Goal: Task Accomplishment & Management: Manage account settings

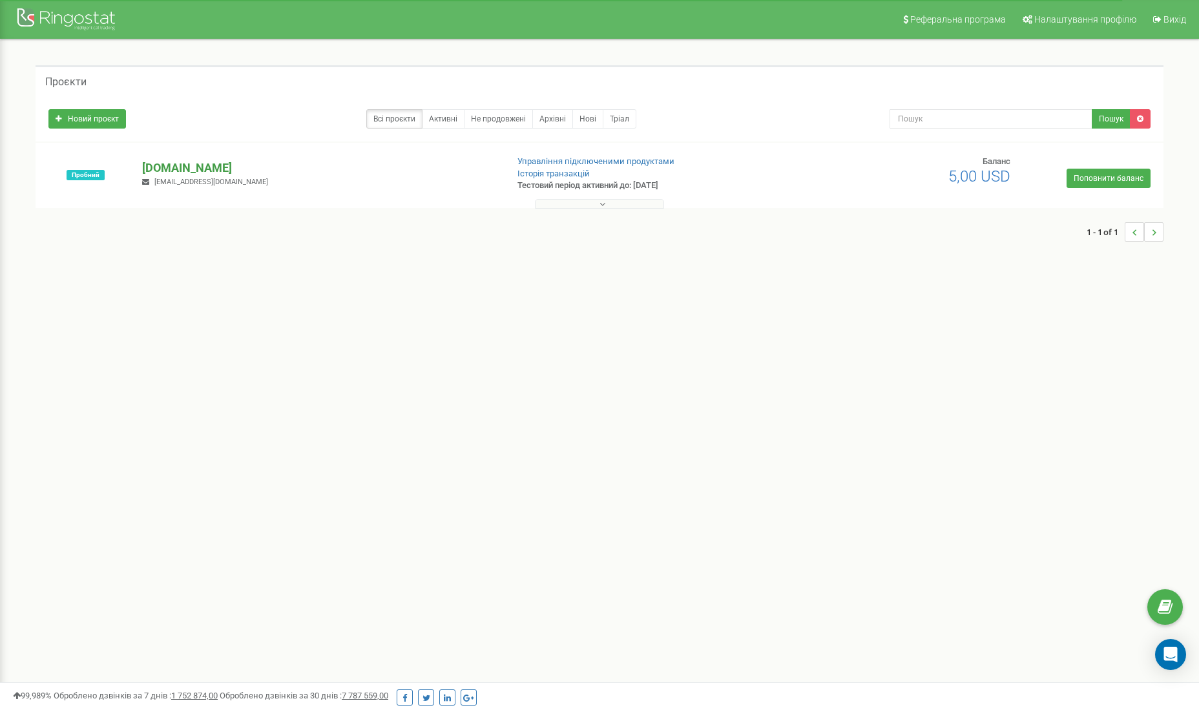
click at [191, 162] on p "[DOMAIN_NAME]" at bounding box center [319, 168] width 355 height 17
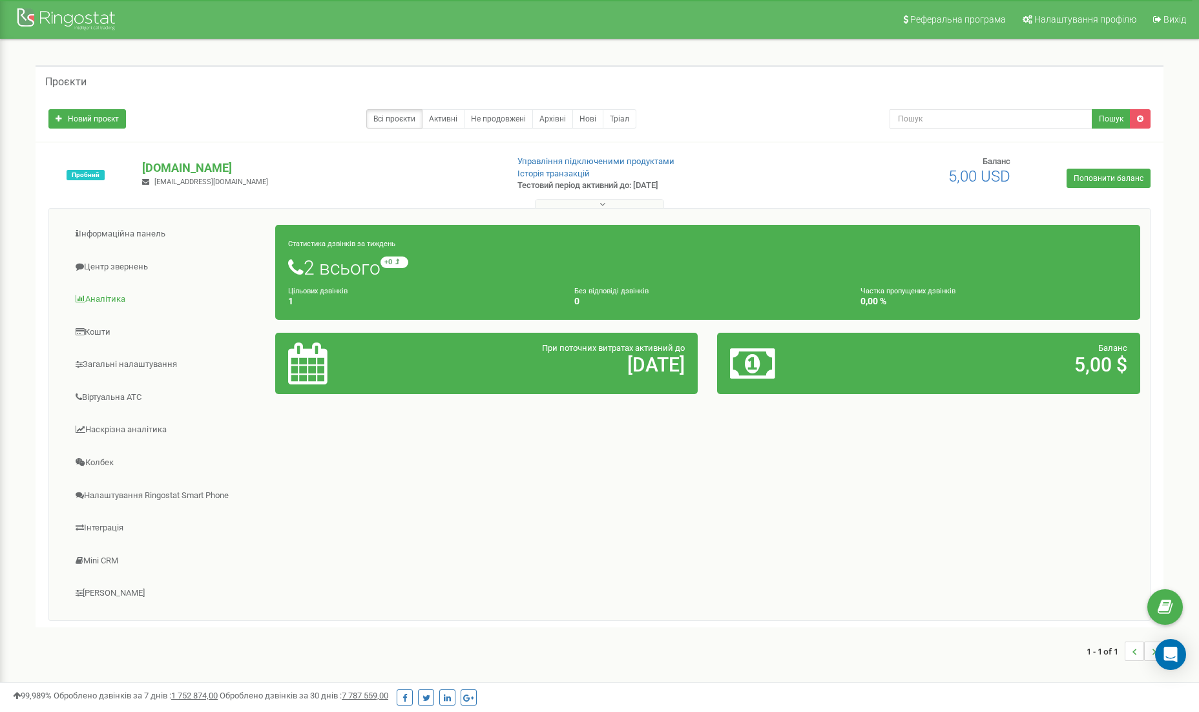
click at [98, 298] on link "Аналiтика" at bounding box center [167, 299] width 217 height 32
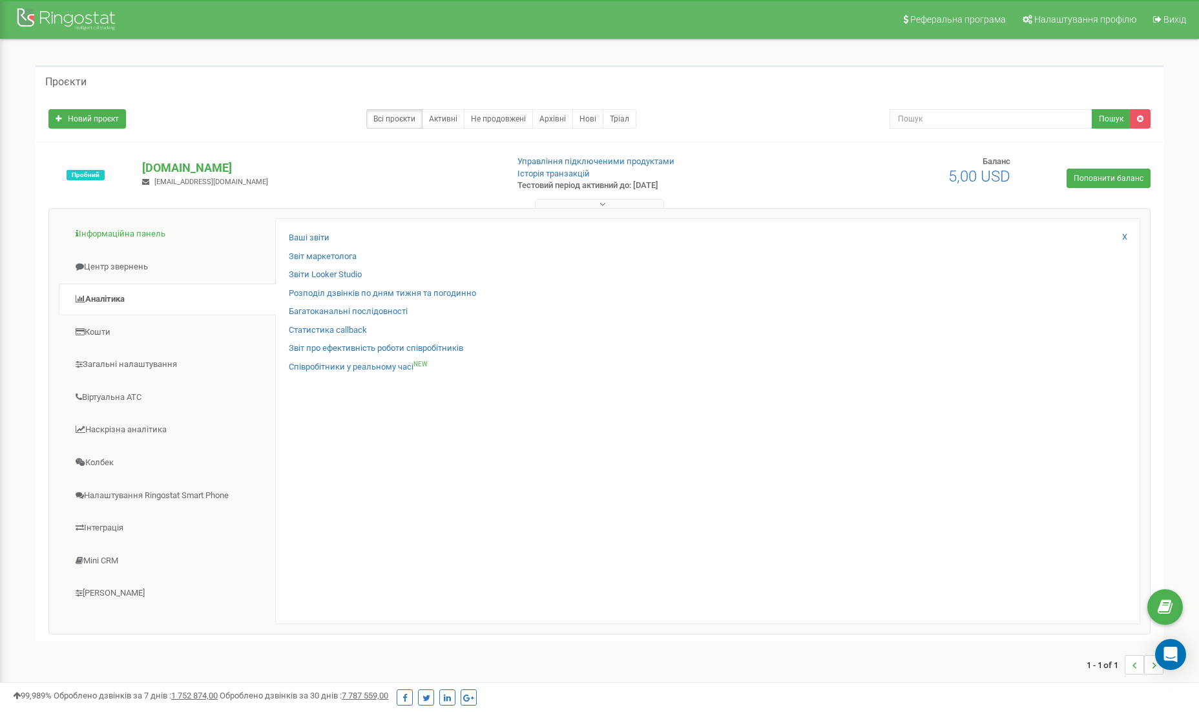
click at [112, 234] on link "Інформаційна панель" at bounding box center [167, 234] width 217 height 32
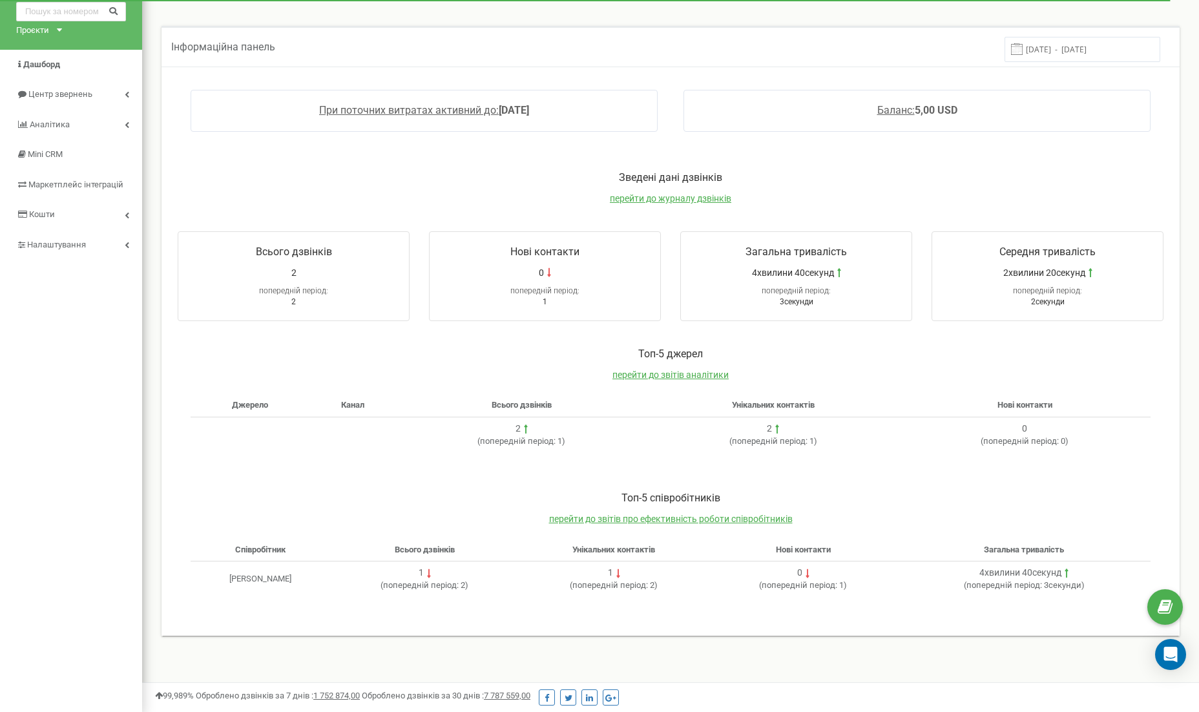
scroll to position [59, 0]
click at [45, 126] on span "Аналiтика" at bounding box center [49, 124] width 39 height 10
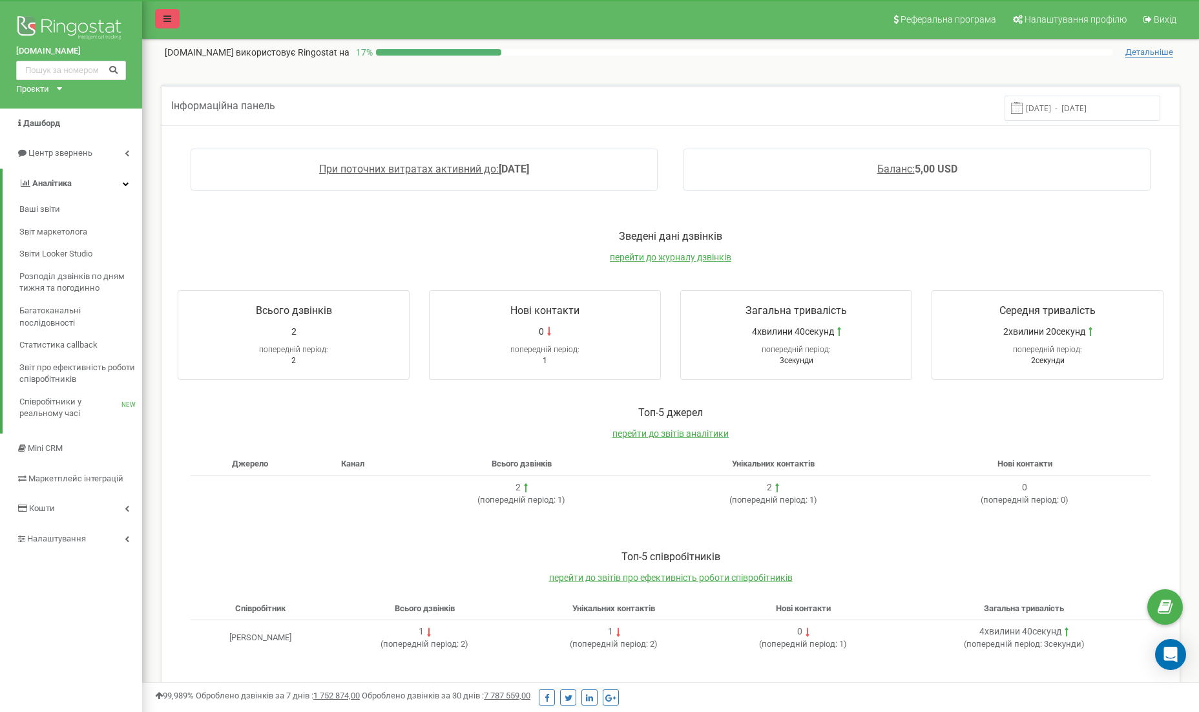
scroll to position [0, 0]
click at [169, 20] on icon at bounding box center [167, 18] width 8 height 9
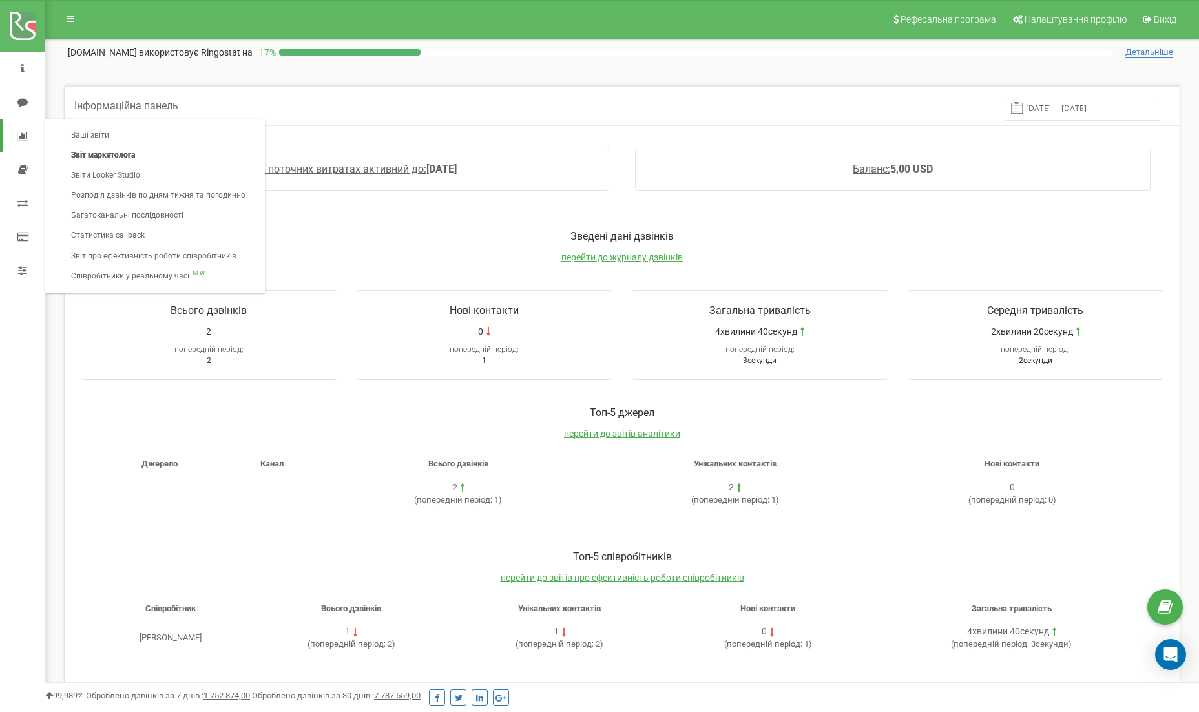
click at [105, 154] on link "Звіт маркетолога" at bounding box center [158, 155] width 200 height 20
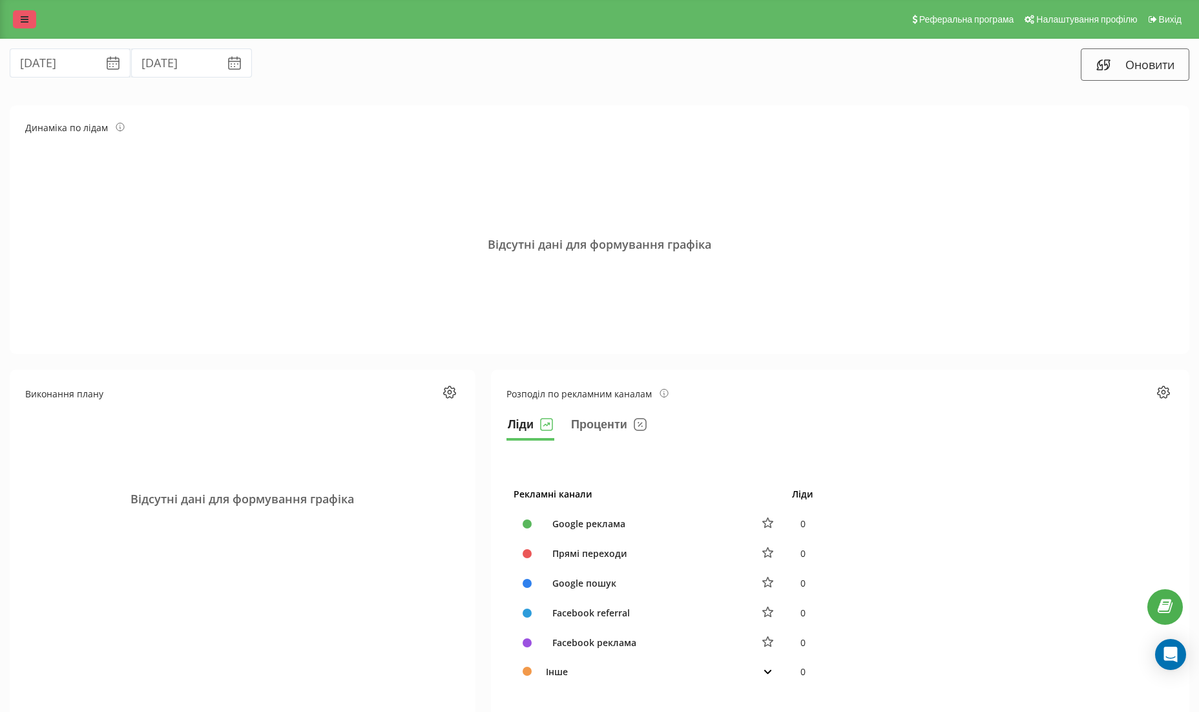
click at [23, 14] on link at bounding box center [24, 19] width 23 height 18
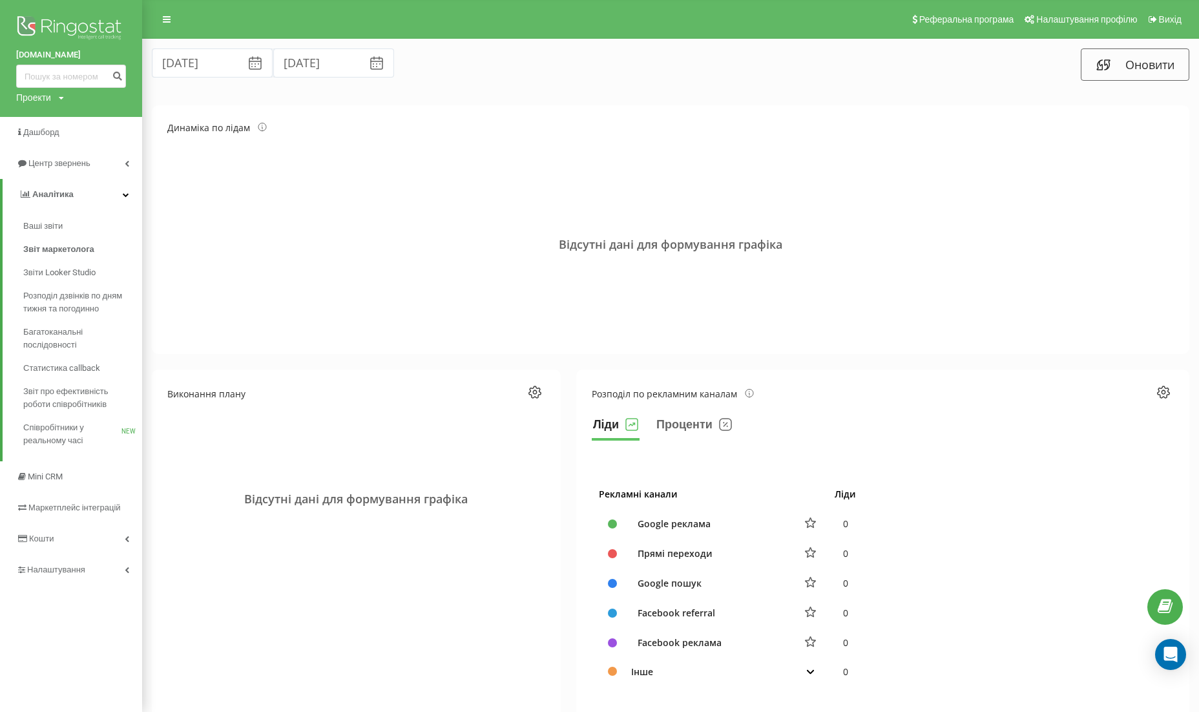
click at [94, 19] on img at bounding box center [71, 29] width 110 height 32
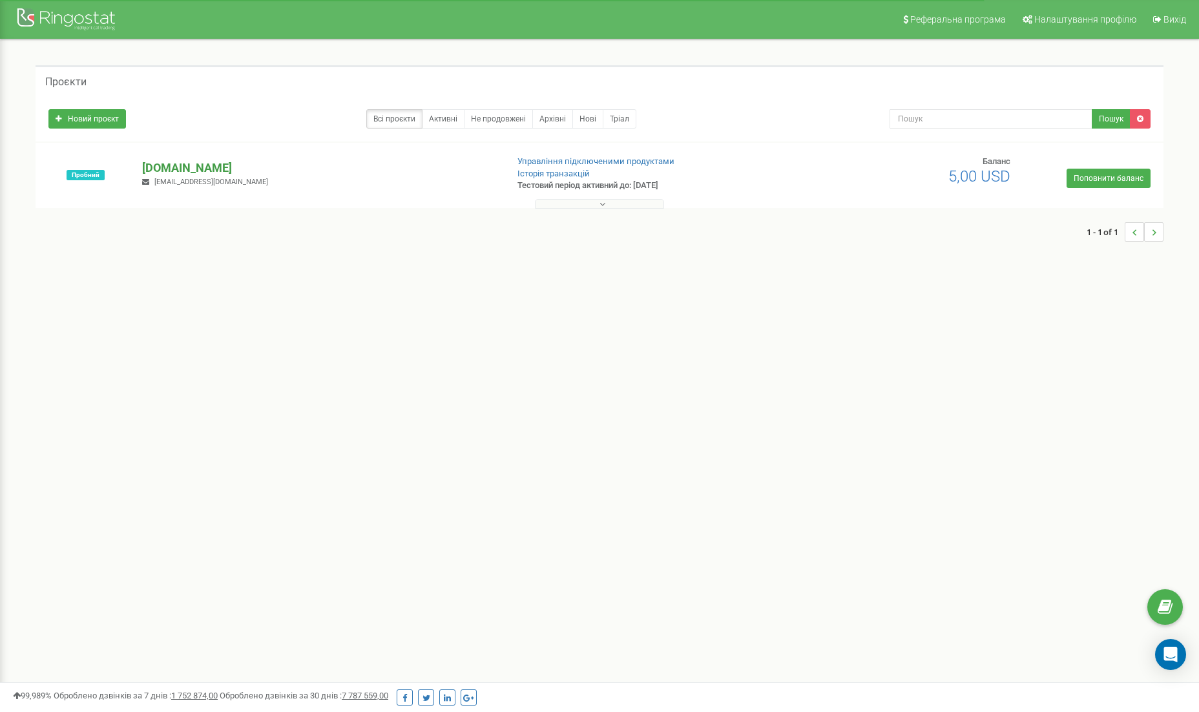
click at [156, 165] on p "[DOMAIN_NAME]" at bounding box center [319, 168] width 355 height 17
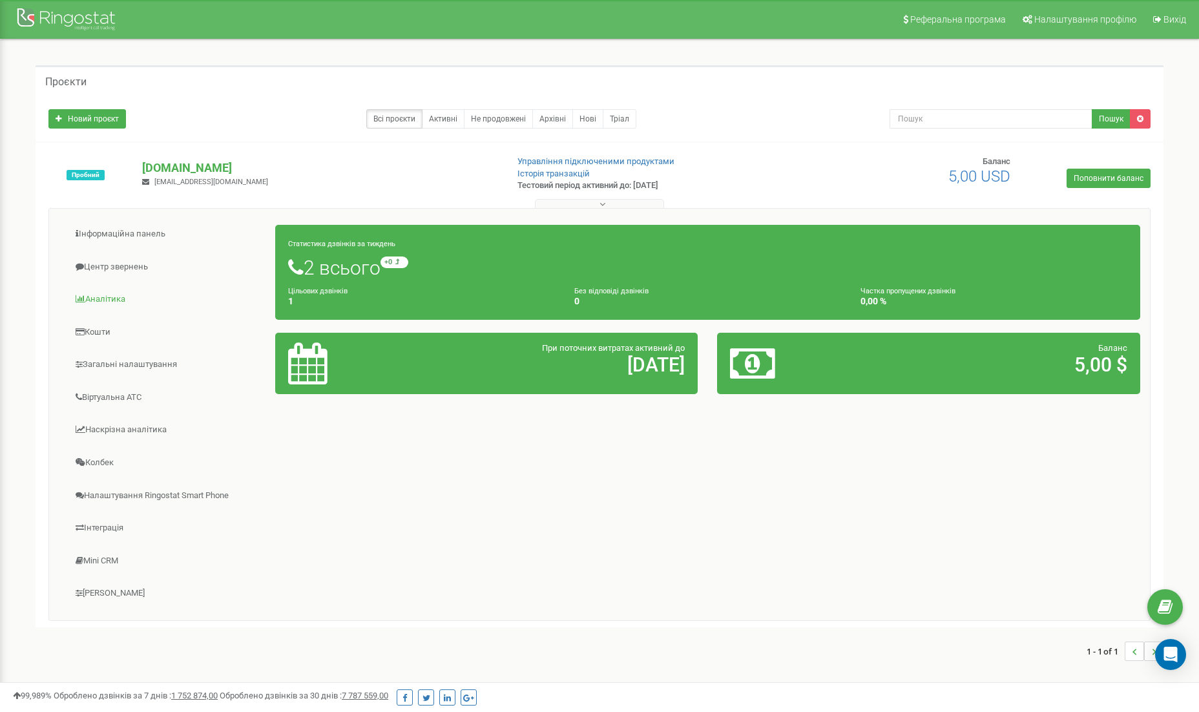
click at [125, 296] on link "Аналiтика" at bounding box center [167, 299] width 217 height 32
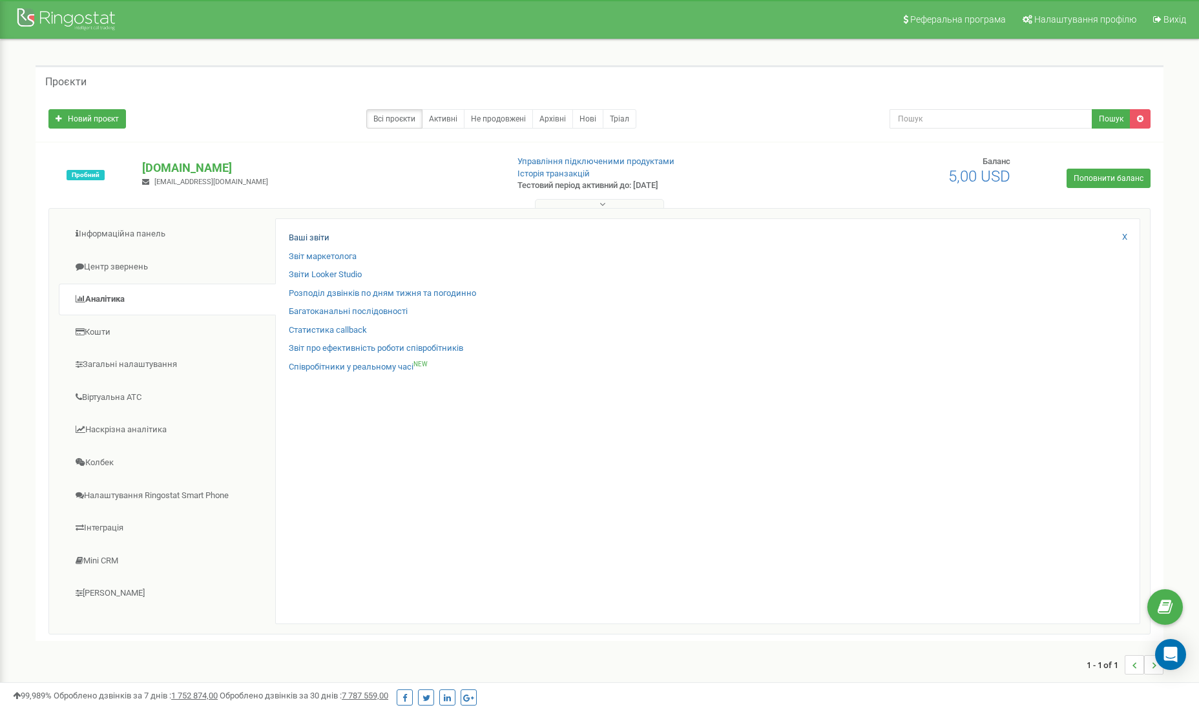
click at [320, 232] on link "Ваші звіти" at bounding box center [309, 238] width 41 height 12
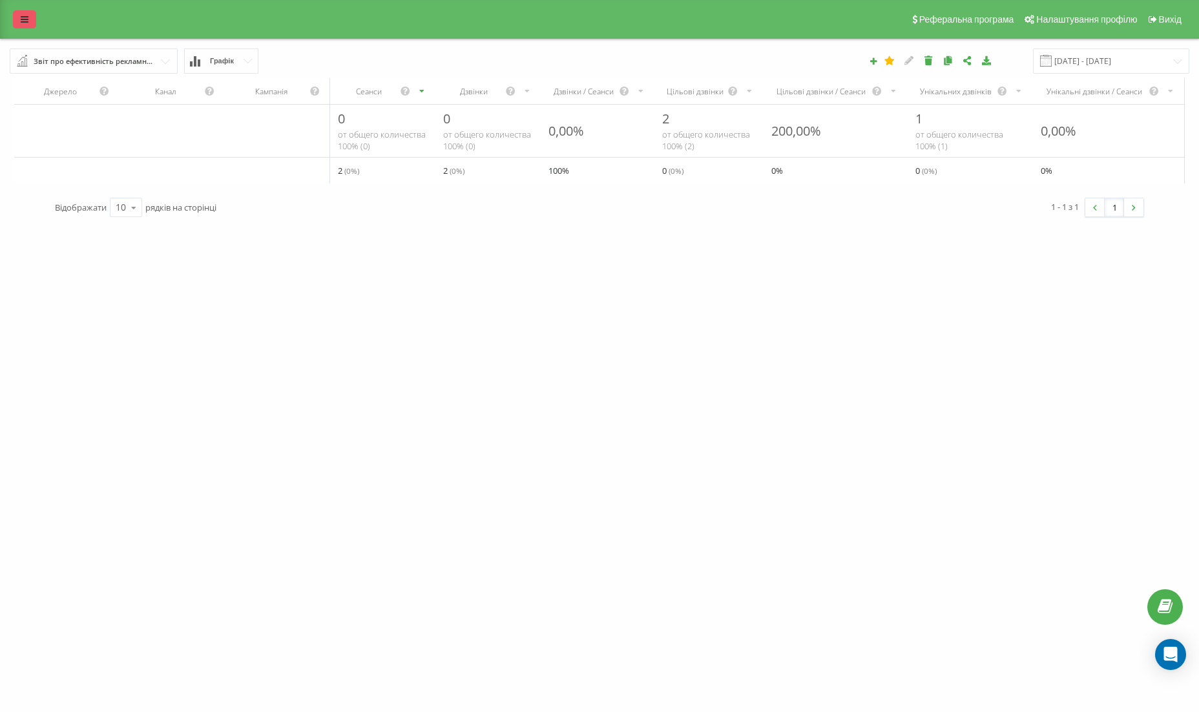
click at [22, 26] on link at bounding box center [24, 19] width 23 height 18
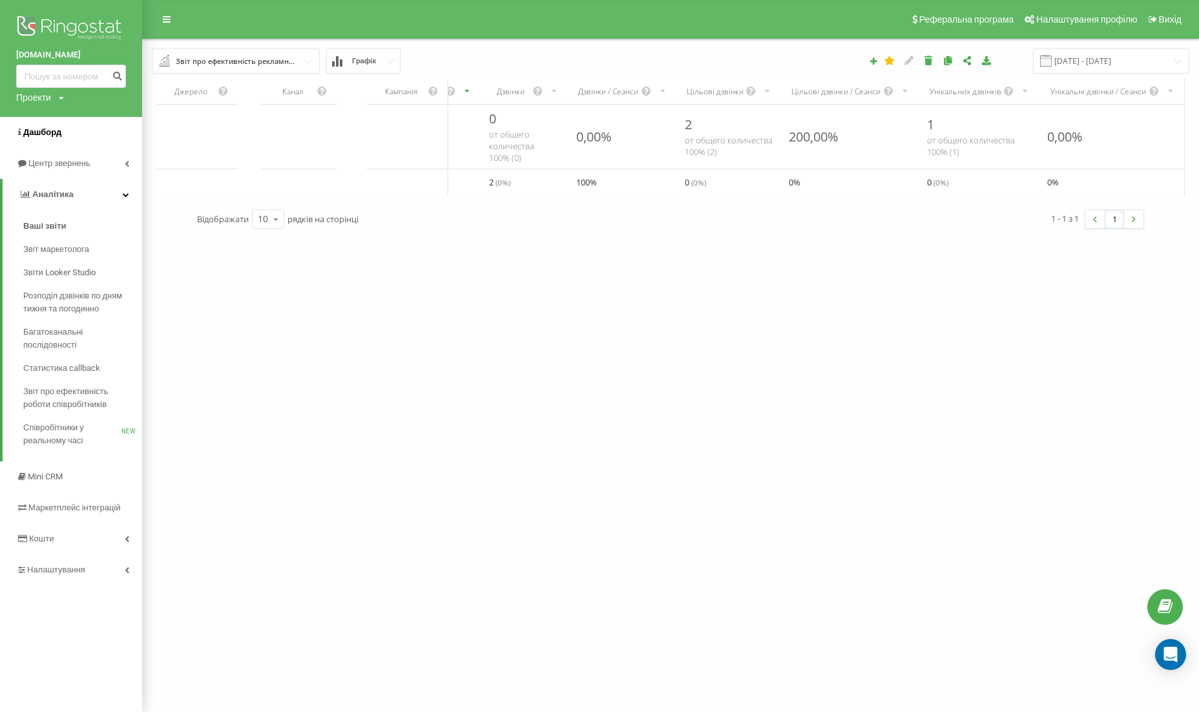
click at [48, 132] on span "Дашборд" at bounding box center [42, 132] width 38 height 10
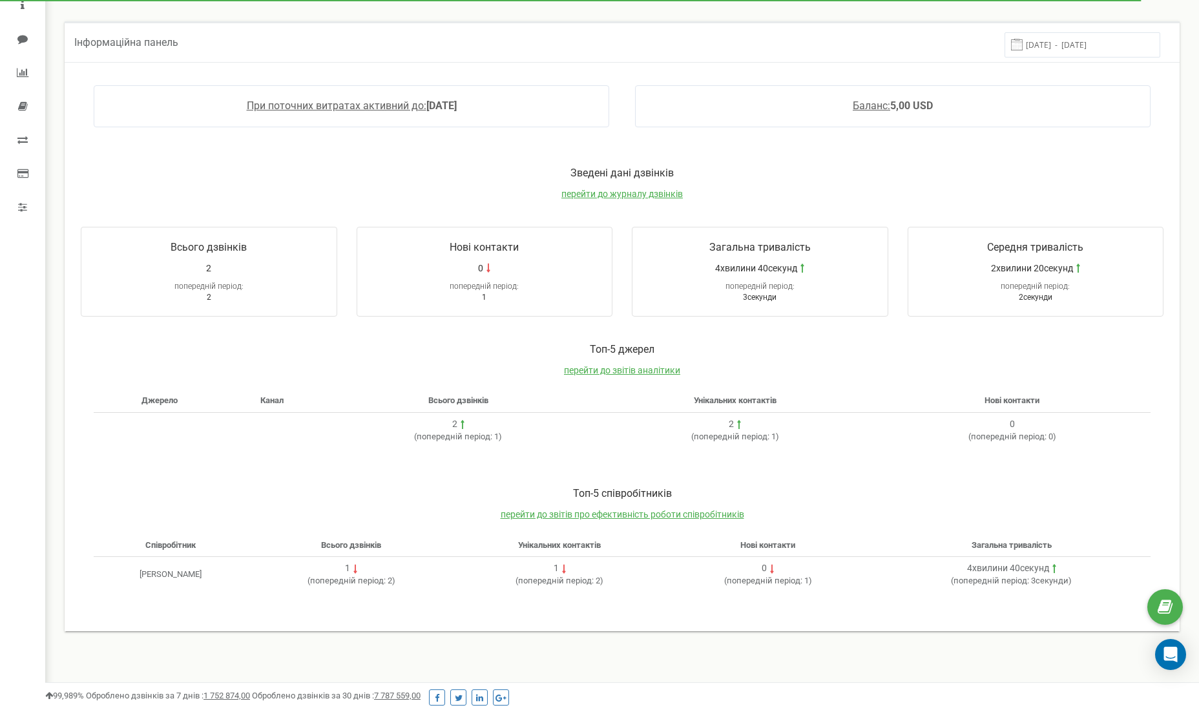
scroll to position [63, 0]
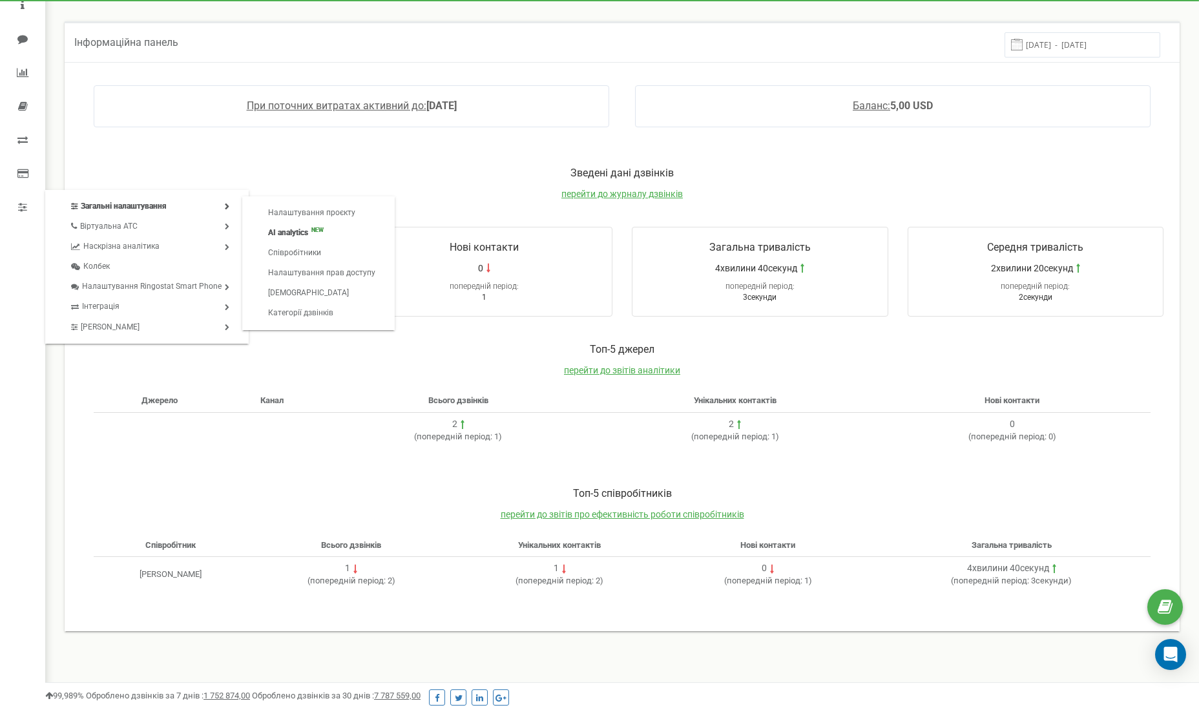
click at [294, 229] on link "AI analytics NEW" at bounding box center [321, 233] width 133 height 20
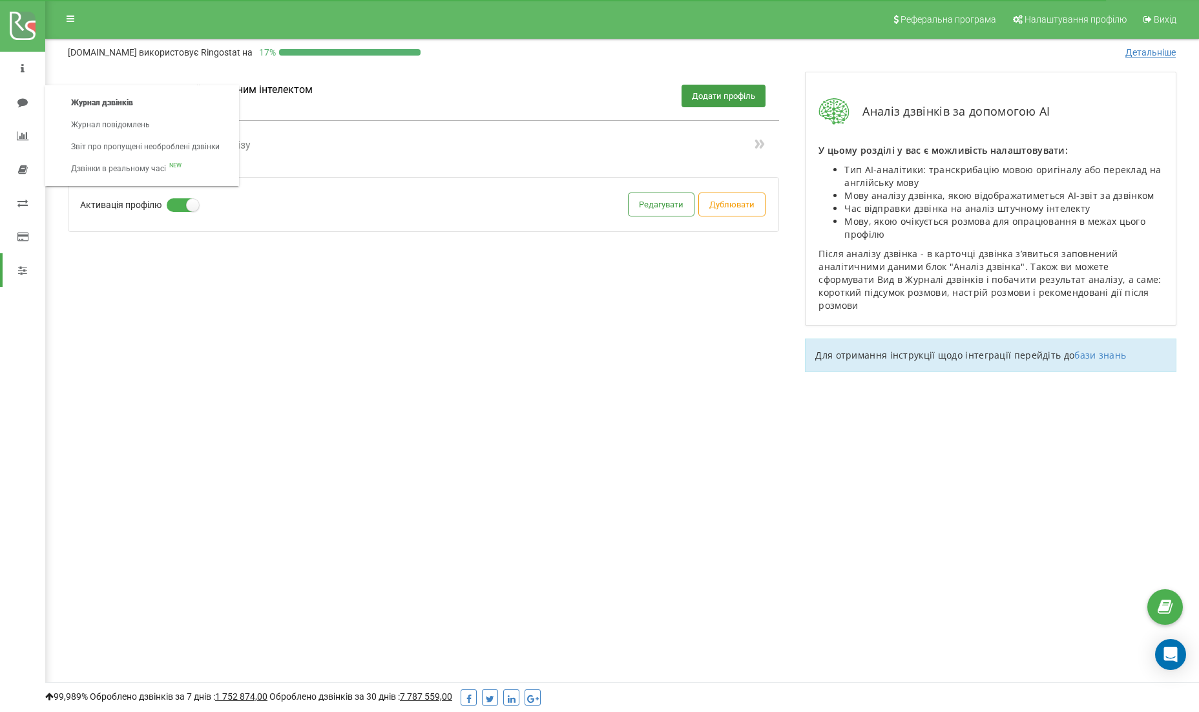
click at [90, 99] on link "Журнал дзвінків" at bounding box center [145, 103] width 174 height 22
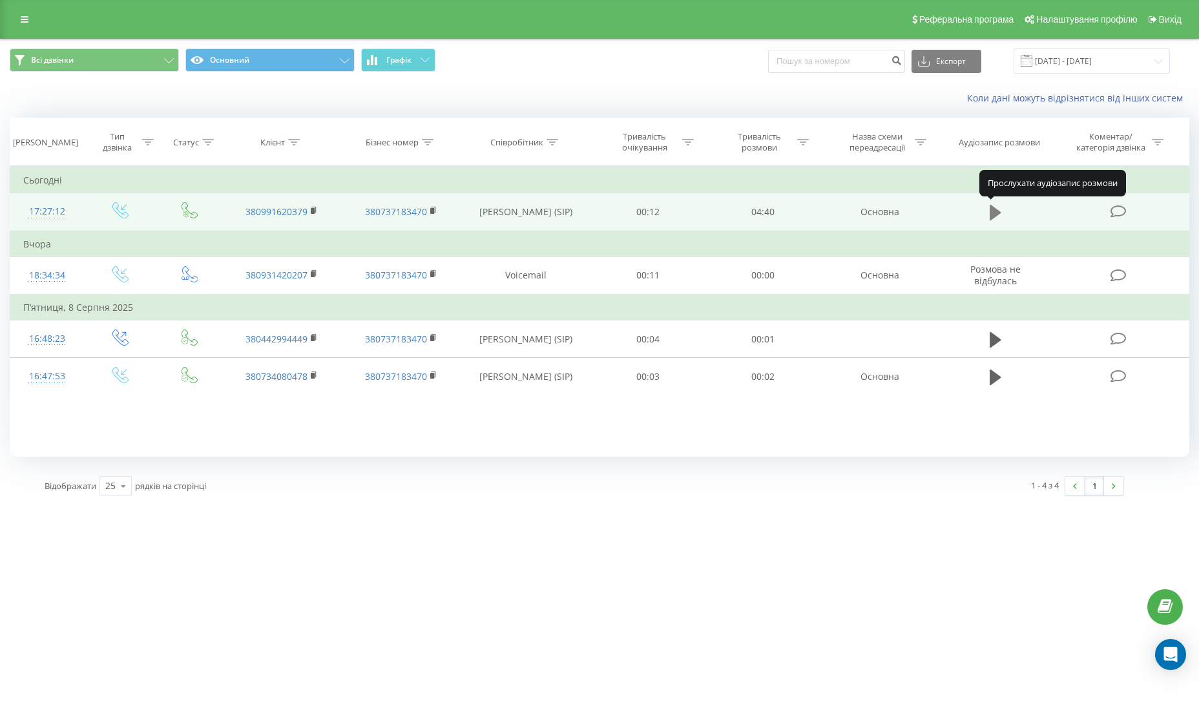
click at [993, 207] on icon at bounding box center [995, 212] width 12 height 15
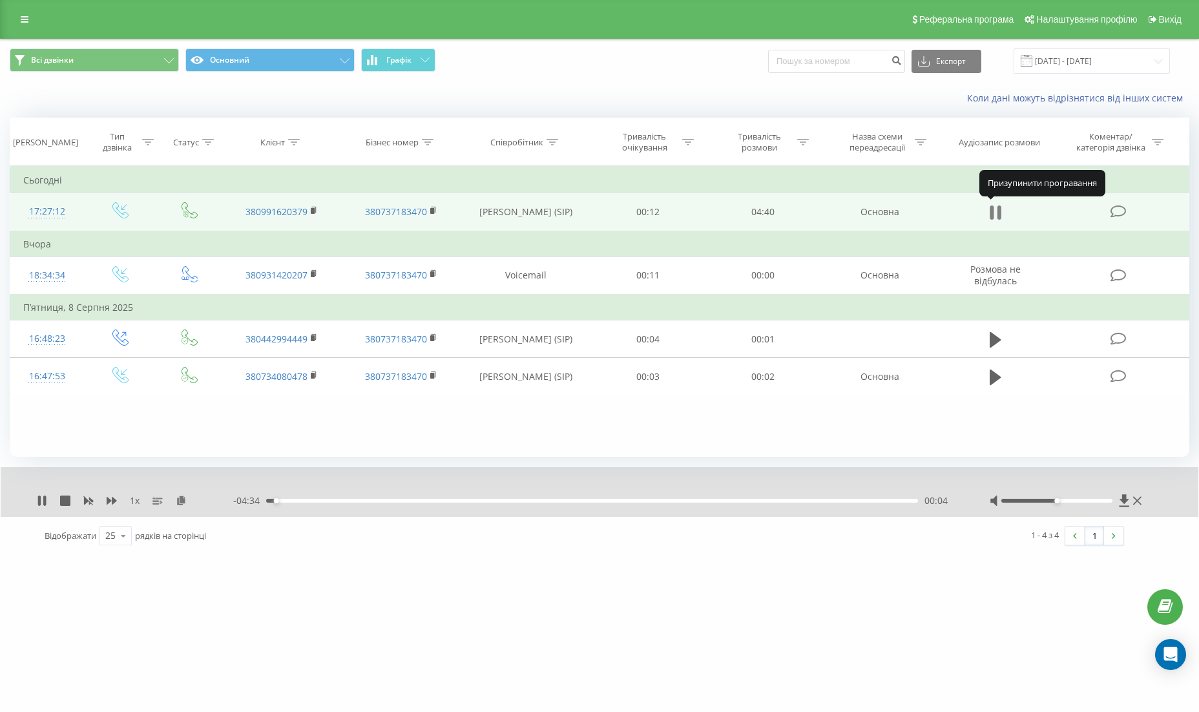
click at [1003, 211] on button at bounding box center [994, 212] width 19 height 19
click at [749, 647] on div "dereville.com Проекти dereville.com Дашборд Центр звернень Журнал дзвінків Журн…" at bounding box center [599, 356] width 1199 height 712
click at [342, 60] on icon at bounding box center [345, 60] width 10 height 5
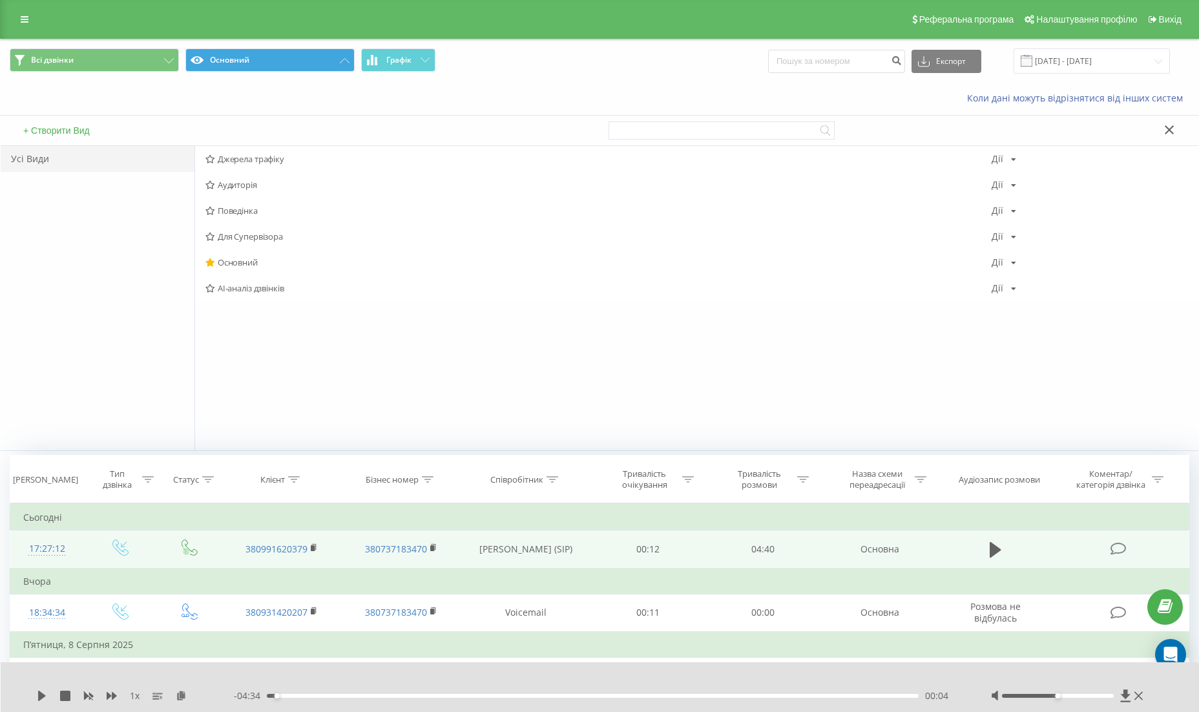
click at [344, 58] on icon at bounding box center [345, 60] width 10 height 5
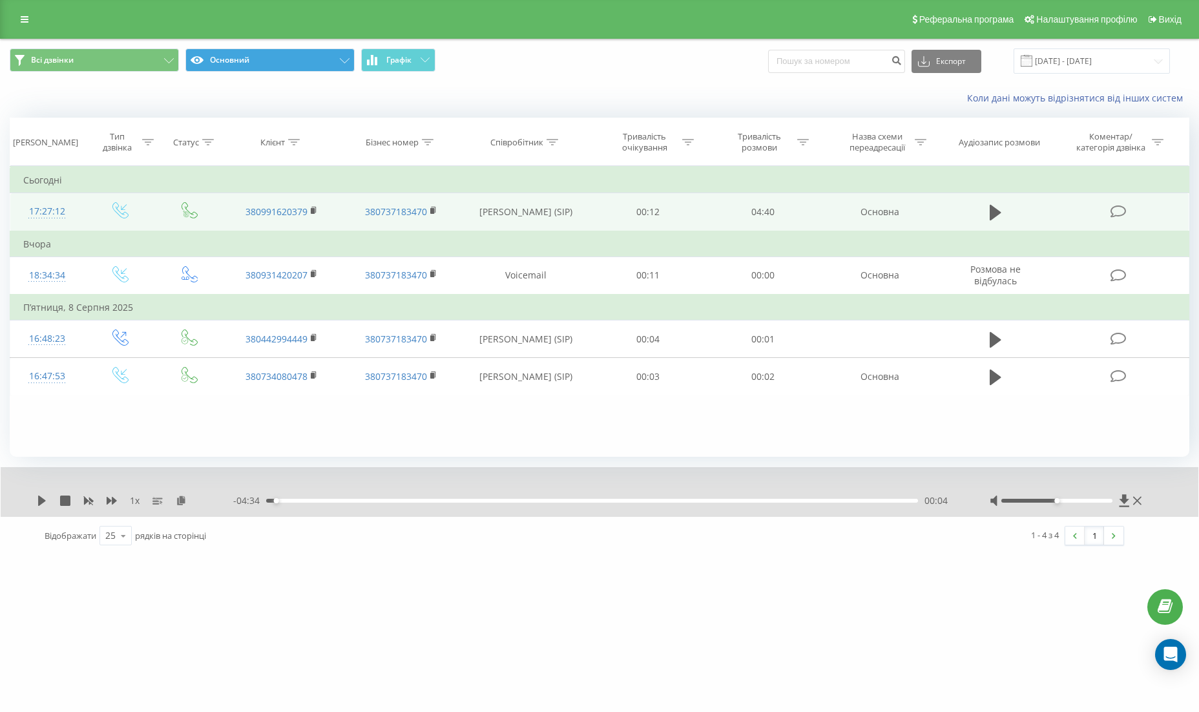
click at [805, 659] on div "dereville.com Проекти dereville.com Дашборд Центр звернень Журнал дзвінків Журн…" at bounding box center [599, 356] width 1199 height 712
click at [21, 21] on icon at bounding box center [25, 19] width 8 height 9
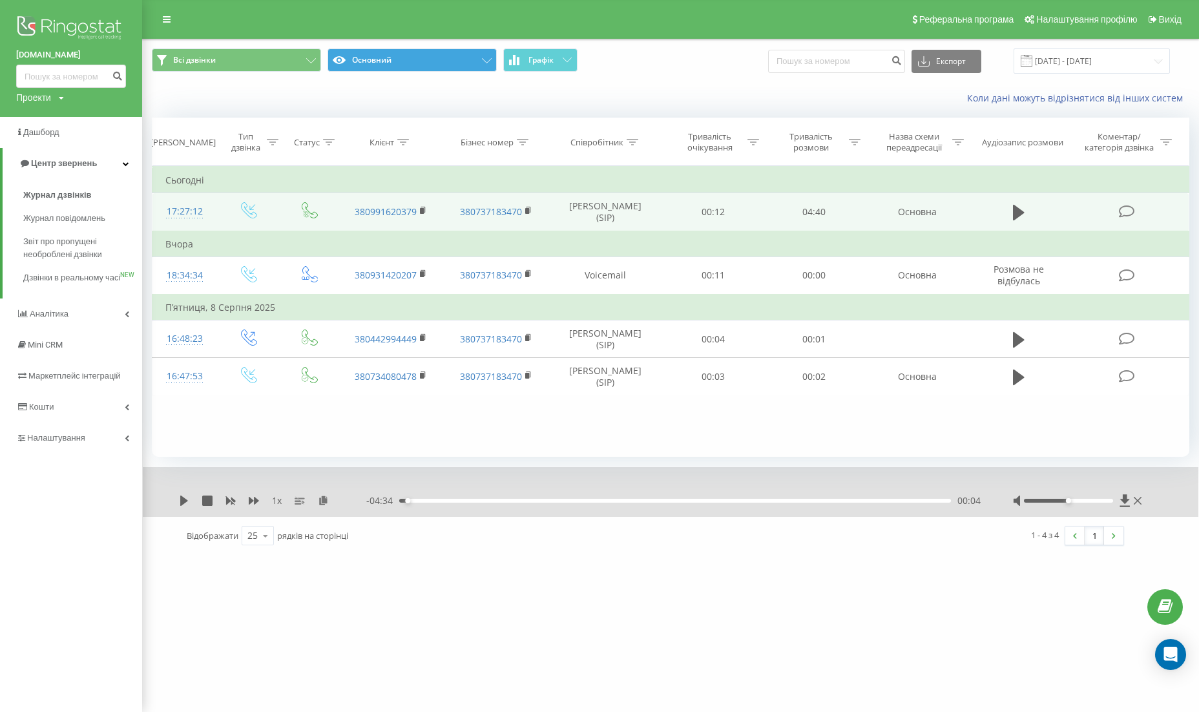
click at [451, 606] on div "dereville.com Проекти dereville.com Дашборд Центр звернень Журнал дзвінків Журн…" at bounding box center [599, 356] width 1199 height 712
click at [409, 620] on div "dereville.com Проекти dereville.com Дашборд Центр звернень Журнал дзвінків Журн…" at bounding box center [599, 356] width 1199 height 712
click at [1104, 99] on link "Коли дані можуть відрізнятися вiд інших систем" at bounding box center [1078, 98] width 222 height 12
click at [54, 215] on span "Журнал повідомлень" at bounding box center [67, 218] width 88 height 13
click at [639, 98] on div "Коли дані можуть відрізнятися вiд інших систем" at bounding box center [868, 98] width 659 height 13
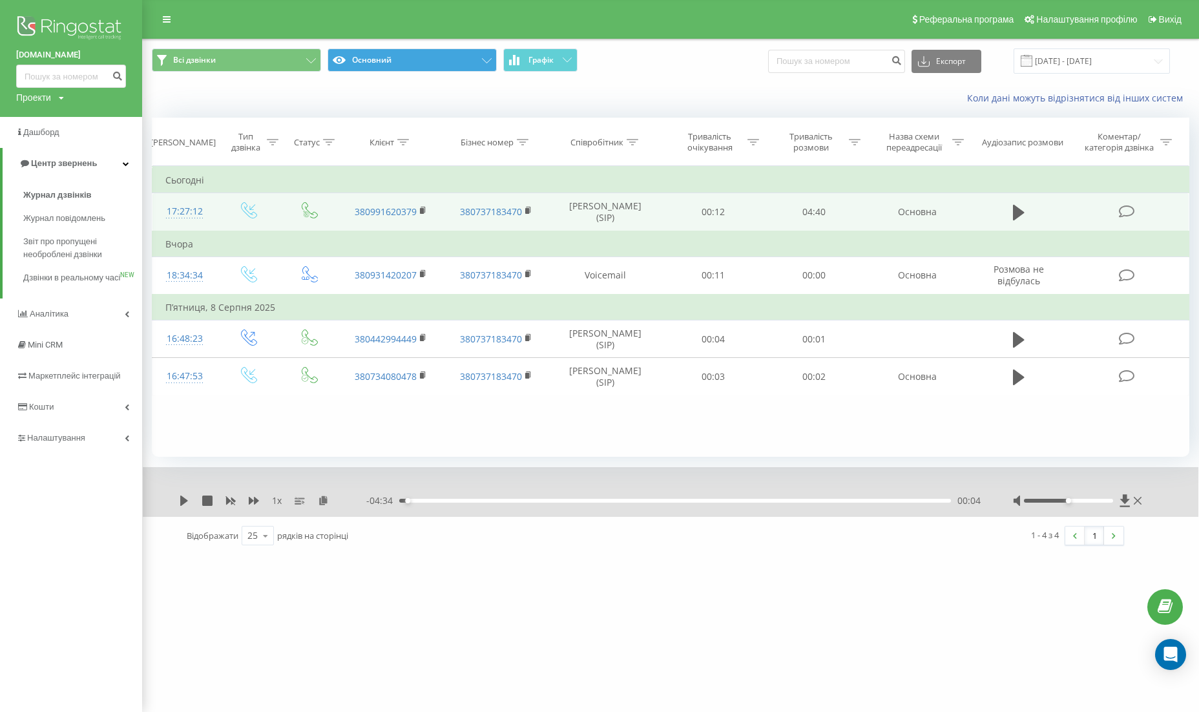
click at [476, 57] on button "Основний" at bounding box center [411, 59] width 169 height 23
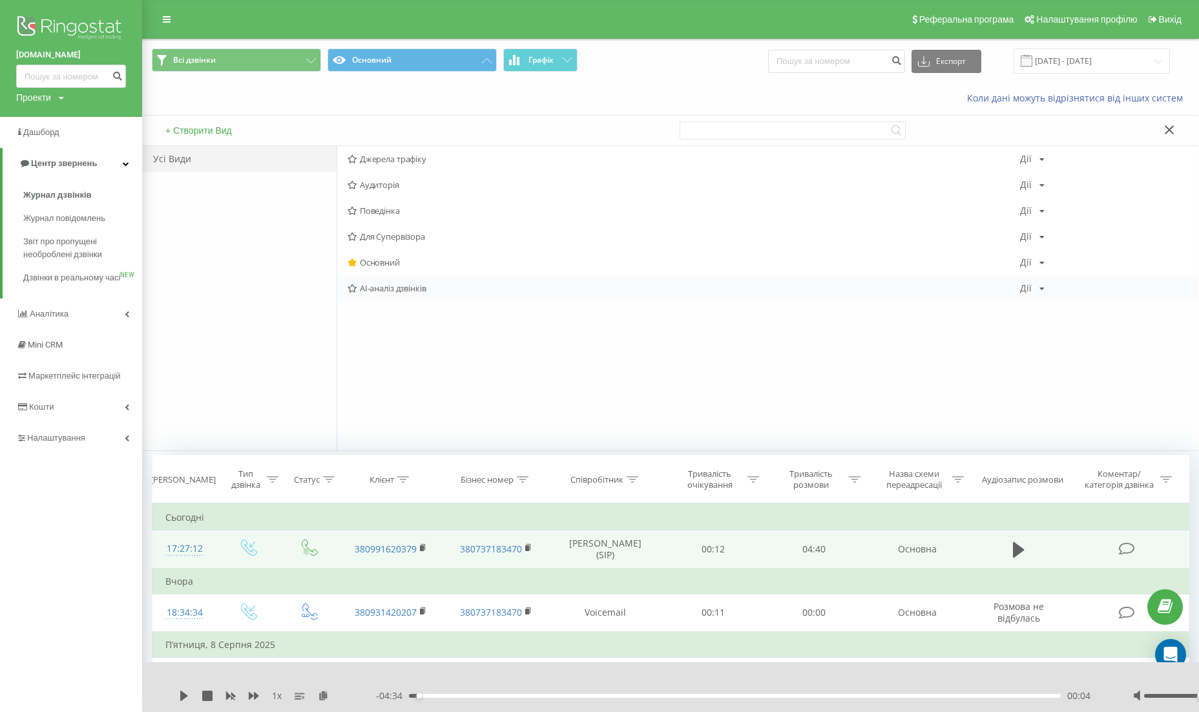
click at [386, 289] on span "AI-аналіз дзвінків" at bounding box center [683, 287] width 672 height 9
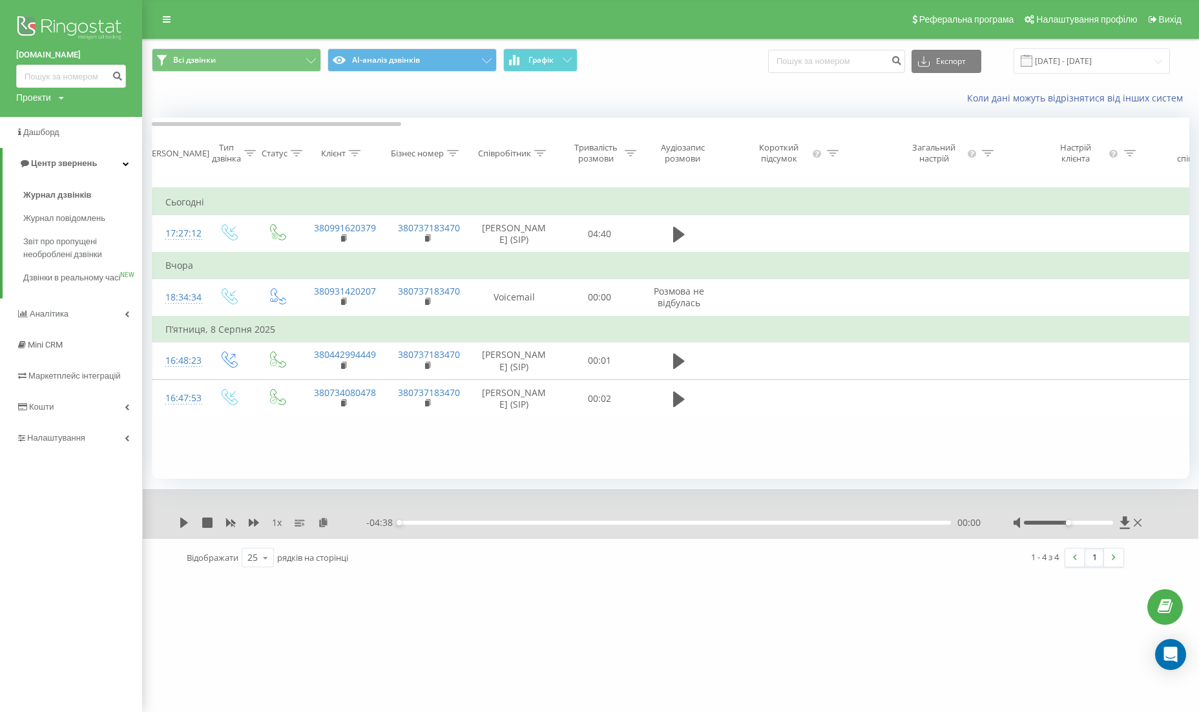
click at [822, 610] on div "dereville.com Проекти dereville.com Дашборд Центр звернень Журнал дзвінків Журн…" at bounding box center [599, 356] width 1199 height 712
click at [781, 96] on div "Коли дані можуть відрізнятися вiд інших систем" at bounding box center [868, 98] width 659 height 13
click at [167, 16] on icon at bounding box center [167, 19] width 8 height 9
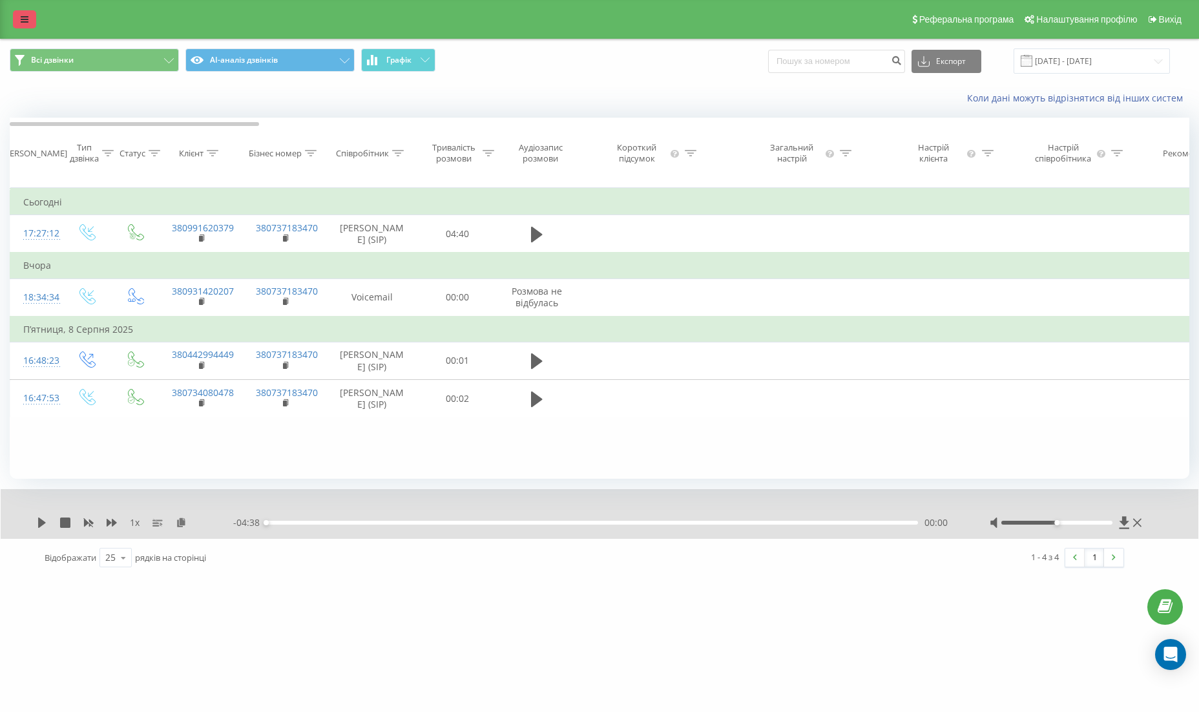
click at [28, 19] on icon at bounding box center [25, 19] width 8 height 9
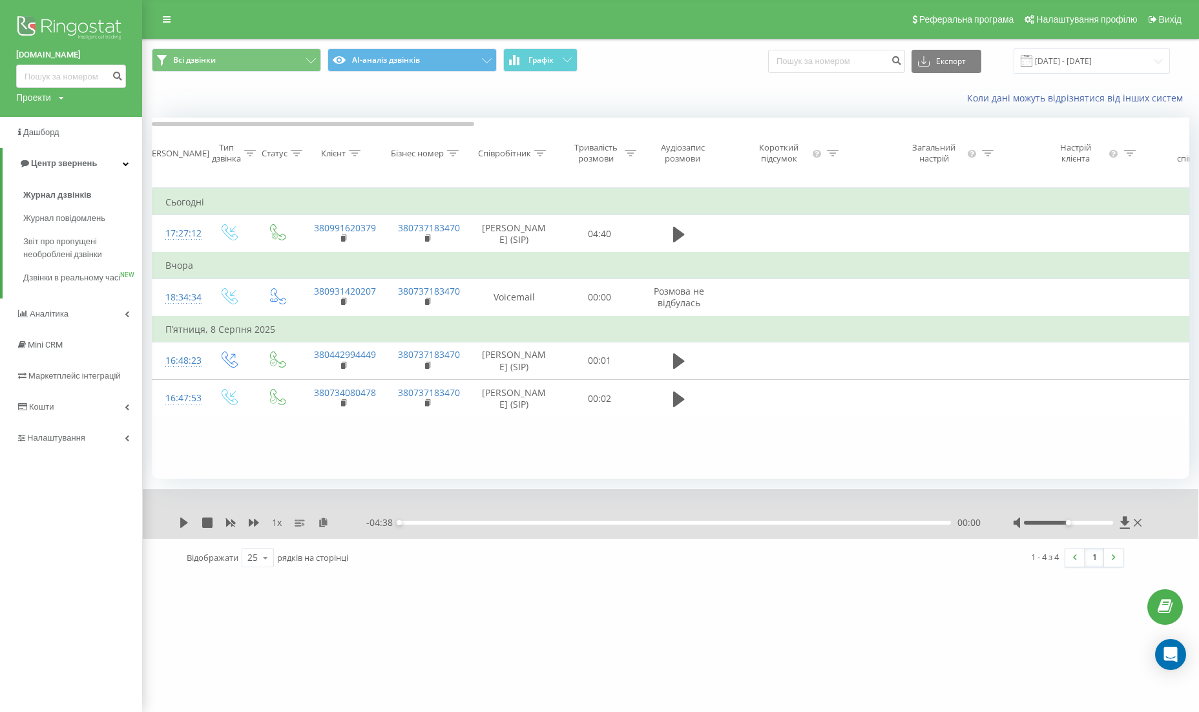
click at [55, 24] on img at bounding box center [71, 29] width 110 height 32
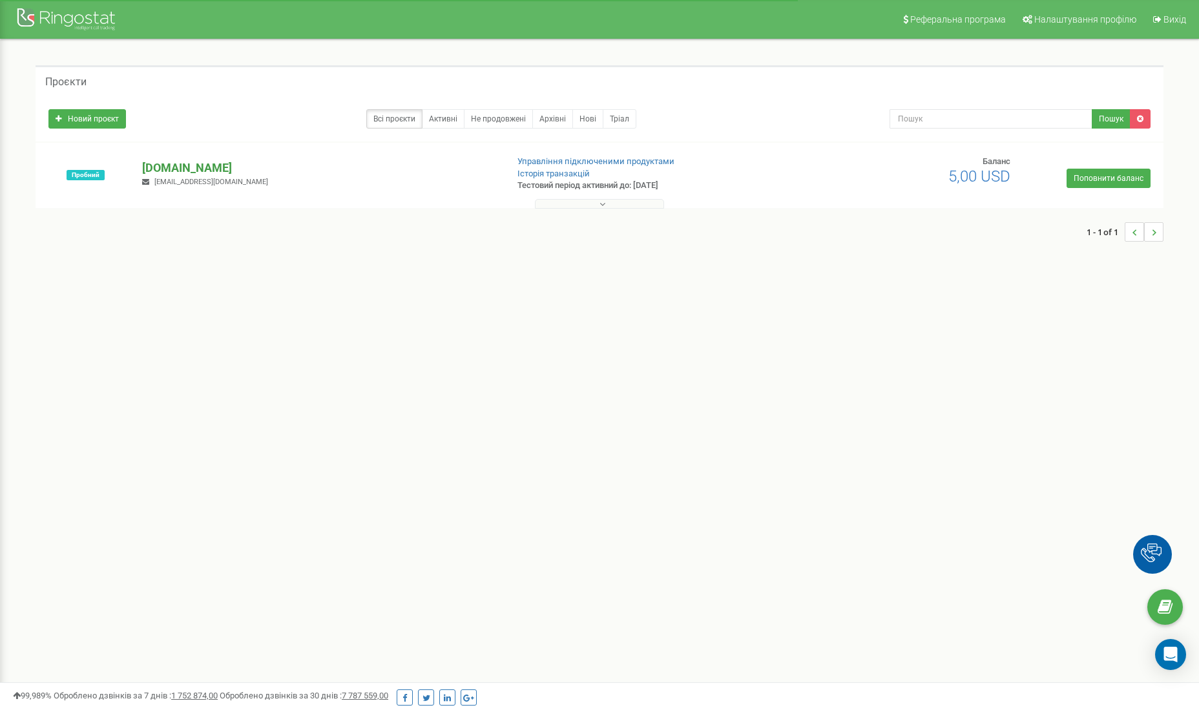
click at [173, 165] on p "[DOMAIN_NAME]" at bounding box center [319, 168] width 355 height 17
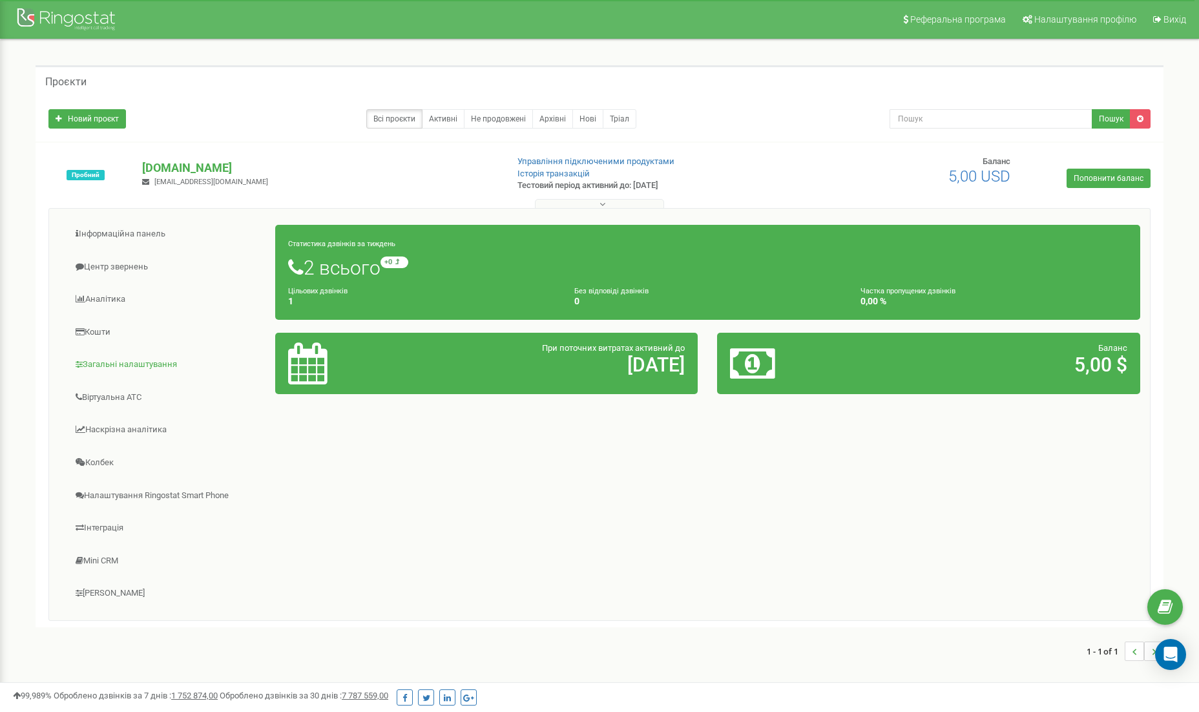
click at [123, 363] on link "Загальні налаштування" at bounding box center [167, 365] width 217 height 32
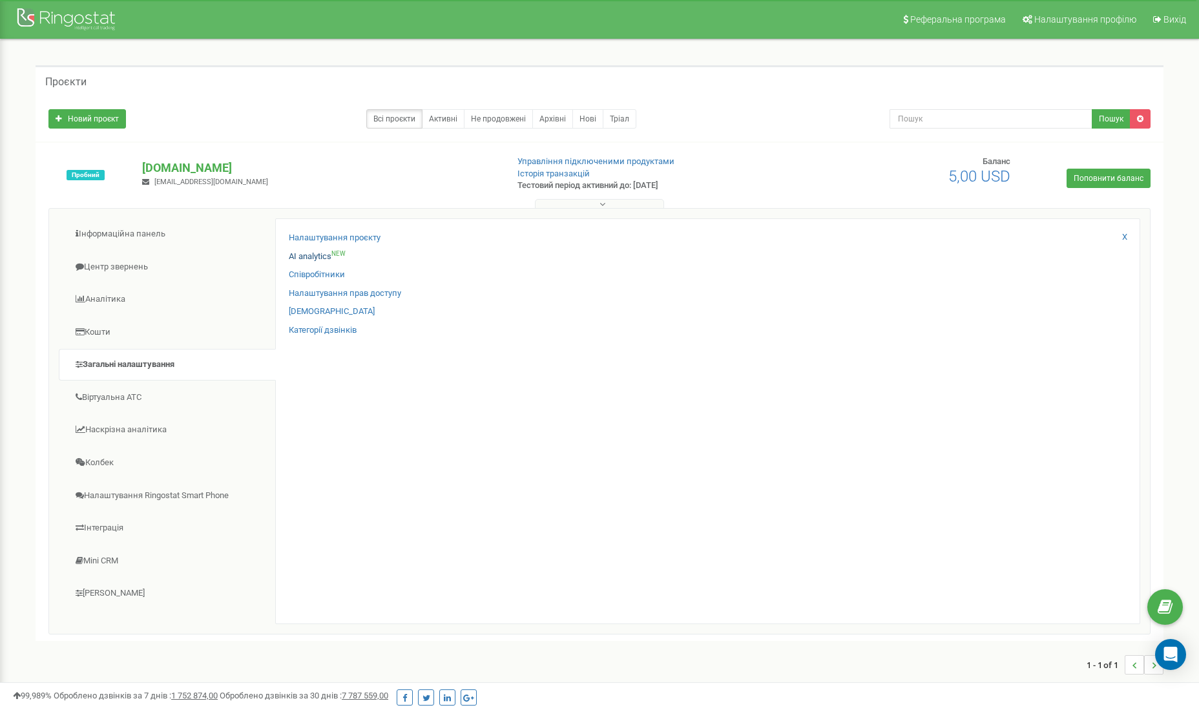
click at [318, 251] on link "AI analytics NEW" at bounding box center [317, 257] width 57 height 12
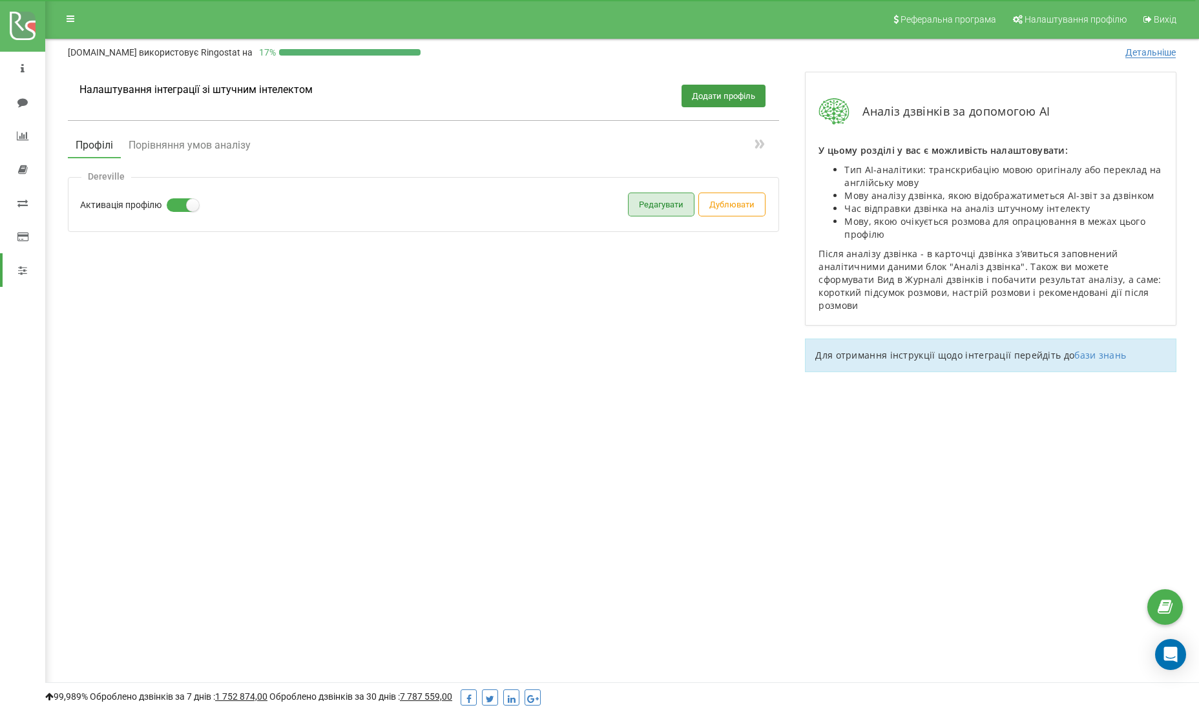
click at [661, 200] on button "Редагувати" at bounding box center [660, 204] width 65 height 23
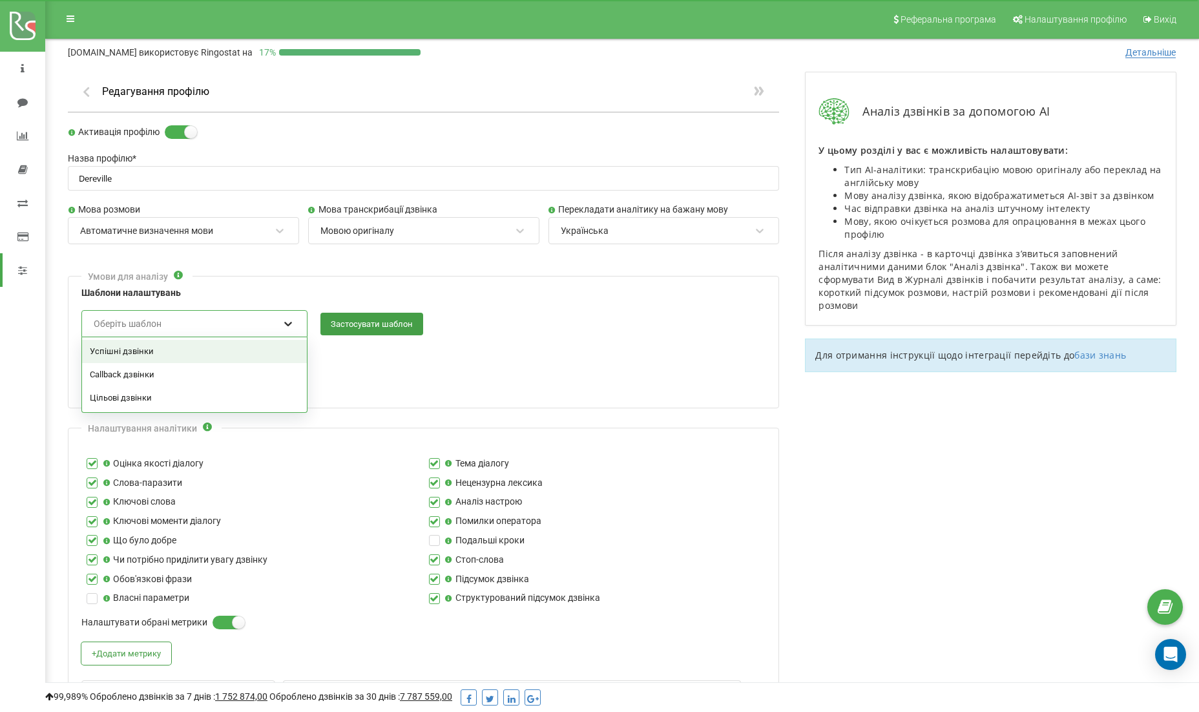
click at [280, 322] on div at bounding box center [288, 323] width 17 height 17
click at [447, 371] on div "і і або правило група" at bounding box center [423, 373] width 683 height 34
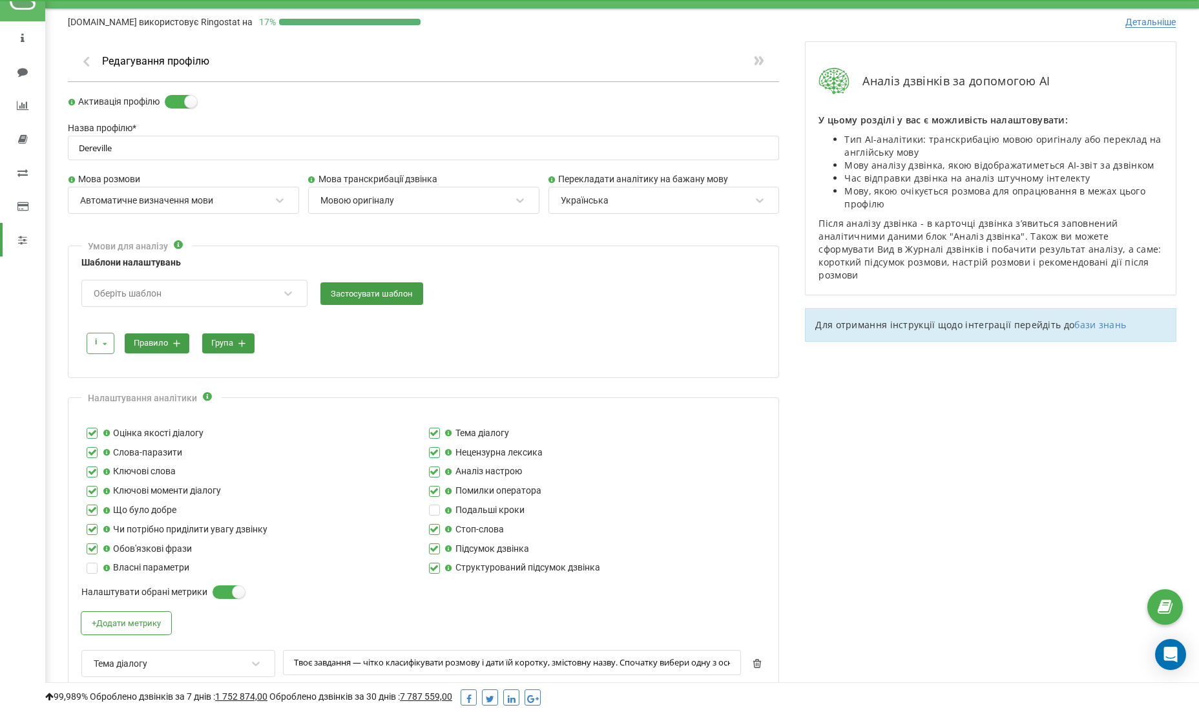
scroll to position [30, 0]
click at [178, 291] on div "Оберіть шаблон" at bounding box center [185, 294] width 187 height 22
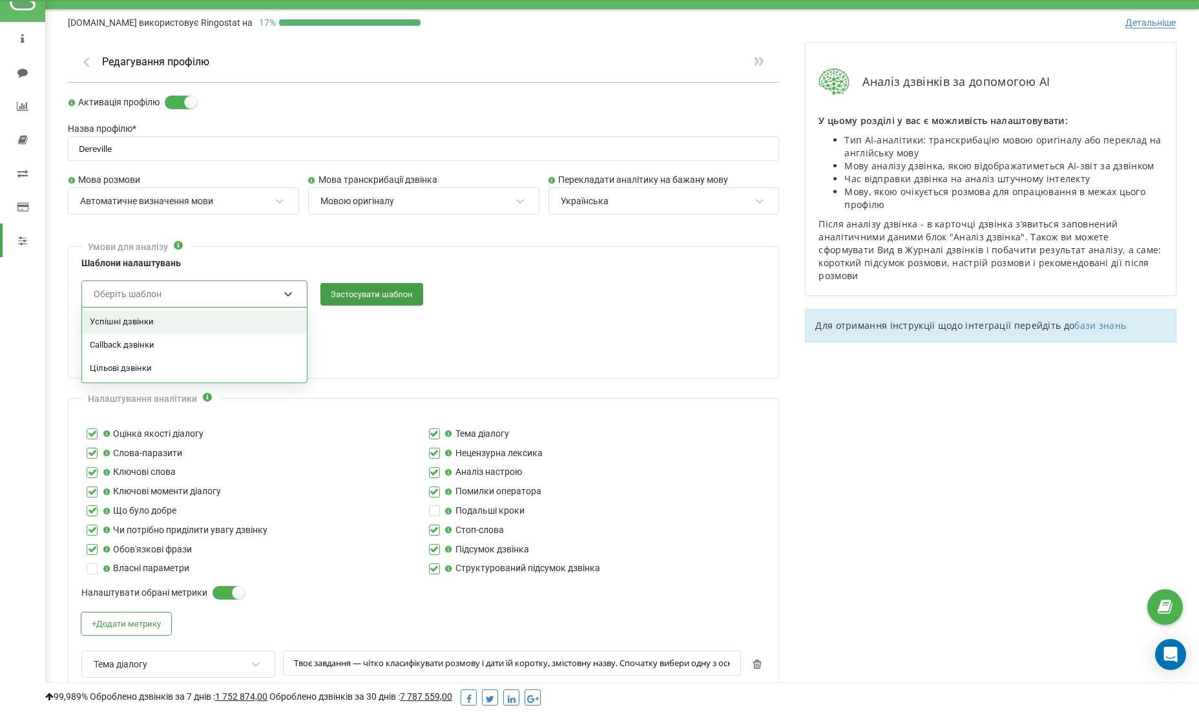
click at [160, 316] on div "Успішні дзвінки" at bounding box center [194, 321] width 225 height 23
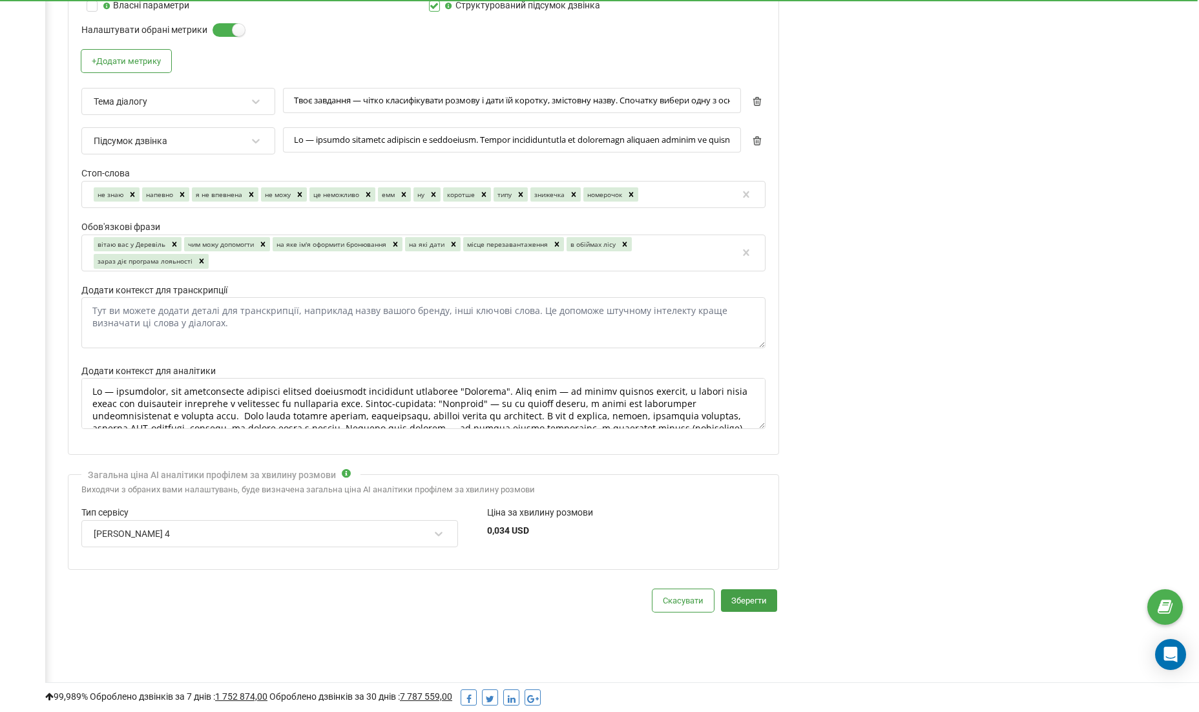
scroll to position [592, 0]
click at [344, 523] on div "Claude Sonnet 4" at bounding box center [261, 534] width 338 height 22
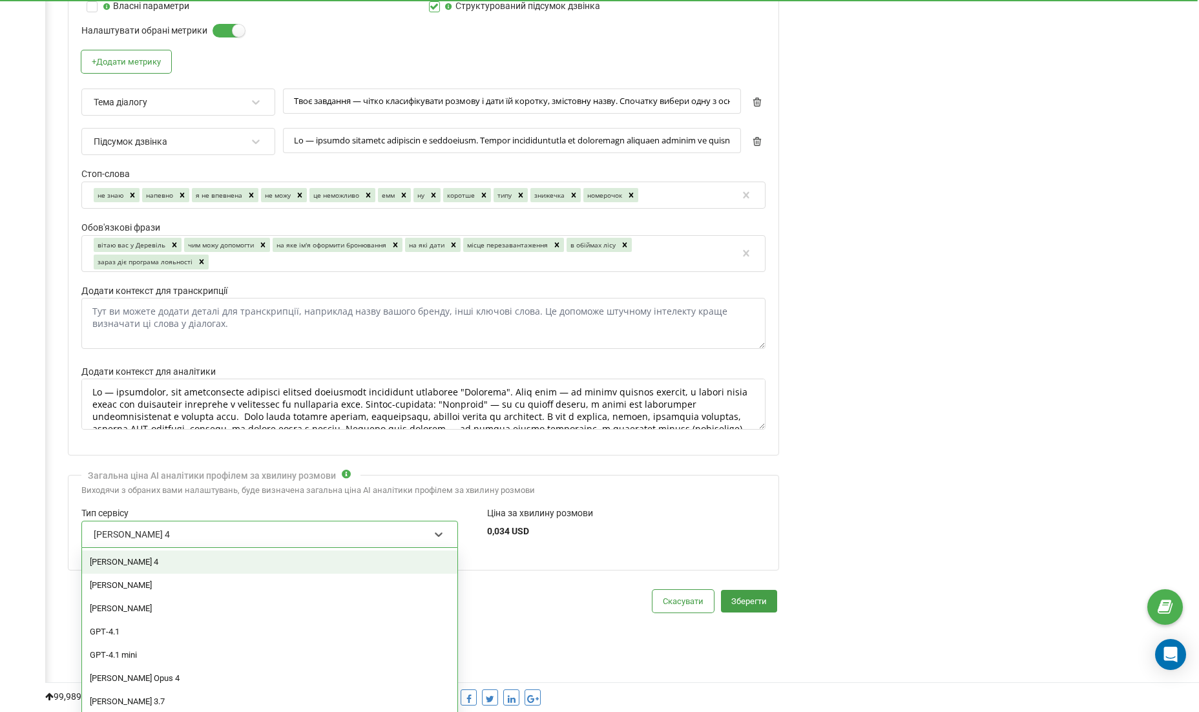
click at [555, 593] on div "Скасувати Зберегти" at bounding box center [423, 601] width 711 height 23
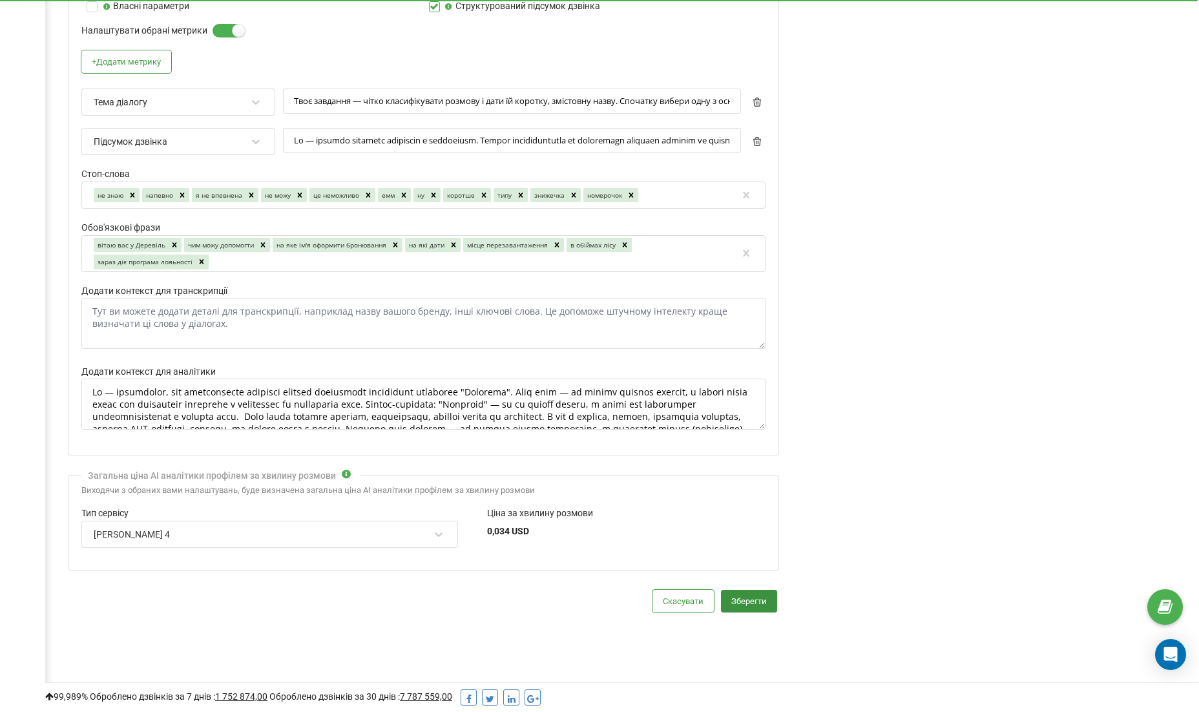
click at [752, 590] on button "Зберегти" at bounding box center [749, 601] width 56 height 23
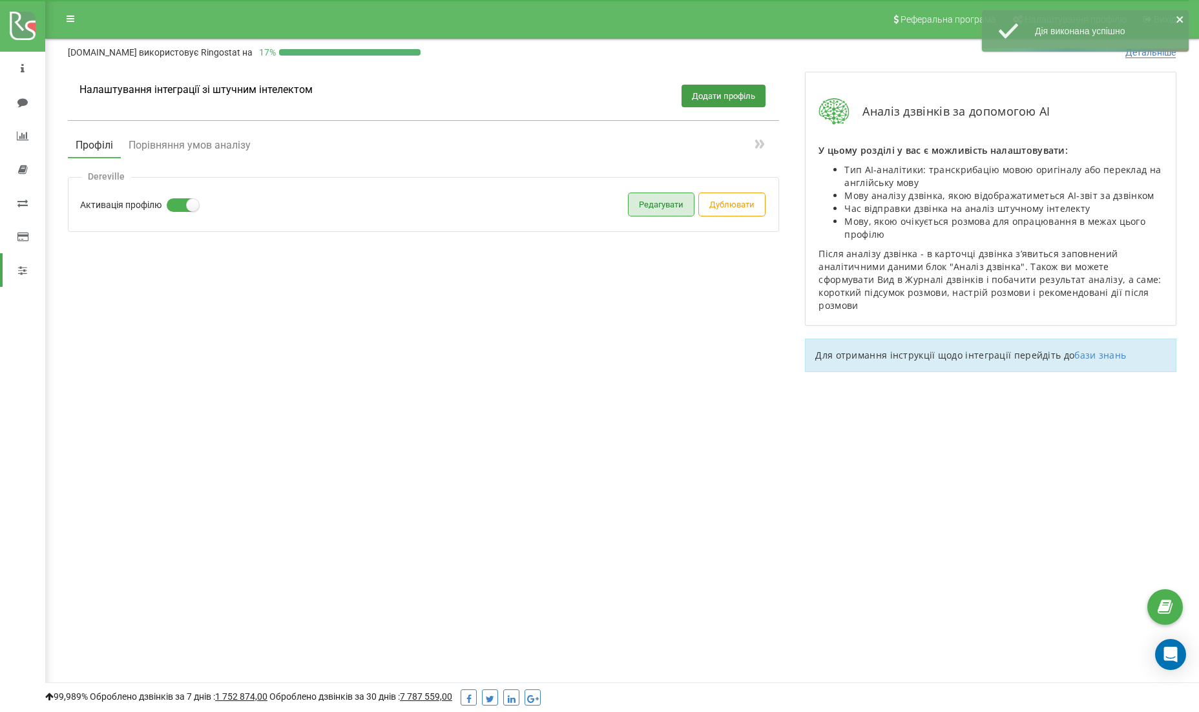
click at [647, 204] on button "Редагувати" at bounding box center [660, 204] width 65 height 23
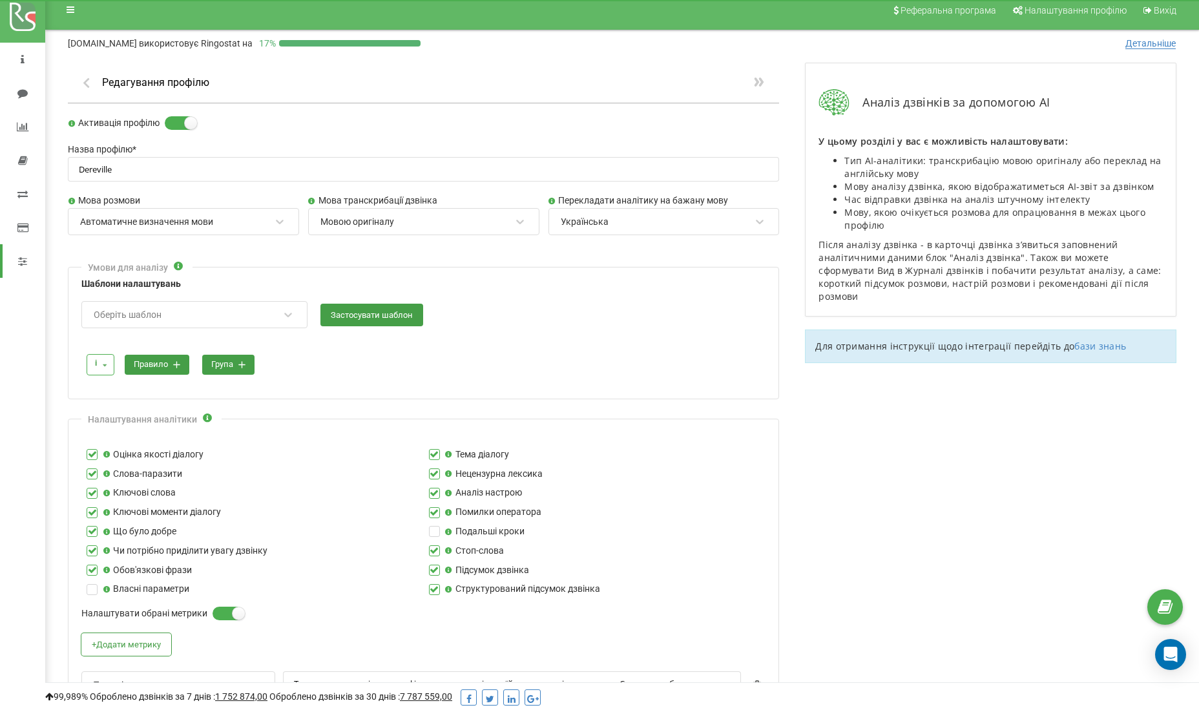
scroll to position [14, 0]
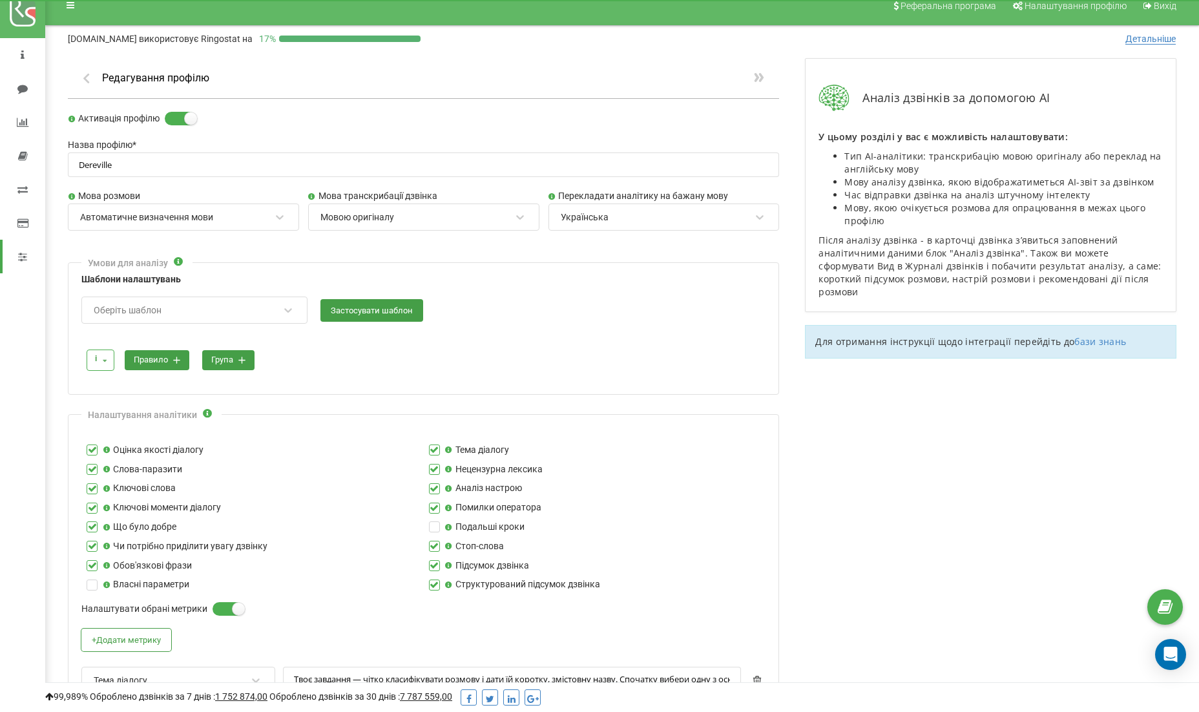
click at [934, 399] on div "Аналіз дзвінків за допомогою AI У цьому розділі у вас є можливість налаштовуват…" at bounding box center [990, 673] width 397 height 1256
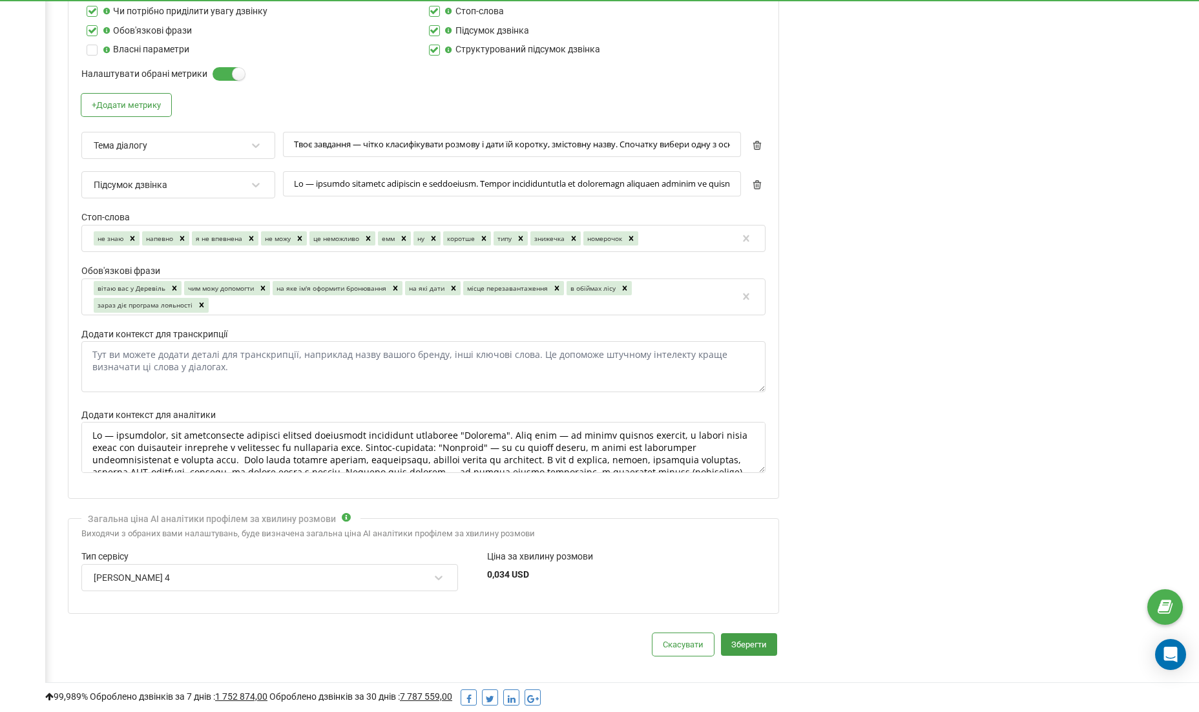
scroll to position [562, 0]
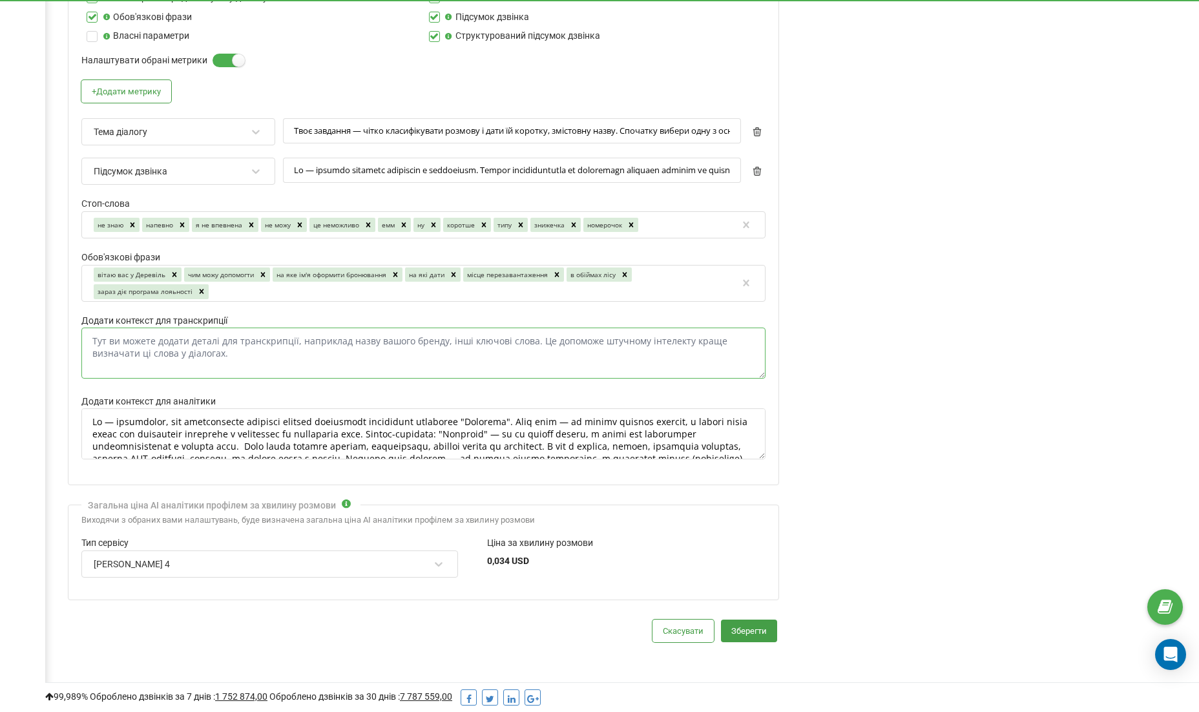
click at [175, 345] on textarea "Додати контекст для транскрипції" at bounding box center [423, 352] width 684 height 51
click at [825, 384] on div "Аналіз дзвінків за допомогою AI У цьому розділі у вас є можливість налаштовуват…" at bounding box center [990, 125] width 397 height 1256
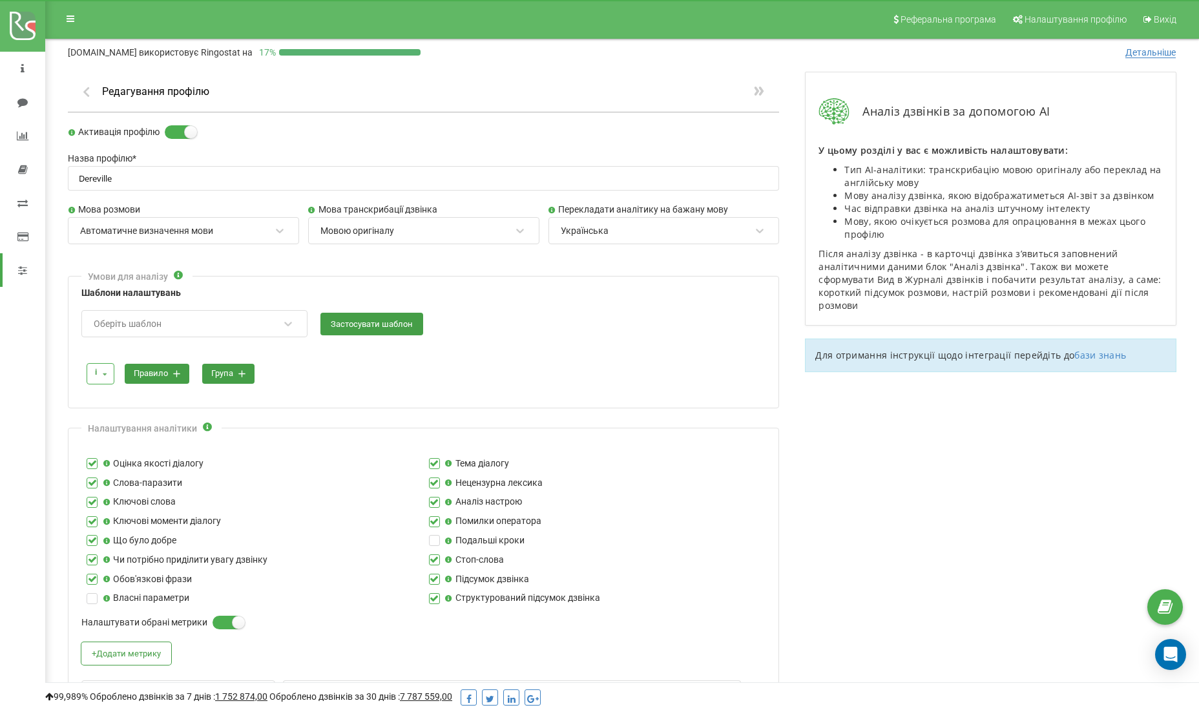
scroll to position [0, 0]
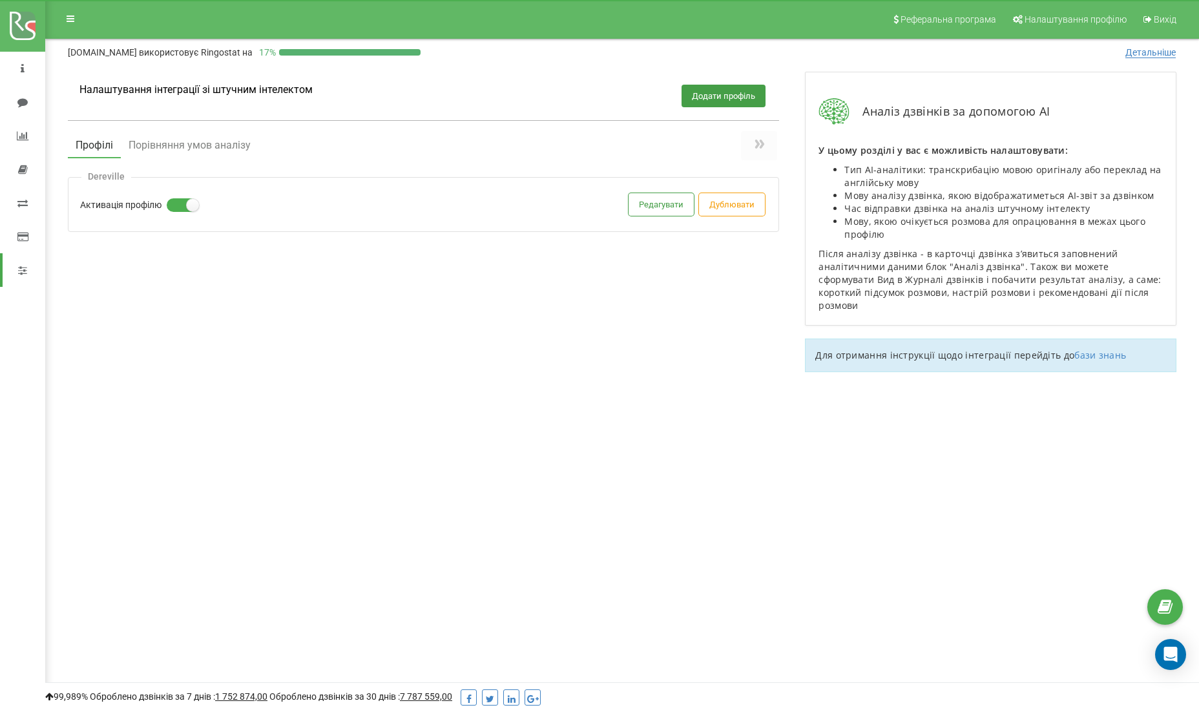
click at [760, 138] on icon at bounding box center [758, 143] width 15 height 15
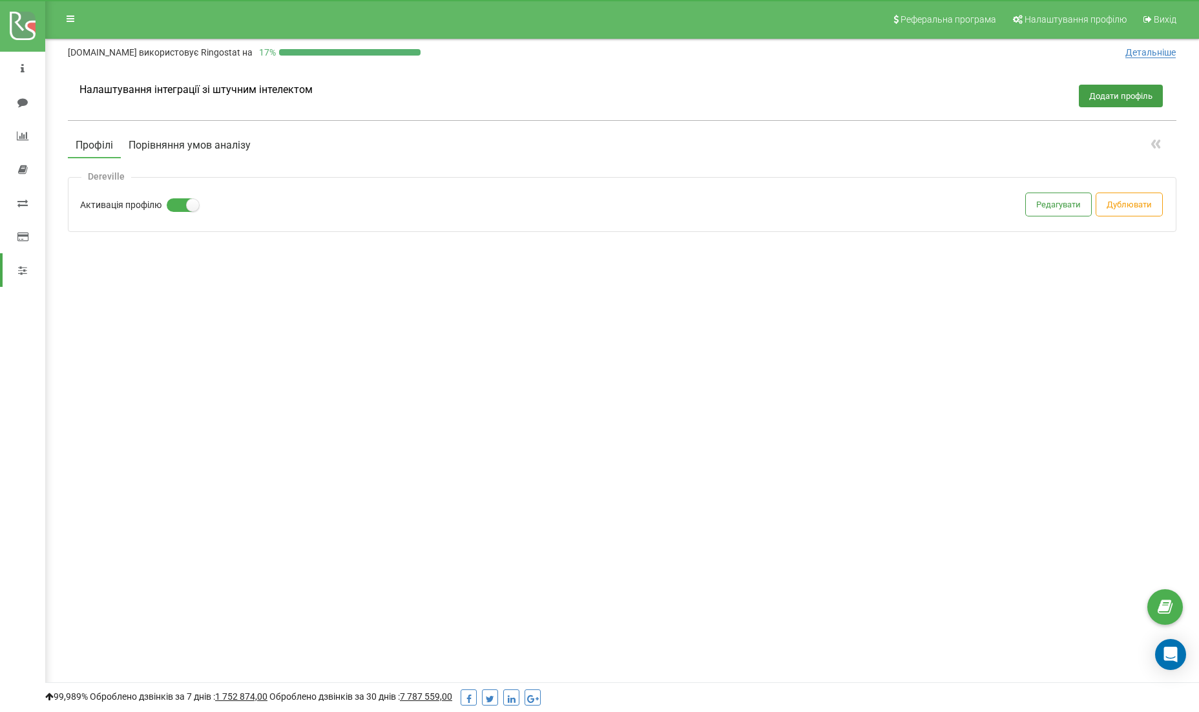
click at [205, 142] on button "Порівняння умов аналізу" at bounding box center [190, 145] width 138 height 23
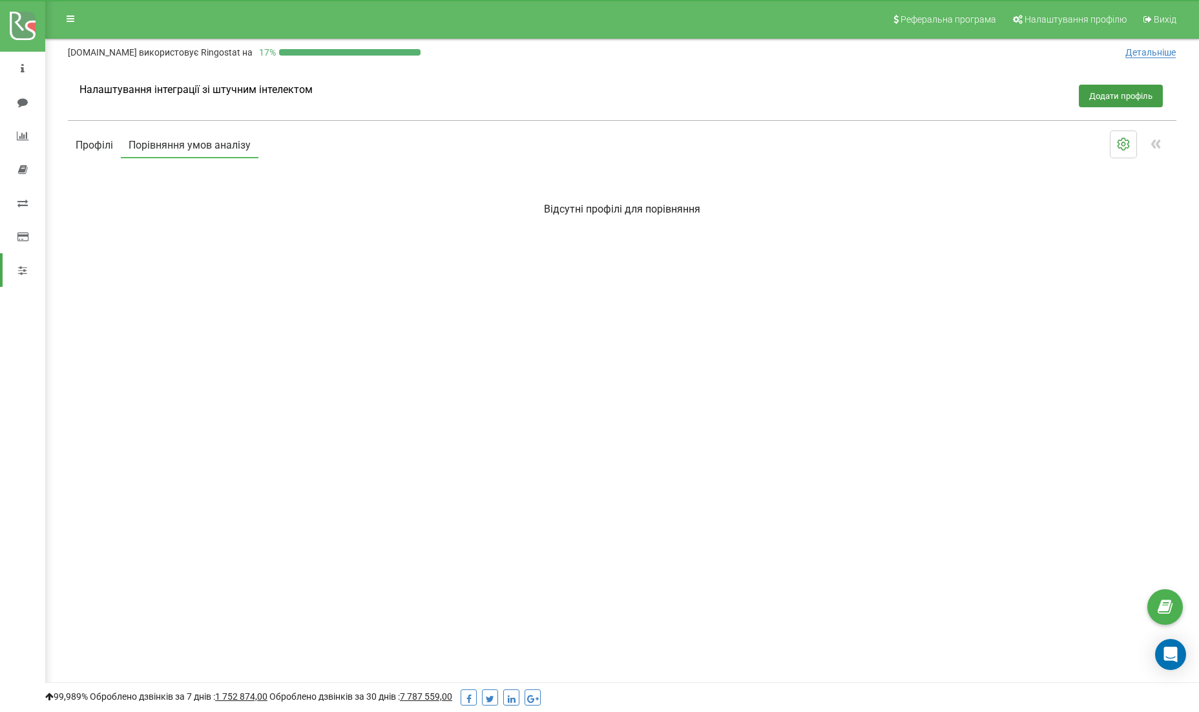
click at [99, 136] on button "Профілі" at bounding box center [94, 145] width 53 height 23
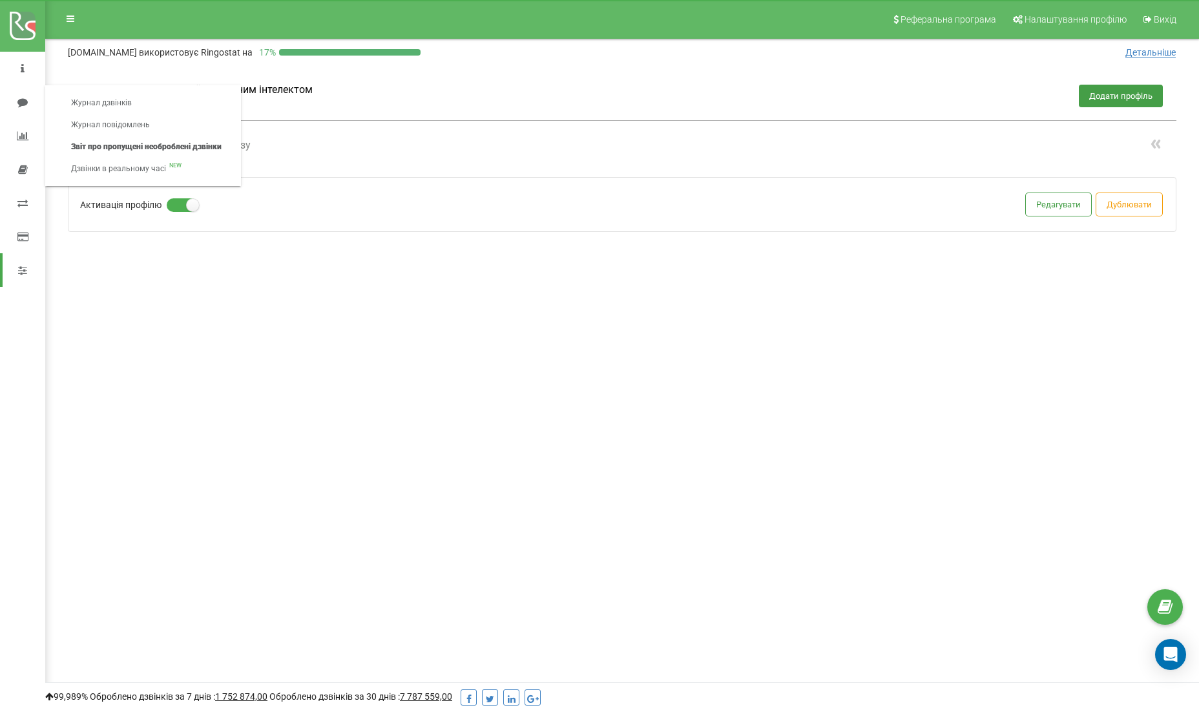
click at [110, 144] on link "Звіт про пропущені необроблені дзвінки" at bounding box center [146, 147] width 176 height 22
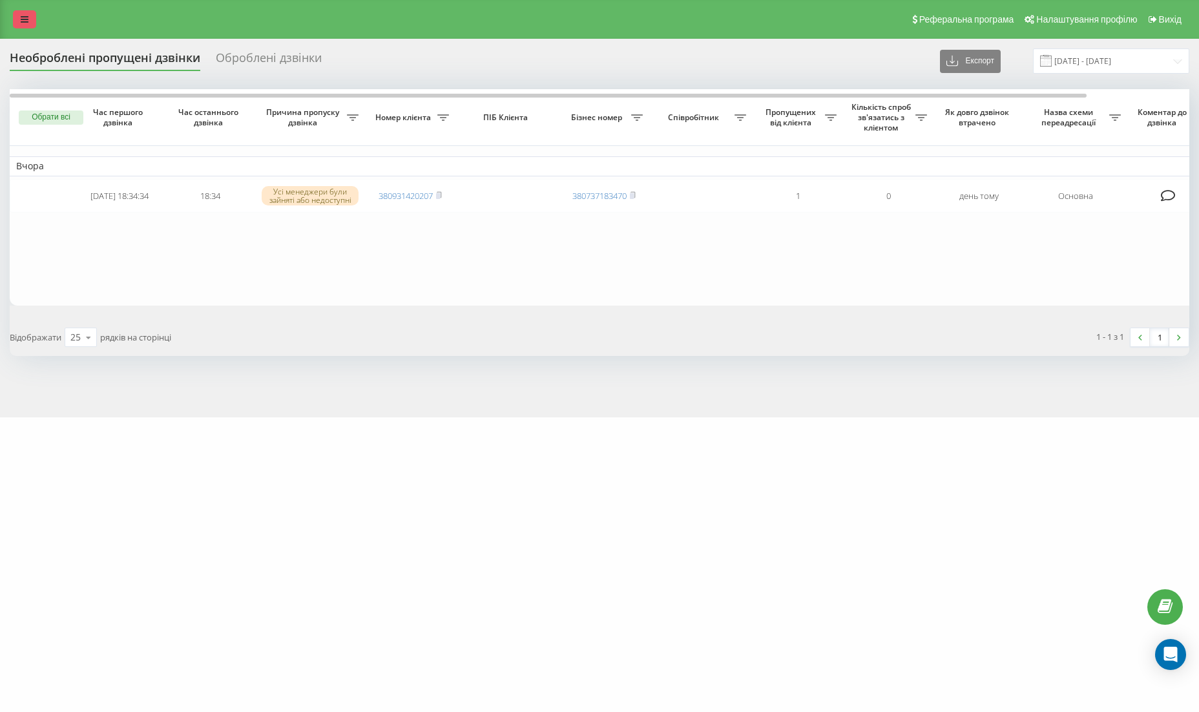
click at [15, 25] on link at bounding box center [24, 19] width 23 height 18
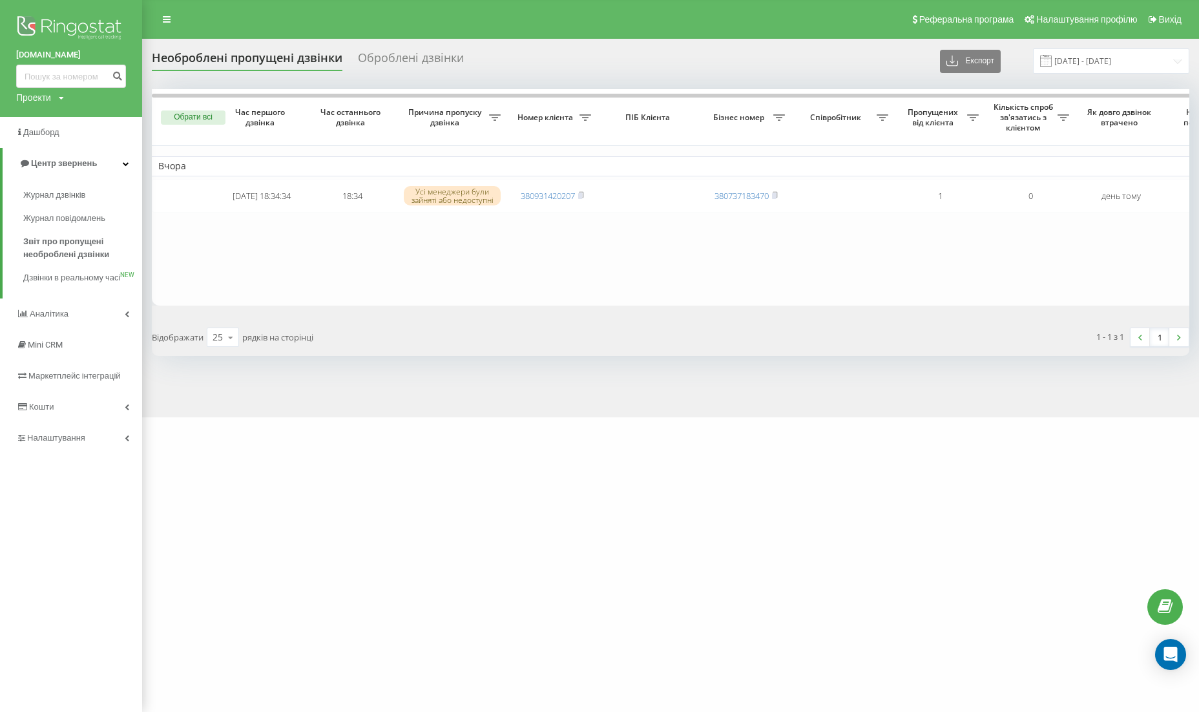
click at [74, 30] on img at bounding box center [71, 29] width 110 height 32
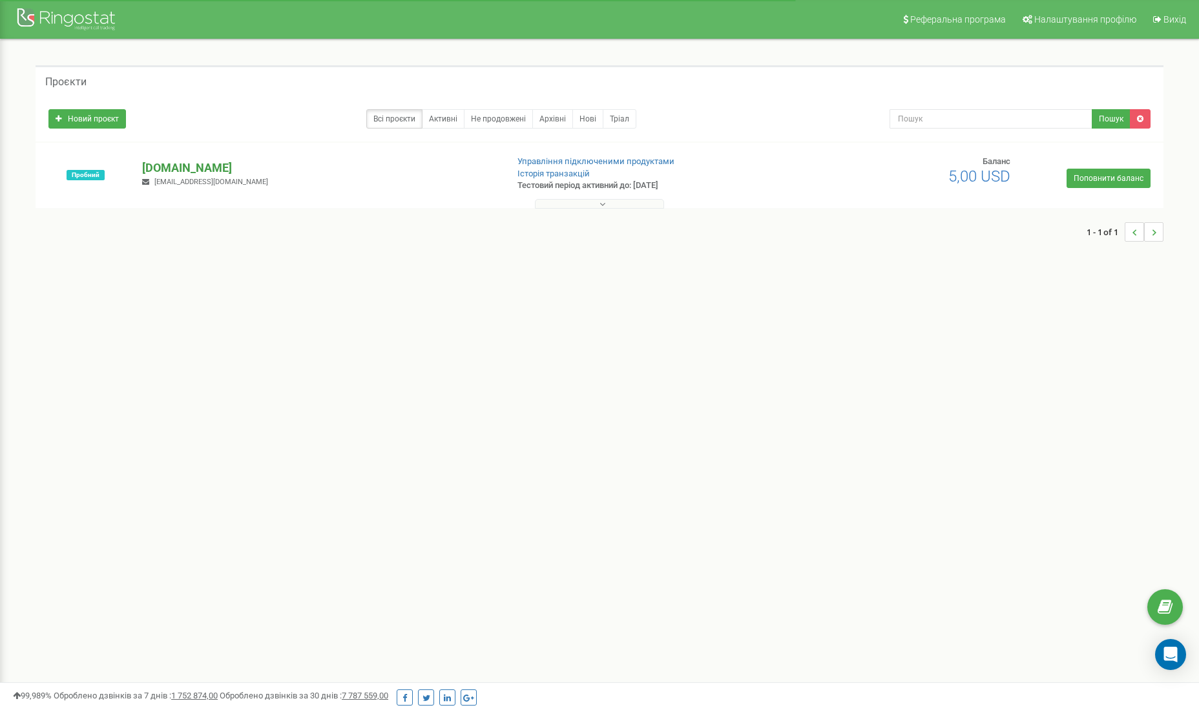
click at [197, 165] on p "[DOMAIN_NAME]" at bounding box center [319, 168] width 355 height 17
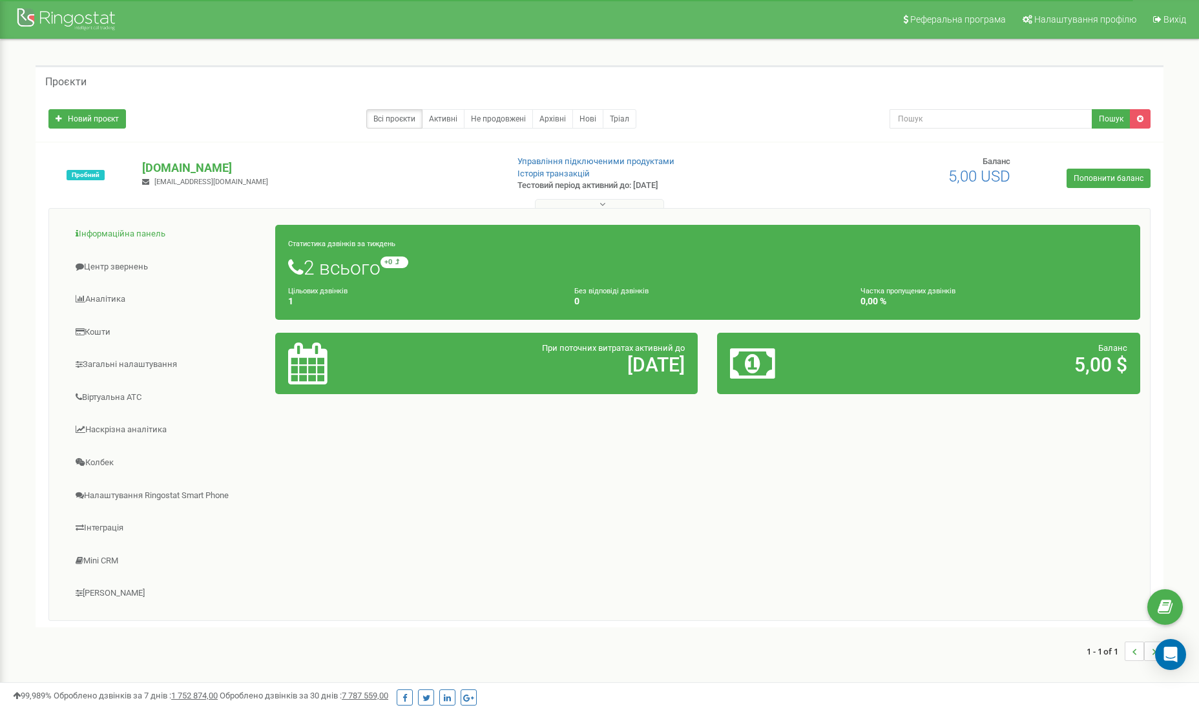
click at [107, 230] on link "Інформаційна панель" at bounding box center [167, 234] width 217 height 32
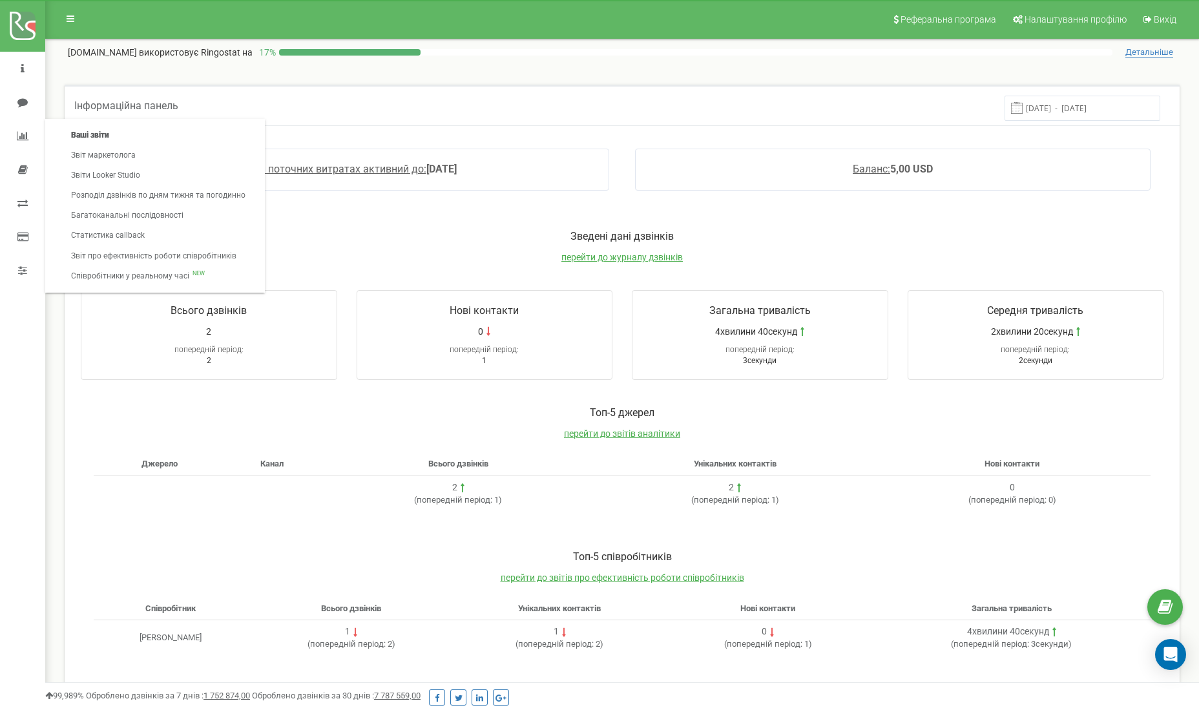
click at [98, 139] on link "Ваші звіти" at bounding box center [158, 135] width 200 height 20
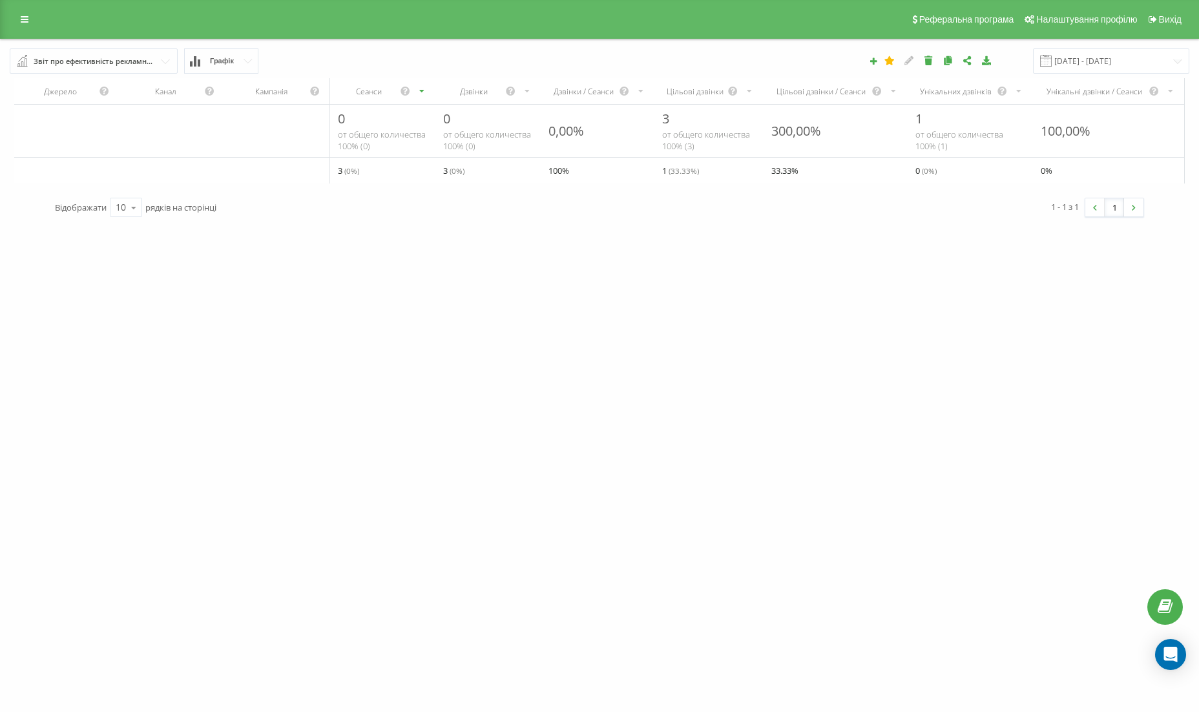
click at [757, 149] on div "3 от общего количества 100% ( 3 )" at bounding box center [708, 131] width 108 height 52
click at [21, 21] on icon at bounding box center [25, 19] width 8 height 9
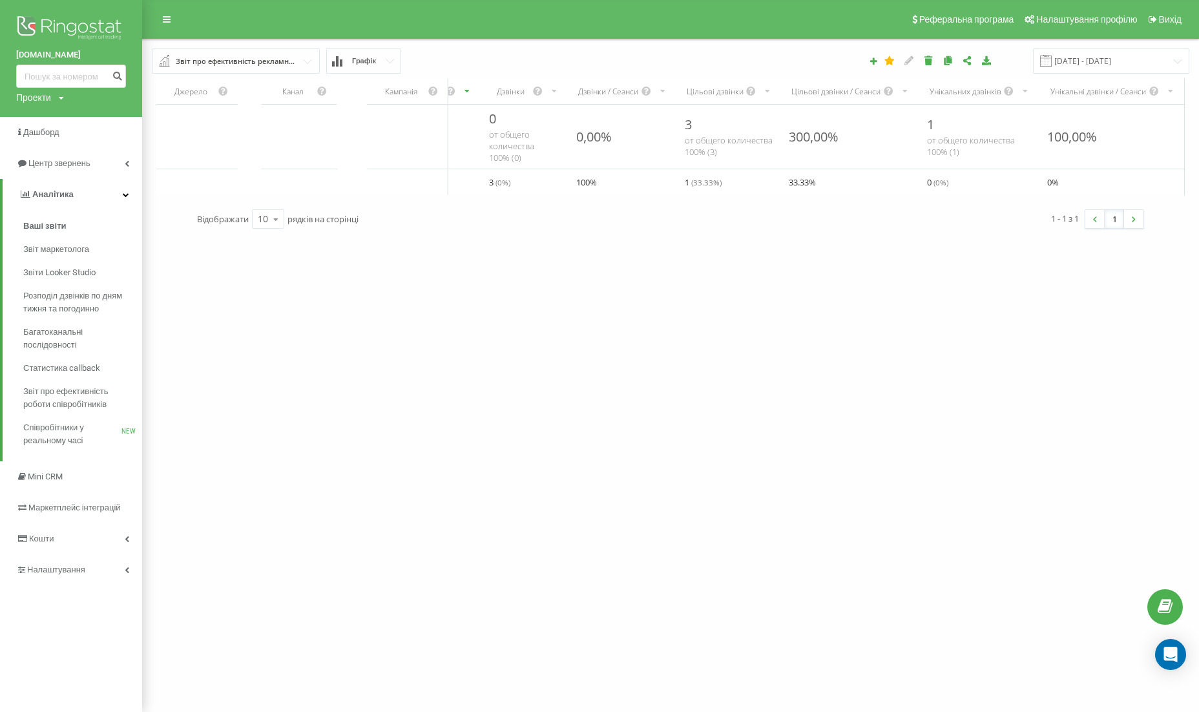
click at [98, 26] on img at bounding box center [71, 29] width 110 height 32
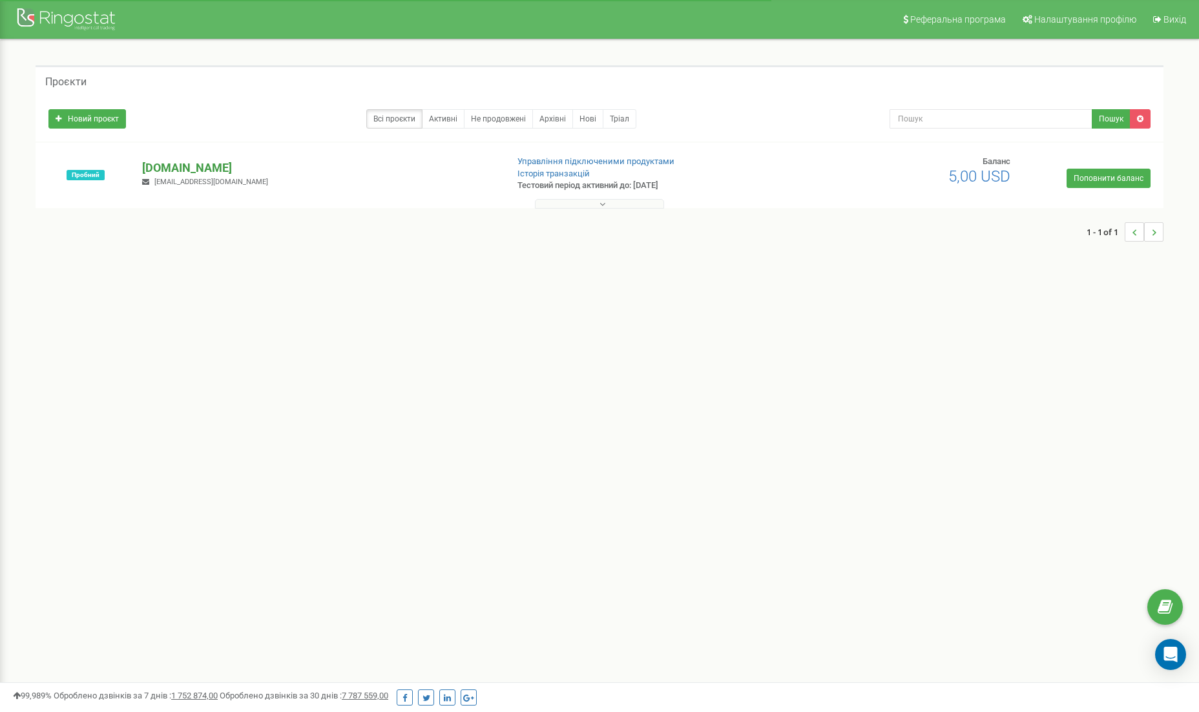
click at [167, 168] on p "[DOMAIN_NAME]" at bounding box center [319, 168] width 355 height 17
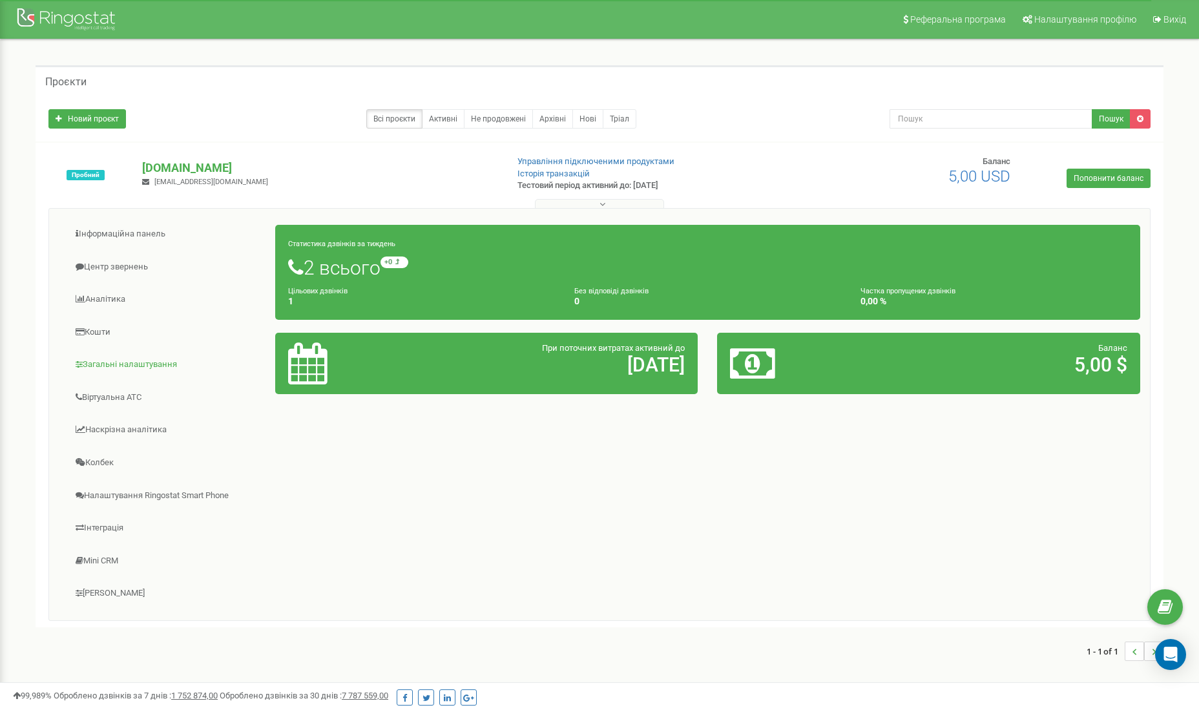
click at [110, 360] on link "Загальні налаштування" at bounding box center [167, 365] width 217 height 32
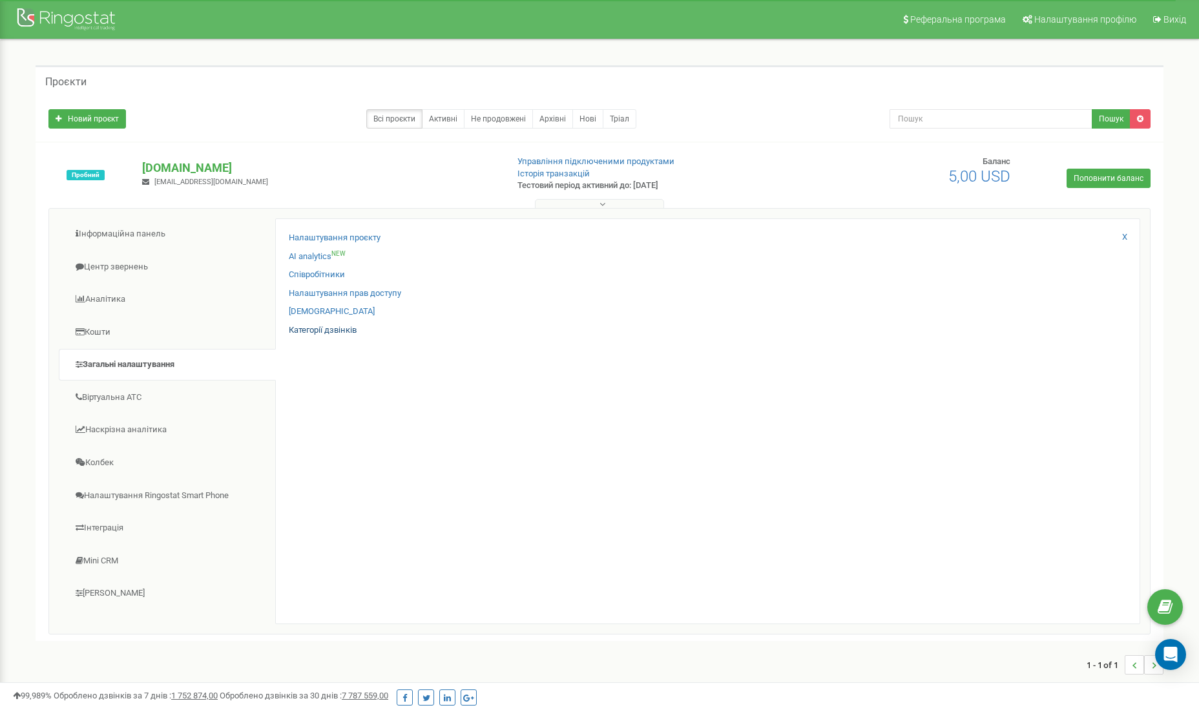
click at [325, 331] on link "Категорії дзвінків" at bounding box center [323, 330] width 68 height 12
click at [313, 235] on link "Налаштування проєкту" at bounding box center [335, 238] width 92 height 12
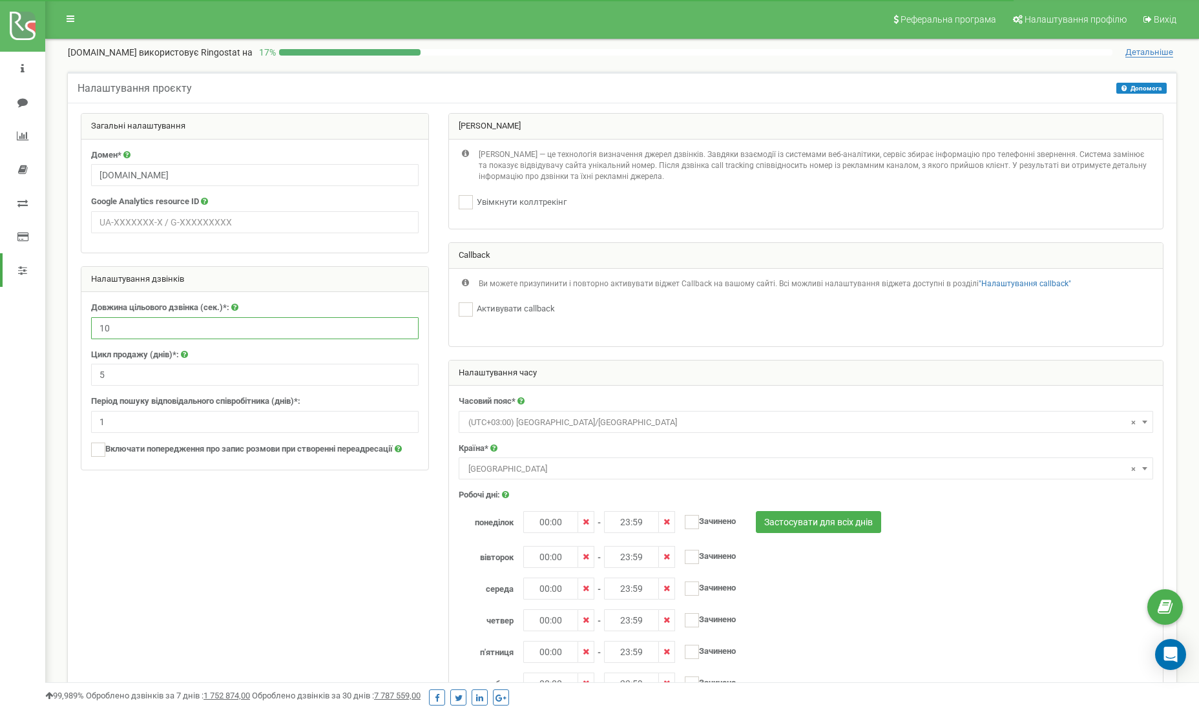
click at [152, 322] on input "10" at bounding box center [254, 328] width 327 height 22
click at [294, 524] on div at bounding box center [622, 508] width 1102 height 790
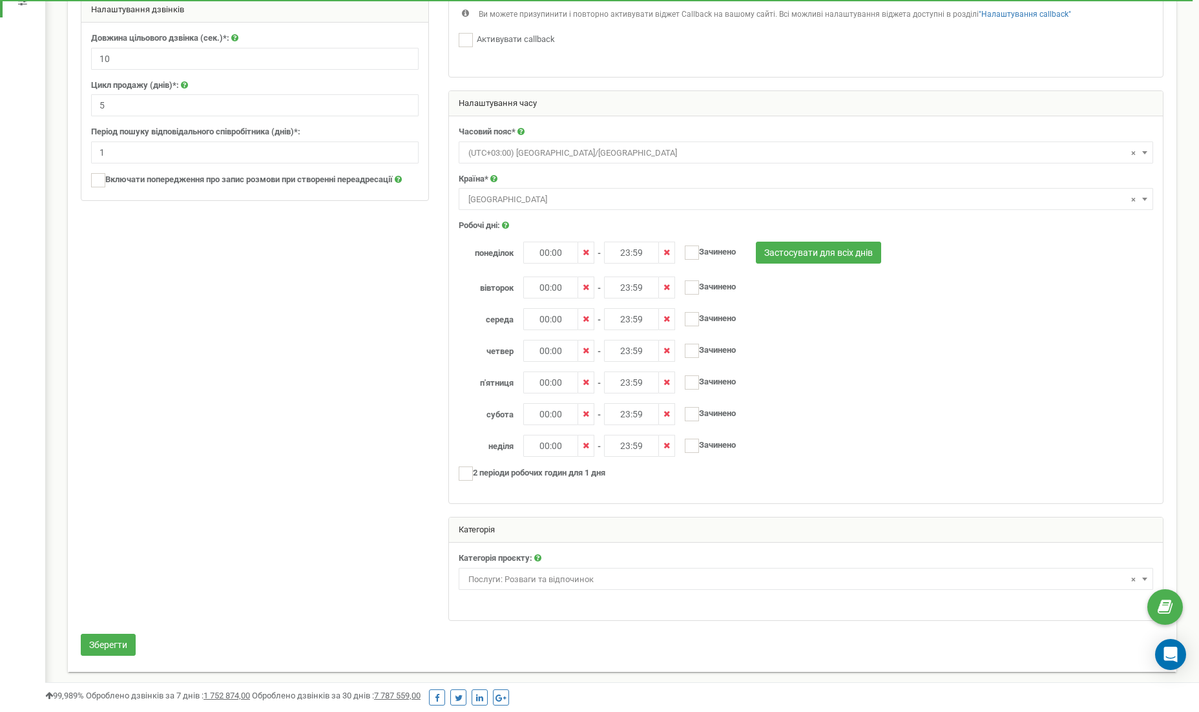
scroll to position [269, 0]
click at [134, 646] on button "Зберегти" at bounding box center [108, 645] width 55 height 22
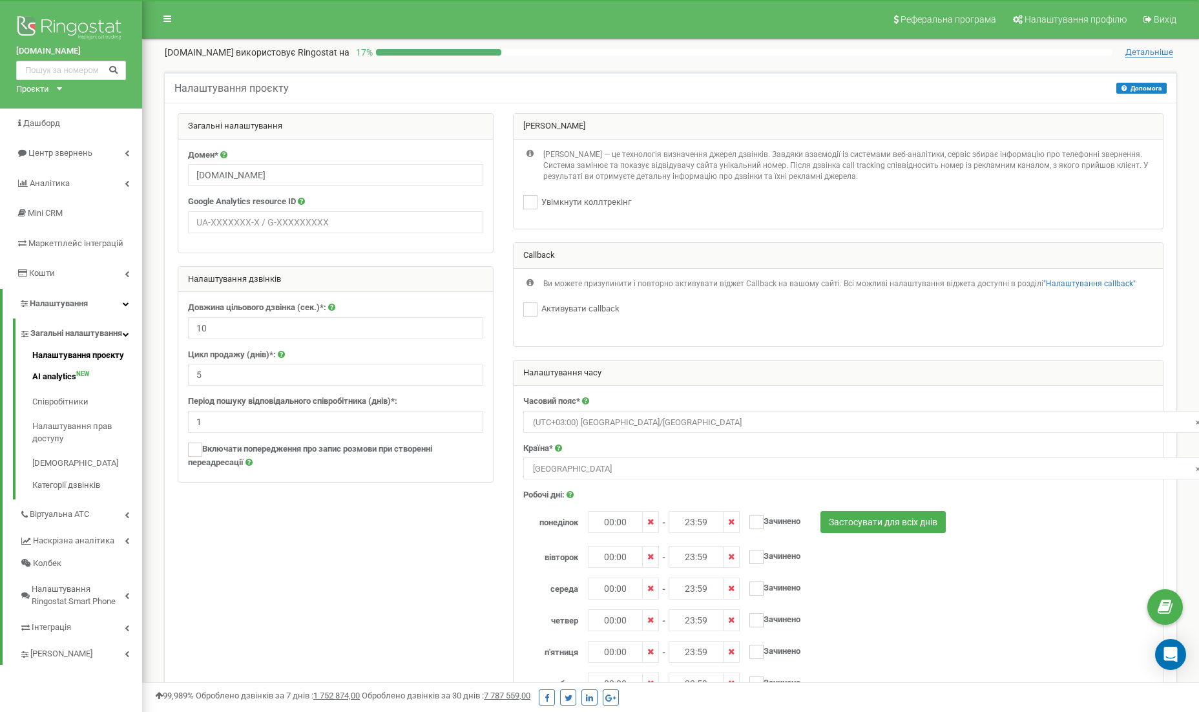
click at [54, 380] on link "AI analytics NEW" at bounding box center [87, 376] width 110 height 25
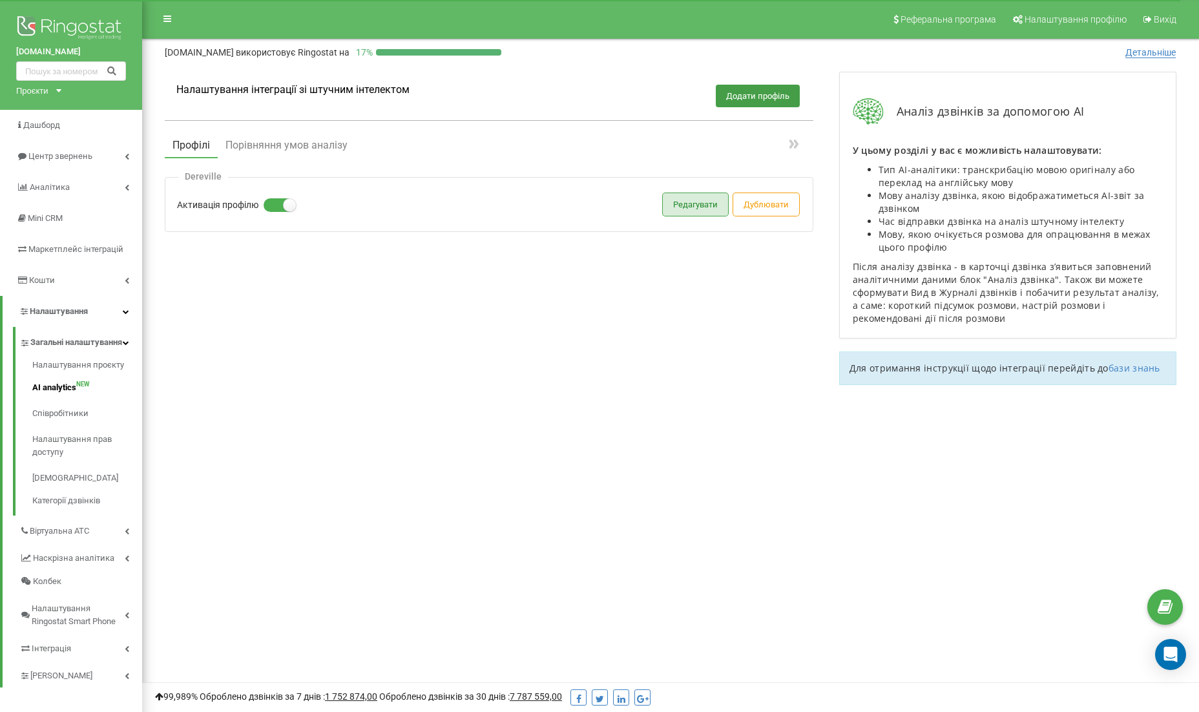
click at [669, 201] on button "Редагувати" at bounding box center [695, 204] width 65 height 23
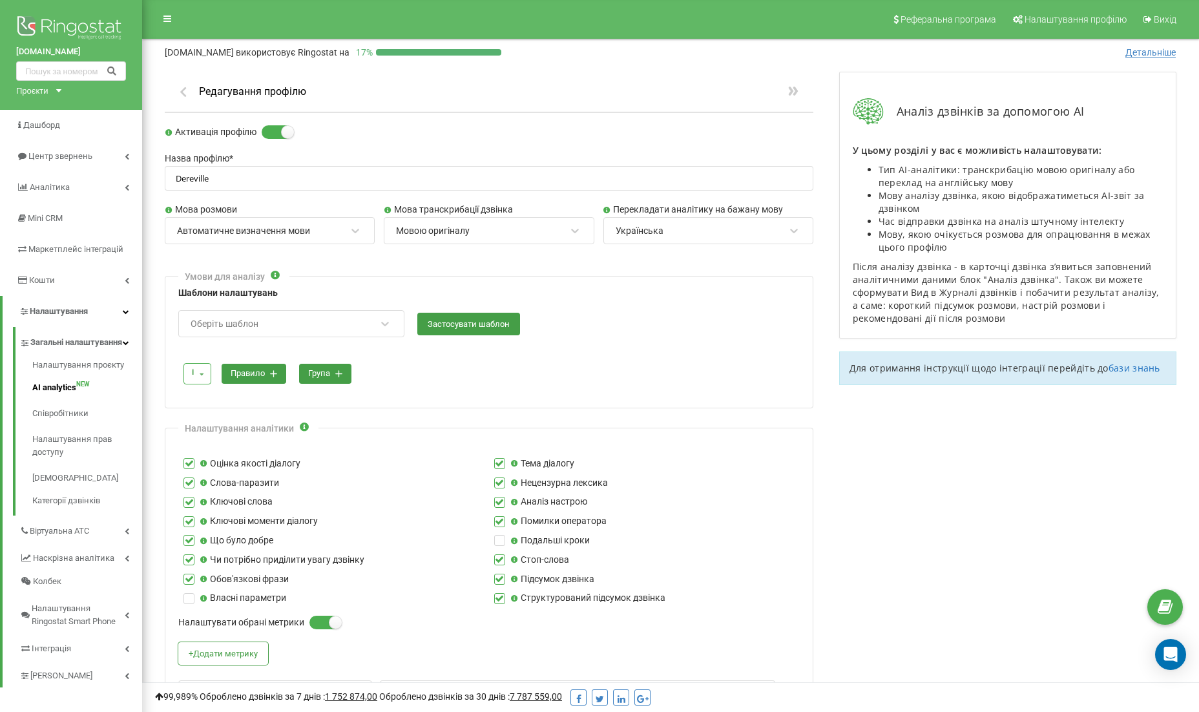
click at [1115, 362] on link "бази знань" at bounding box center [1134, 368] width 52 height 12
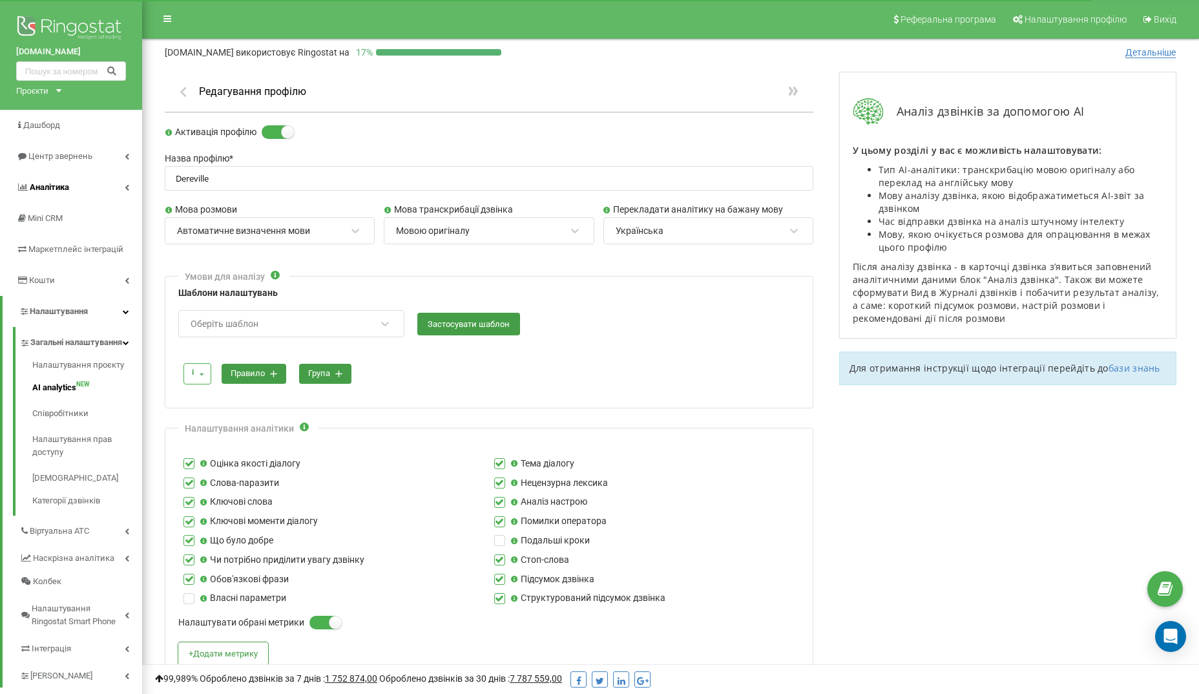
click at [66, 187] on span "Аналiтика" at bounding box center [49, 187] width 39 height 10
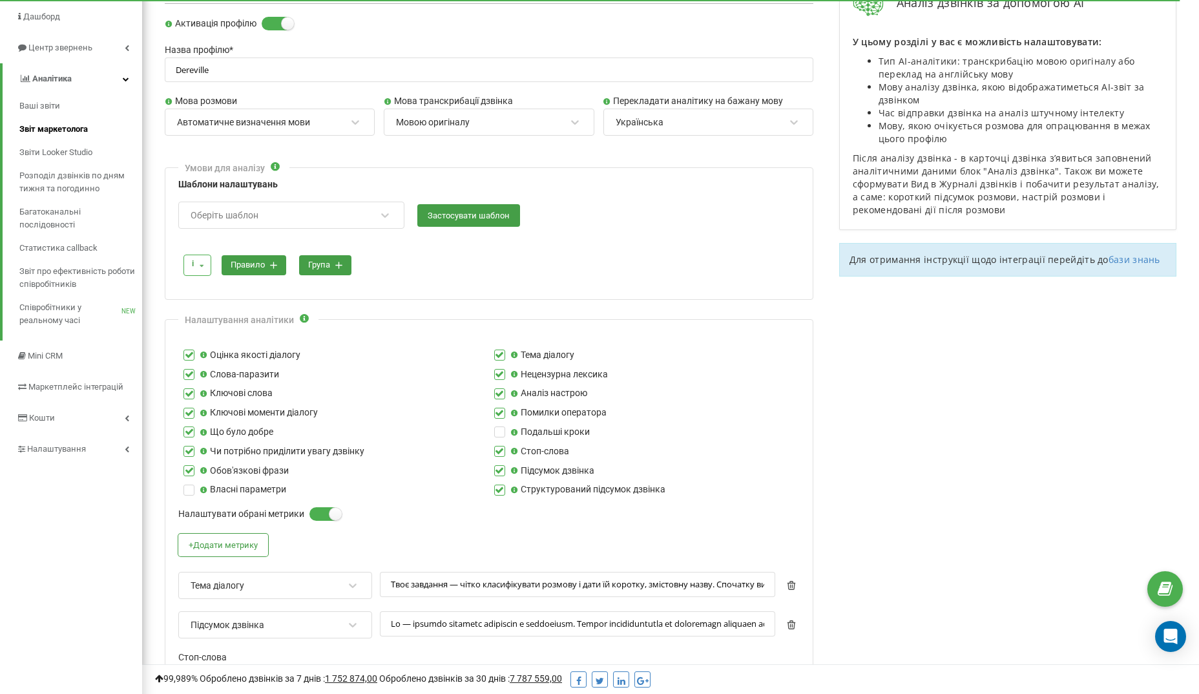
scroll to position [112, 0]
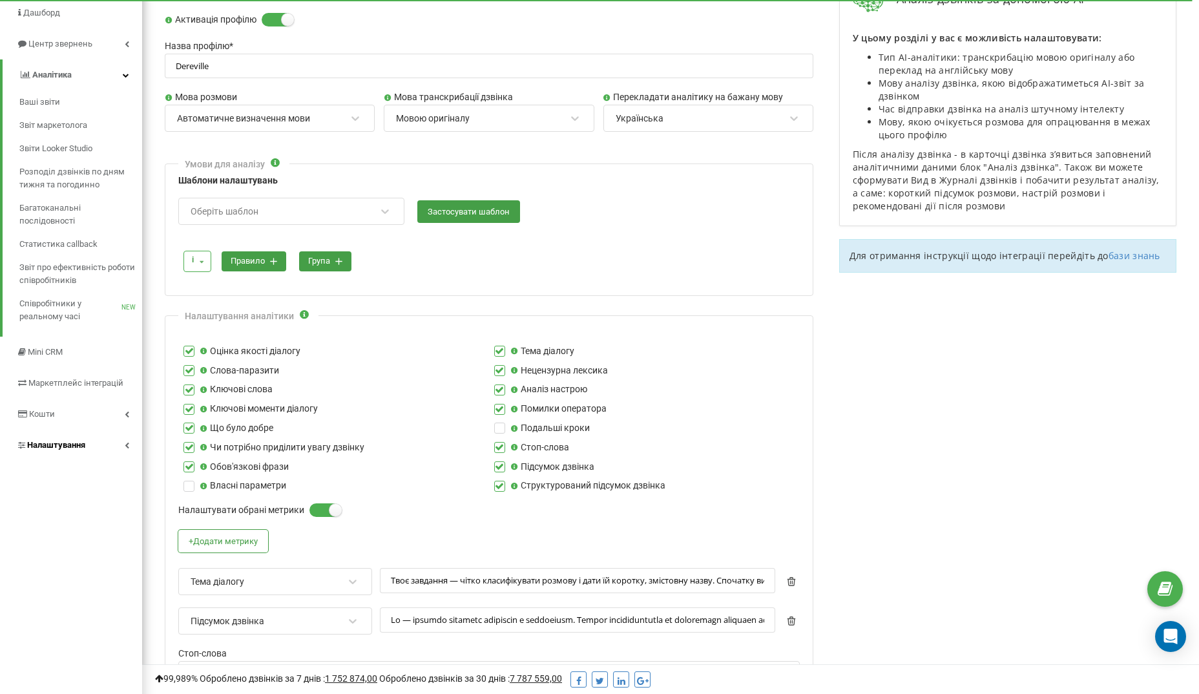
click at [53, 440] on span "Налаштування" at bounding box center [56, 445] width 58 height 10
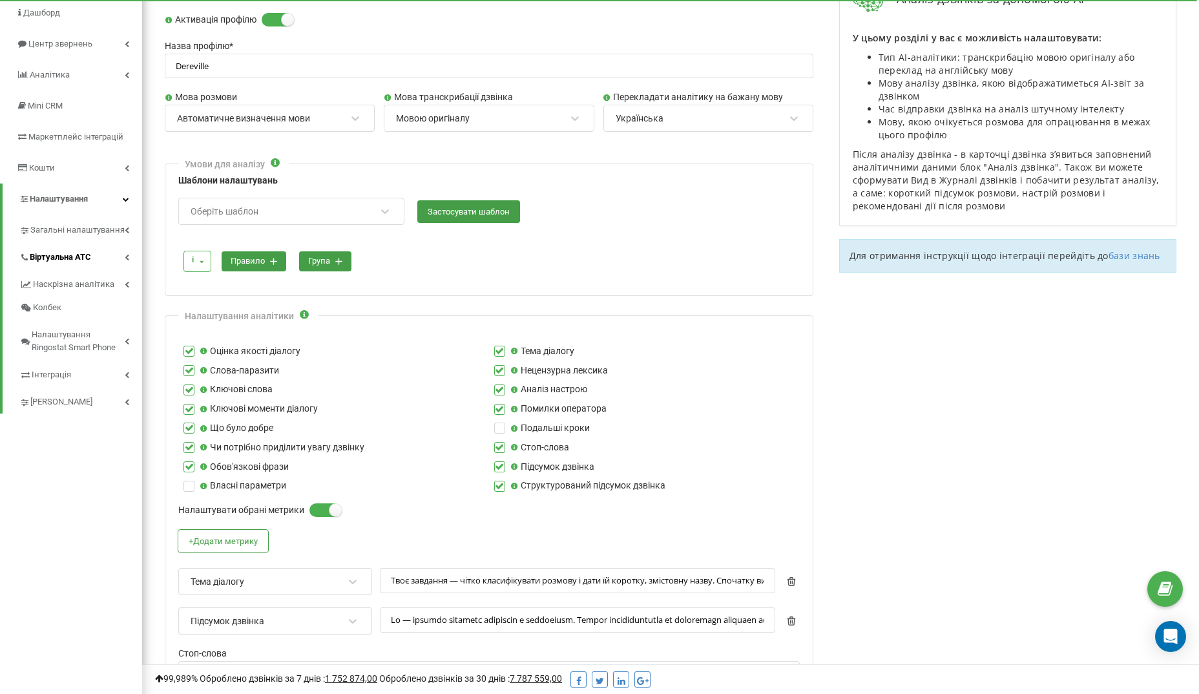
click at [129, 247] on link "Віртуальна АТС" at bounding box center [80, 255] width 123 height 27
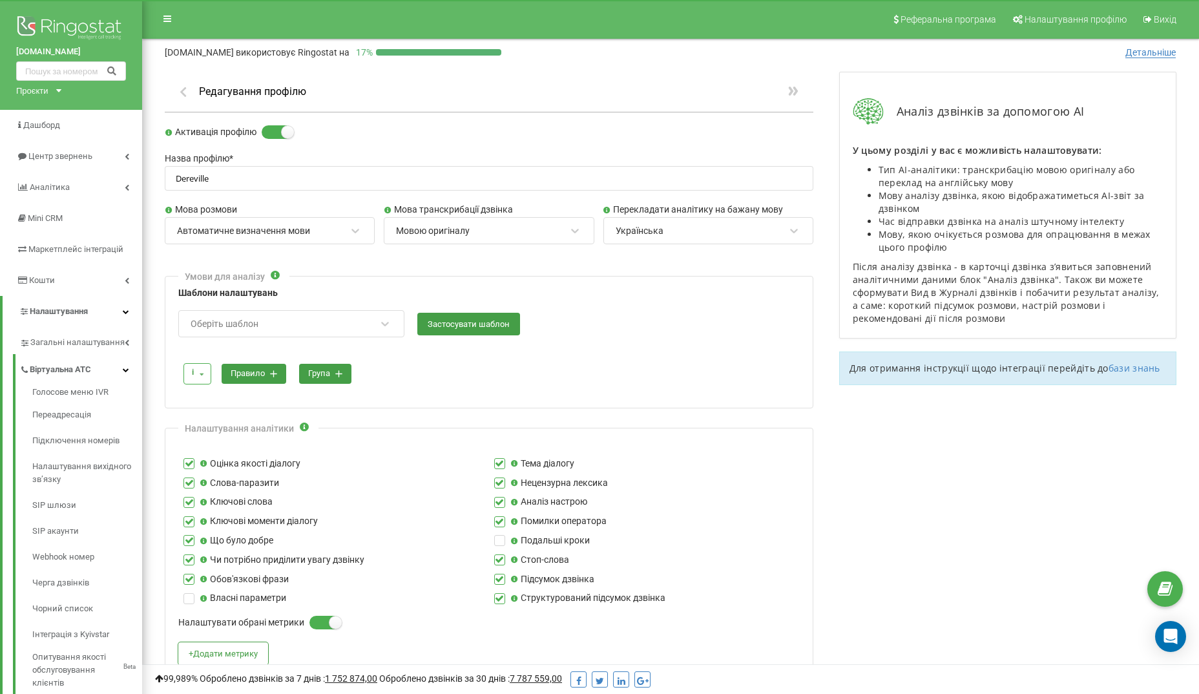
scroll to position [0, 0]
click at [81, 26] on img at bounding box center [71, 29] width 110 height 32
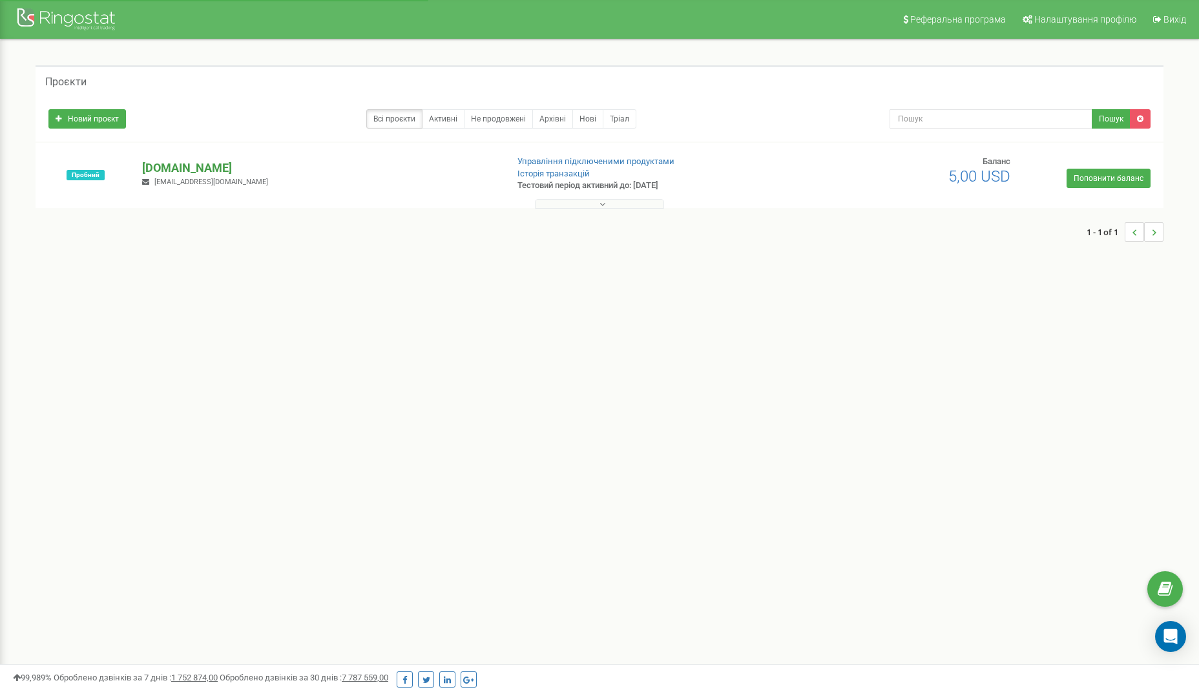
click at [176, 165] on p "[DOMAIN_NAME]" at bounding box center [319, 168] width 355 height 17
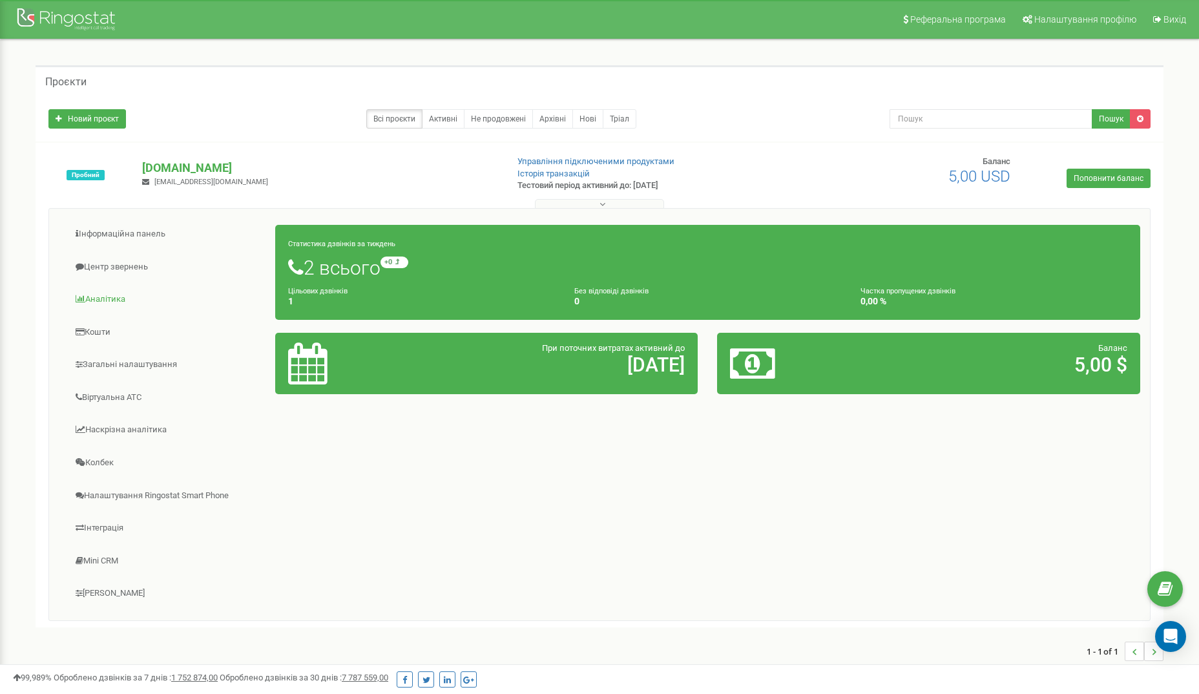
click at [120, 291] on link "Аналiтика" at bounding box center [167, 299] width 217 height 32
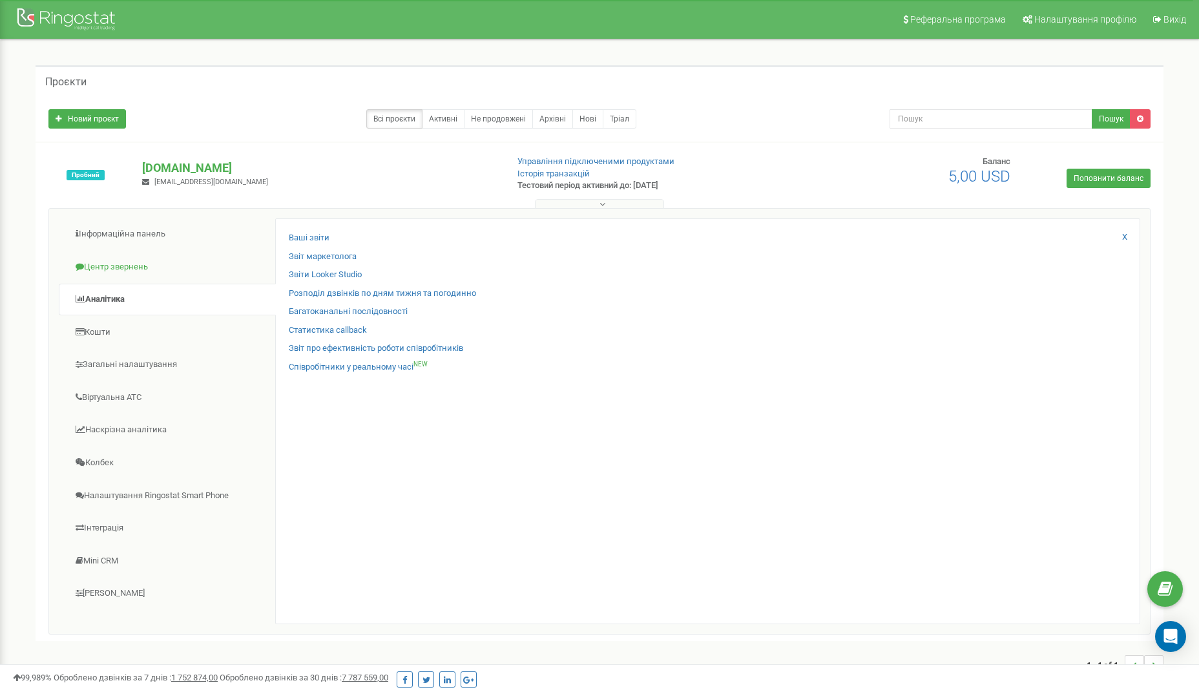
click at [92, 267] on link "Центр звернень" at bounding box center [167, 267] width 217 height 32
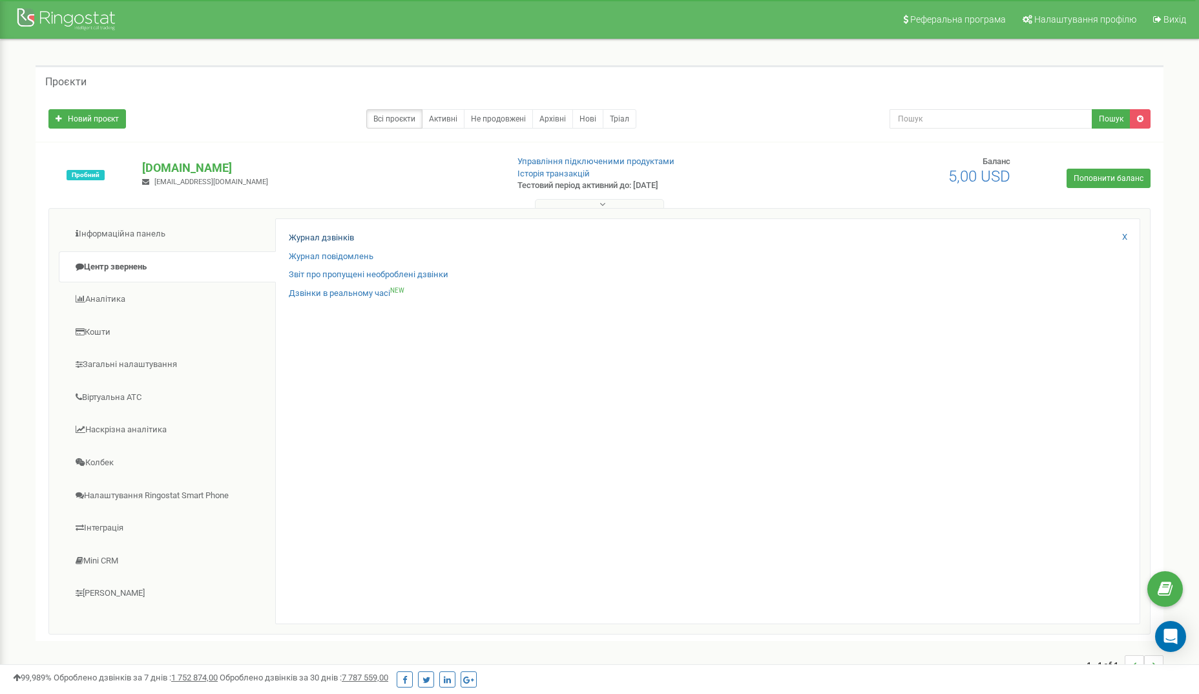
click at [305, 234] on link "Журнал дзвінків" at bounding box center [321, 238] width 65 height 12
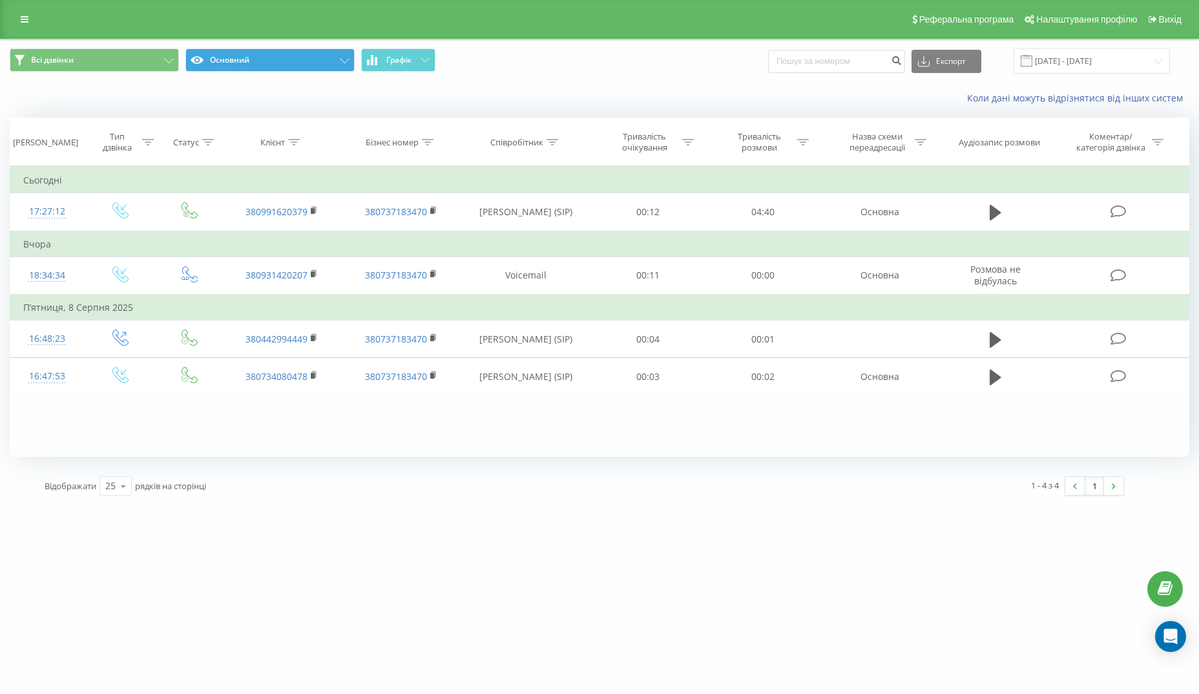
click at [349, 68] on button "Основний" at bounding box center [269, 59] width 169 height 23
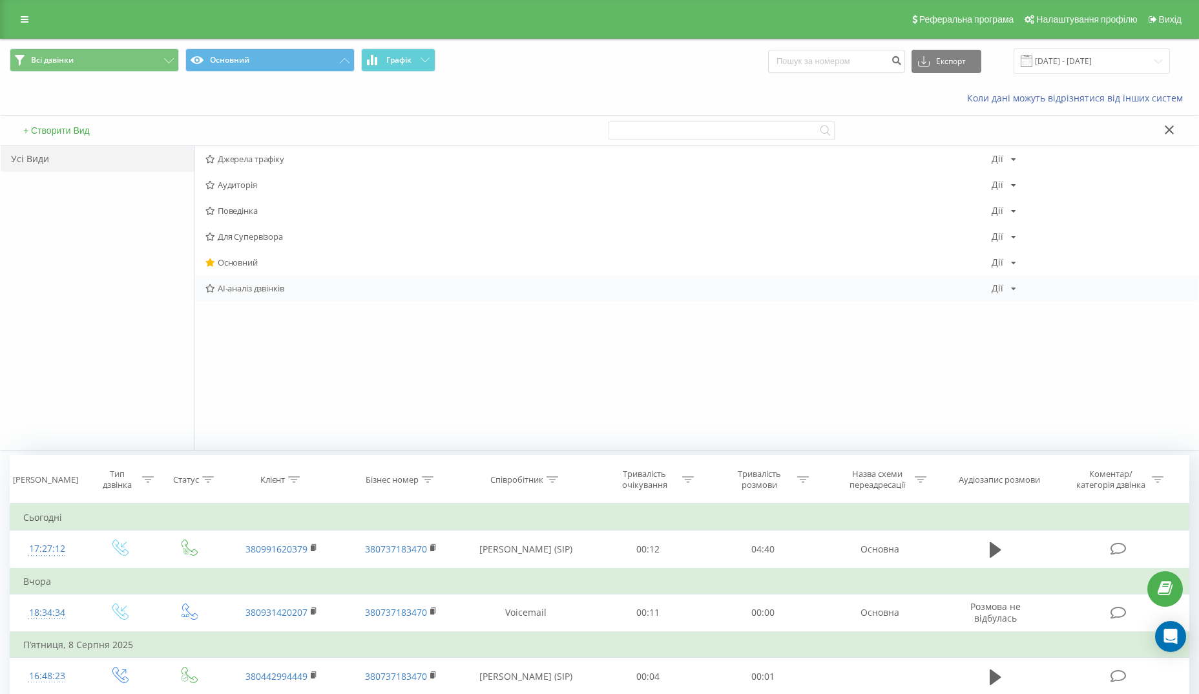
click at [249, 284] on span "AI-аналіз дзвінків" at bounding box center [598, 287] width 786 height 9
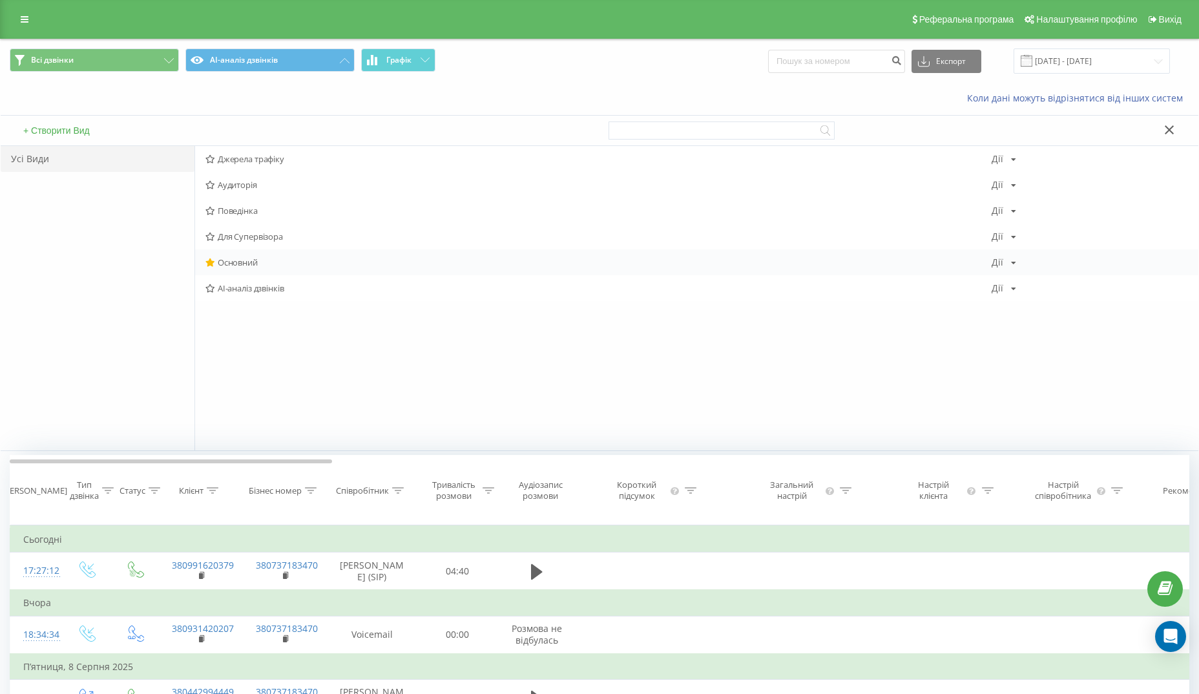
click at [231, 258] on span "Основний" at bounding box center [598, 262] width 786 height 9
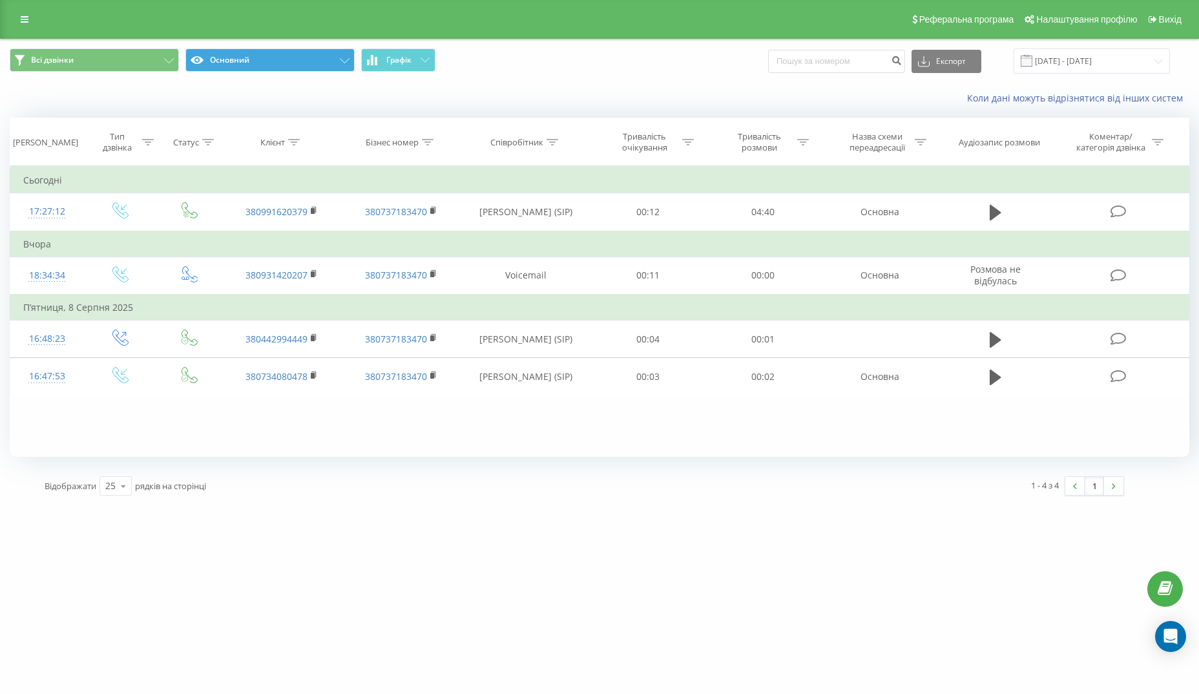
click at [219, 61] on button "Основний" at bounding box center [269, 59] width 169 height 23
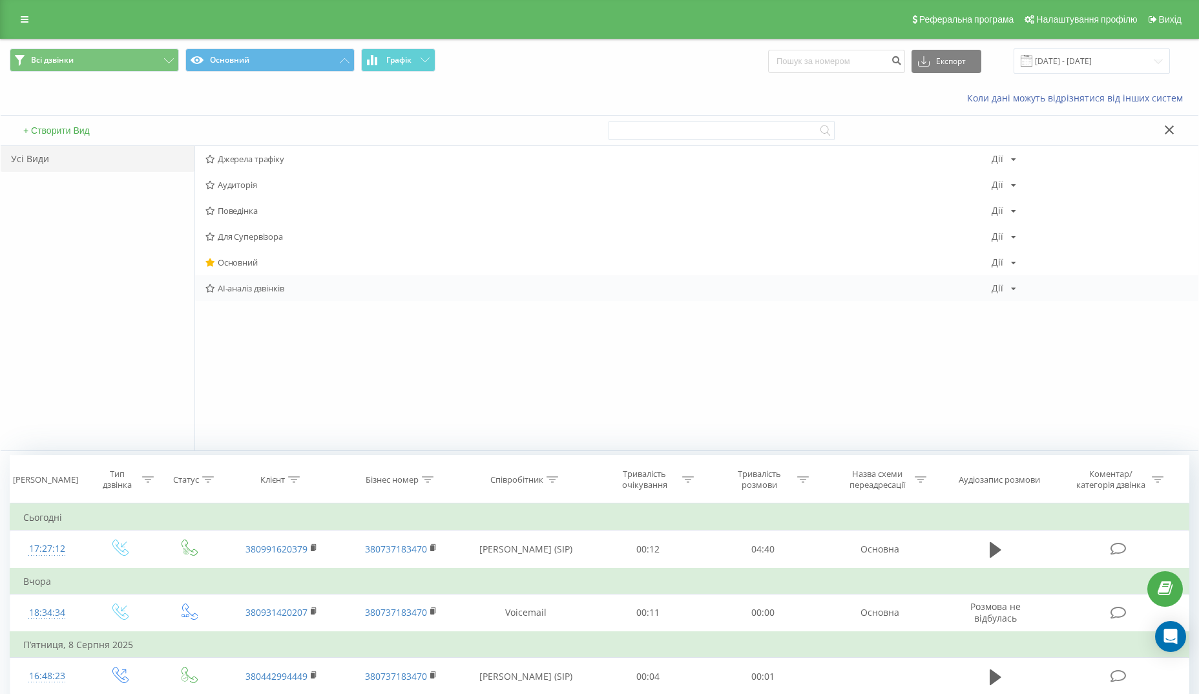
click at [998, 289] on div "Дії" at bounding box center [997, 287] width 12 height 9
click at [265, 288] on span "AI-аналіз дзвінків" at bounding box center [598, 287] width 786 height 9
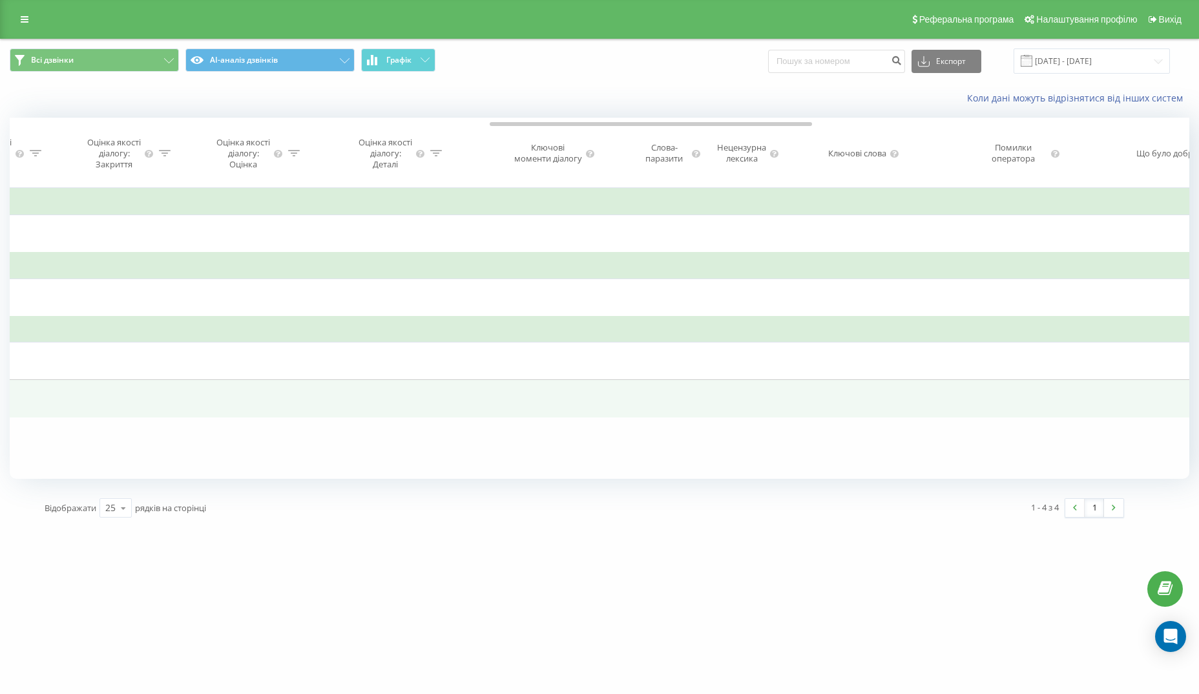
scroll to position [0, 1983]
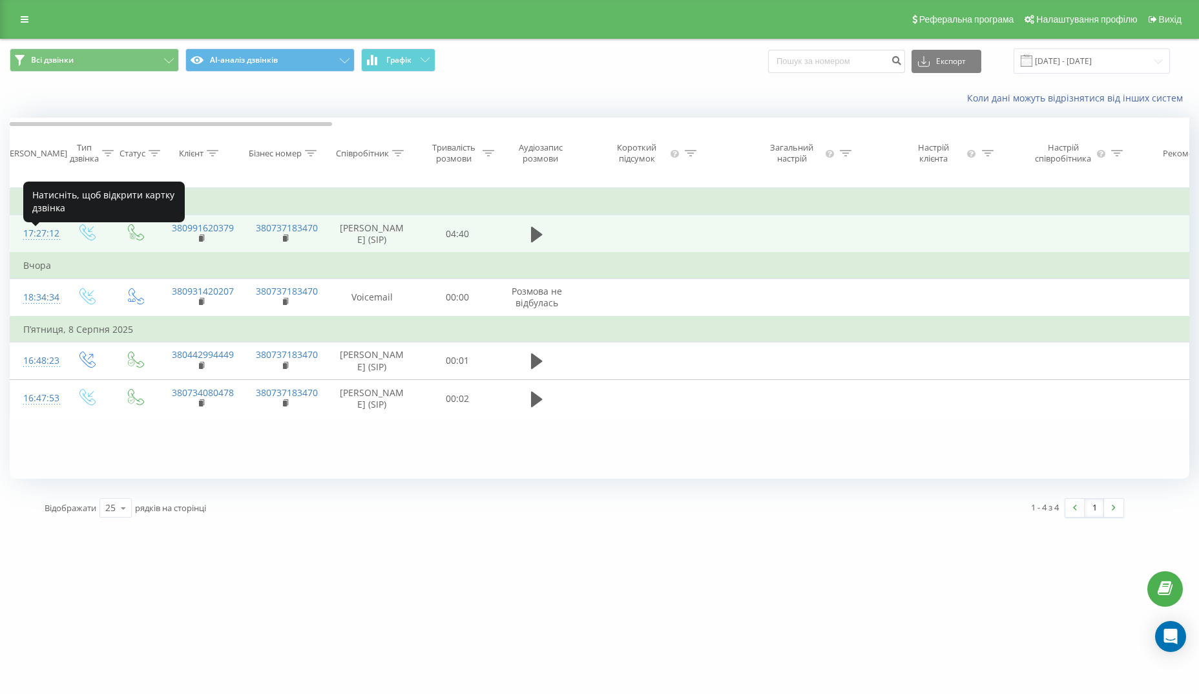
click at [49, 240] on div "17:27:12" at bounding box center [36, 233] width 26 height 25
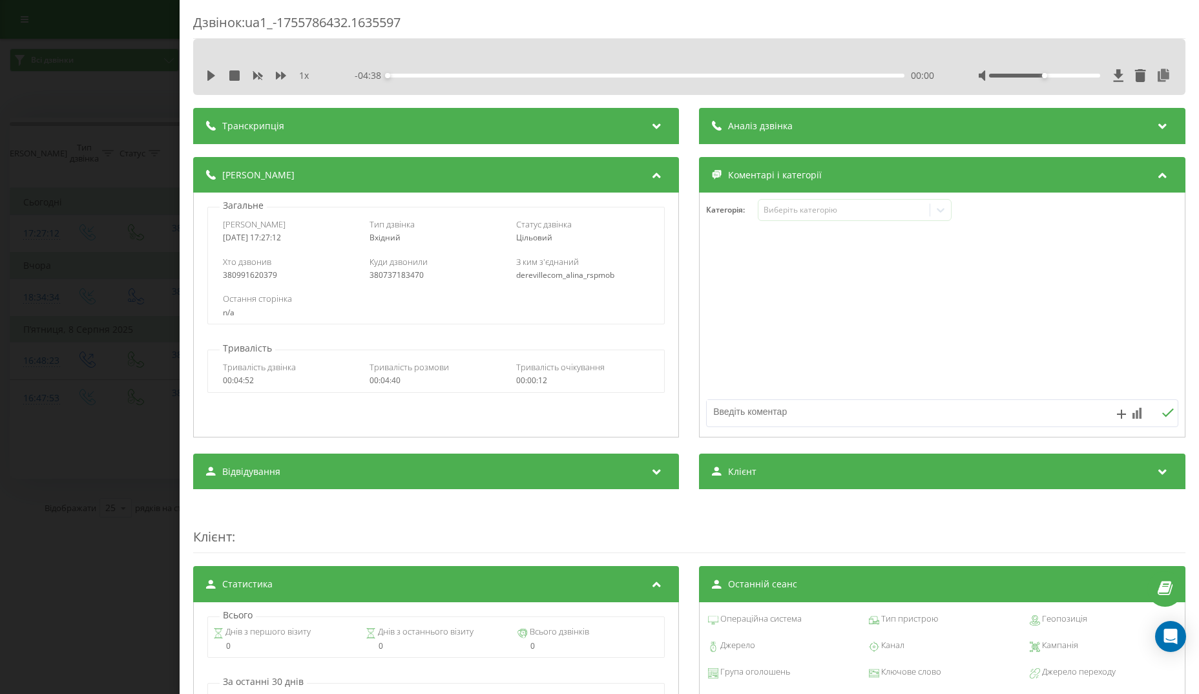
click at [136, 384] on div "Дзвінок : ua1_-1755786432.1635597 1 x - 04:38 00:00 00:00 Транскрипція Для AI-а…" at bounding box center [599, 347] width 1199 height 694
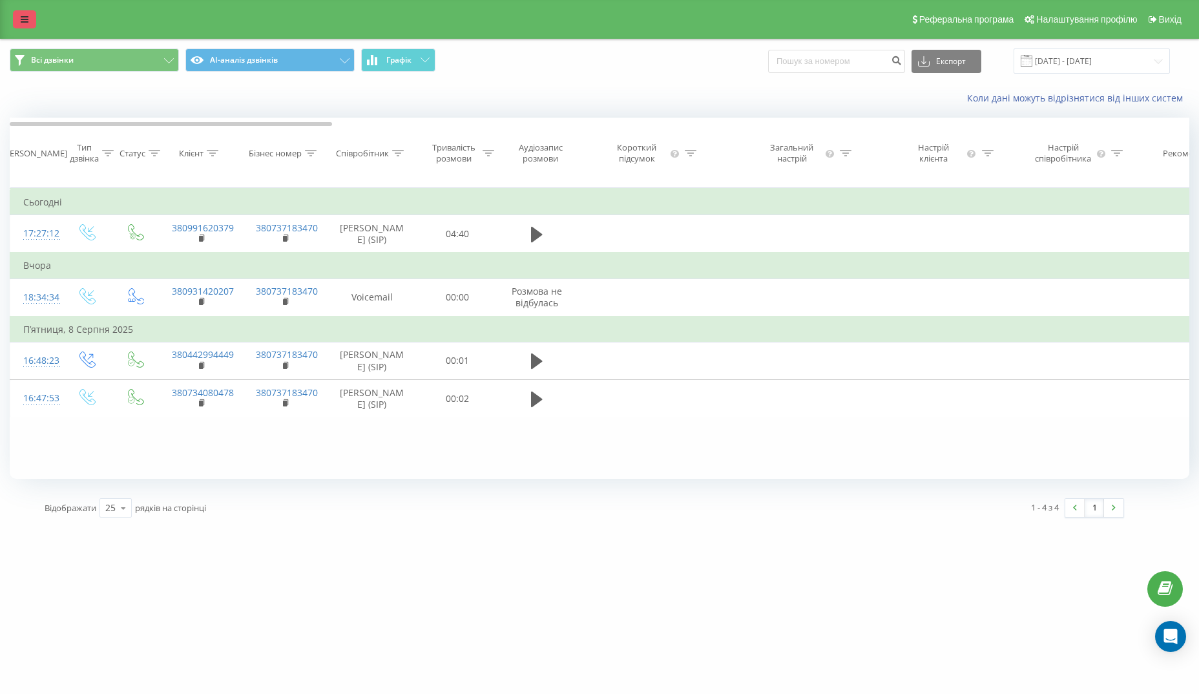
click at [31, 25] on link at bounding box center [24, 19] width 23 height 18
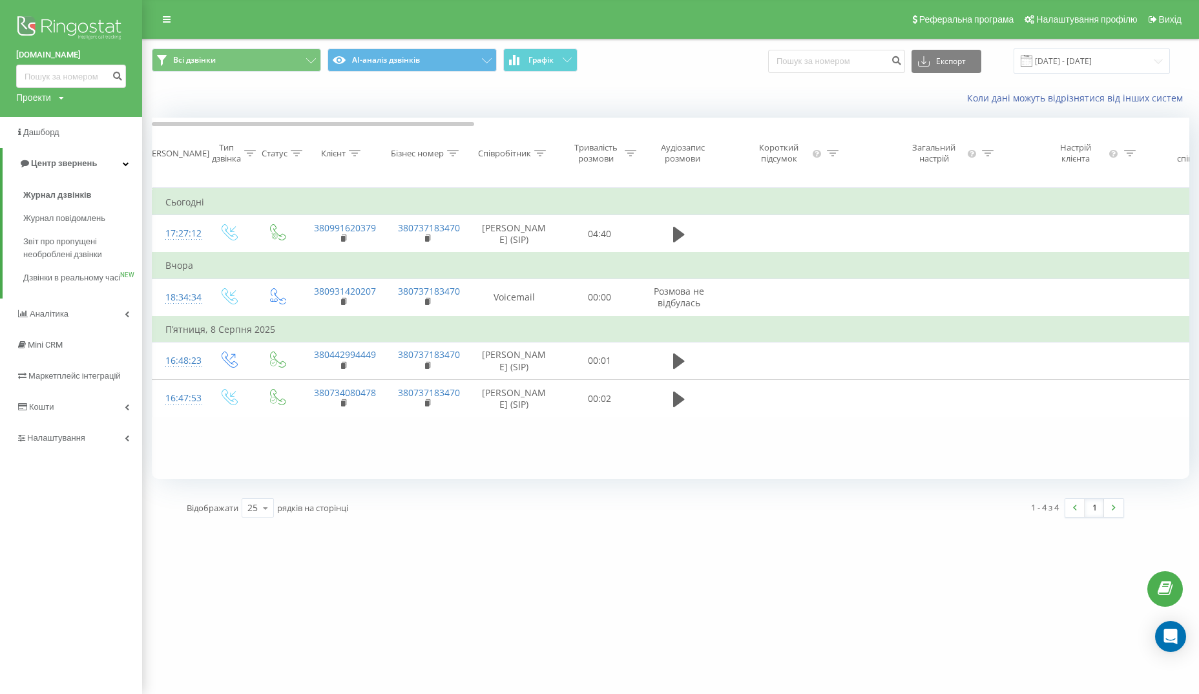
click at [68, 31] on img at bounding box center [71, 29] width 110 height 32
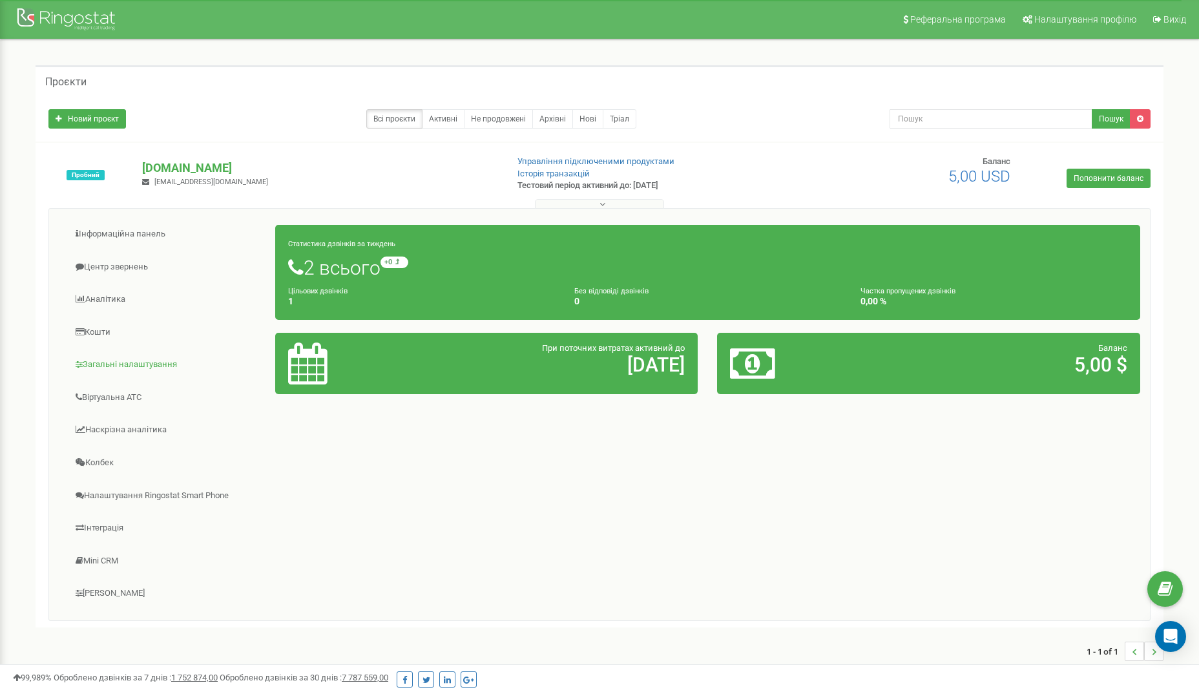
click at [127, 358] on link "Загальні налаштування" at bounding box center [167, 365] width 217 height 32
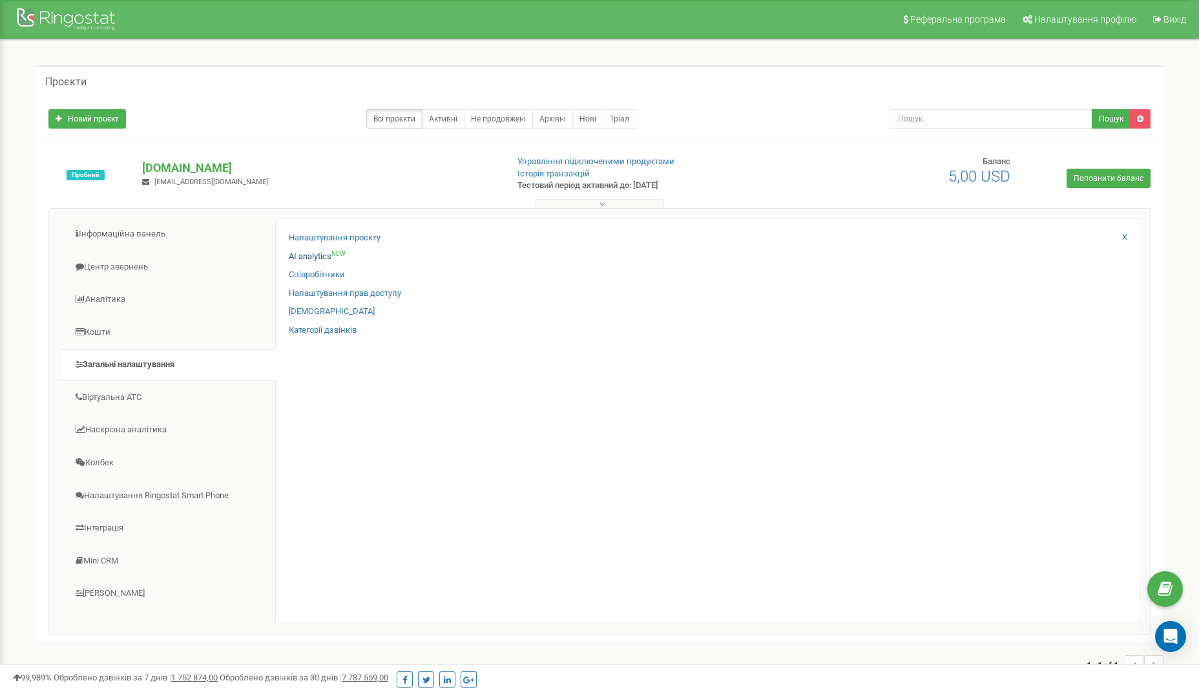
click at [319, 256] on link "AI analytics NEW" at bounding box center [317, 257] width 57 height 12
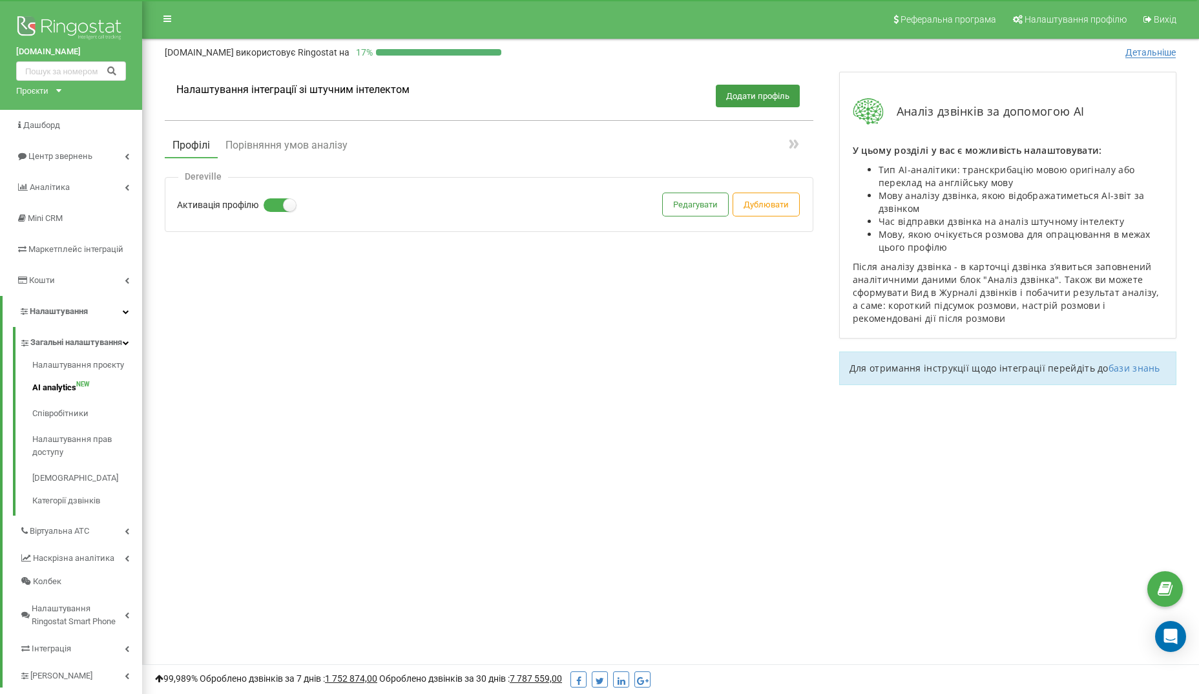
click at [345, 273] on div "Налаштування інтеграції зі штучним інтелектом Додати профіль Профілі Порівняння…" at bounding box center [489, 186] width 674 height 254
click at [706, 205] on button "Редагувати" at bounding box center [695, 204] width 65 height 23
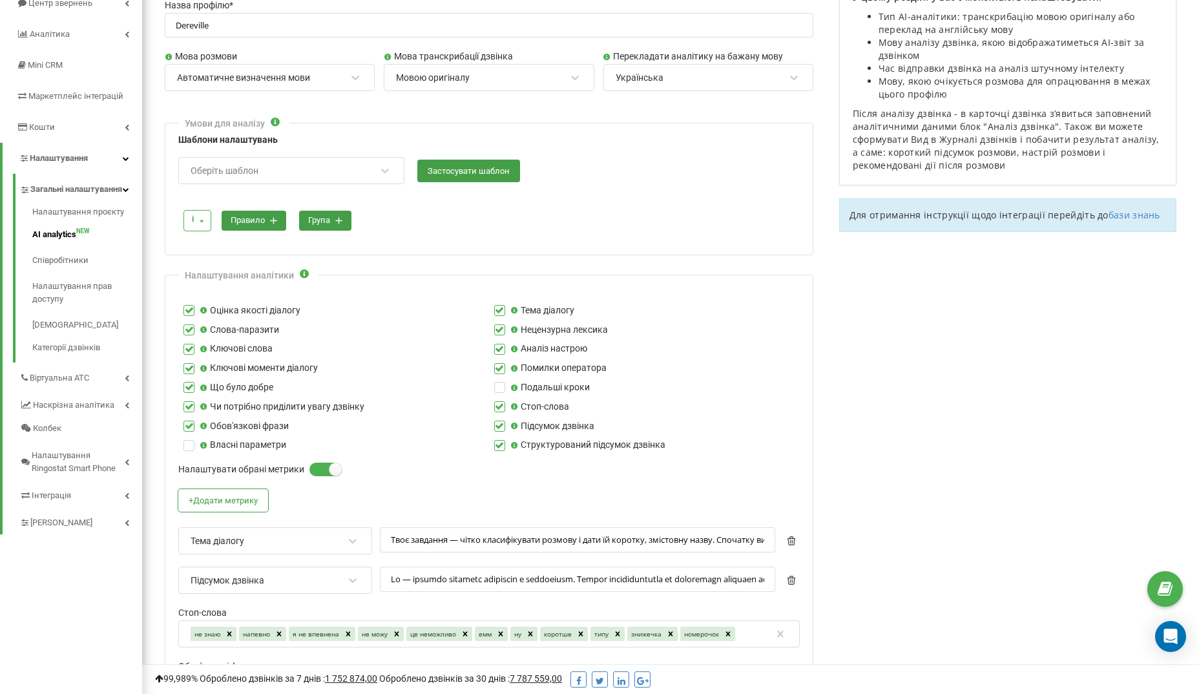
scroll to position [107, 0]
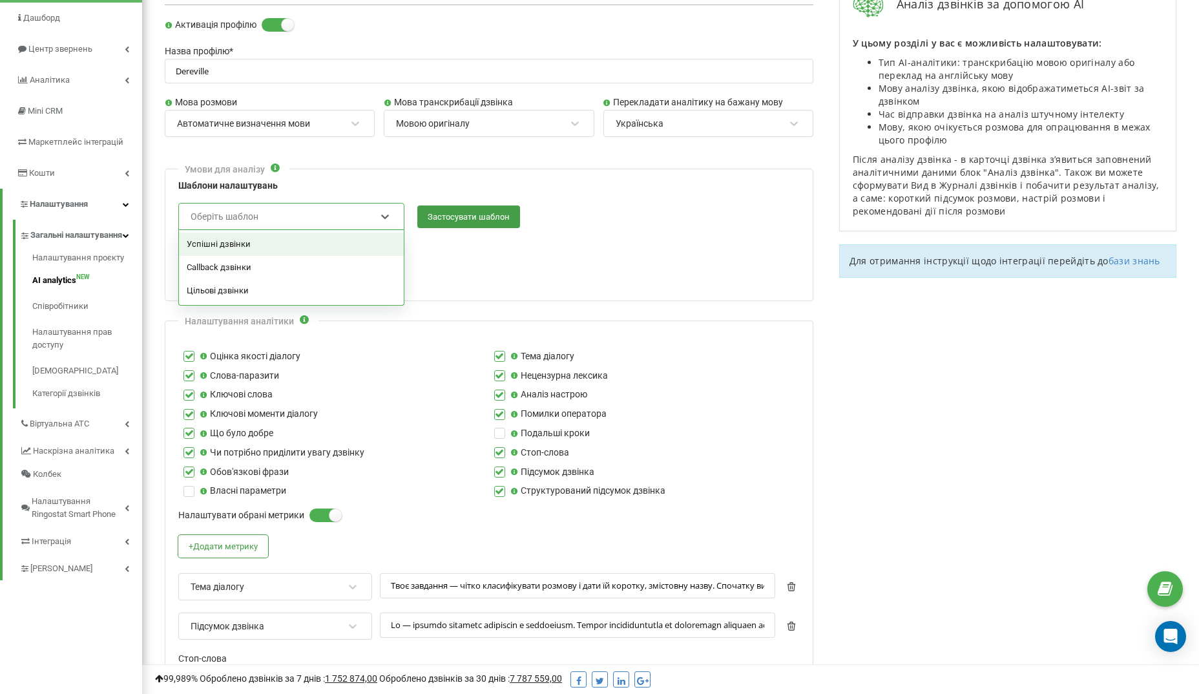
click at [242, 205] on div "Оберіть шаблон" at bounding box center [282, 216] width 187 height 22
click at [233, 238] on div "Успішні дзвінки" at bounding box center [291, 243] width 225 height 23
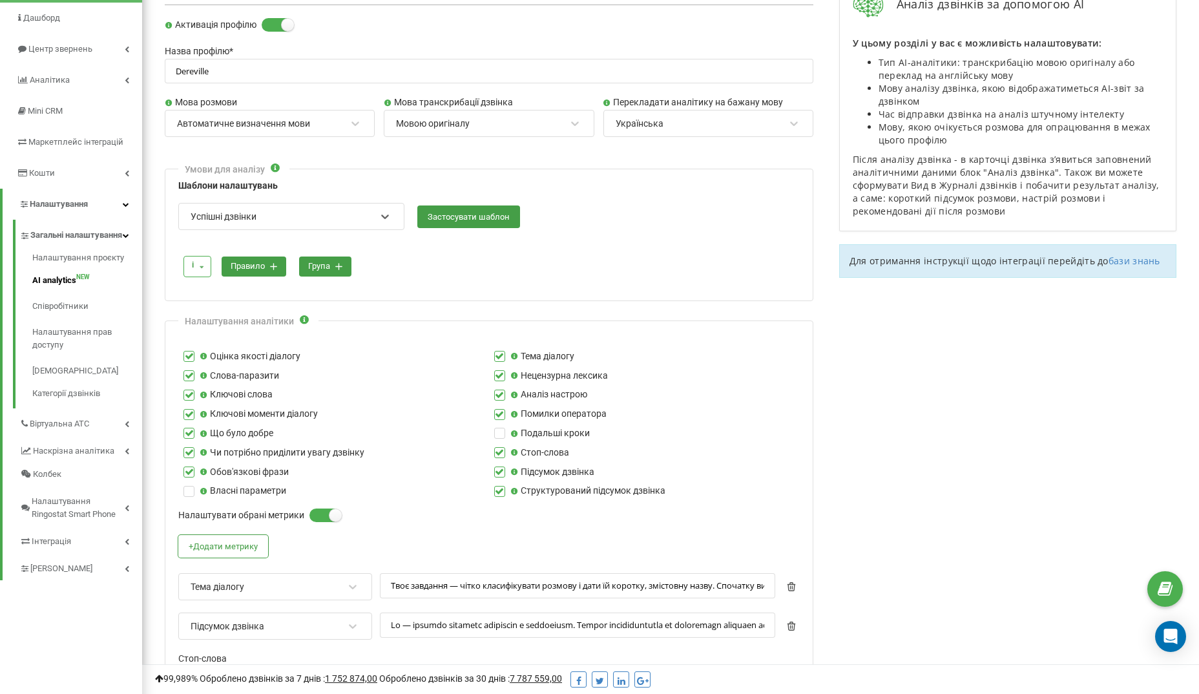
click at [199, 261] on icon at bounding box center [201, 266] width 16 height 20
click at [198, 283] on div "і" at bounding box center [202, 287] width 36 height 23
click at [247, 260] on button "правило" at bounding box center [254, 266] width 65 height 20
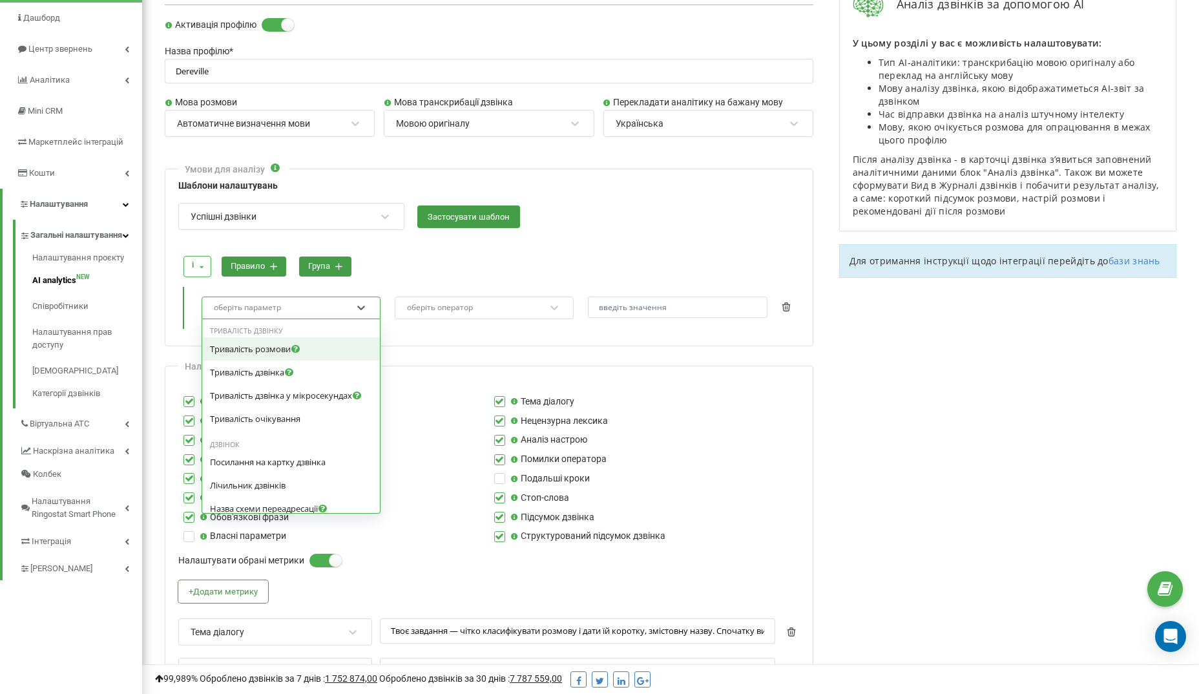
click at [251, 304] on div "оберіть параметр" at bounding box center [247, 308] width 67 height 8
click at [246, 343] on span "Тривалість розмови" at bounding box center [250, 349] width 81 height 12
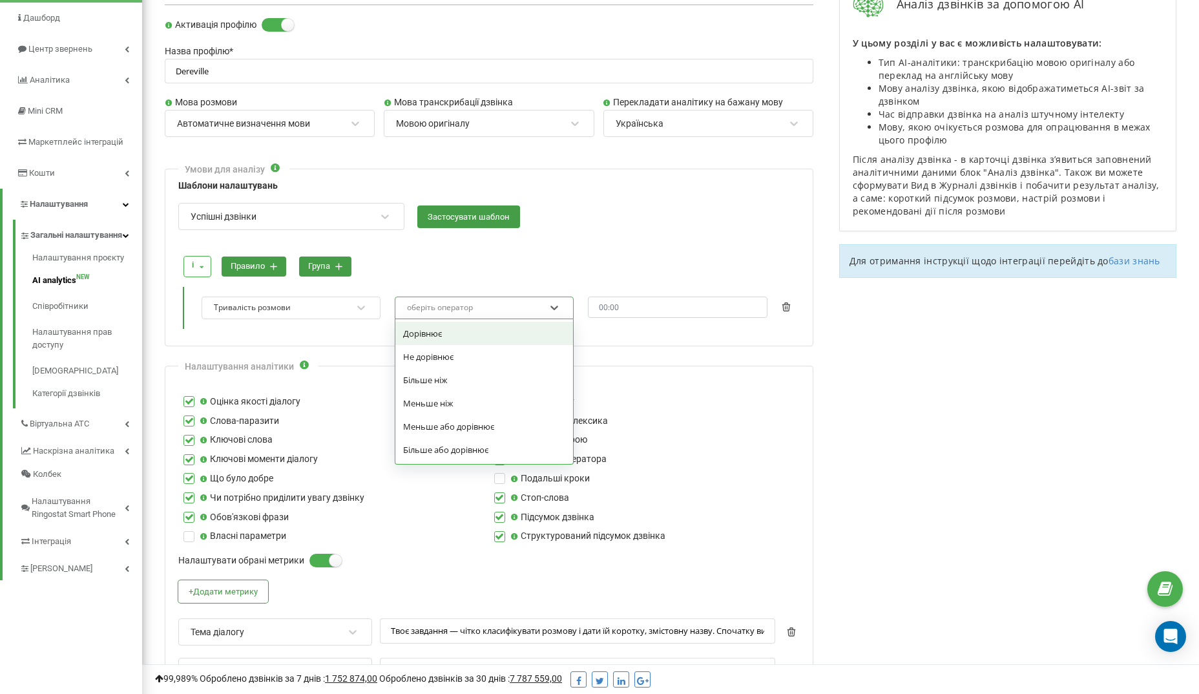
click at [440, 304] on div "оберіть оператор" at bounding box center [440, 308] width 66 height 8
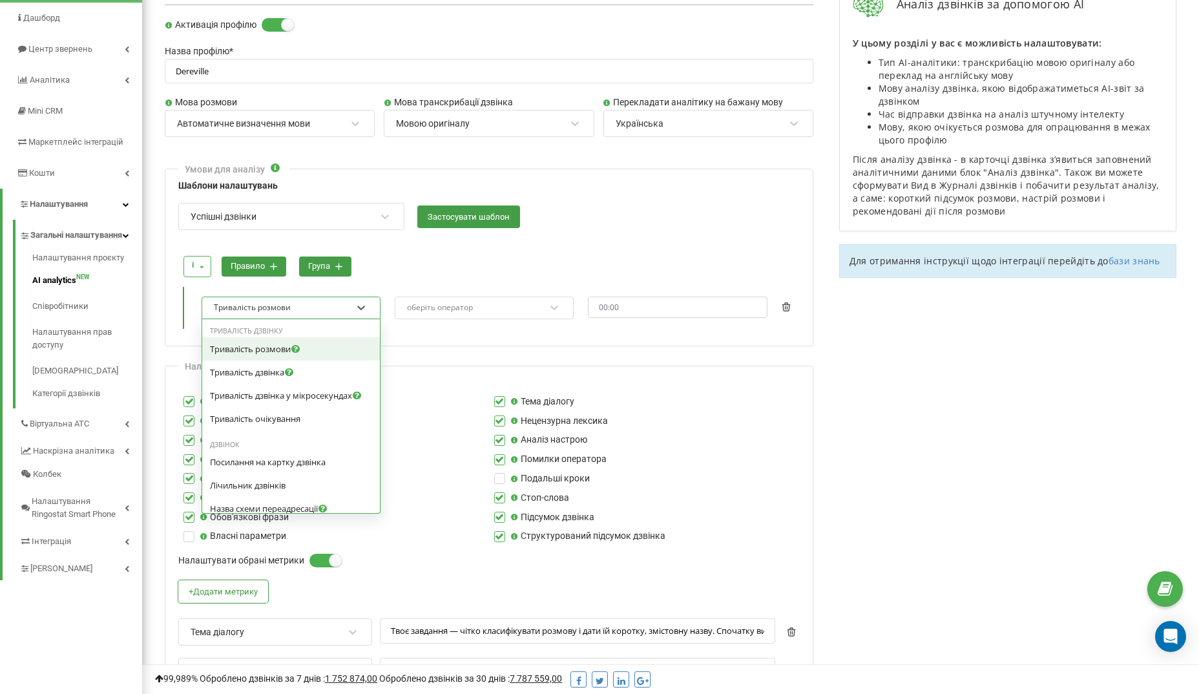
click at [304, 301] on div "Тривалість розмови" at bounding box center [282, 307] width 140 height 17
click at [271, 344] on span "Тривалість розмови" at bounding box center [250, 349] width 81 height 12
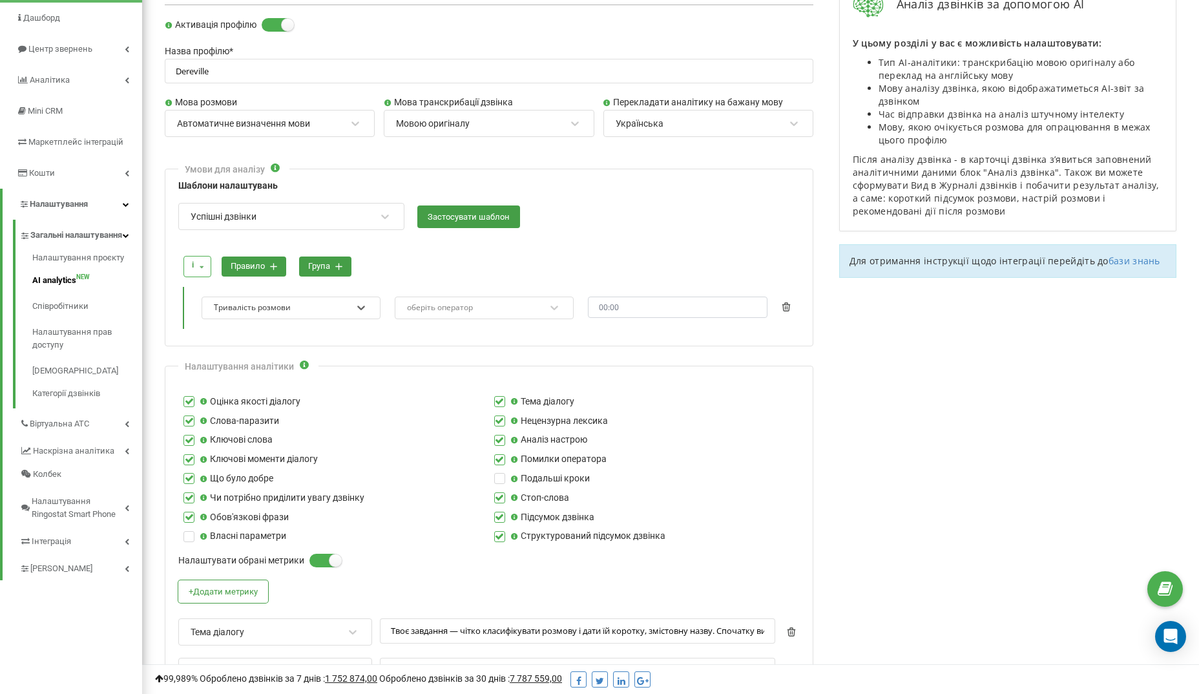
click at [279, 307] on div "Тривалість розмови" at bounding box center [252, 307] width 77 height 10
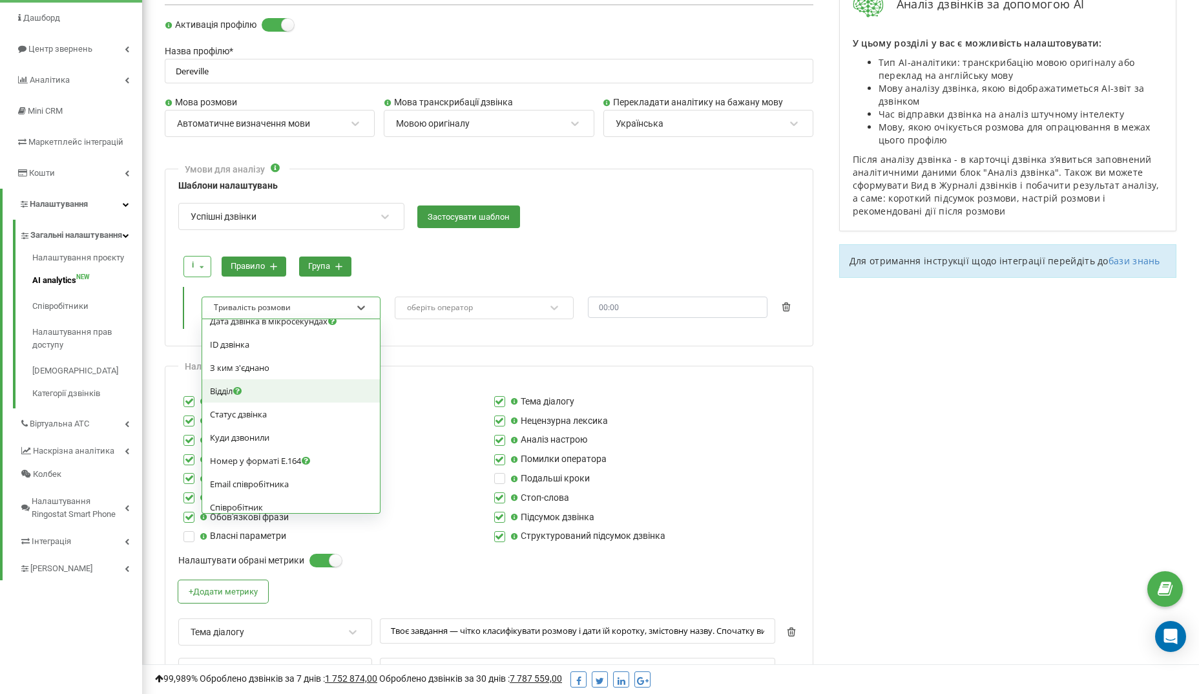
scroll to position [258, 0]
click at [238, 418] on span "Статус дзвінка" at bounding box center [238, 413] width 57 height 12
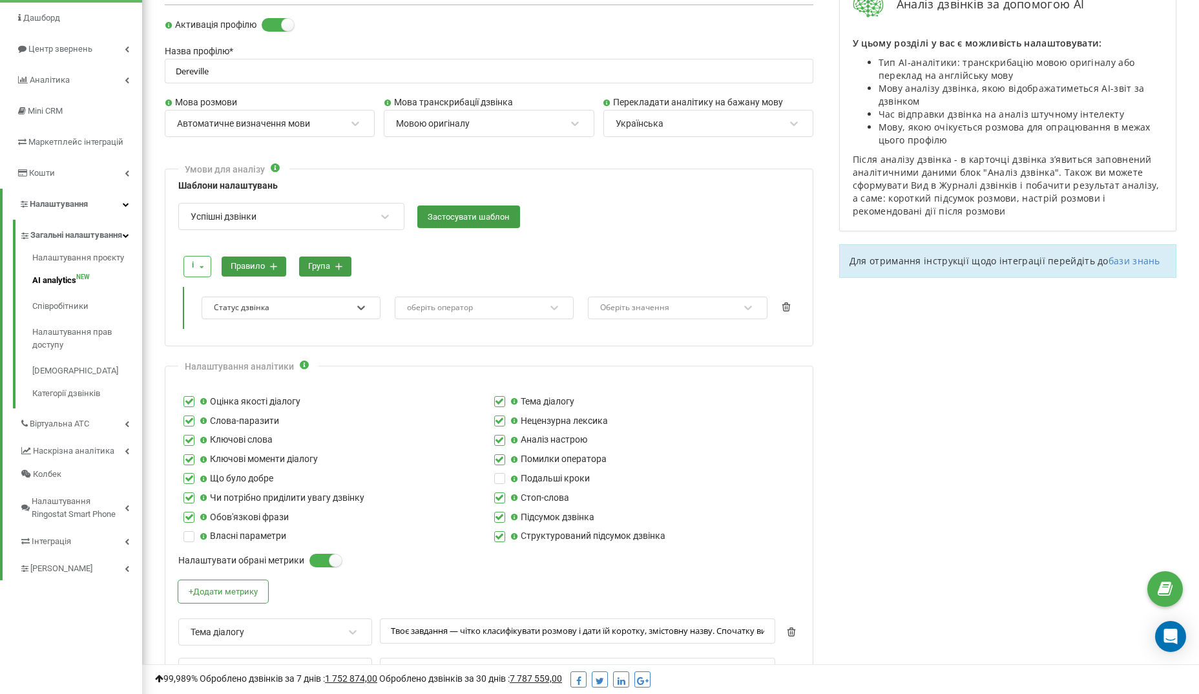
click at [456, 307] on div "оберіть оператор" at bounding box center [440, 308] width 66 height 8
click at [444, 330] on div "Дорівнює" at bounding box center [484, 333] width 178 height 23
click at [641, 299] on div "Оберіть значення" at bounding box center [669, 307] width 140 height 17
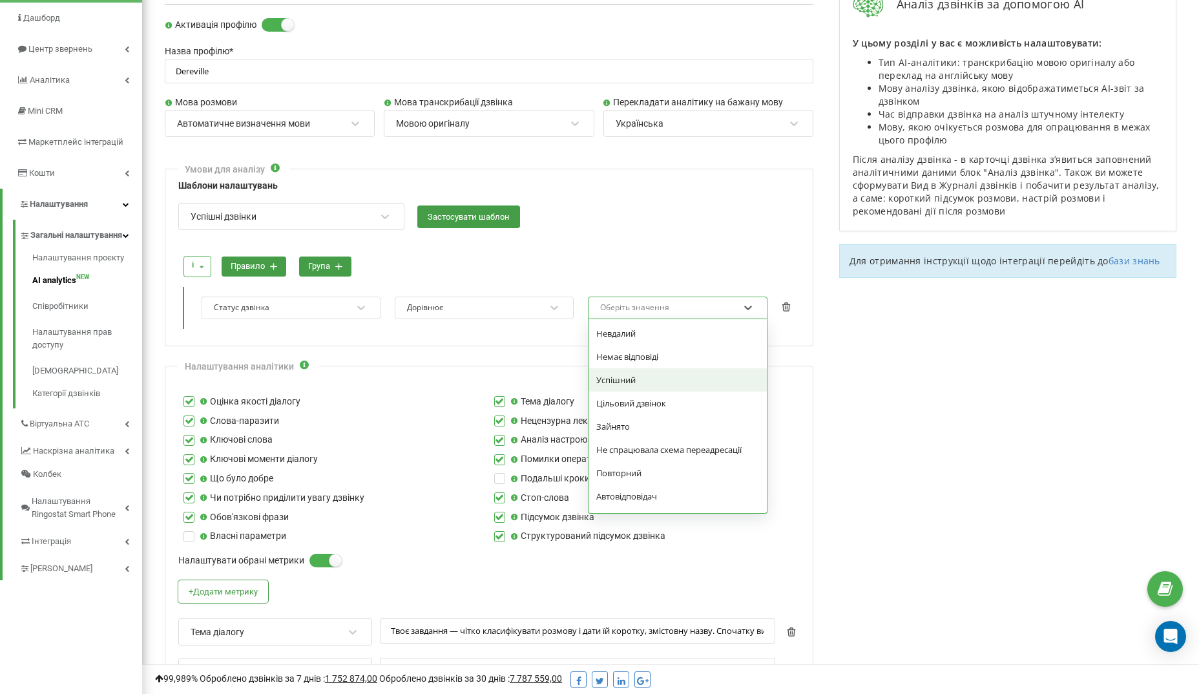
click at [629, 370] on div "Успішний" at bounding box center [677, 379] width 178 height 23
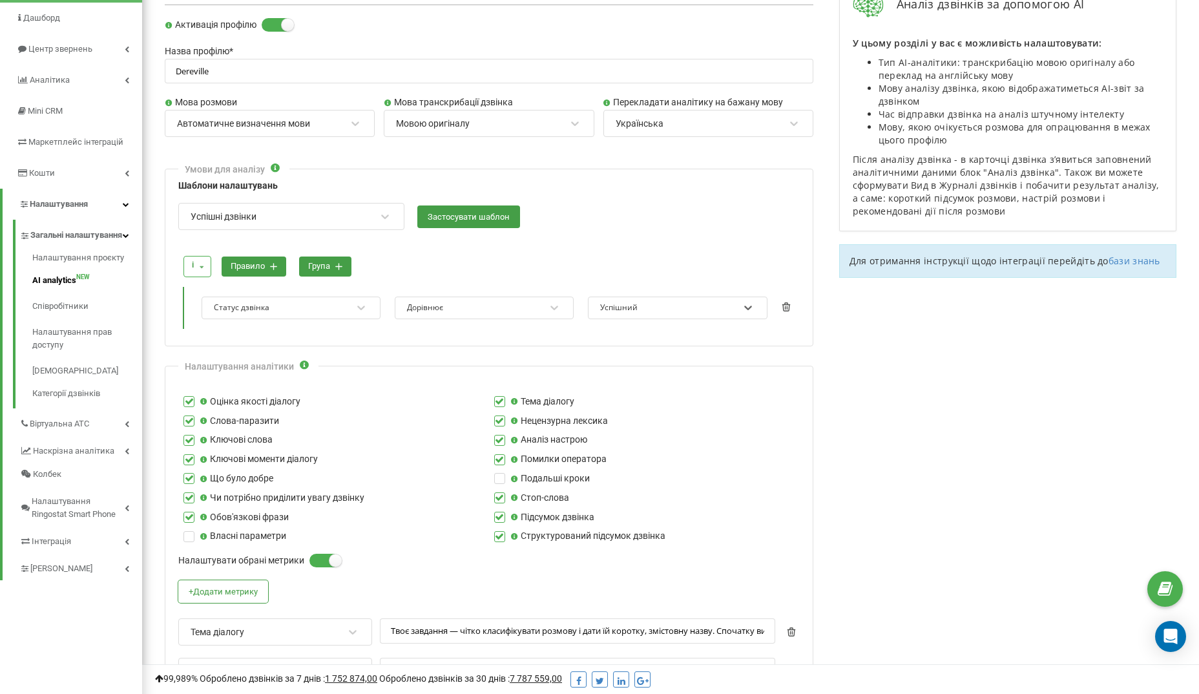
click at [255, 263] on button "правило" at bounding box center [254, 266] width 65 height 20
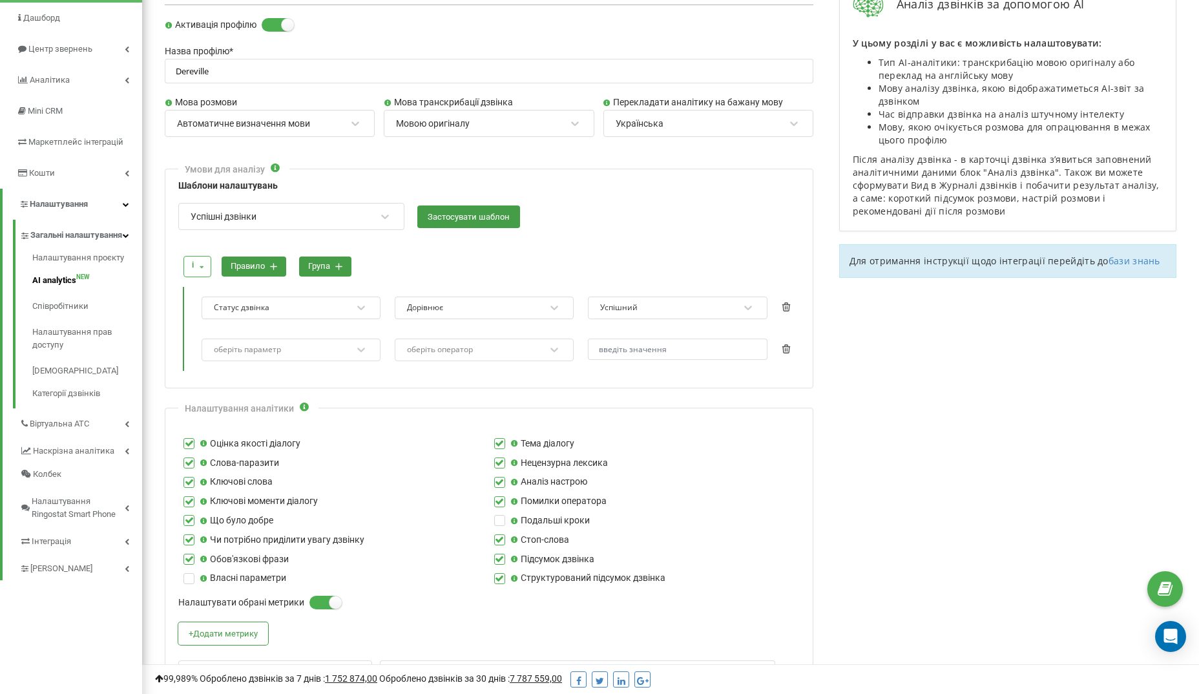
click at [256, 341] on div "оберіть параметр" at bounding box center [282, 349] width 140 height 17
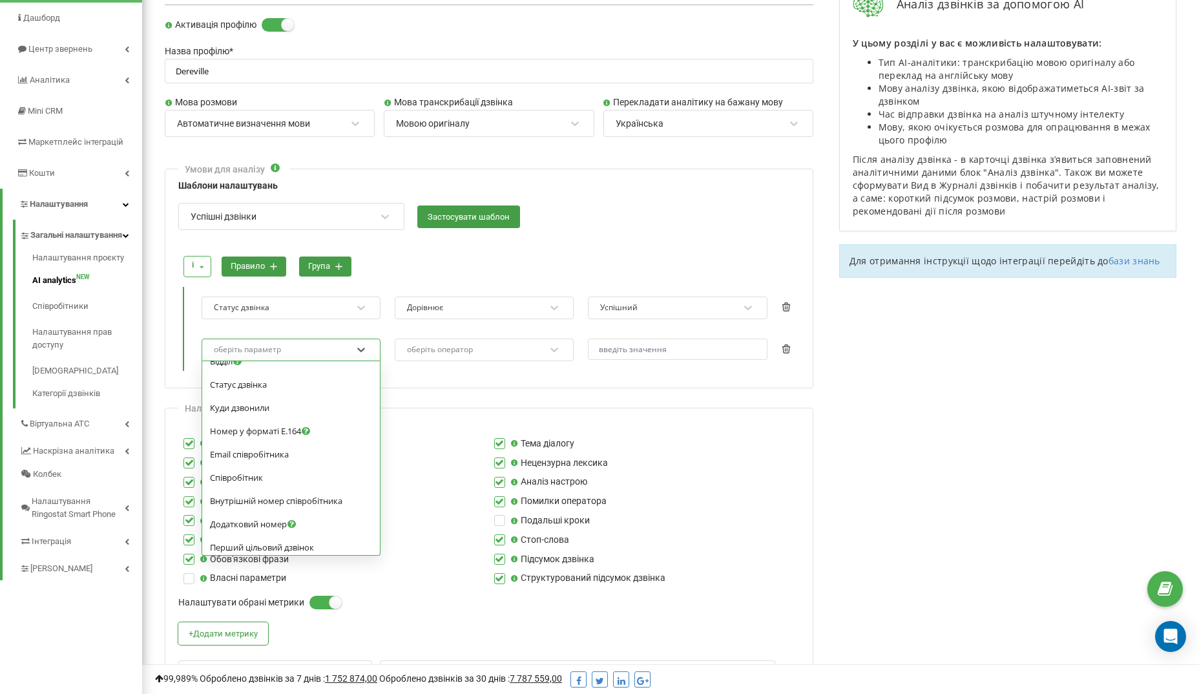
scroll to position [328, 0]
click at [251, 384] on div "Статус дзвінка" at bounding box center [291, 384] width 178 height 23
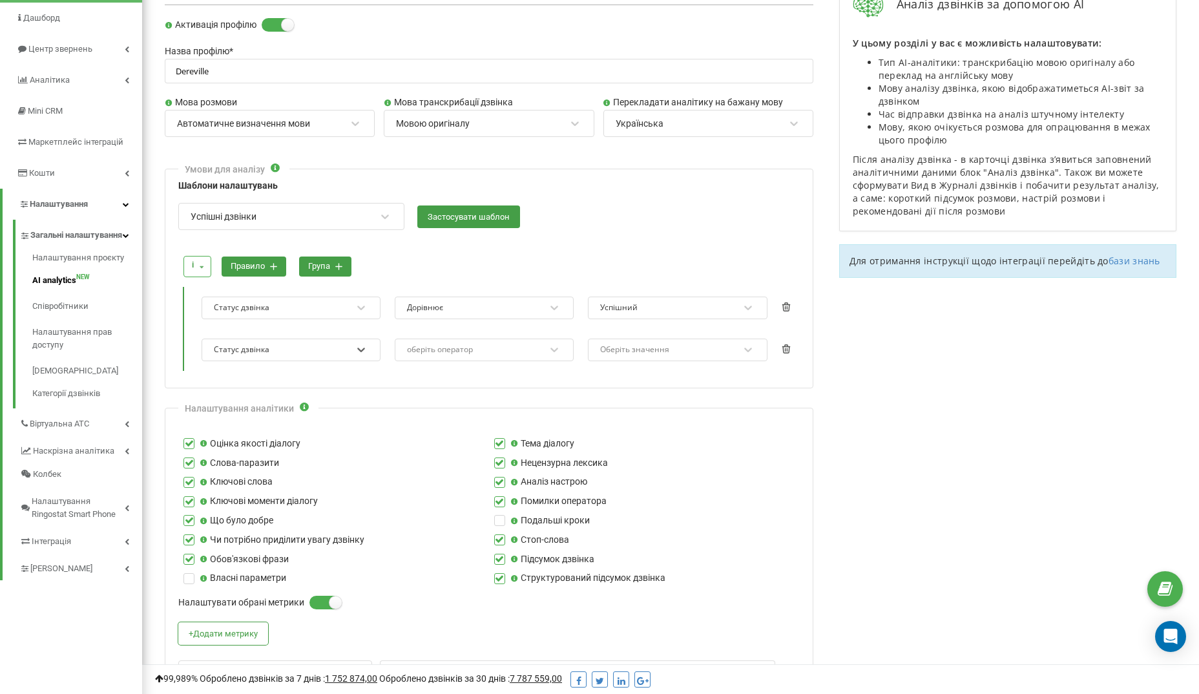
click at [446, 345] on div "оберіть оператор" at bounding box center [440, 349] width 66 height 8
click at [435, 374] on div "Дорівнює" at bounding box center [484, 375] width 178 height 23
click at [648, 345] on div "Оберіть значення" at bounding box center [634, 349] width 69 height 8
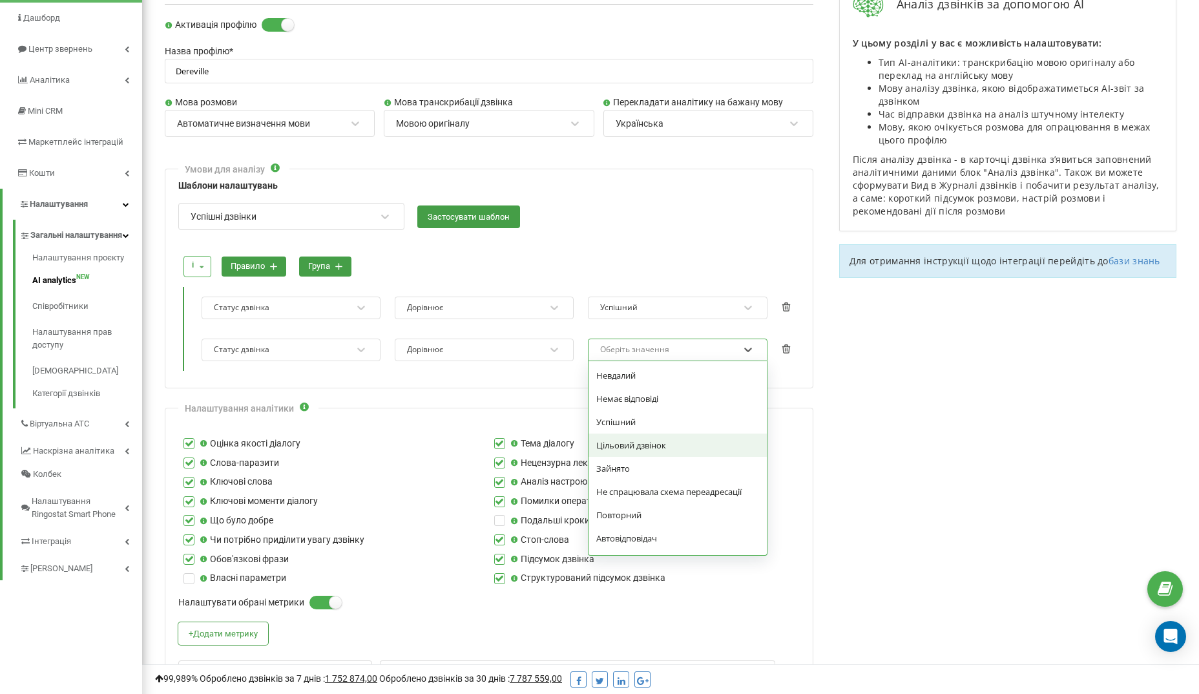
click at [639, 437] on div "Цільовий дзвінок" at bounding box center [677, 444] width 178 height 23
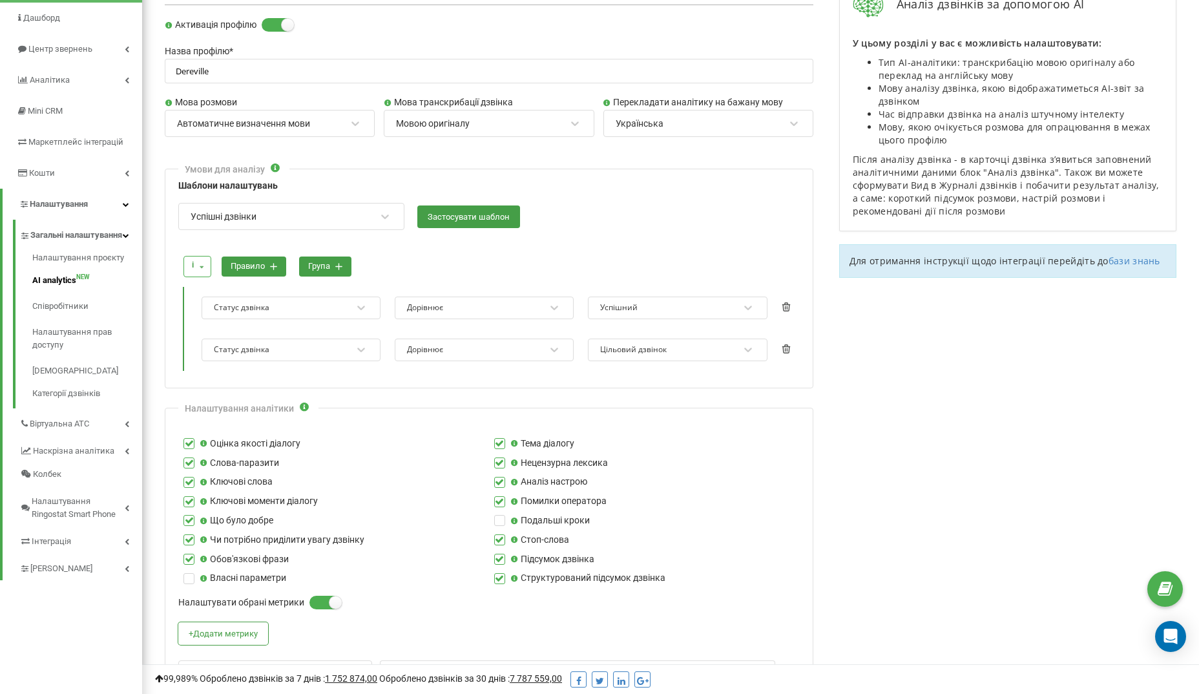
click at [256, 264] on button "правило" at bounding box center [254, 266] width 65 height 20
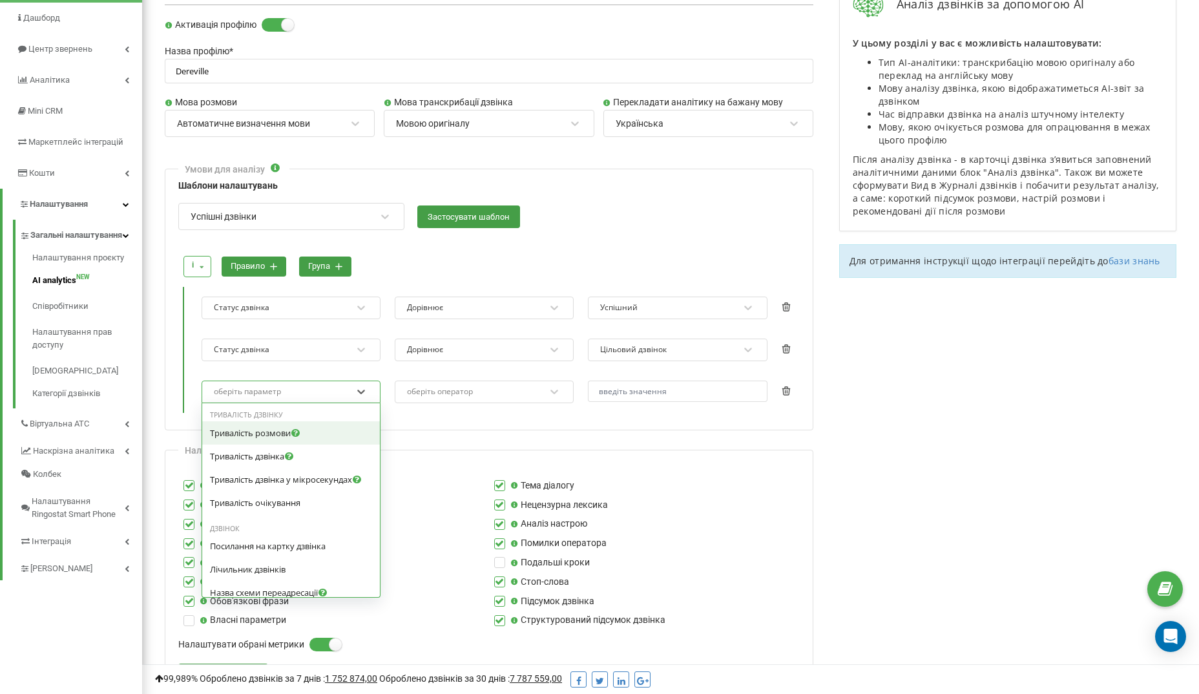
click at [267, 393] on div "оберіть параметр" at bounding box center [247, 391] width 67 height 8
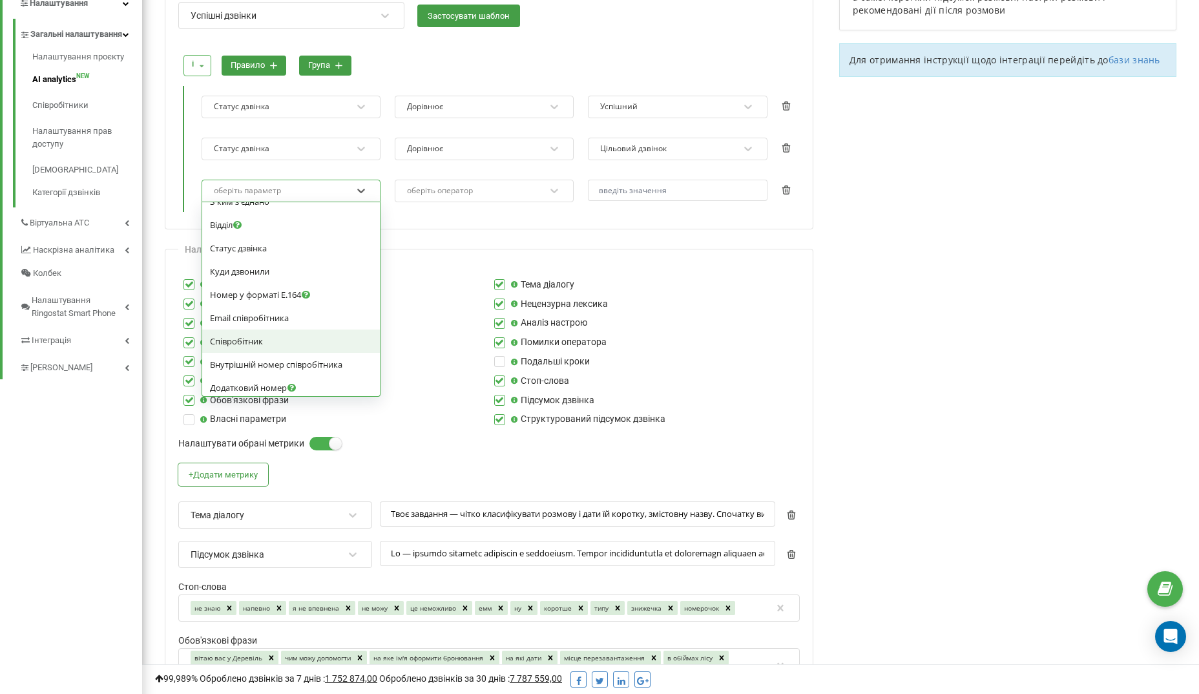
scroll to position [302, 0]
click at [256, 258] on span "Статус дзвінка" at bounding box center [238, 253] width 57 height 12
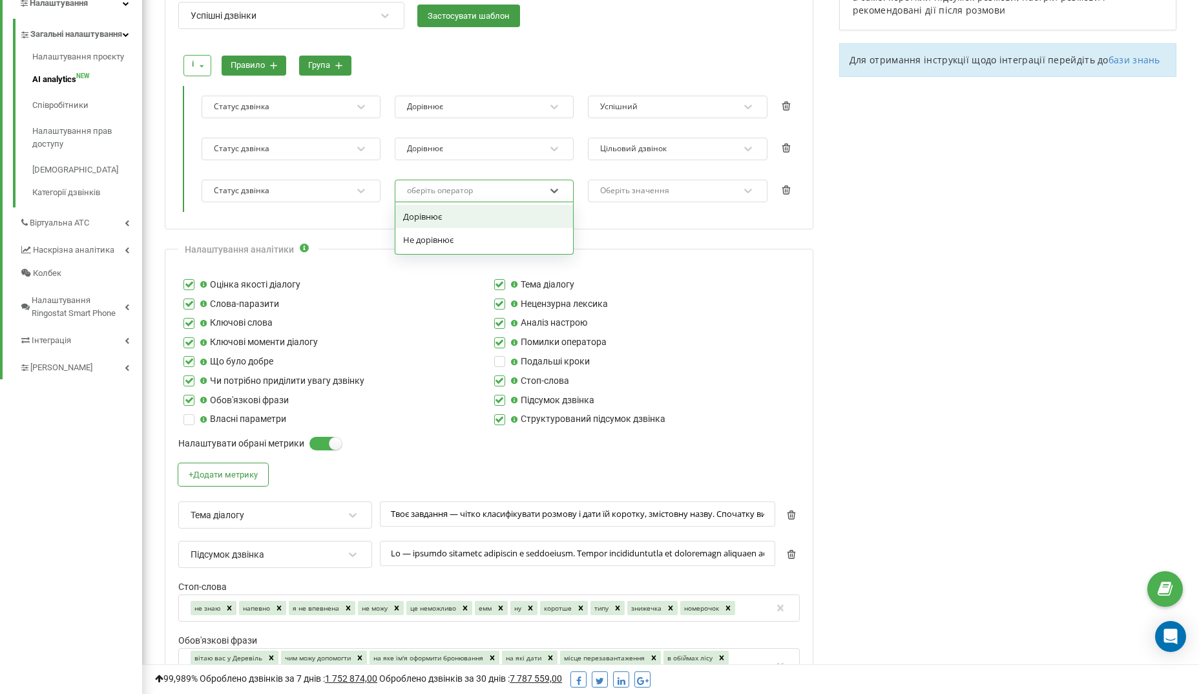
click at [455, 187] on div "оберіть оператор" at bounding box center [440, 191] width 66 height 8
click at [449, 212] on div "Дорівнює" at bounding box center [484, 216] width 178 height 23
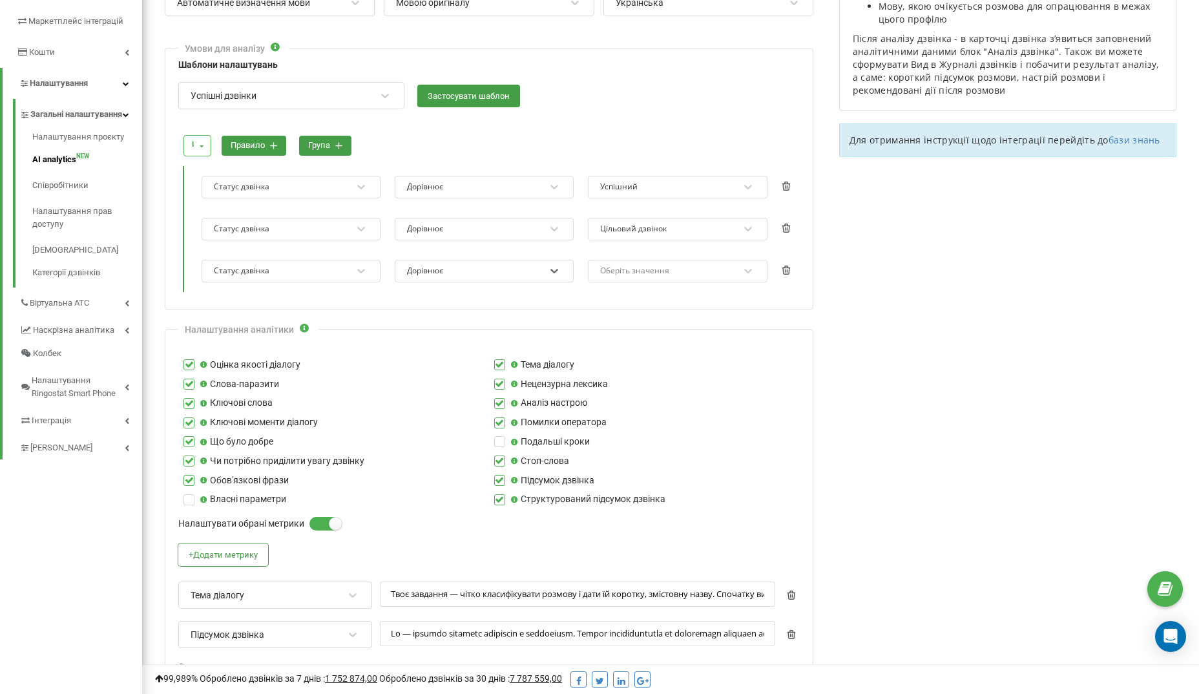
scroll to position [228, 0]
click at [648, 267] on div "Оберіть значення" at bounding box center [634, 271] width 69 height 8
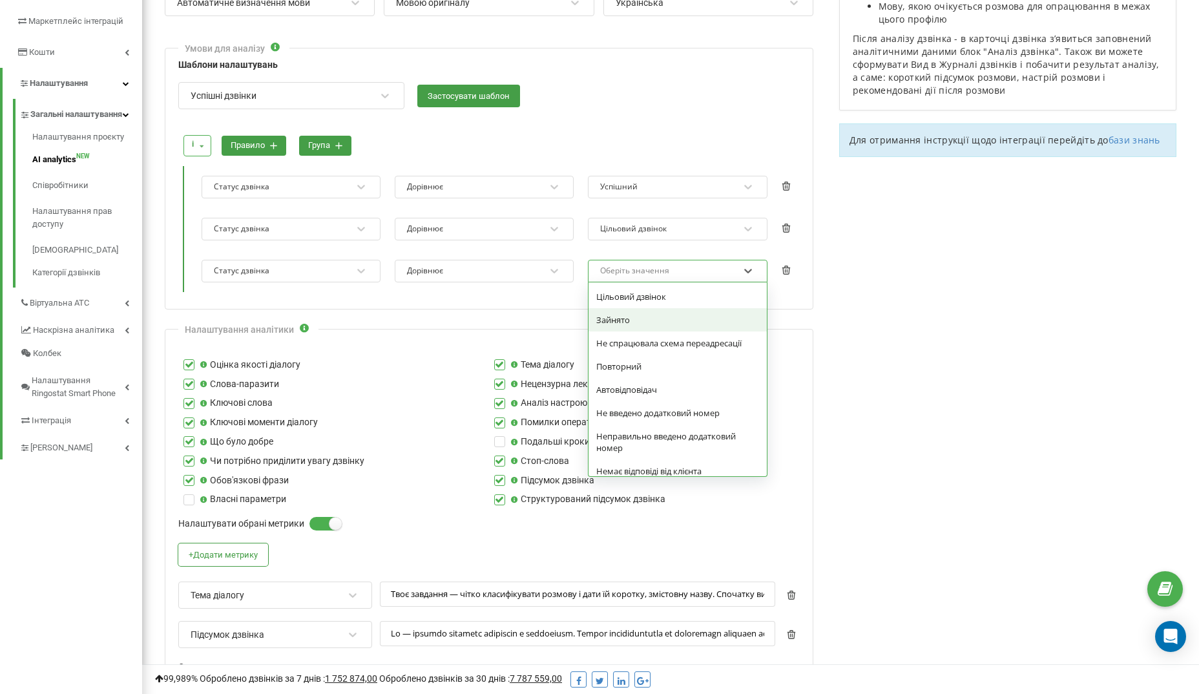
scroll to position [71, 0]
click at [635, 358] on div "Повторний" at bounding box center [677, 364] width 178 height 23
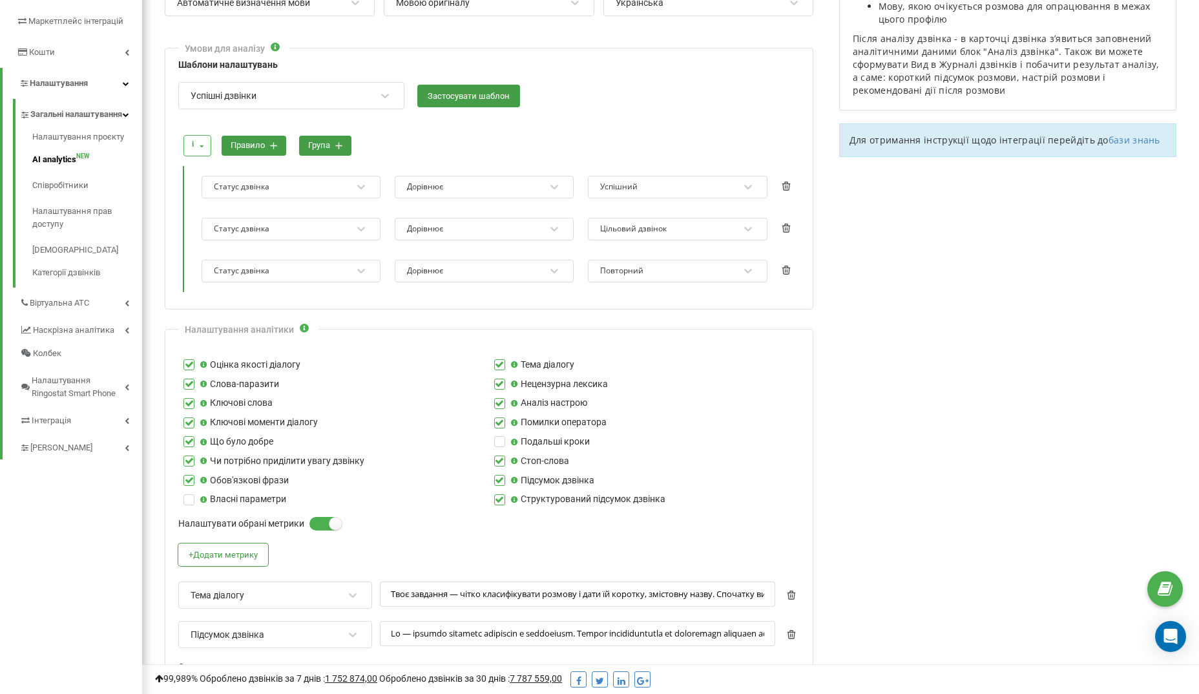
click at [331, 143] on button "група" at bounding box center [325, 146] width 52 height 20
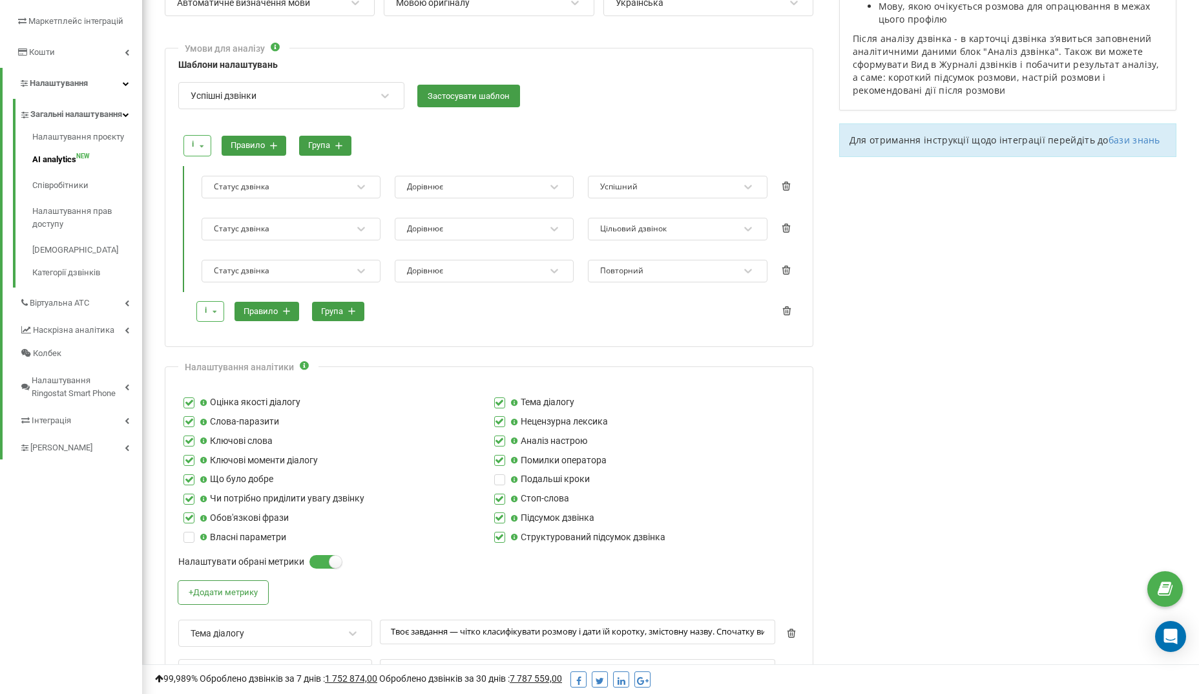
click at [272, 305] on button "правило" at bounding box center [266, 312] width 65 height 20
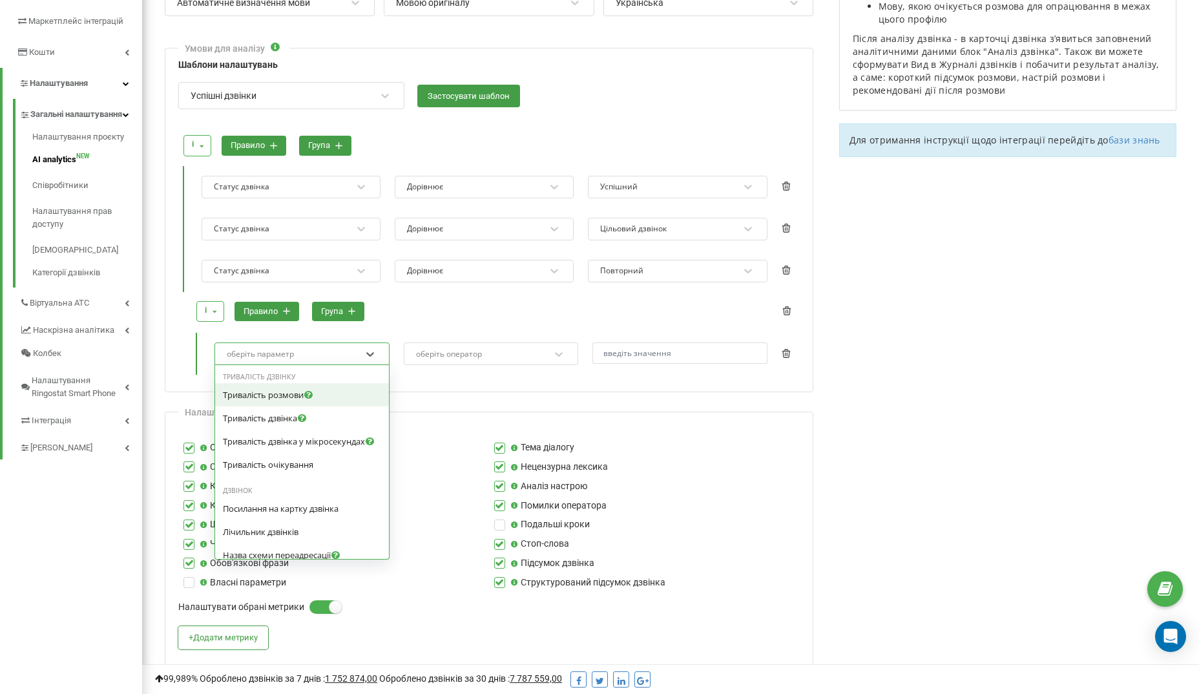
click at [271, 350] on div "оберіть параметр" at bounding box center [260, 354] width 67 height 8
click at [267, 391] on span "Тривалість розмови" at bounding box center [263, 395] width 81 height 12
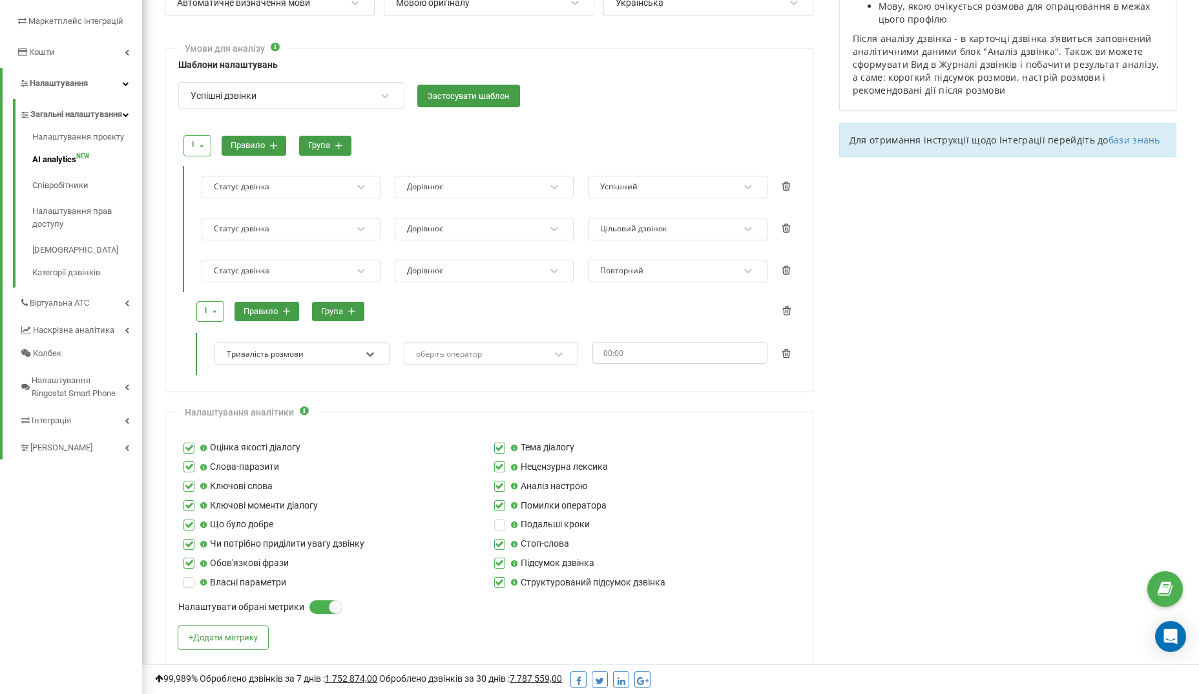
click at [453, 351] on div "оберіть оператор" at bounding box center [449, 354] width 66 height 8
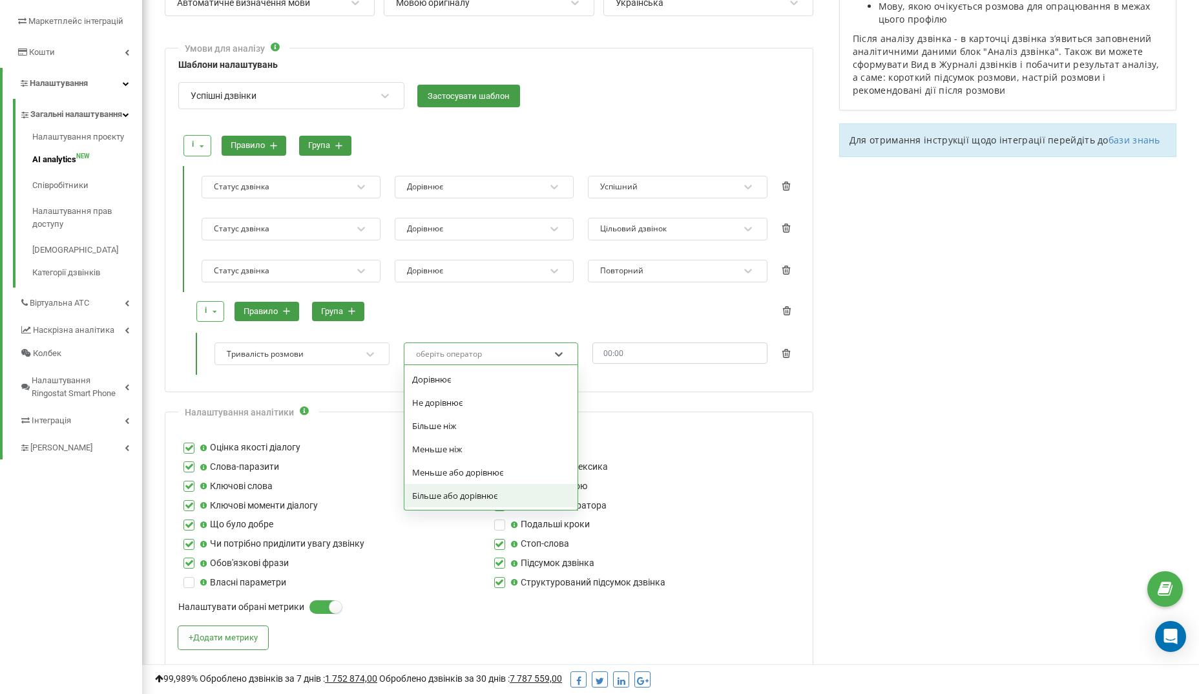
click at [453, 495] on div "Більше або дорівнює" at bounding box center [491, 495] width 174 height 23
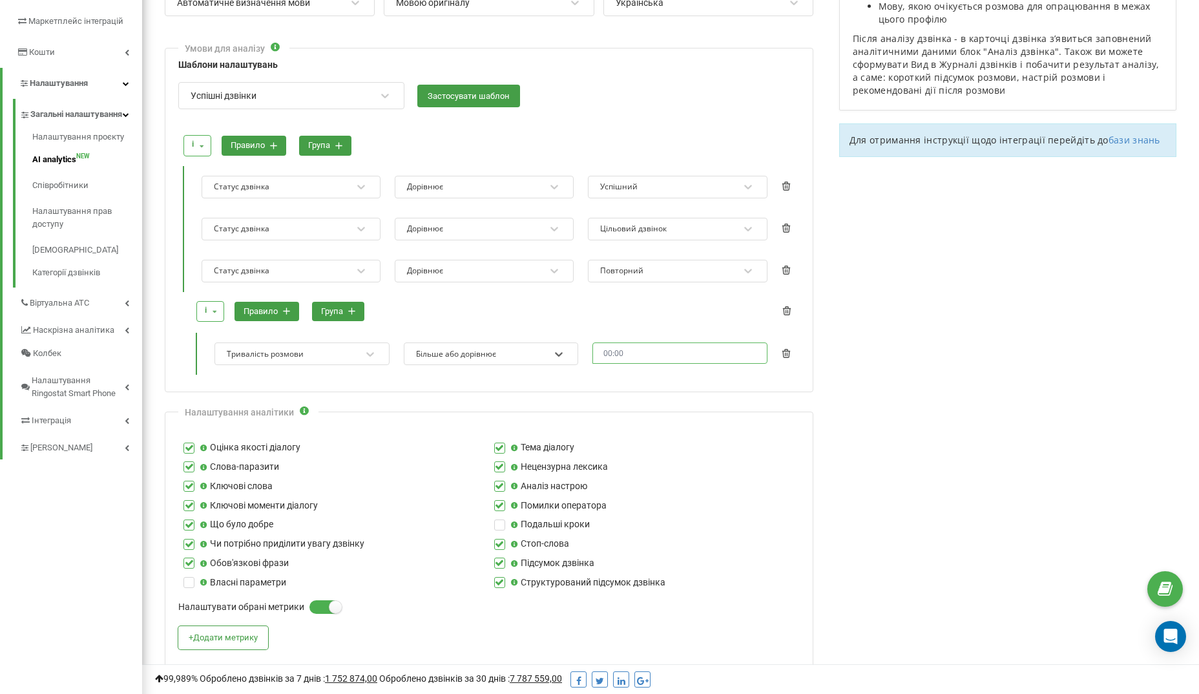
click at [619, 354] on input "text" at bounding box center [679, 352] width 175 height 21
click at [610, 367] on li "00" at bounding box center [611, 367] width 36 height 15
click at [646, 382] on li "30" at bounding box center [648, 382] width 36 height 15
type input "00:30"
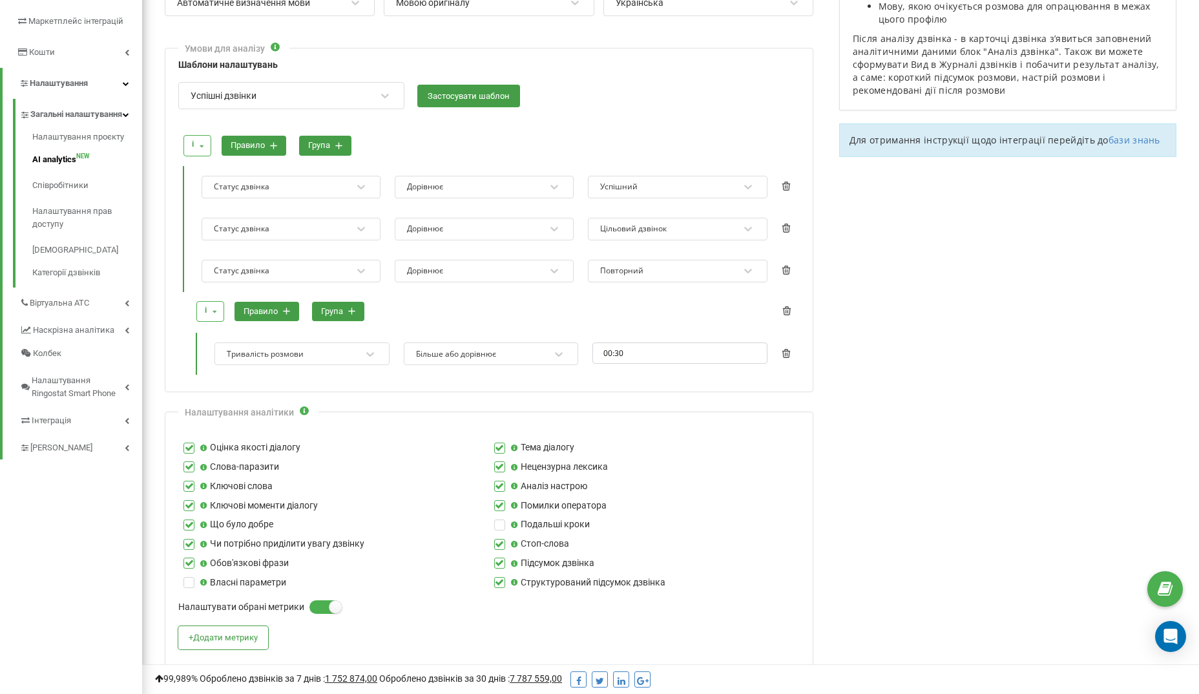
click at [635, 293] on div at bounding box center [495, 296] width 607 height 9
click at [480, 98] on button "Застосувати шаблон" at bounding box center [468, 96] width 103 height 23
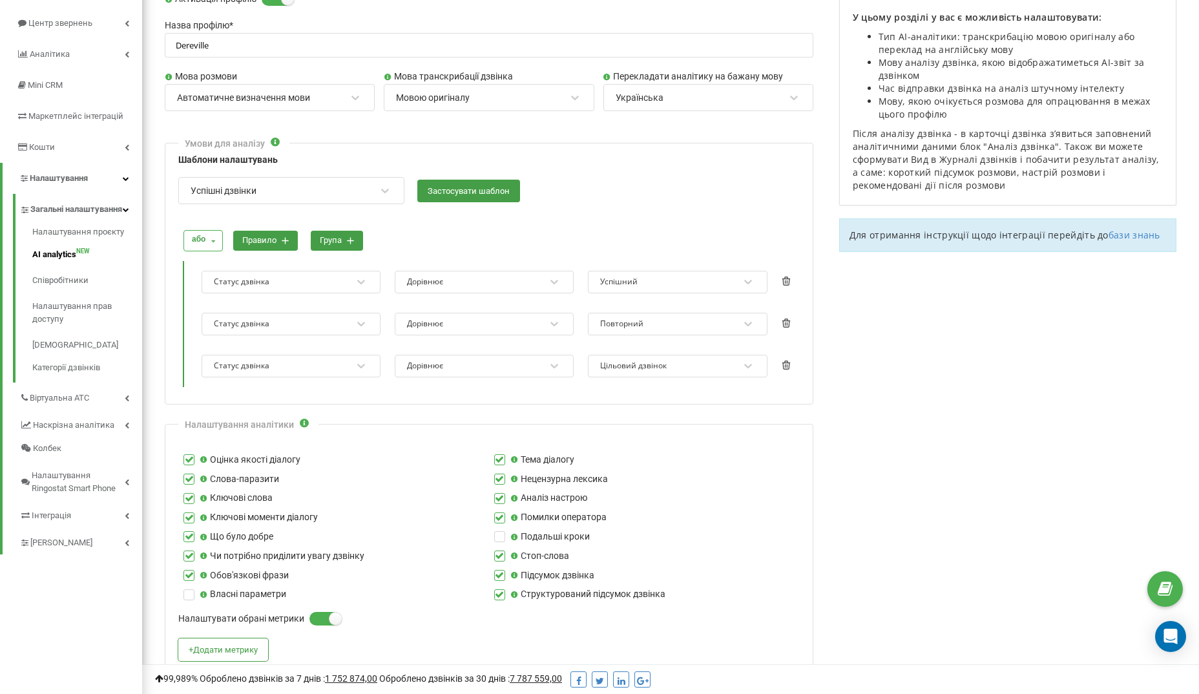
scroll to position [121, 0]
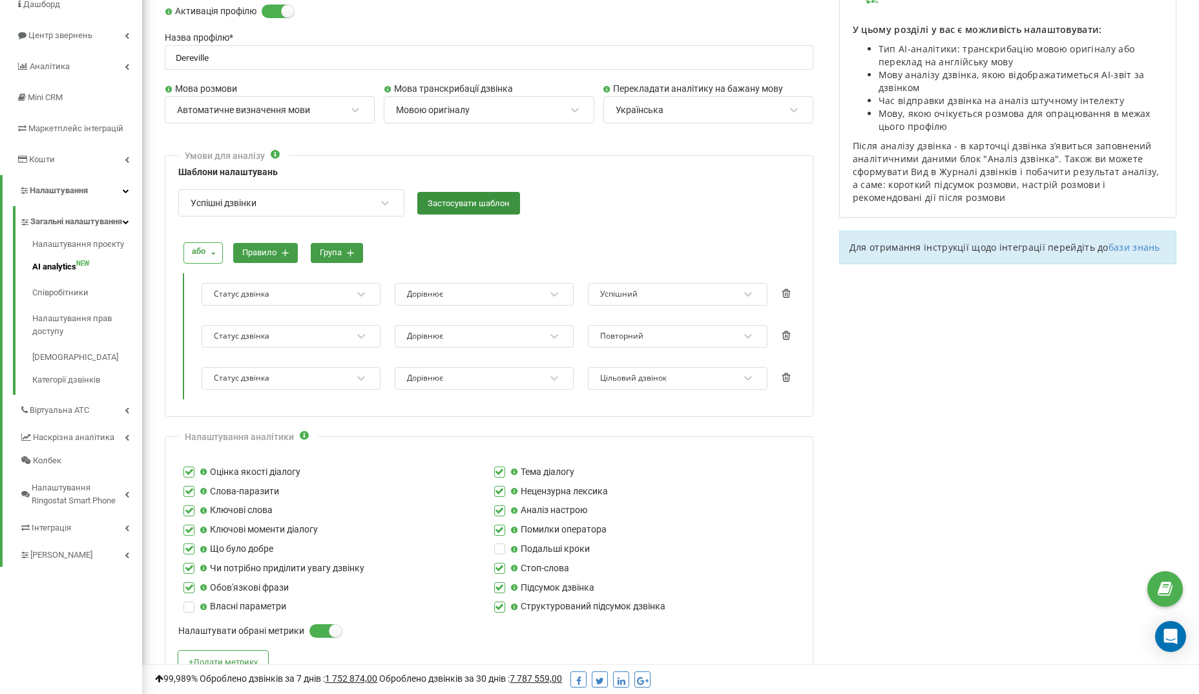
click at [470, 198] on button "Застосувати шаблон" at bounding box center [468, 203] width 103 height 23
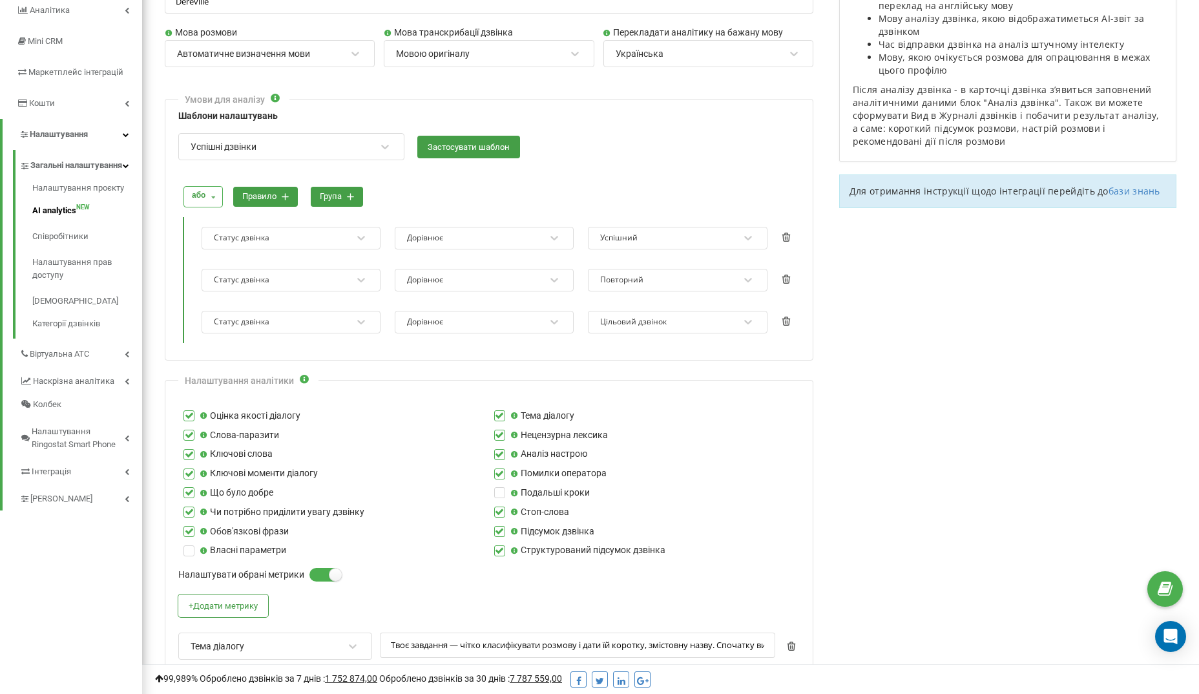
scroll to position [124, 0]
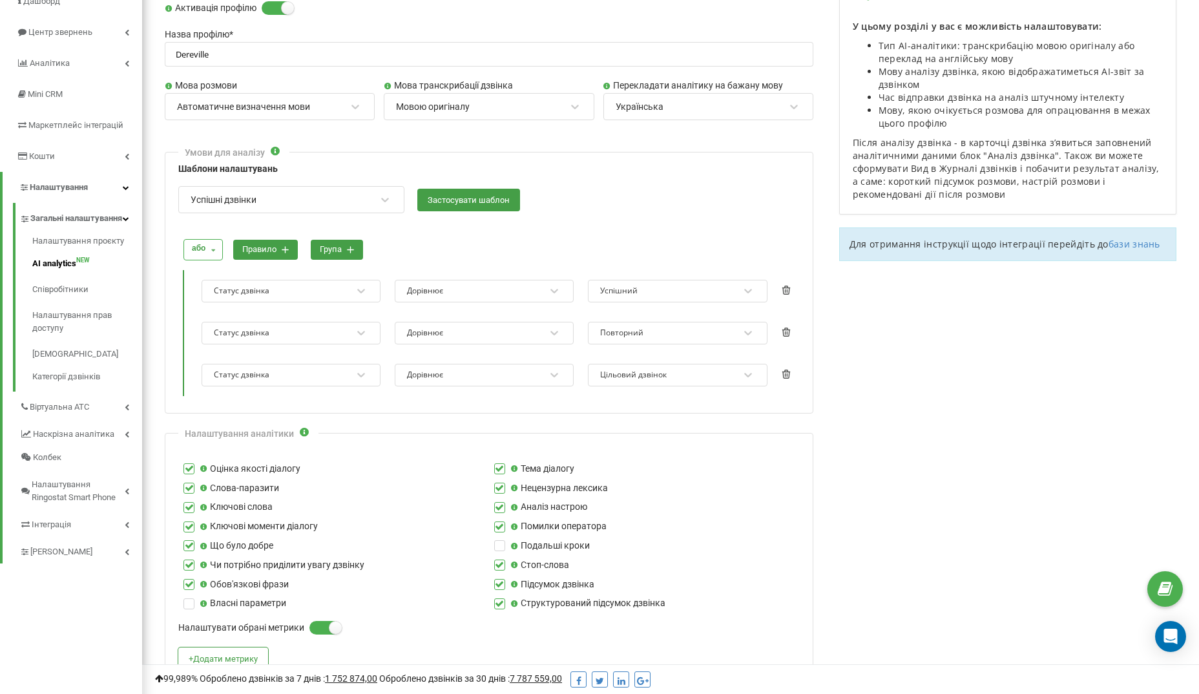
click at [205, 242] on icon at bounding box center [213, 250] width 16 height 20
click at [249, 222] on div at bounding box center [490, 226] width 617 height 12
click at [342, 247] on button "група" at bounding box center [337, 250] width 52 height 20
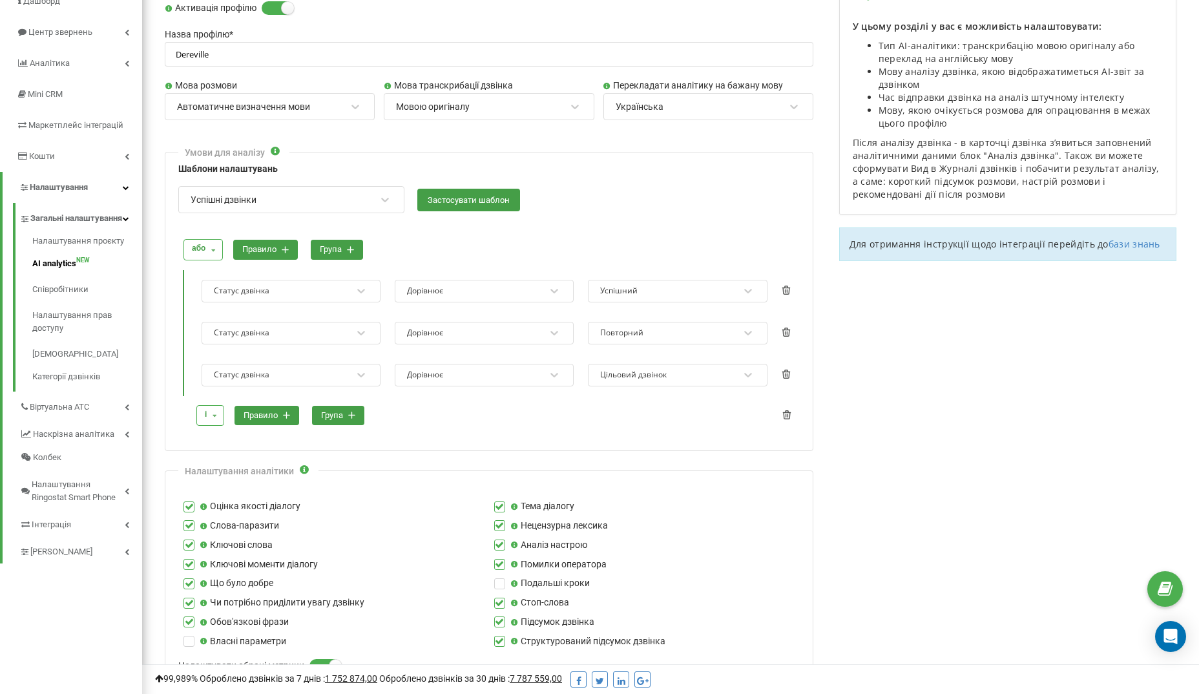
click at [264, 413] on button "правило" at bounding box center [266, 416] width 65 height 20
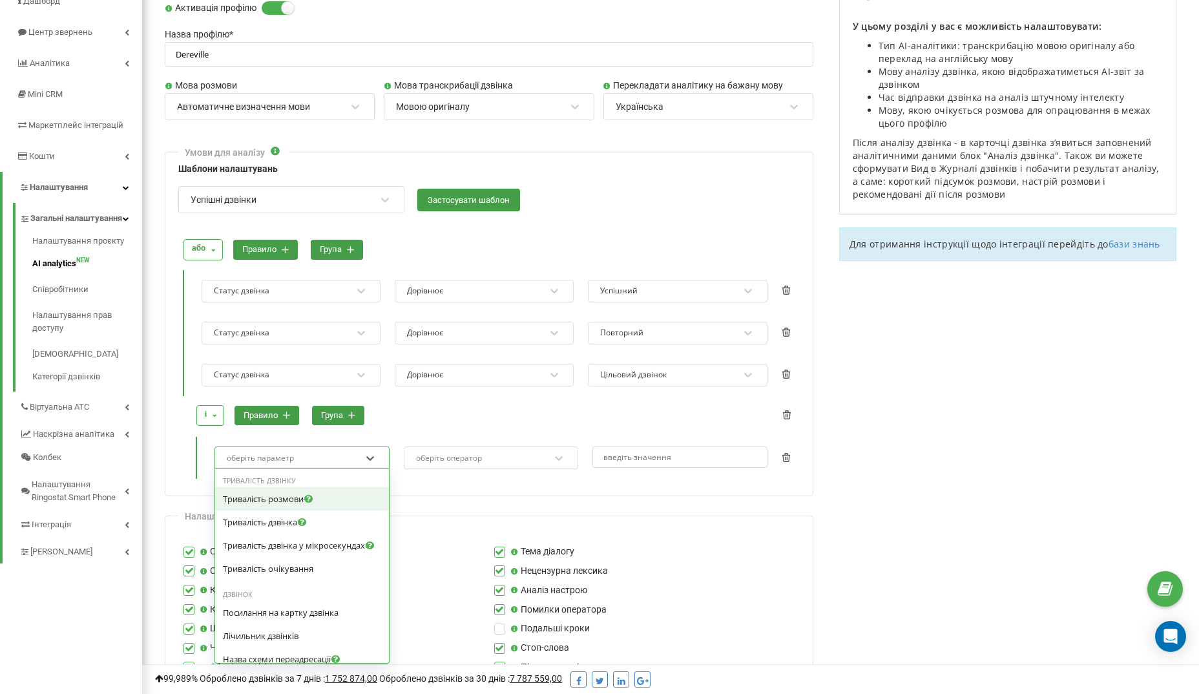
click at [271, 456] on div "оберіть параметр" at bounding box center [260, 458] width 67 height 8
click at [269, 497] on span "Тривалість розмови" at bounding box center [263, 499] width 81 height 12
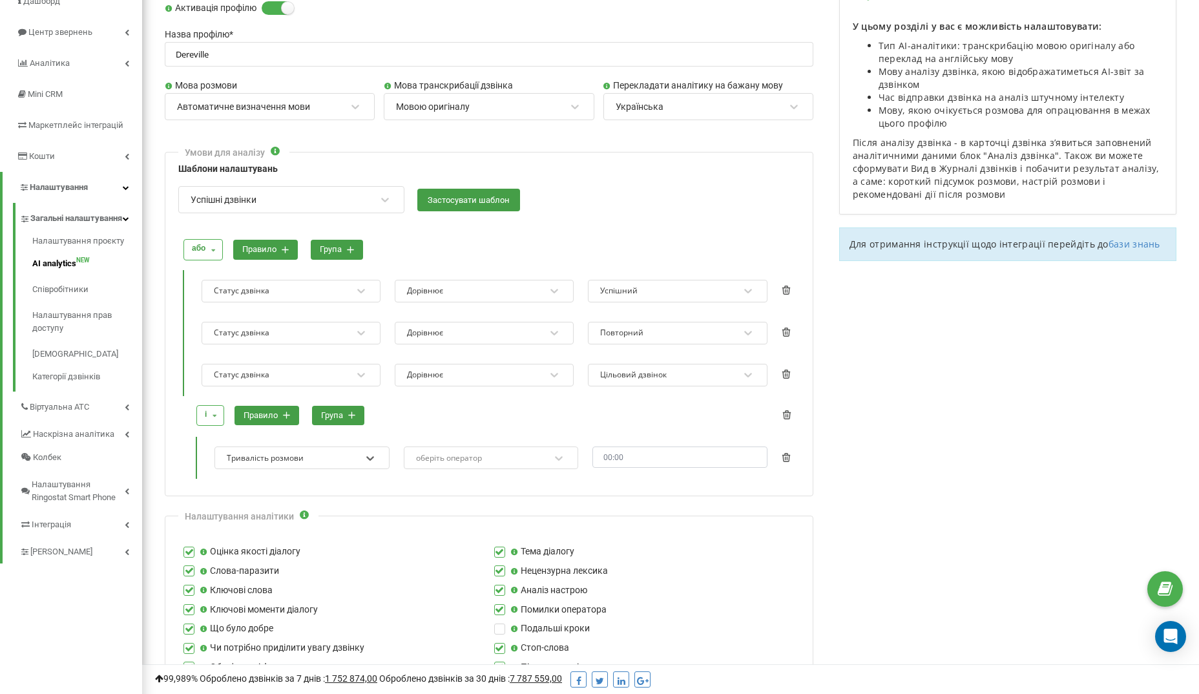
click at [449, 464] on div "оберіть оператор" at bounding box center [491, 457] width 175 height 23
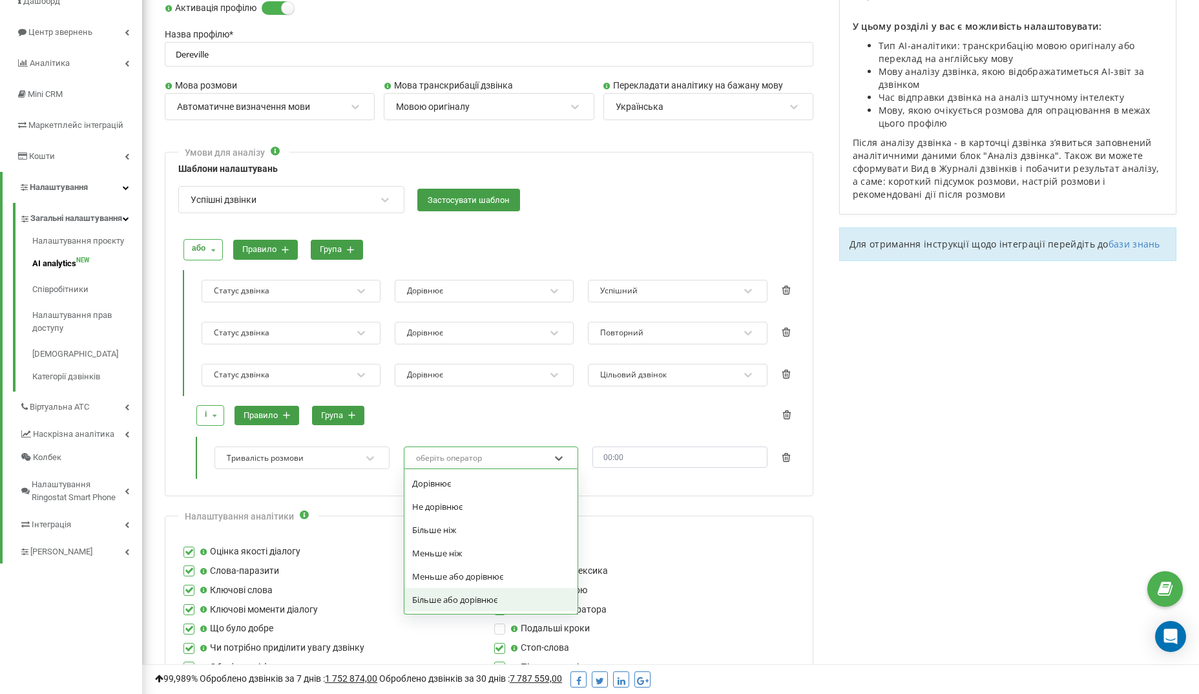
click at [447, 593] on div "Більше або дорівнює" at bounding box center [491, 599] width 174 height 23
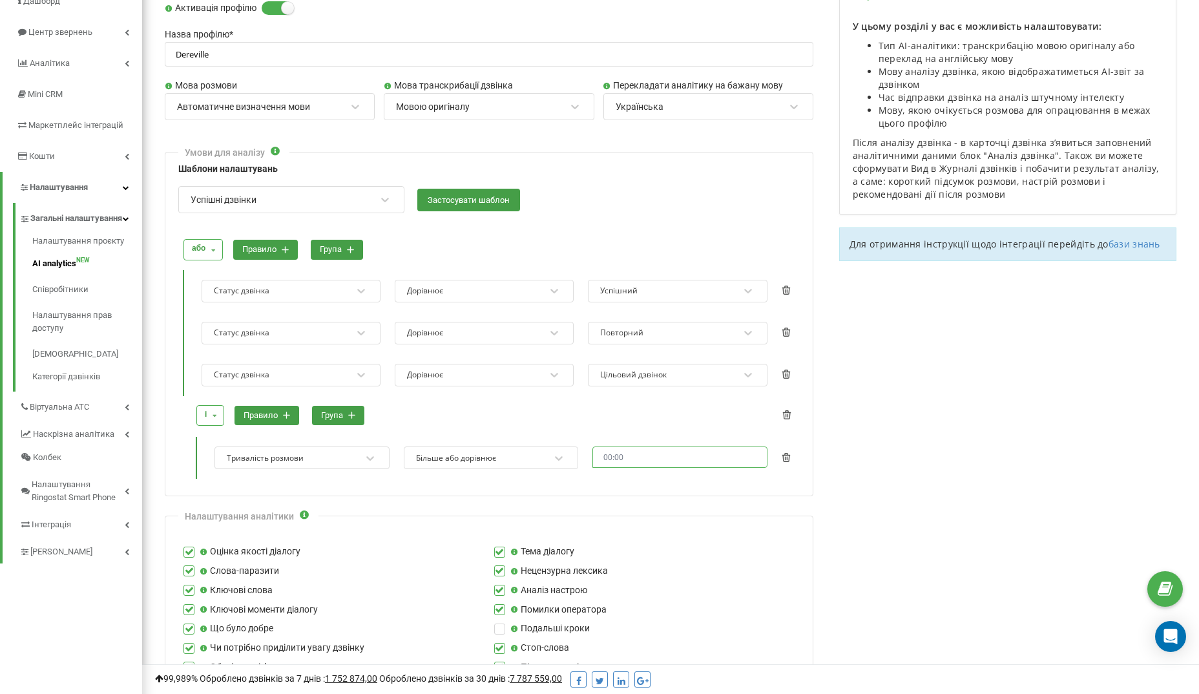
click at [626, 452] on input "text" at bounding box center [679, 456] width 175 height 21
click at [612, 469] on li "00" at bounding box center [611, 471] width 36 height 15
click at [648, 506] on li "30" at bounding box center [648, 507] width 36 height 15
type input "00:30"
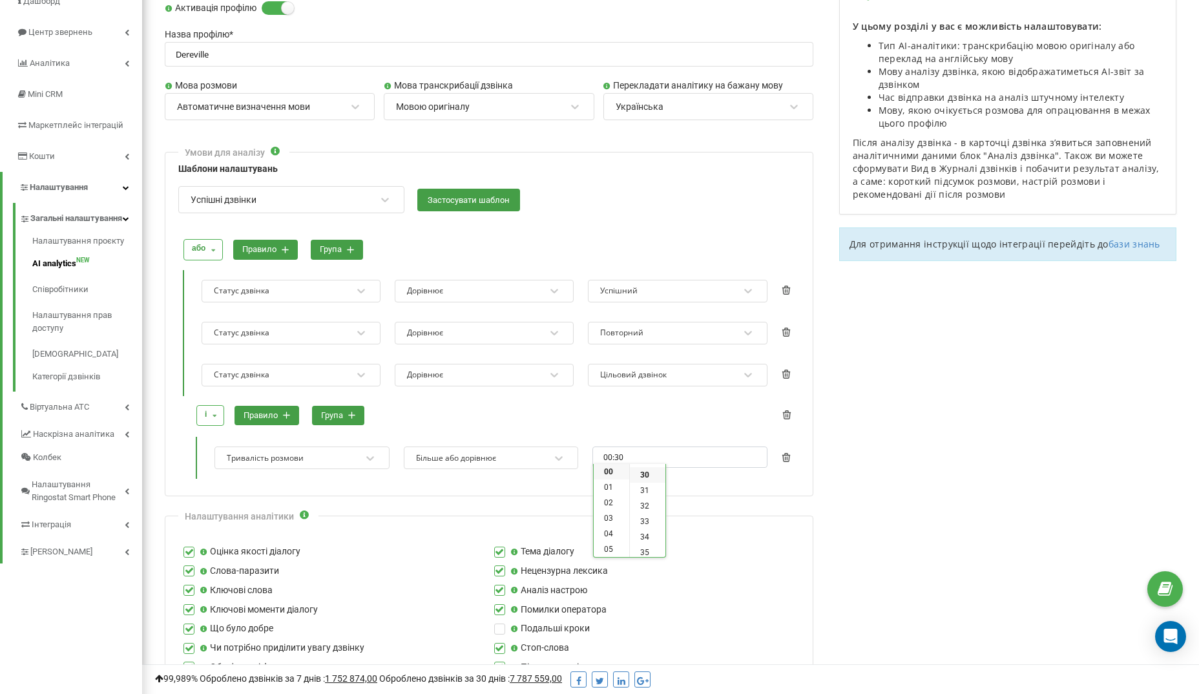
scroll to position [465, 0]
click at [586, 404] on div "і і або правило група" at bounding box center [495, 415] width 607 height 36
click at [280, 410] on button "правило" at bounding box center [266, 416] width 65 height 20
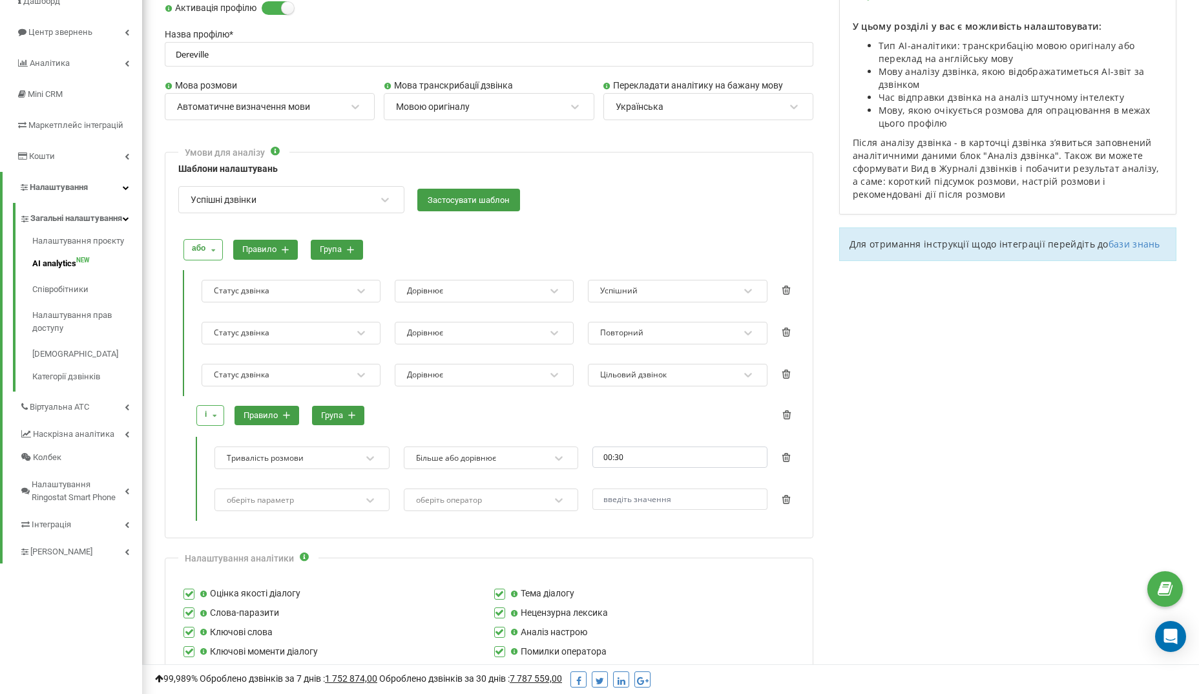
click at [283, 496] on div "оберіть параметр" at bounding box center [260, 500] width 67 height 8
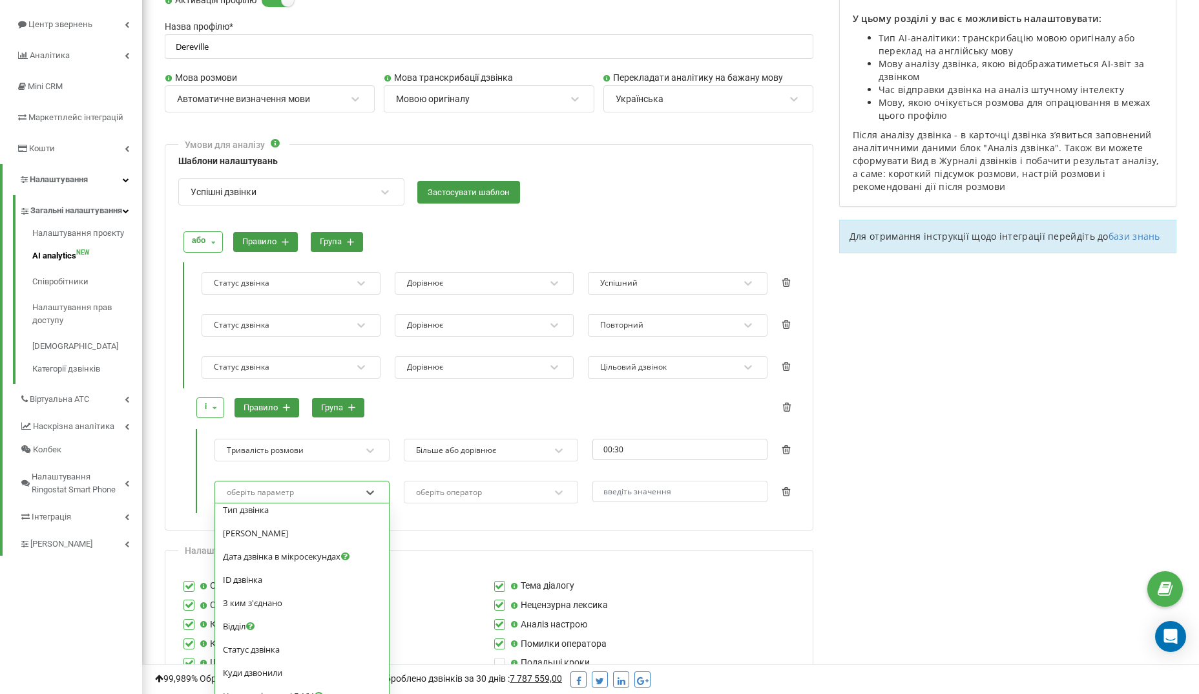
scroll to position [212, 0]
click at [271, 624] on div "Відділ" at bounding box center [302, 620] width 158 height 12
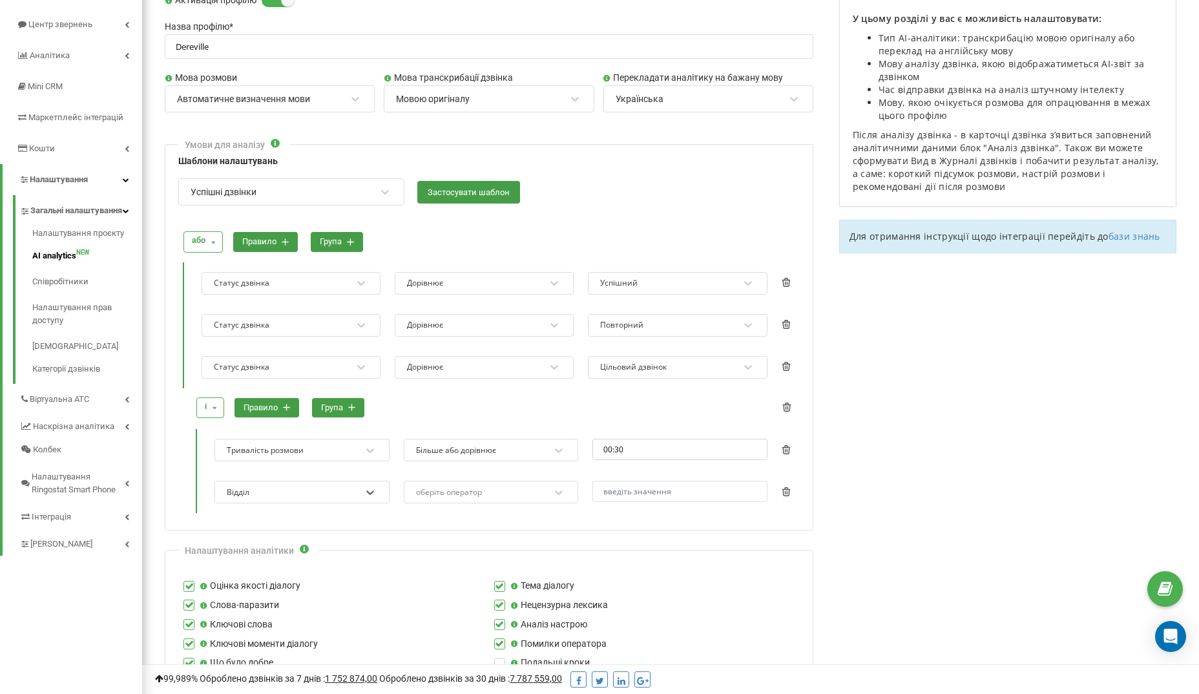
click at [437, 490] on div "оберіть оператор" at bounding box center [449, 492] width 66 height 8
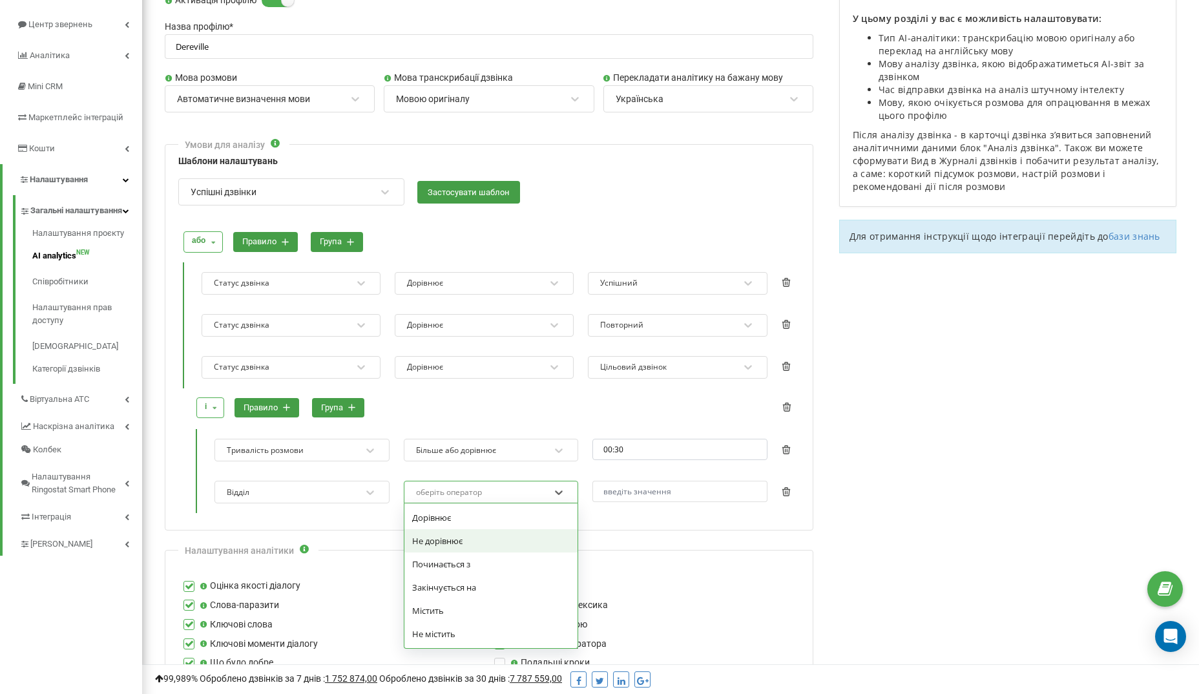
click at [453, 537] on div "Не дорівнює" at bounding box center [491, 540] width 174 height 23
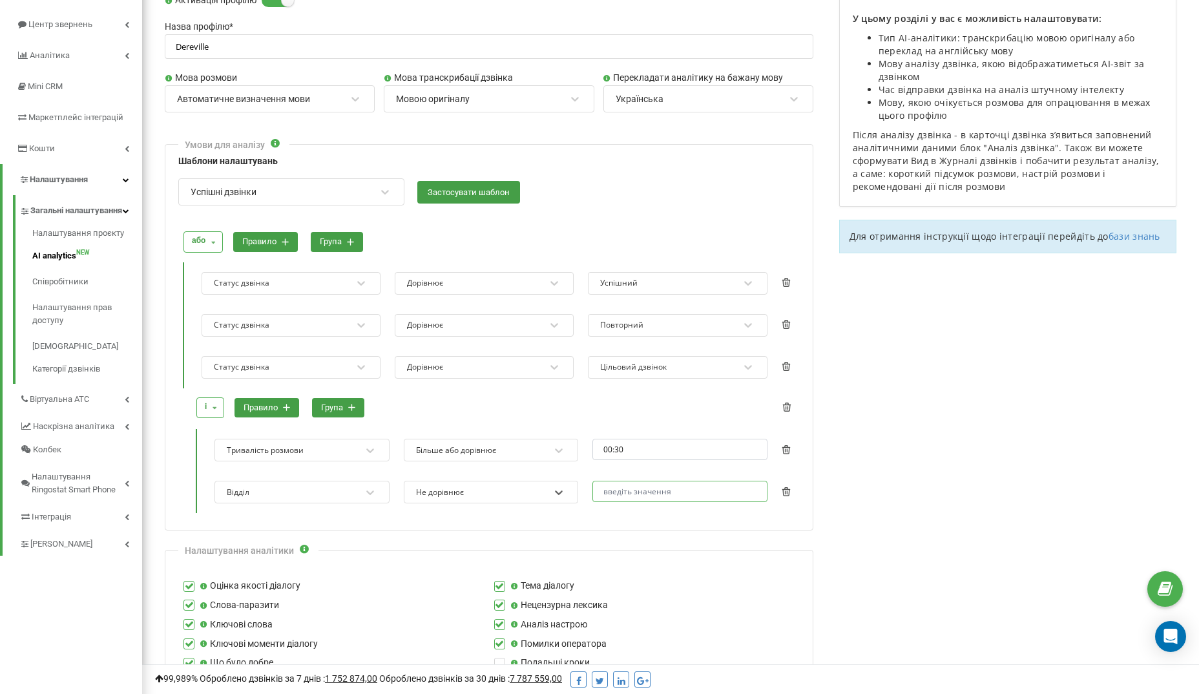
click at [609, 490] on input "text" at bounding box center [679, 490] width 175 height 21
click at [643, 488] on input "text" at bounding box center [679, 490] width 175 height 21
click at [491, 191] on button "Застосувати шаблон" at bounding box center [468, 192] width 103 height 23
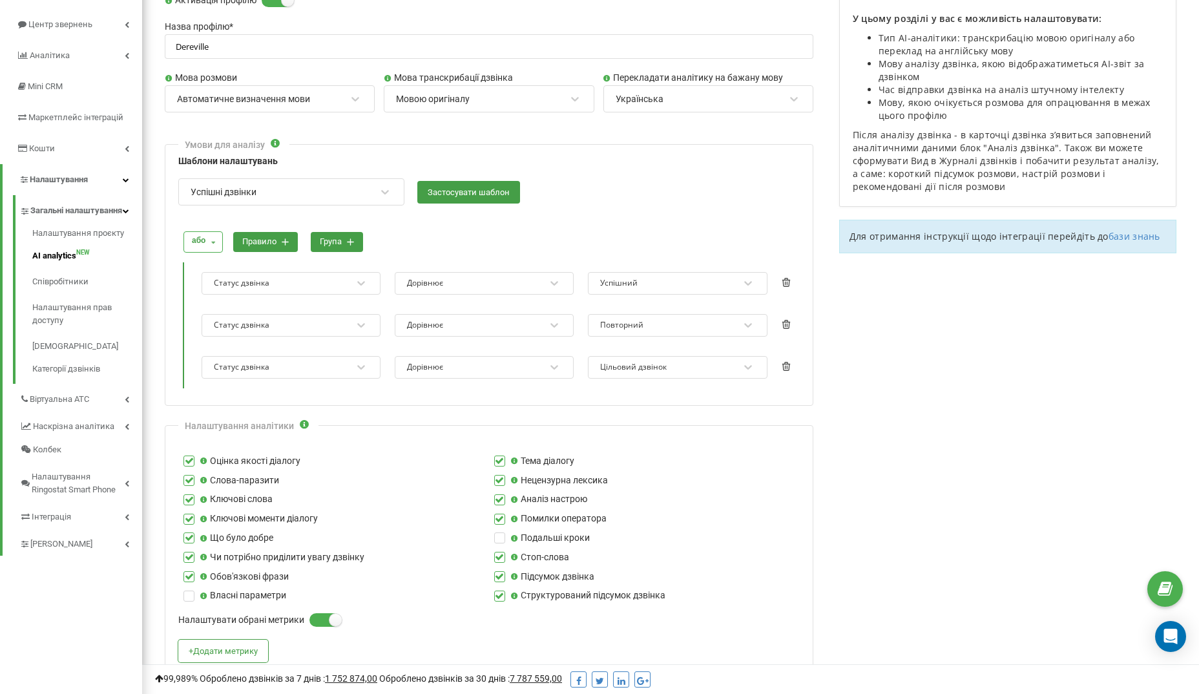
click at [631, 192] on div "Успішні дзвінки Застосувати шаблон" at bounding box center [488, 191] width 621 height 27
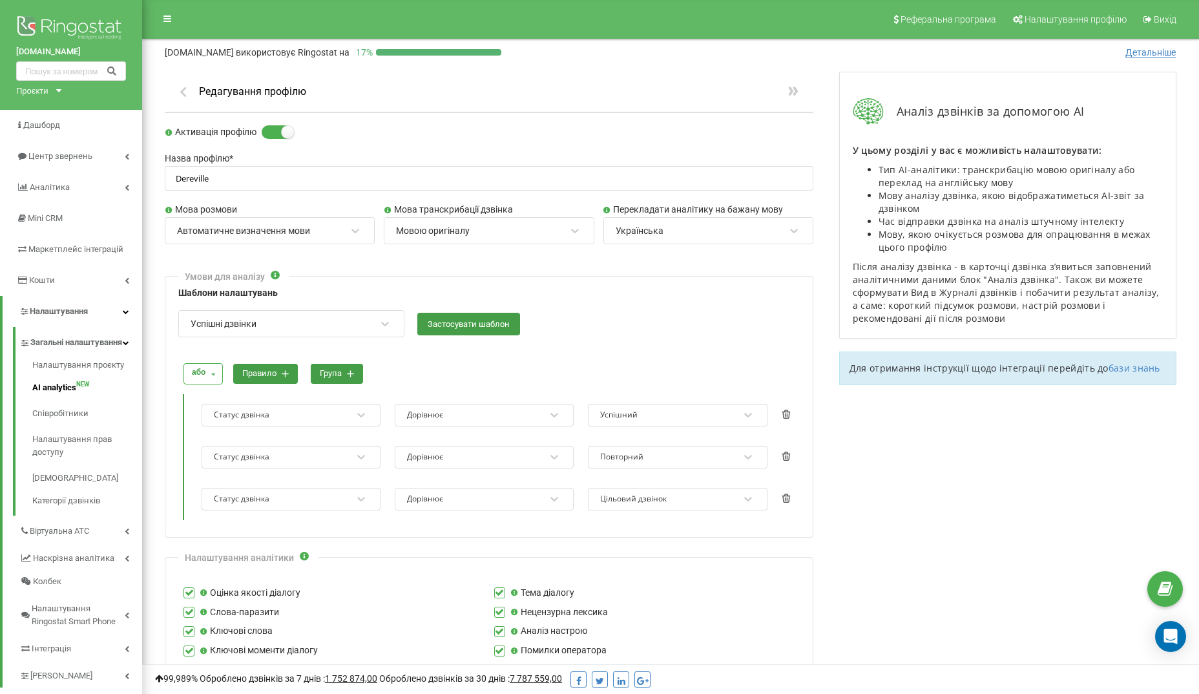
scroll to position [0, 0]
click at [258, 90] on h1 "Редагування профілю" at bounding box center [252, 91] width 107 height 12
click at [185, 88] on icon "button" at bounding box center [183, 91] width 14 height 12
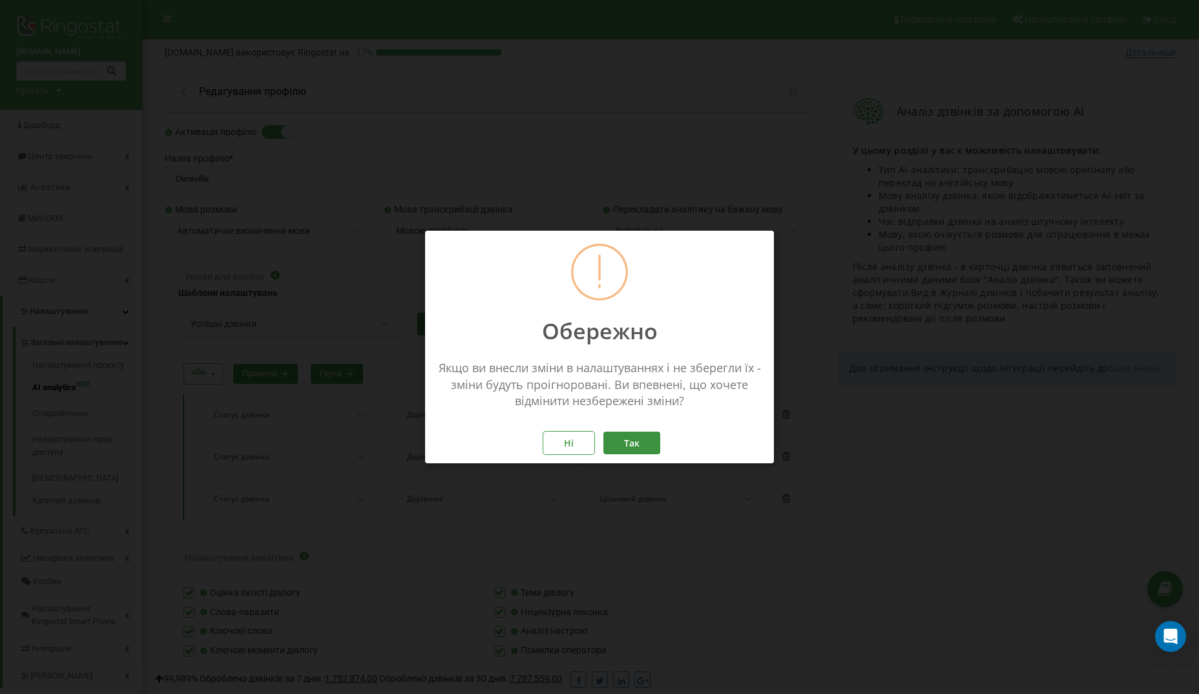
click at [634, 441] on button "Так" at bounding box center [631, 442] width 57 height 23
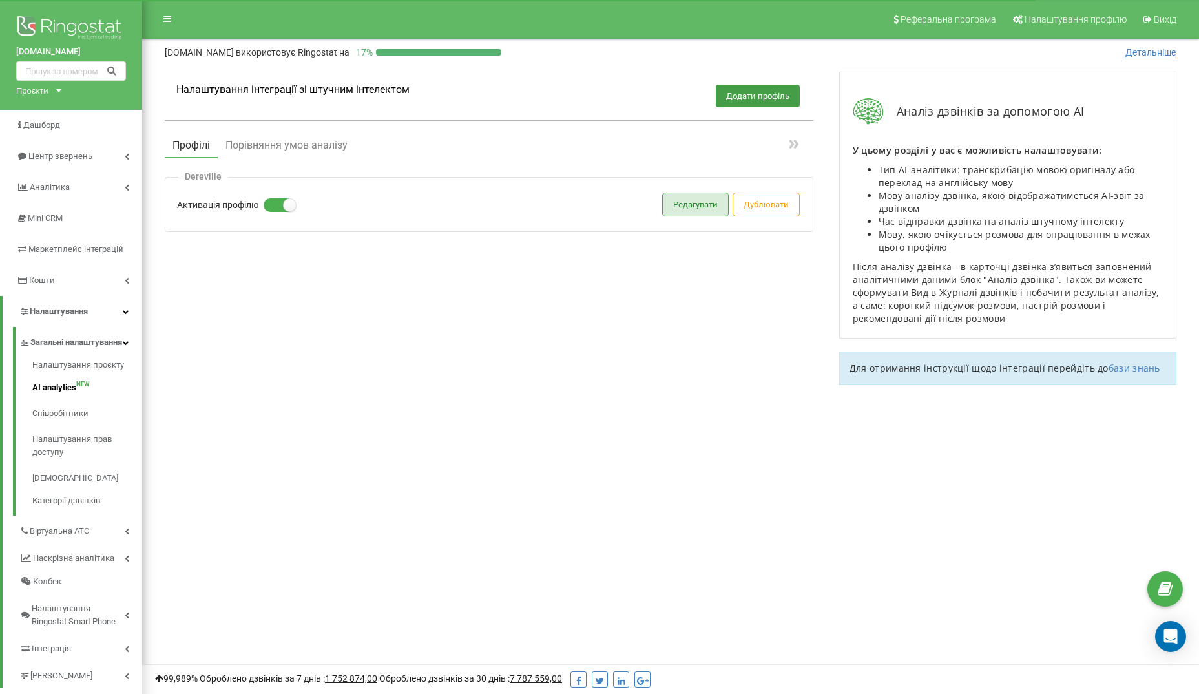
click at [708, 203] on button "Редагувати" at bounding box center [695, 204] width 65 height 23
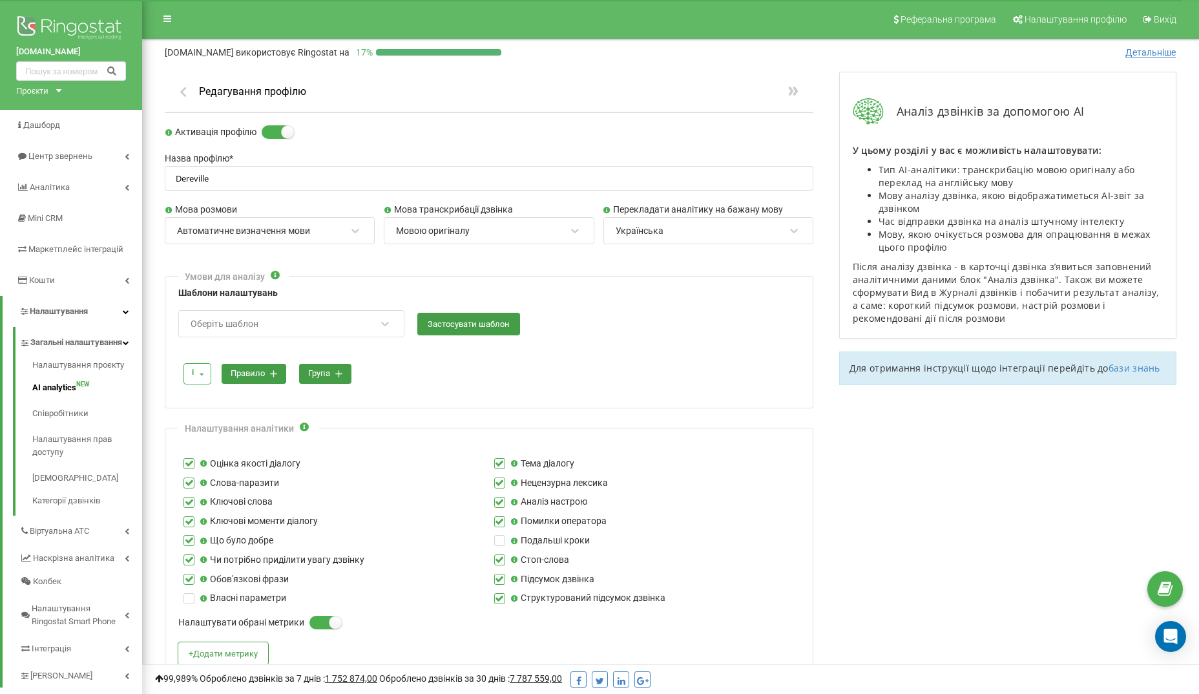
click at [626, 334] on div "Умови для аналізу Шаблони налаштувань Оберіть шаблон Застосувати шаблон і і або…" at bounding box center [489, 342] width 648 height 132
click at [274, 316] on div "Оберіть шаблон" at bounding box center [282, 324] width 187 height 22
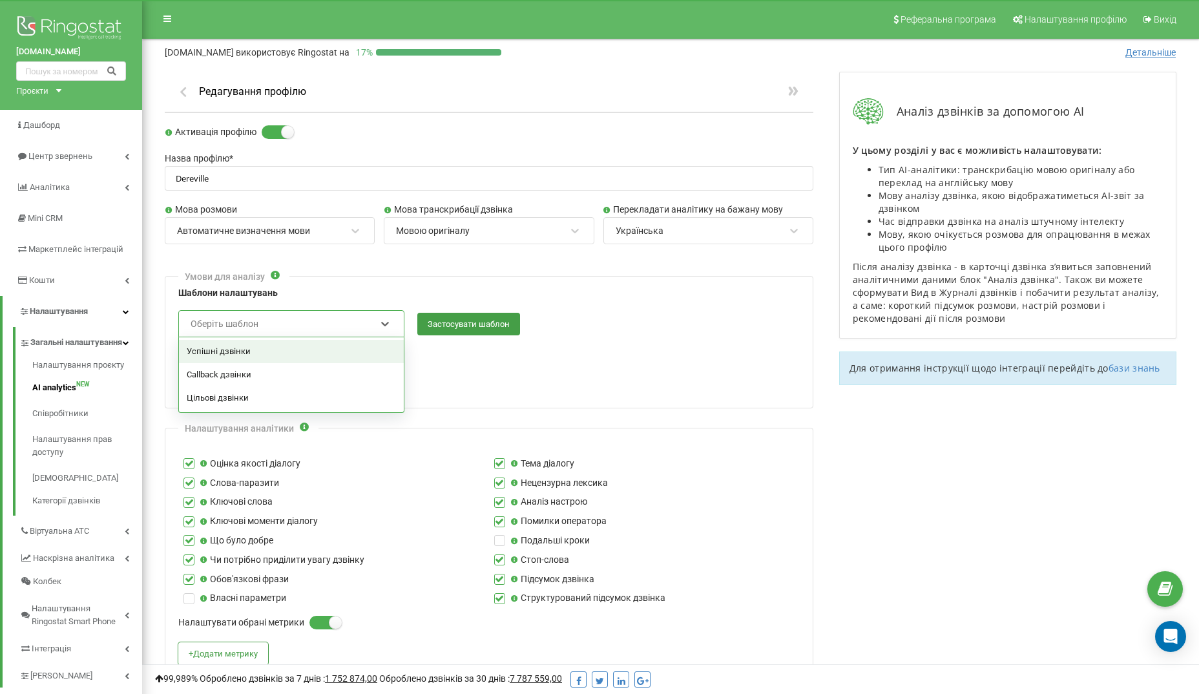
click at [242, 350] on div "Успішні дзвінки" at bounding box center [291, 351] width 225 height 23
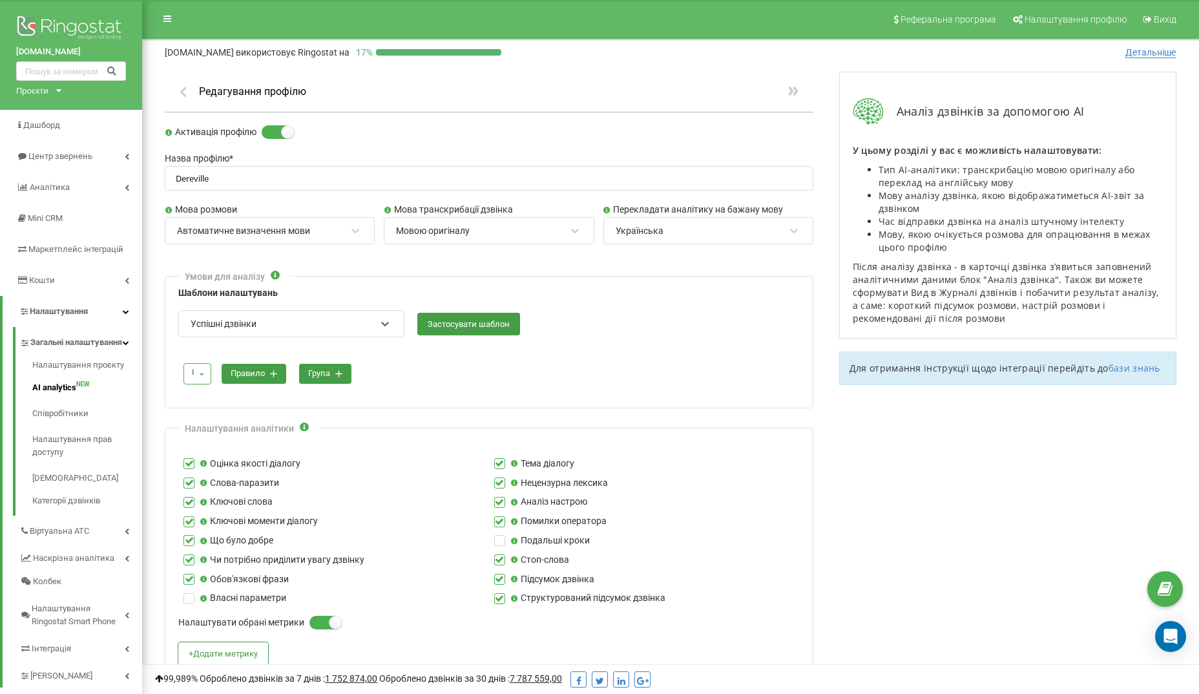
click at [254, 367] on button "правило" at bounding box center [254, 374] width 65 height 20
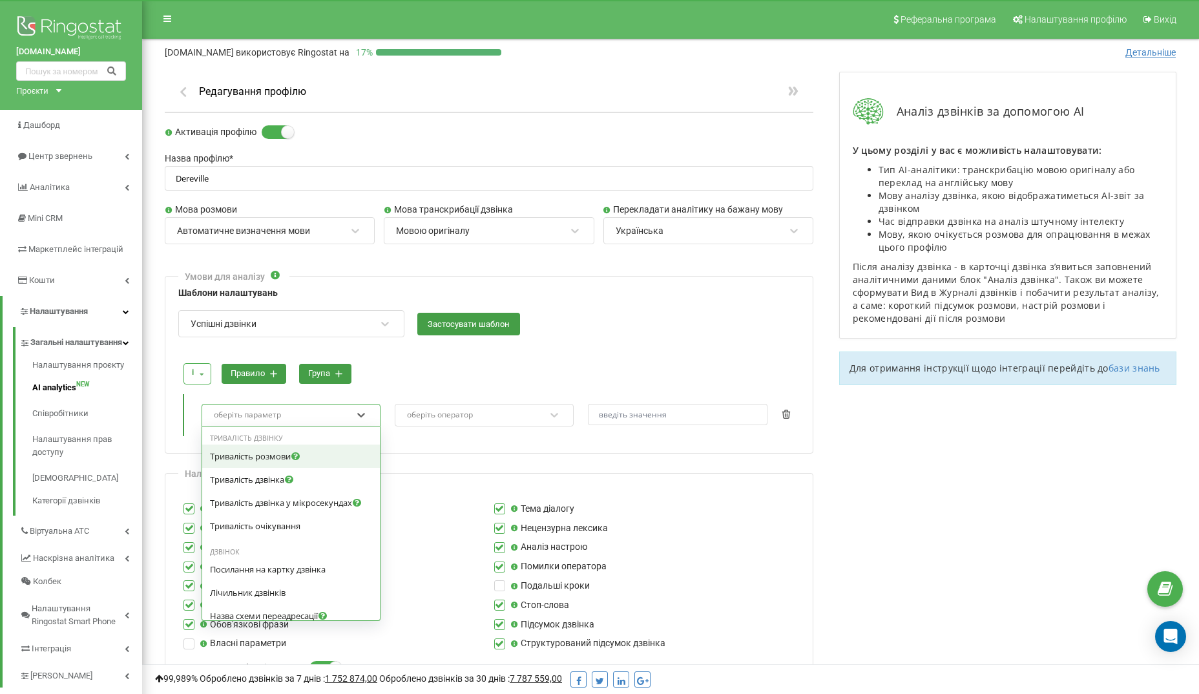
click at [260, 411] on div "оберіть параметр" at bounding box center [247, 415] width 67 height 8
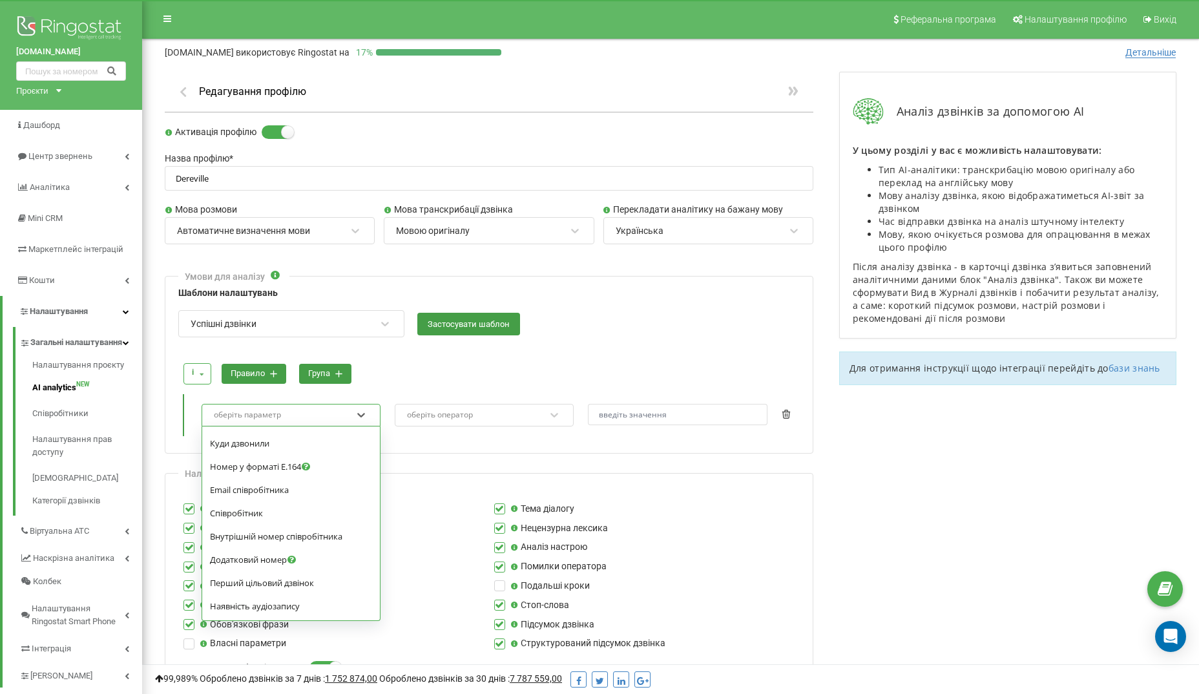
scroll to position [441, 0]
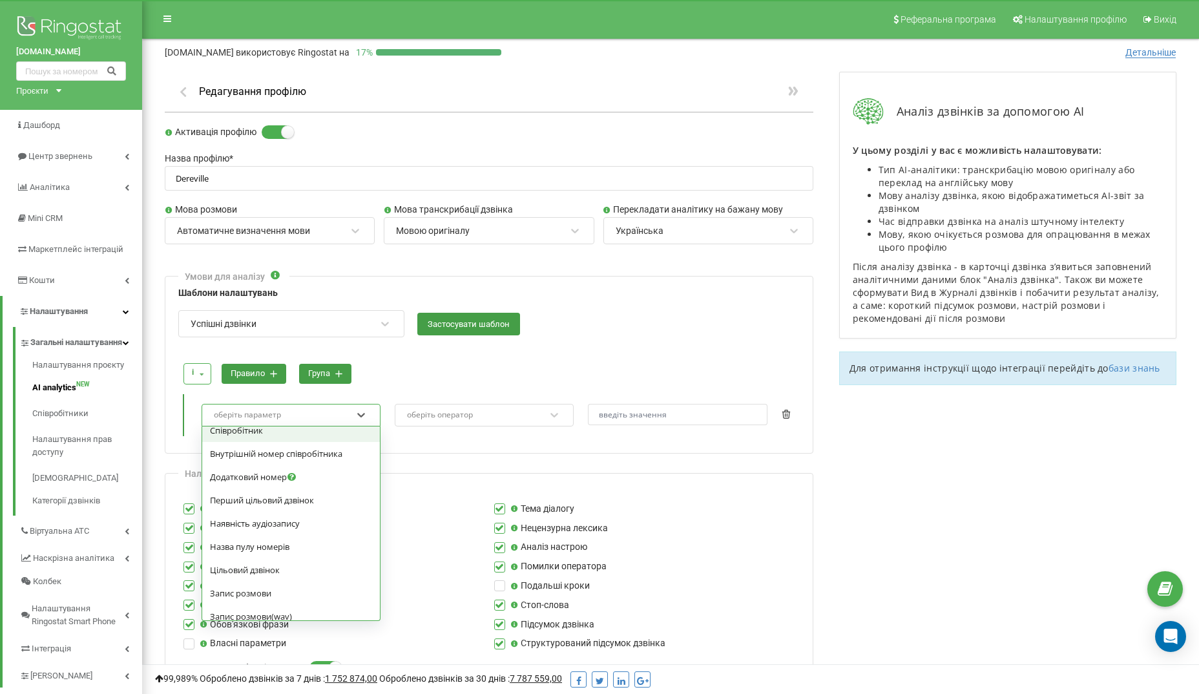
click at [404, 359] on div "і і або правило група" at bounding box center [489, 373] width 620 height 34
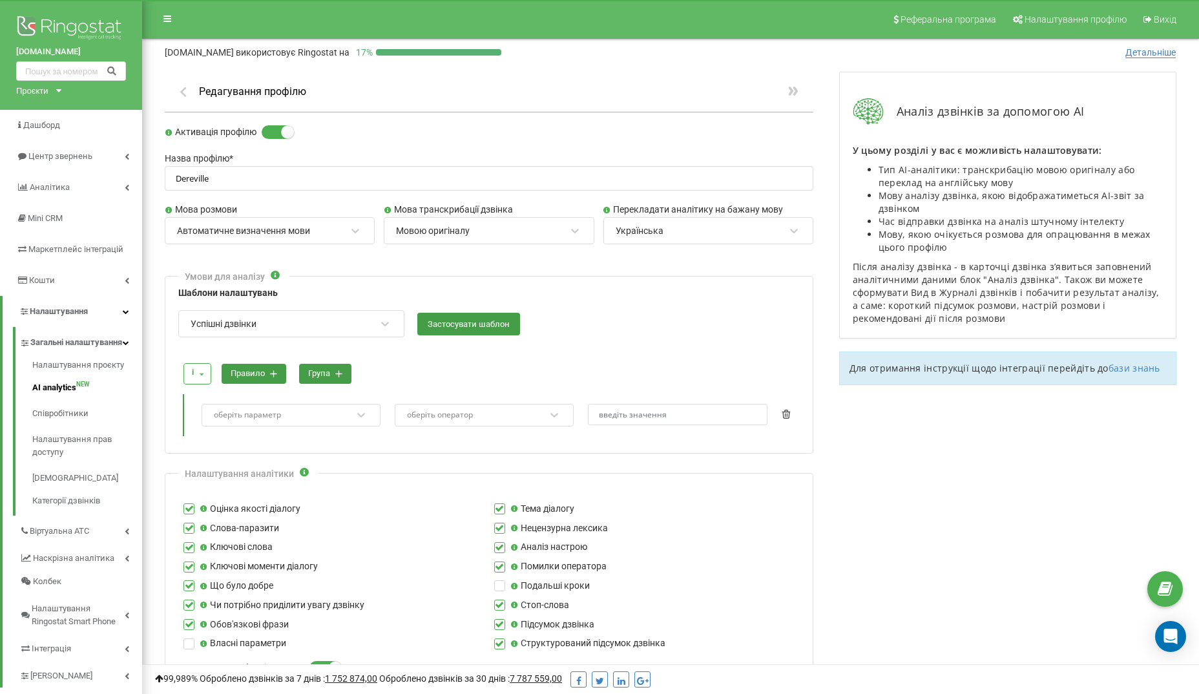
click at [253, 367] on button "правило" at bounding box center [254, 374] width 65 height 20
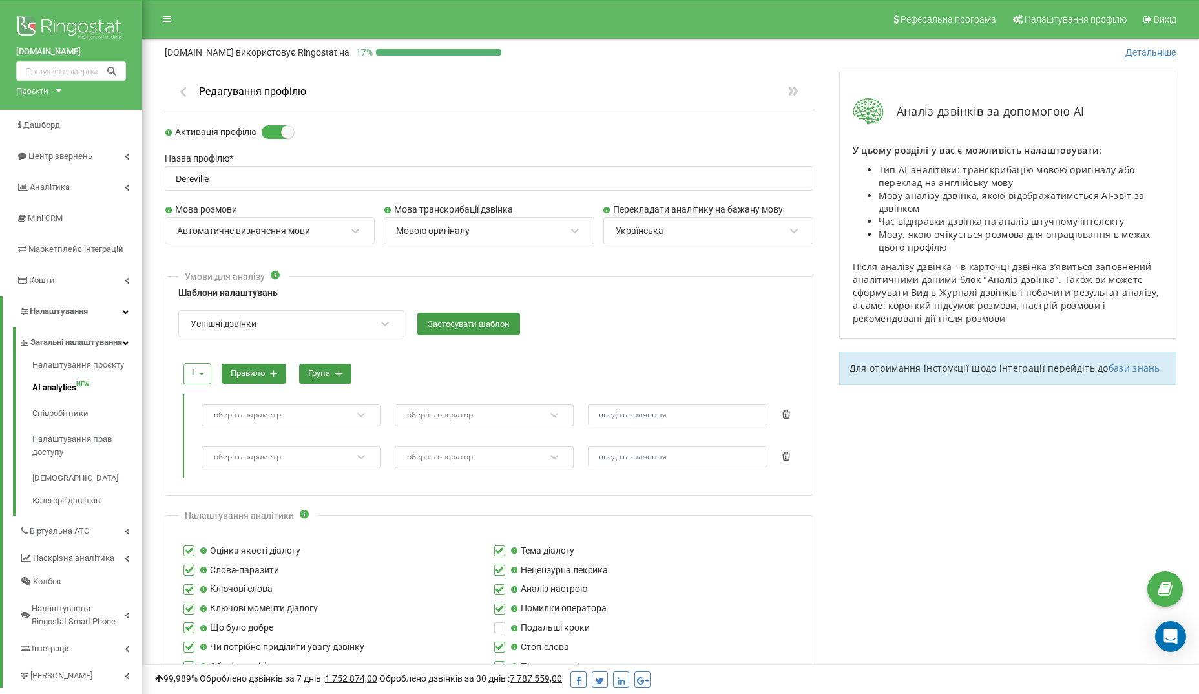
click at [253, 368] on button "правило" at bounding box center [254, 374] width 65 height 20
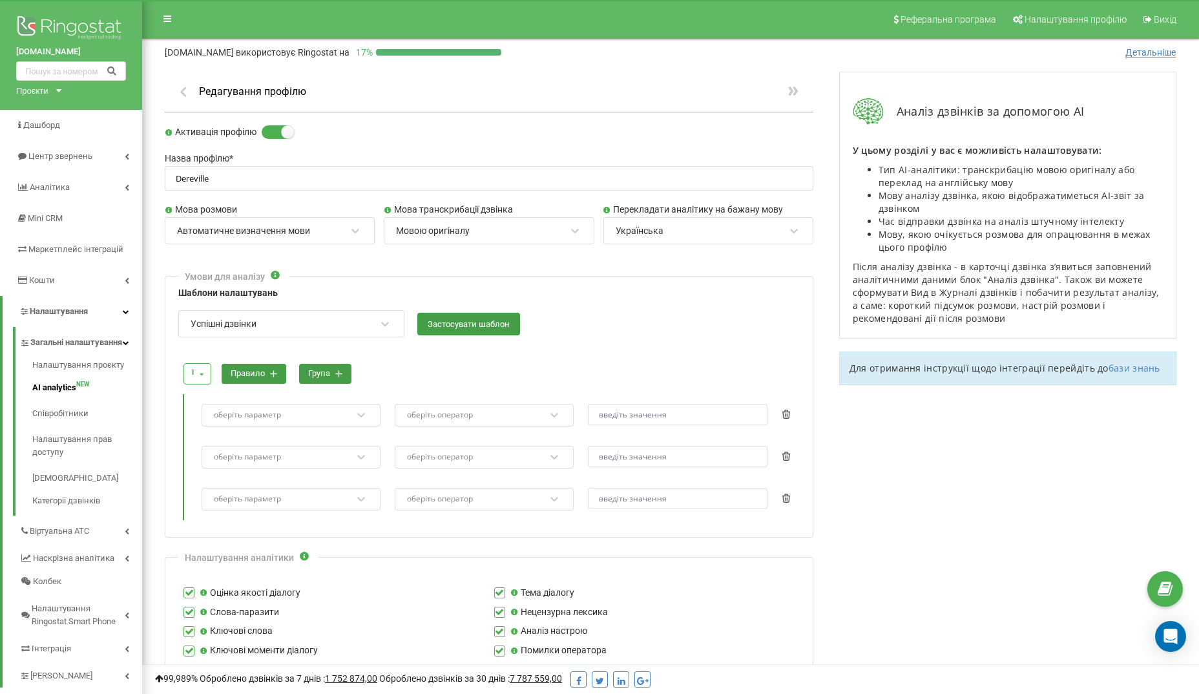
click at [255, 411] on div "оберіть параметр" at bounding box center [247, 415] width 67 height 8
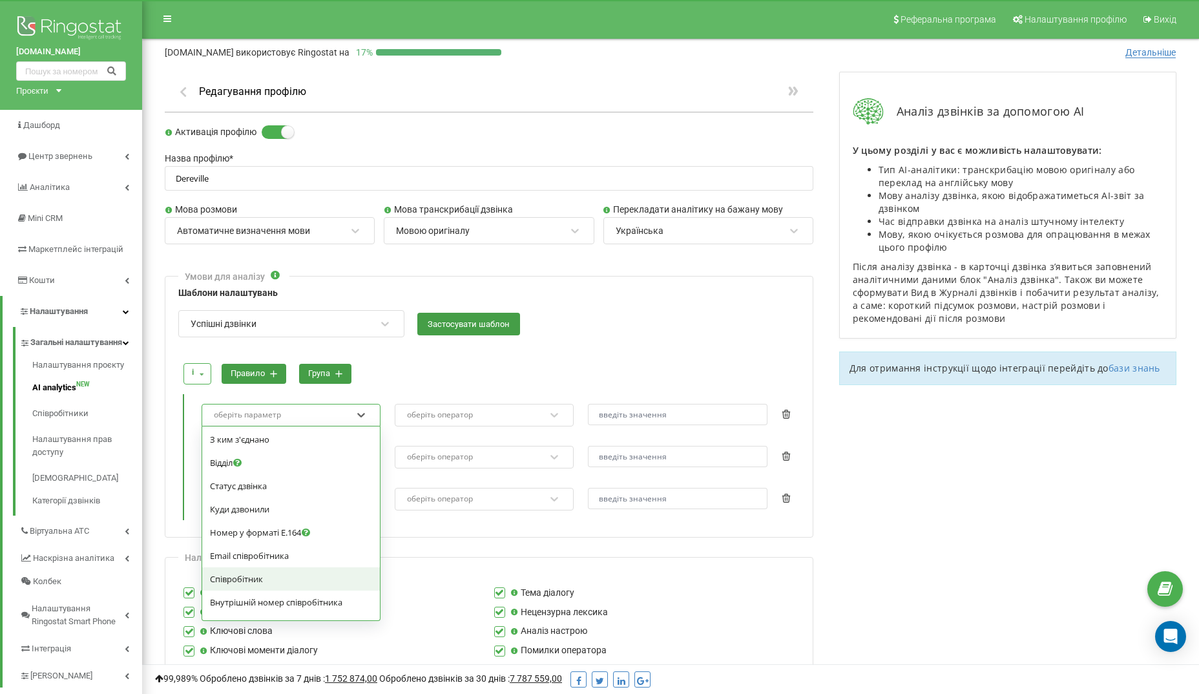
scroll to position [292, 0]
click at [249, 492] on span "Статус дзвінка" at bounding box center [238, 486] width 57 height 12
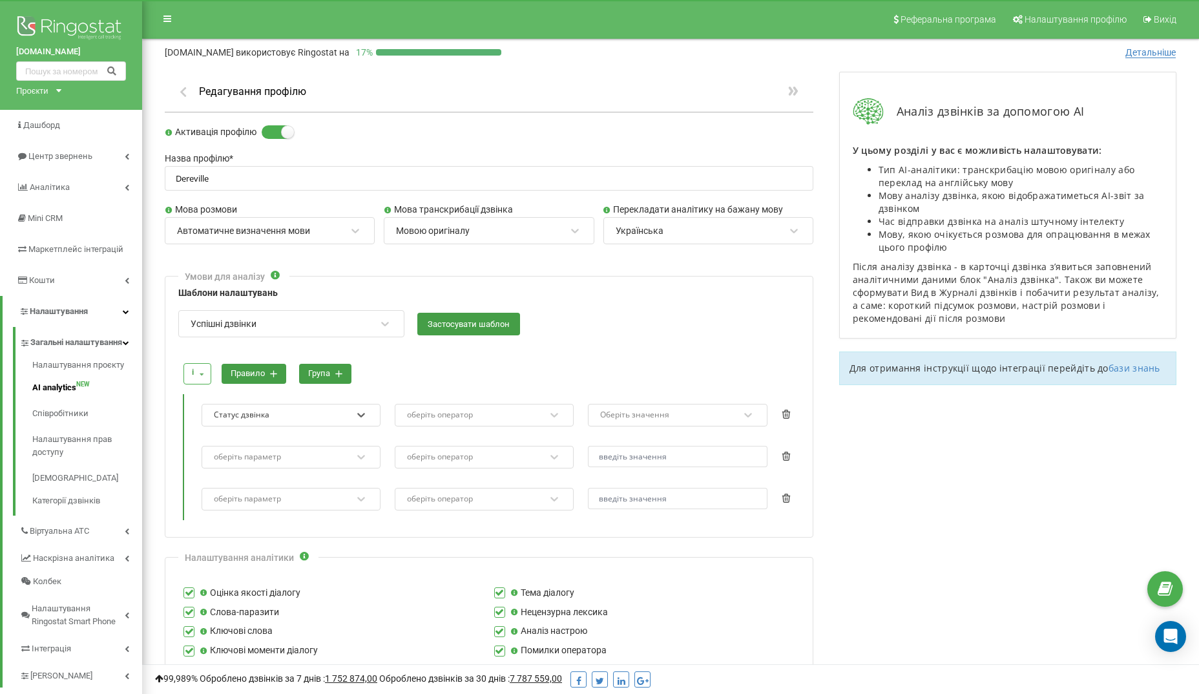
click at [450, 418] on div "оберіть оператор" at bounding box center [476, 414] width 140 height 17
click at [442, 438] on div "Дорівнює" at bounding box center [484, 440] width 178 height 23
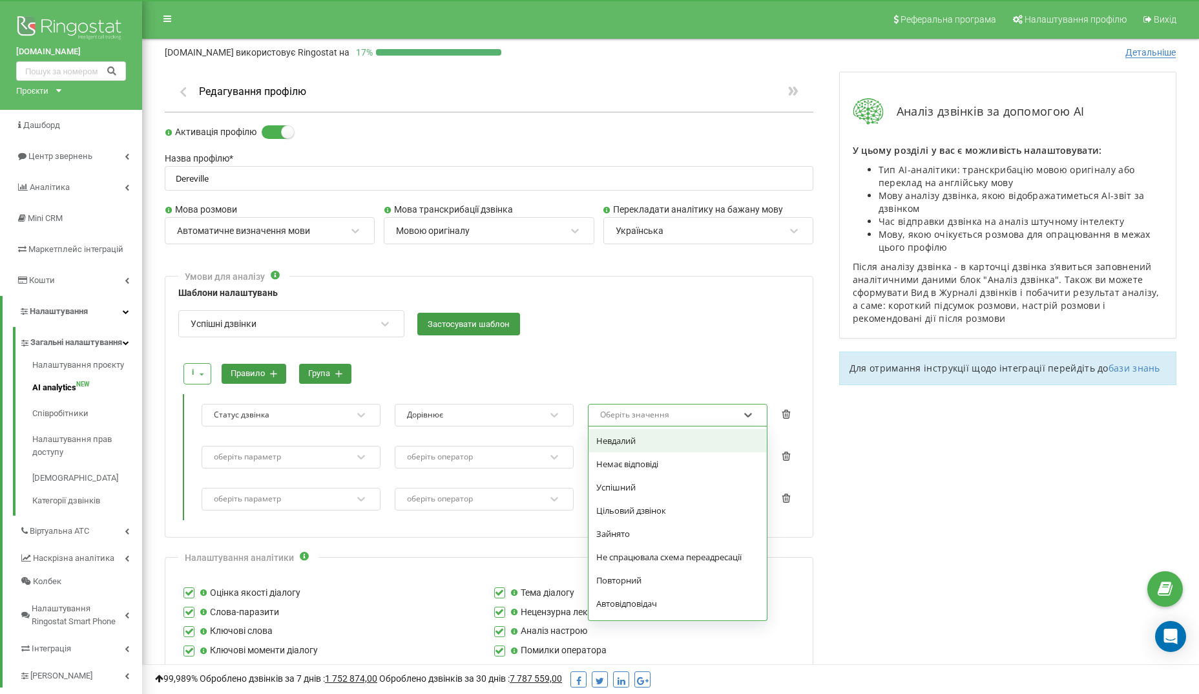
click at [632, 406] on div "Оберіть значення" at bounding box center [669, 414] width 140 height 17
click at [626, 482] on div "Успішний" at bounding box center [677, 486] width 178 height 23
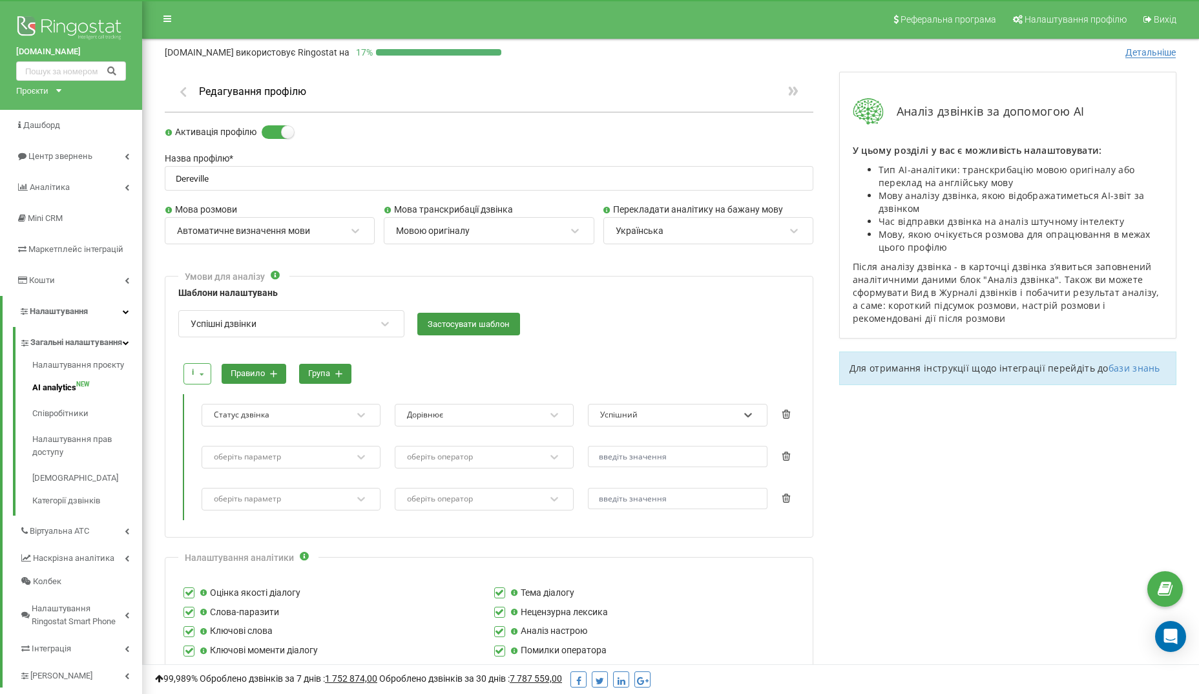
click at [350, 451] on div "оберіть параметр" at bounding box center [282, 456] width 140 height 17
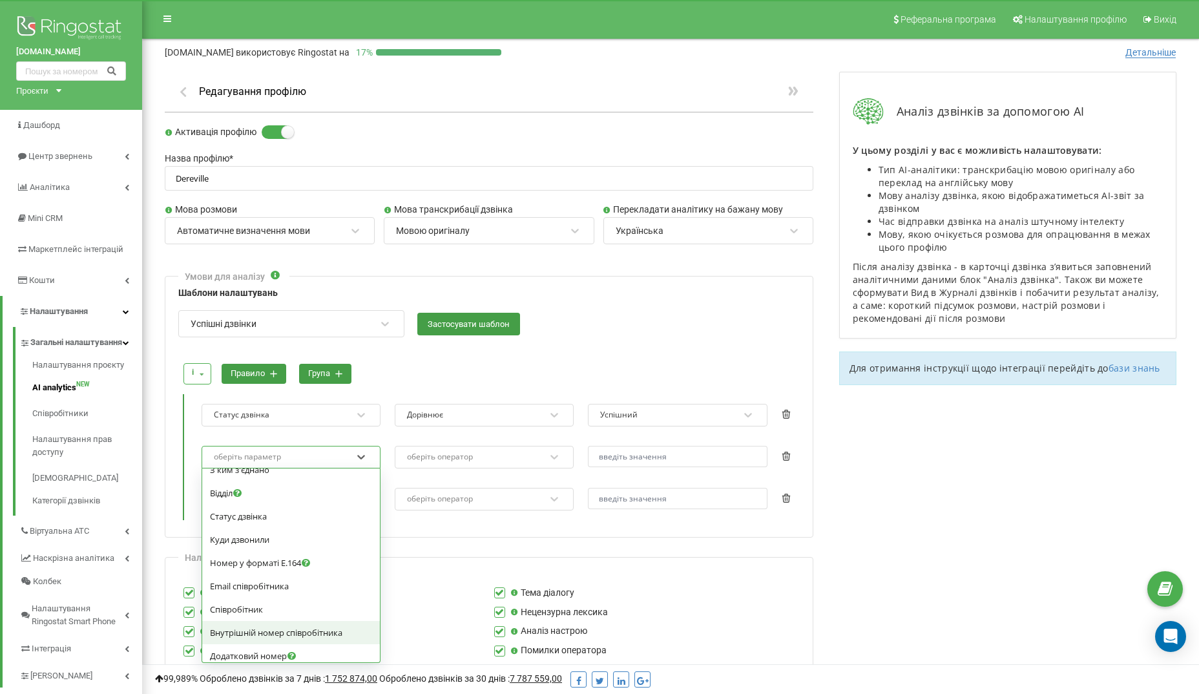
scroll to position [303, 0]
click at [247, 523] on span "Статус дзвінка" at bounding box center [238, 517] width 57 height 12
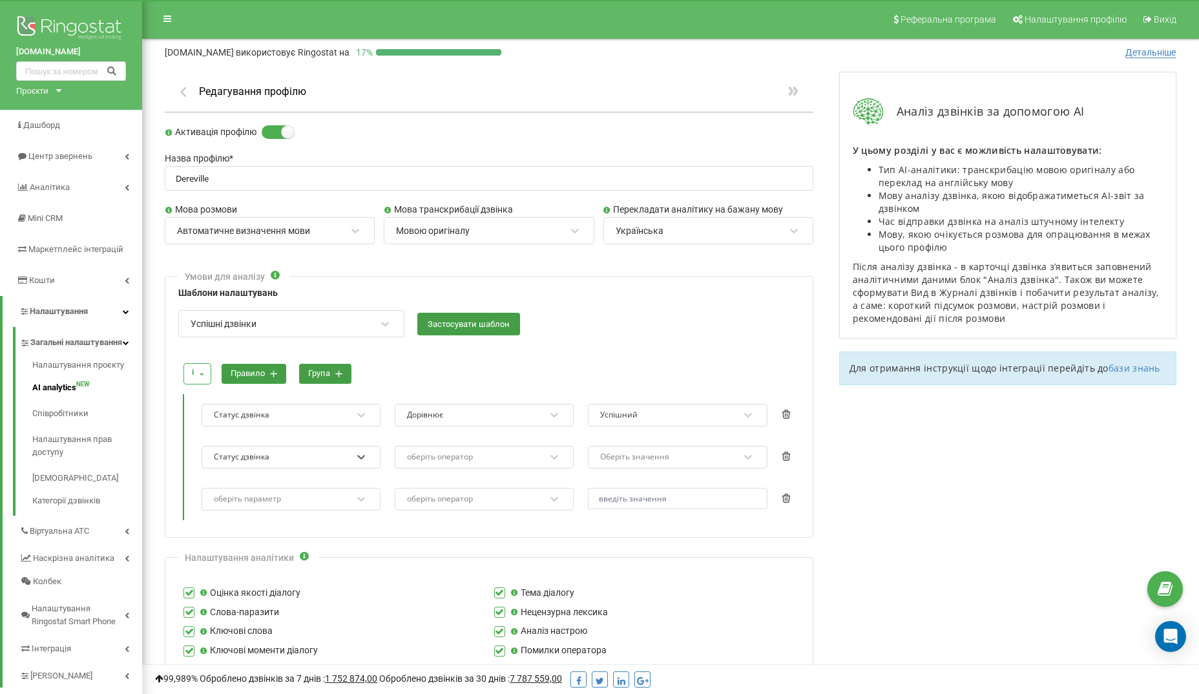
click at [452, 455] on div "оберіть оператор" at bounding box center [440, 457] width 66 height 8
click at [434, 477] on div "Дорівнює" at bounding box center [484, 482] width 178 height 23
click at [640, 453] on div "Оберіть значення" at bounding box center [634, 457] width 69 height 8
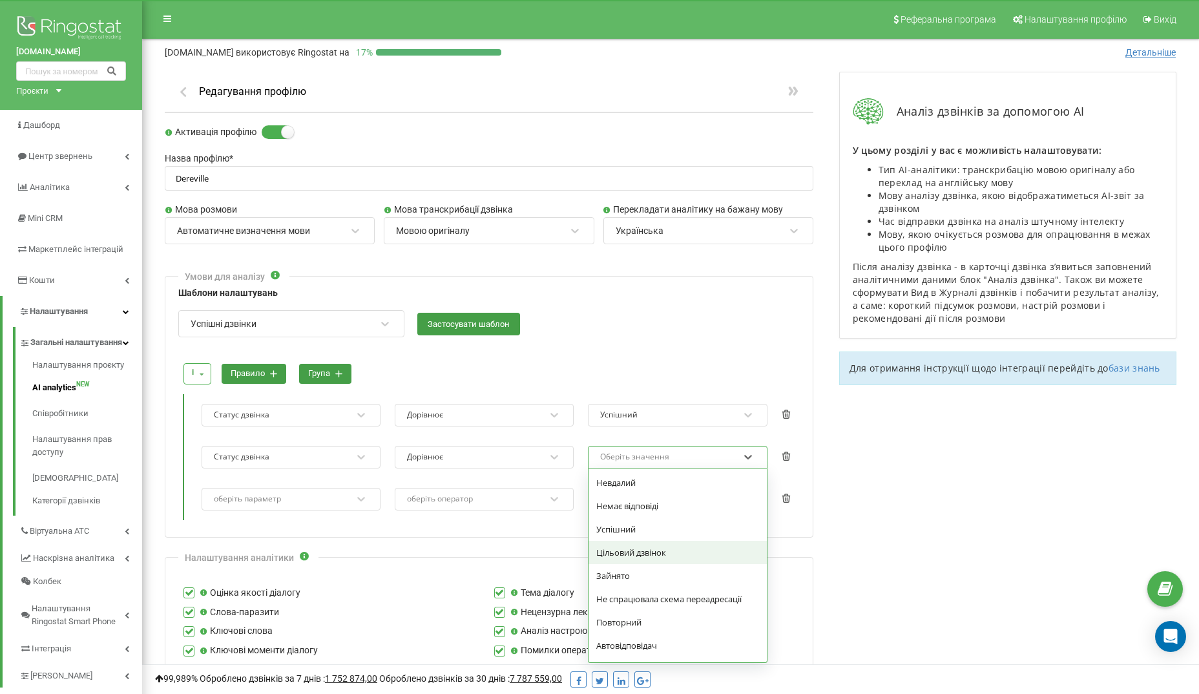
click at [636, 550] on div "Цільовий дзвінок" at bounding box center [677, 552] width 178 height 23
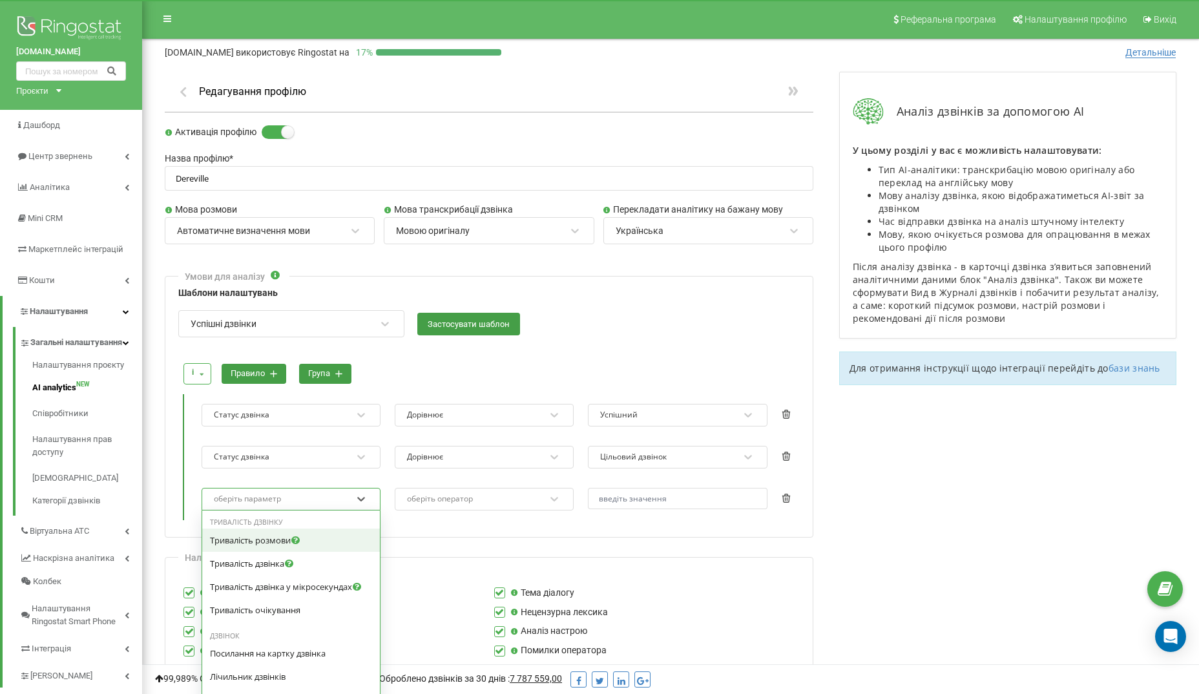
click at [307, 498] on div "оберіть параметр" at bounding box center [282, 498] width 140 height 17
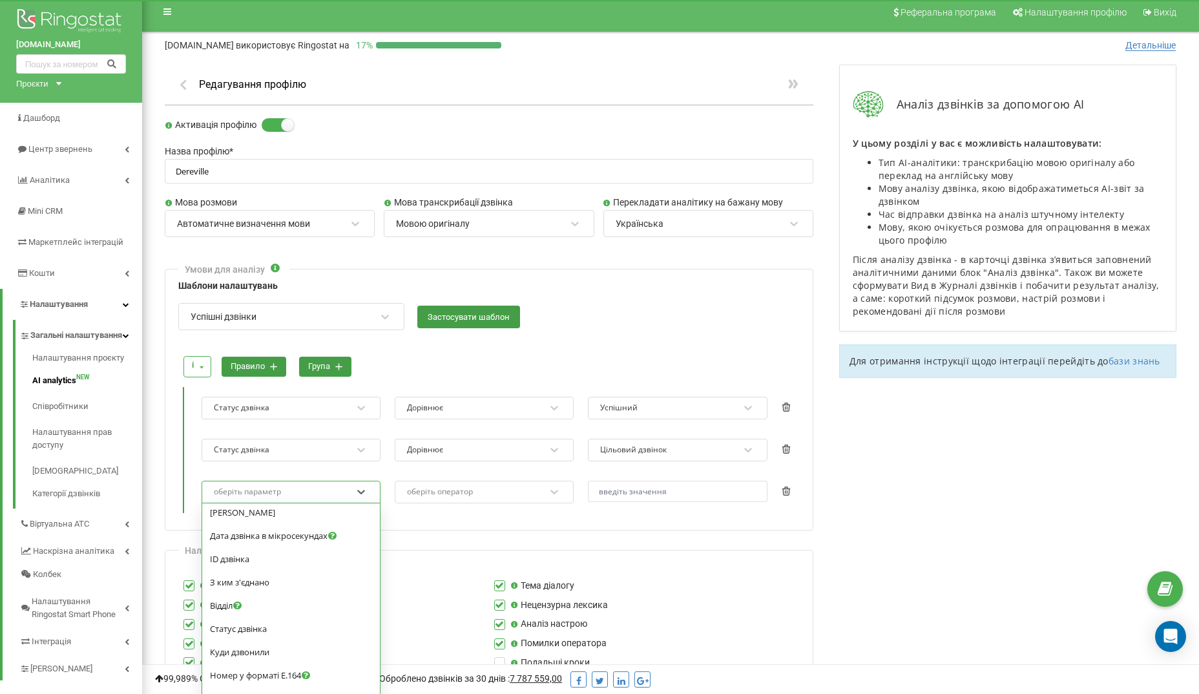
scroll to position [229, 0]
click at [263, 632] on span "Статус дзвінка" at bounding box center [238, 627] width 57 height 12
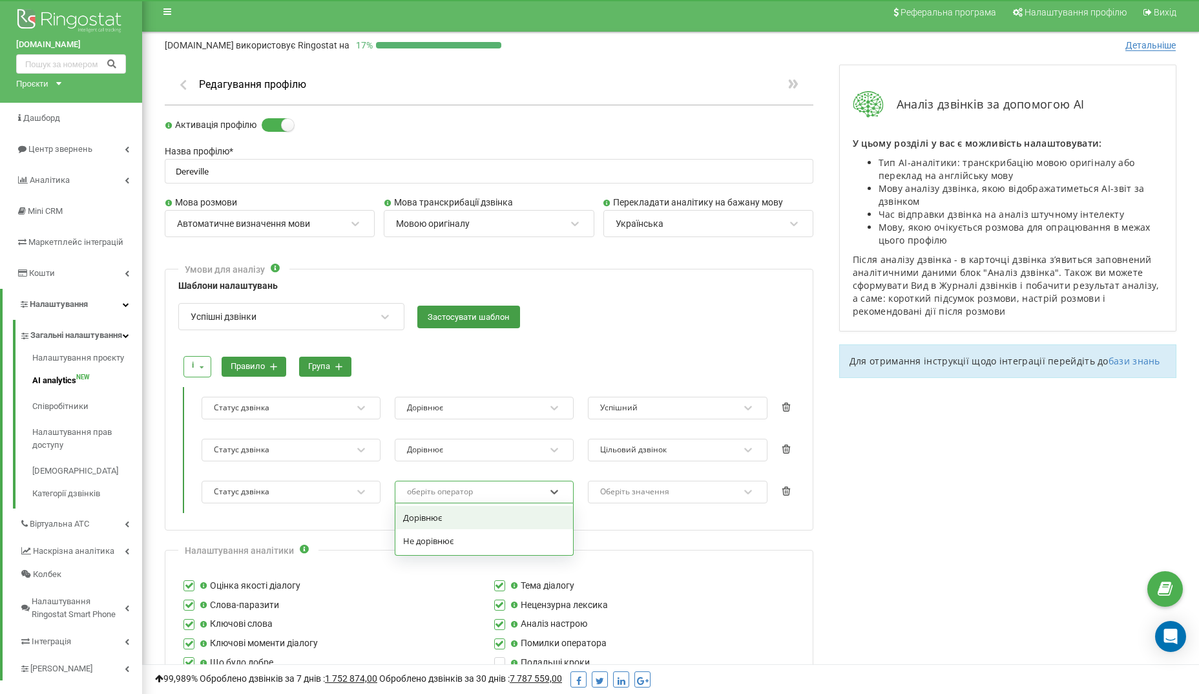
click at [448, 490] on div "оберіть оператор" at bounding box center [440, 492] width 66 height 8
click at [442, 515] on div "Дорівнює" at bounding box center [484, 517] width 178 height 23
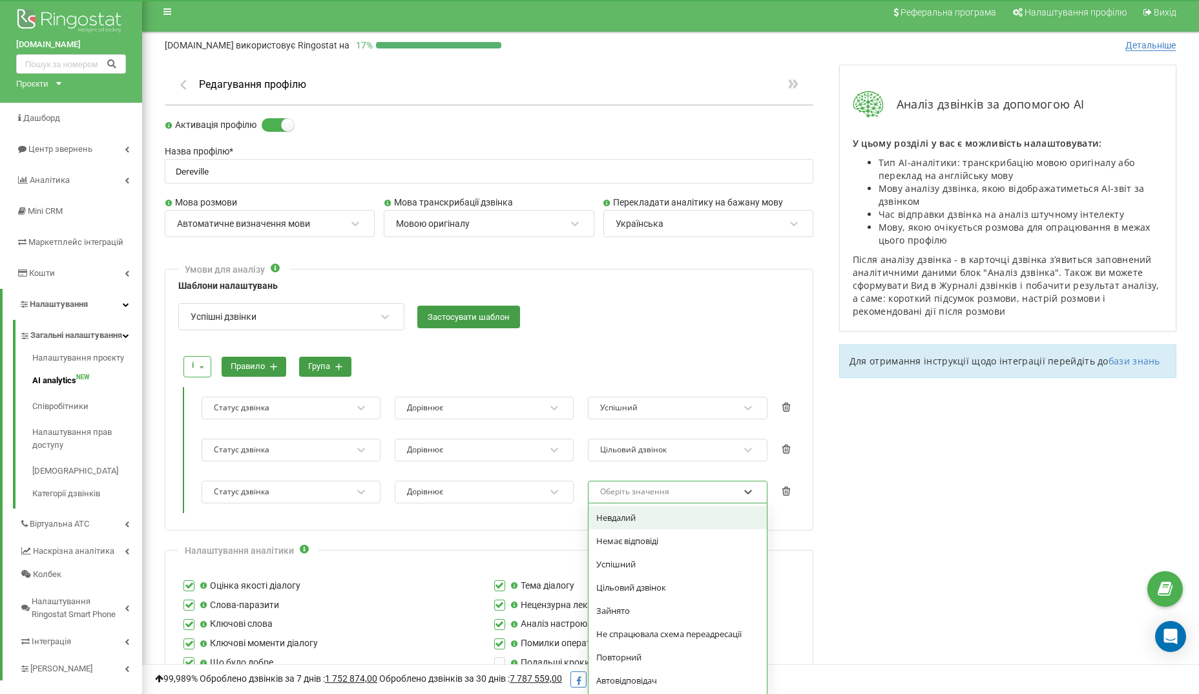
click at [628, 493] on div "Оберіть значення" at bounding box center [634, 492] width 69 height 8
click at [626, 655] on div "Повторний" at bounding box center [677, 656] width 178 height 23
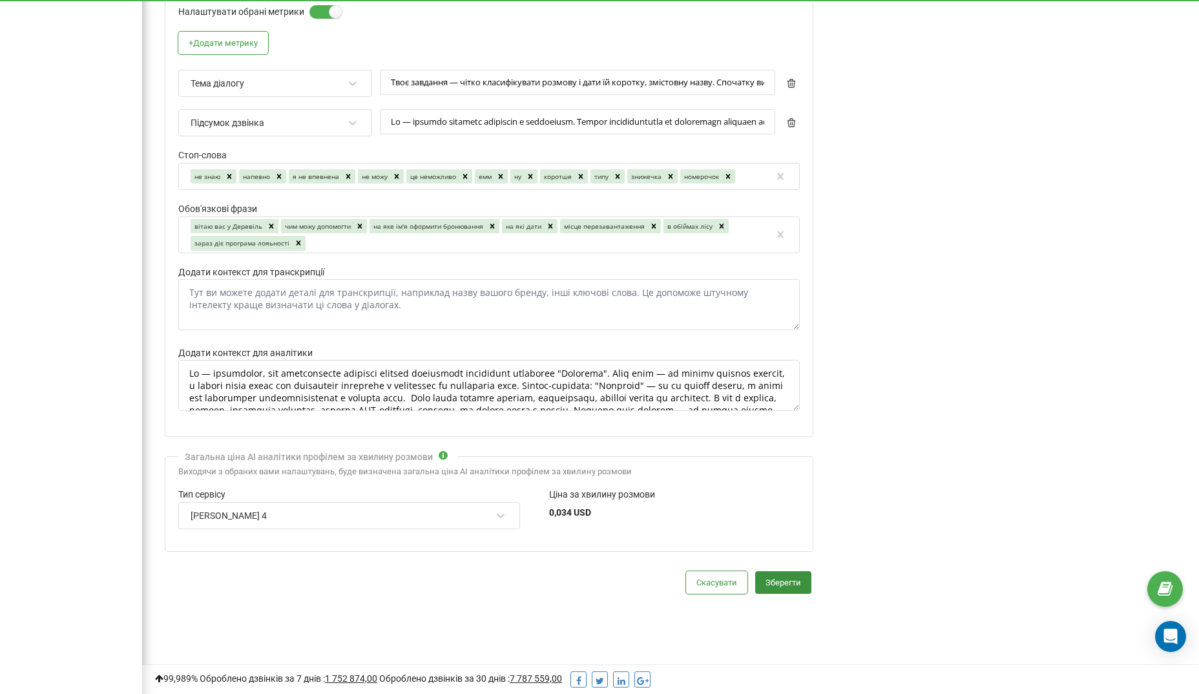
scroll to position [739, 0]
click at [785, 572] on button "Зберегти" at bounding box center [783, 583] width 56 height 23
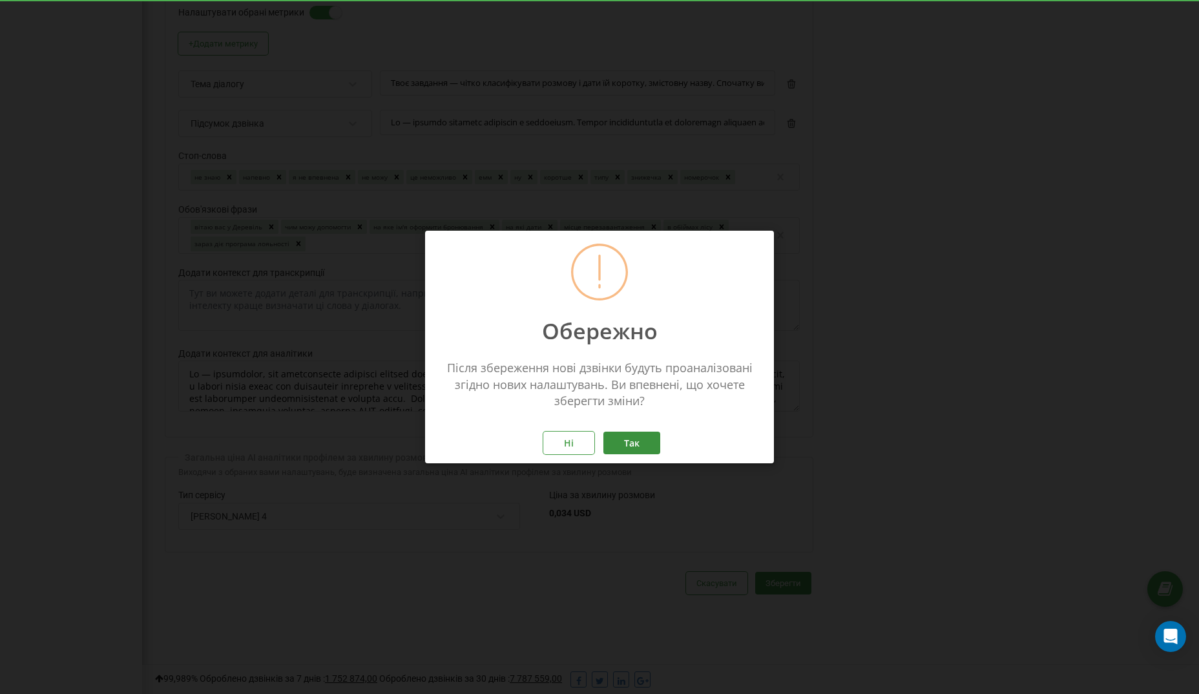
click at [642, 442] on button "Так" at bounding box center [631, 442] width 57 height 23
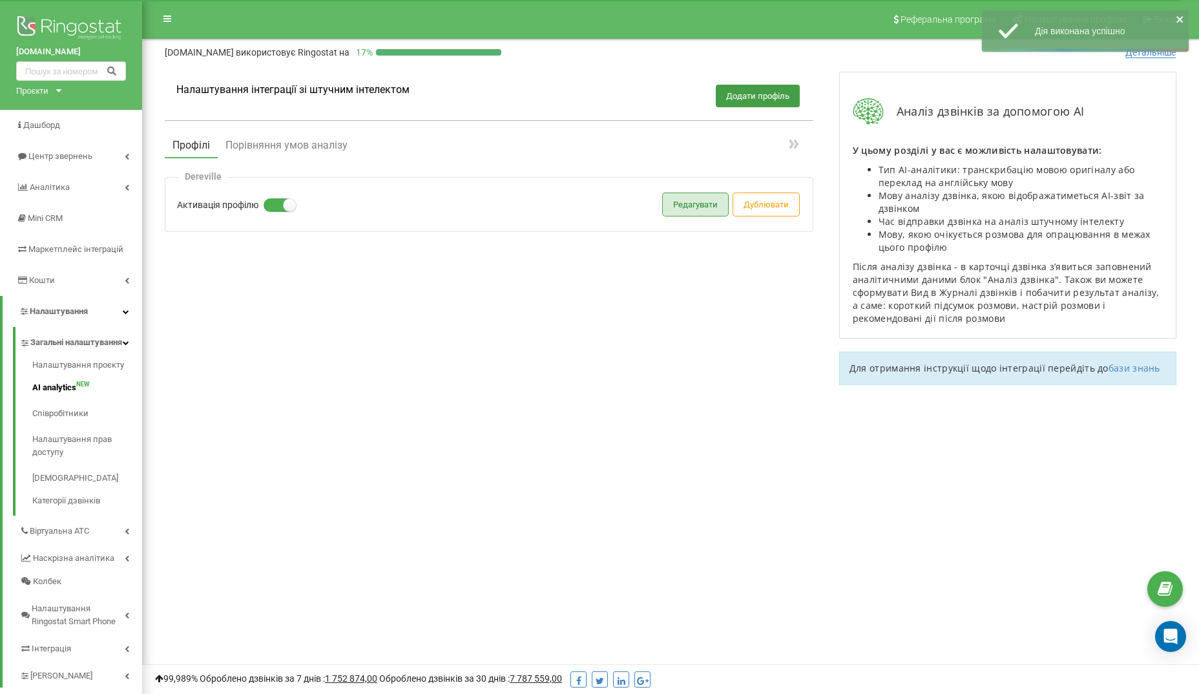
click at [693, 198] on button "Редагувати" at bounding box center [695, 204] width 65 height 23
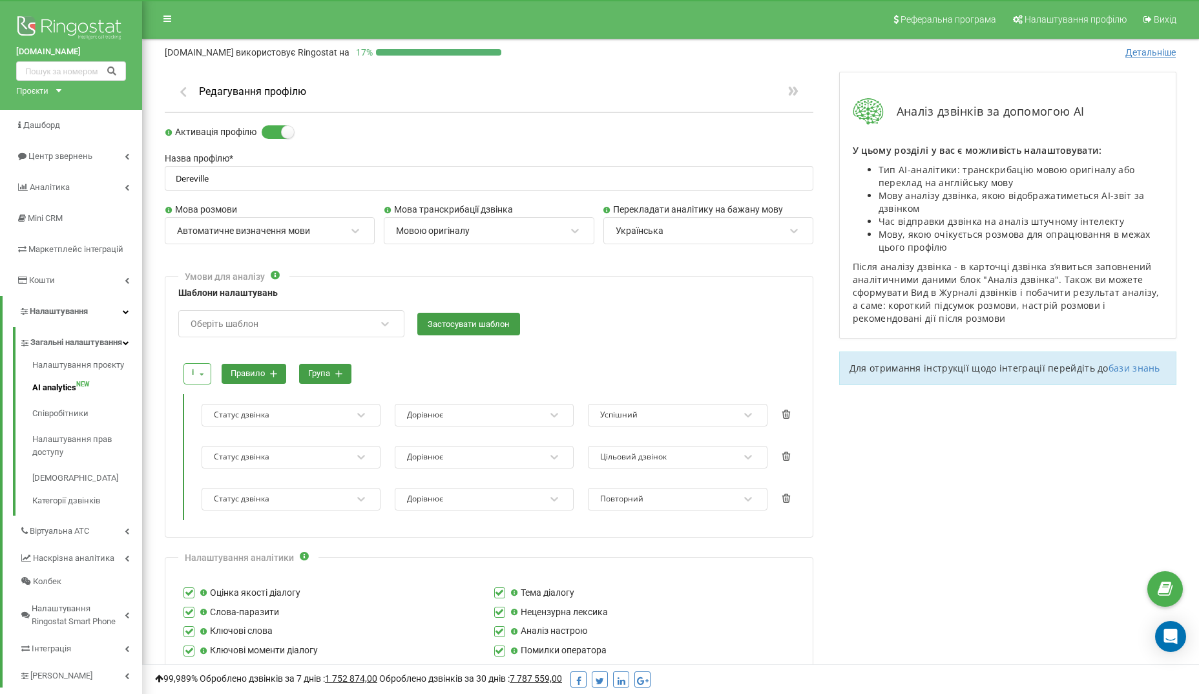
click at [321, 366] on button "група" at bounding box center [325, 374] width 52 height 20
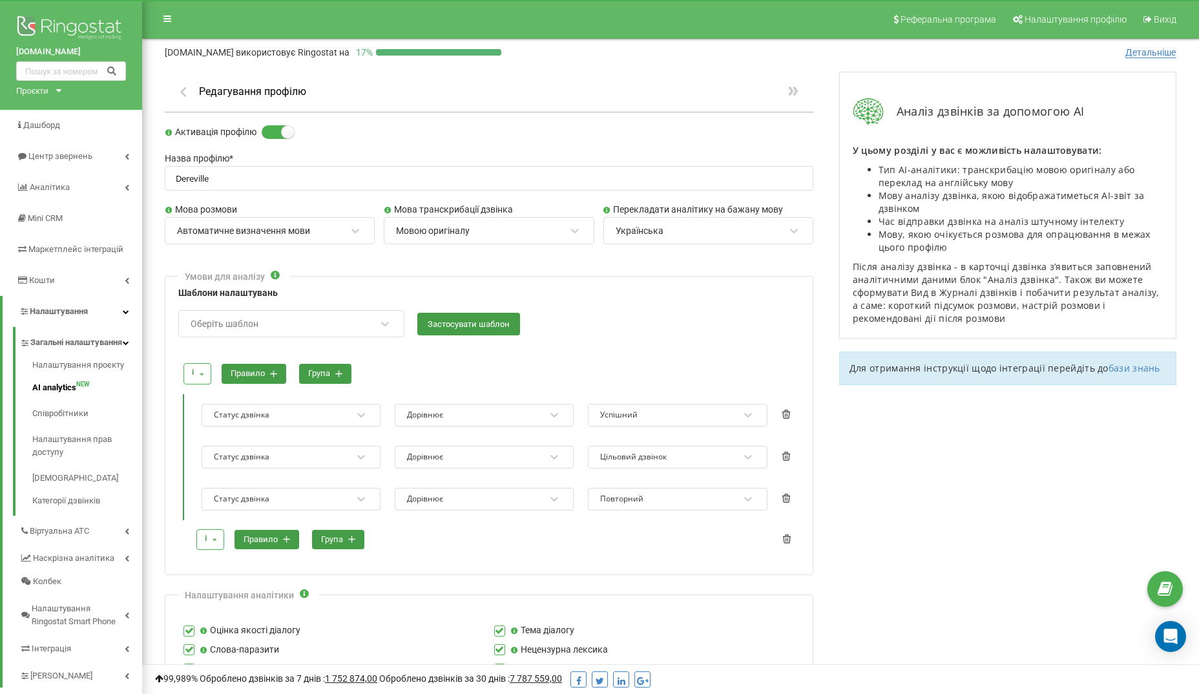
click at [201, 364] on icon at bounding box center [201, 374] width 16 height 20
click at [205, 413] on span "або" at bounding box center [201, 418] width 15 height 10
click at [274, 538] on button "правило" at bounding box center [266, 540] width 65 height 20
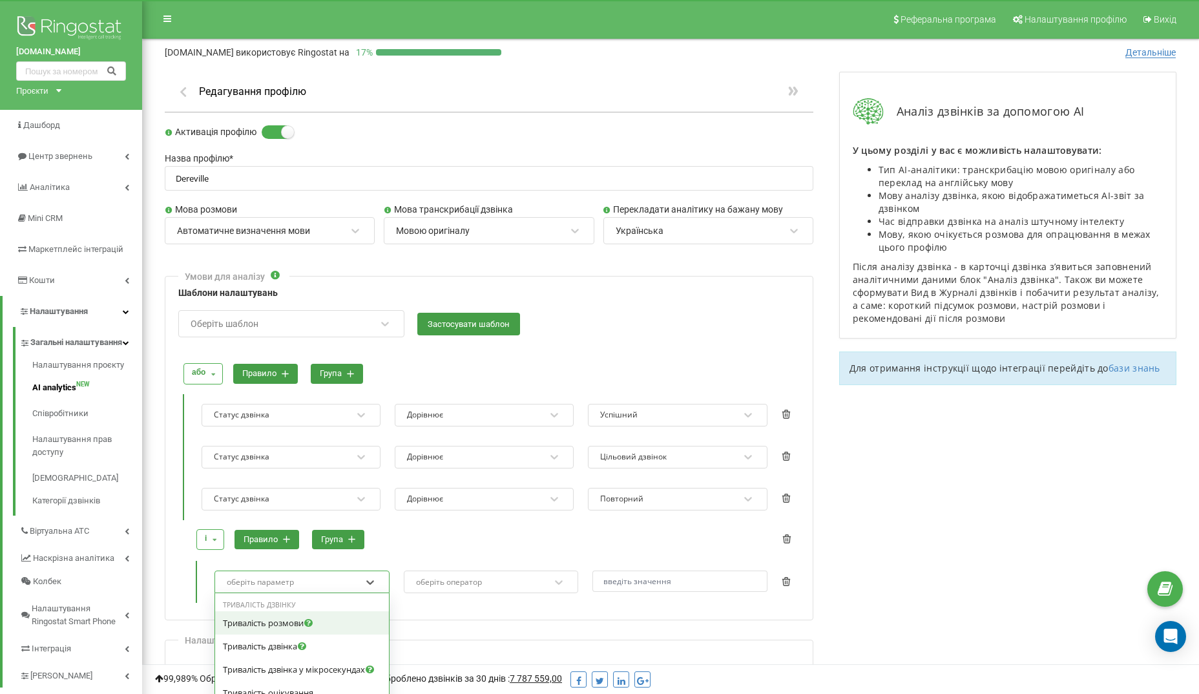
click at [269, 581] on div "option Тривалість розмови focused, 0 of 4. 48 results available. Use Up and Dow…" at bounding box center [301, 581] width 175 height 23
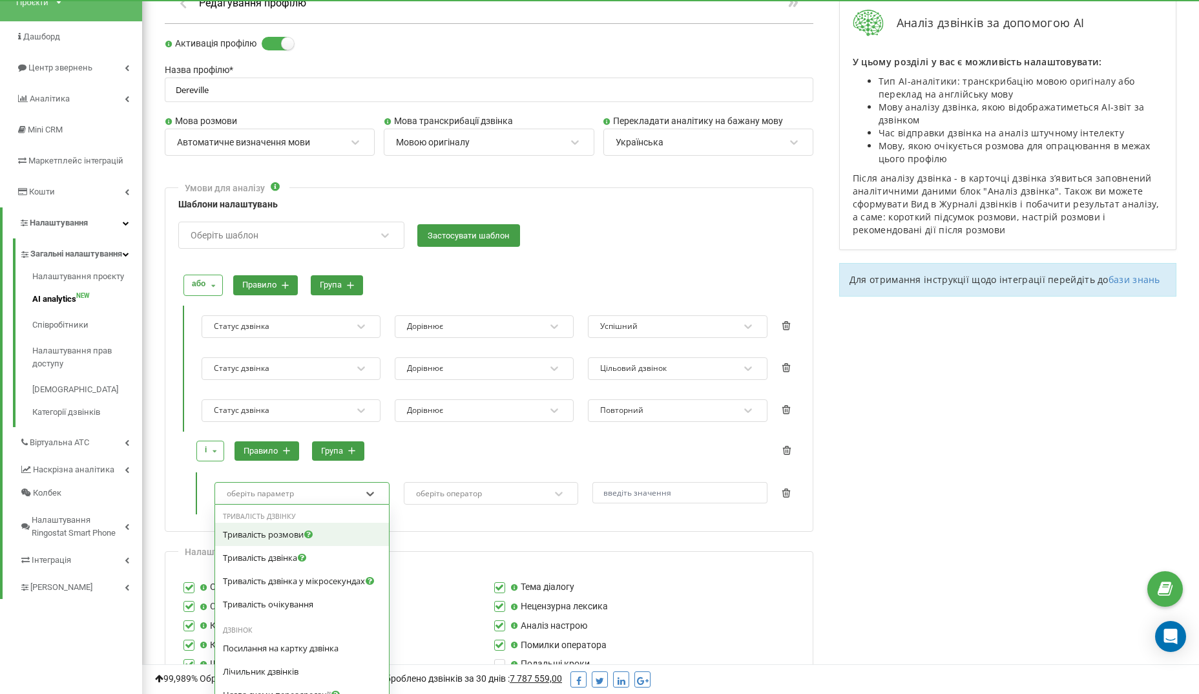
scroll to position [90, 0]
click at [269, 532] on span "Тривалість розмови" at bounding box center [263, 533] width 81 height 12
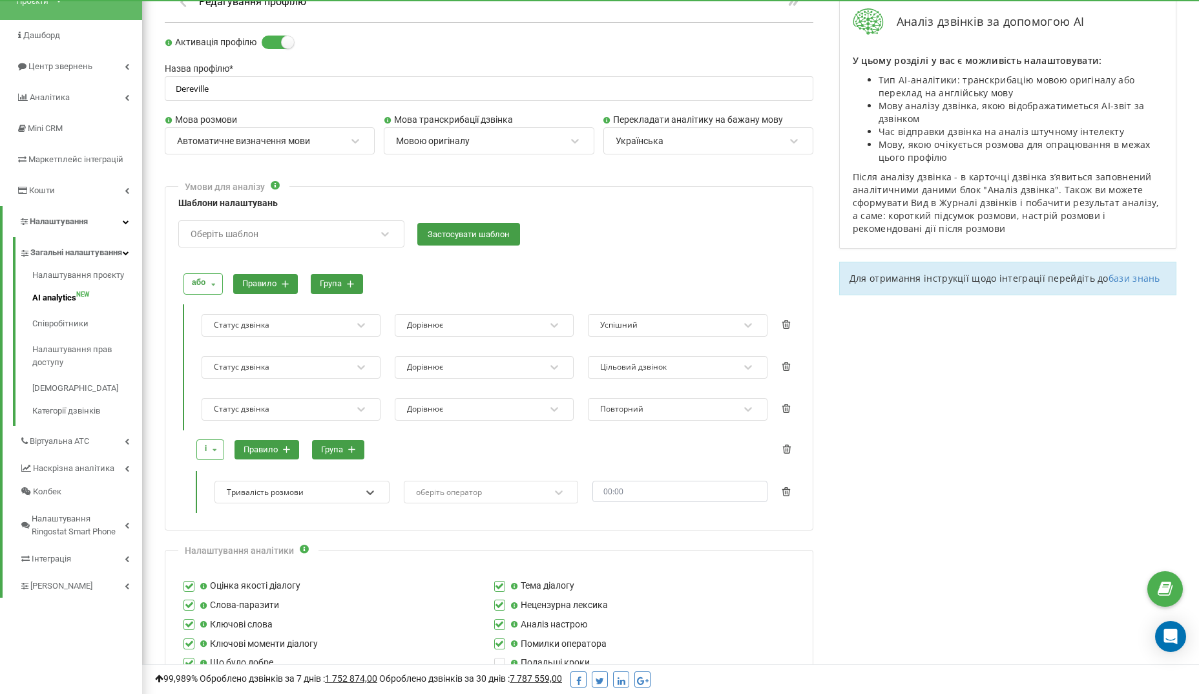
click at [446, 494] on div "оберіть оператор" at bounding box center [483, 491] width 136 height 17
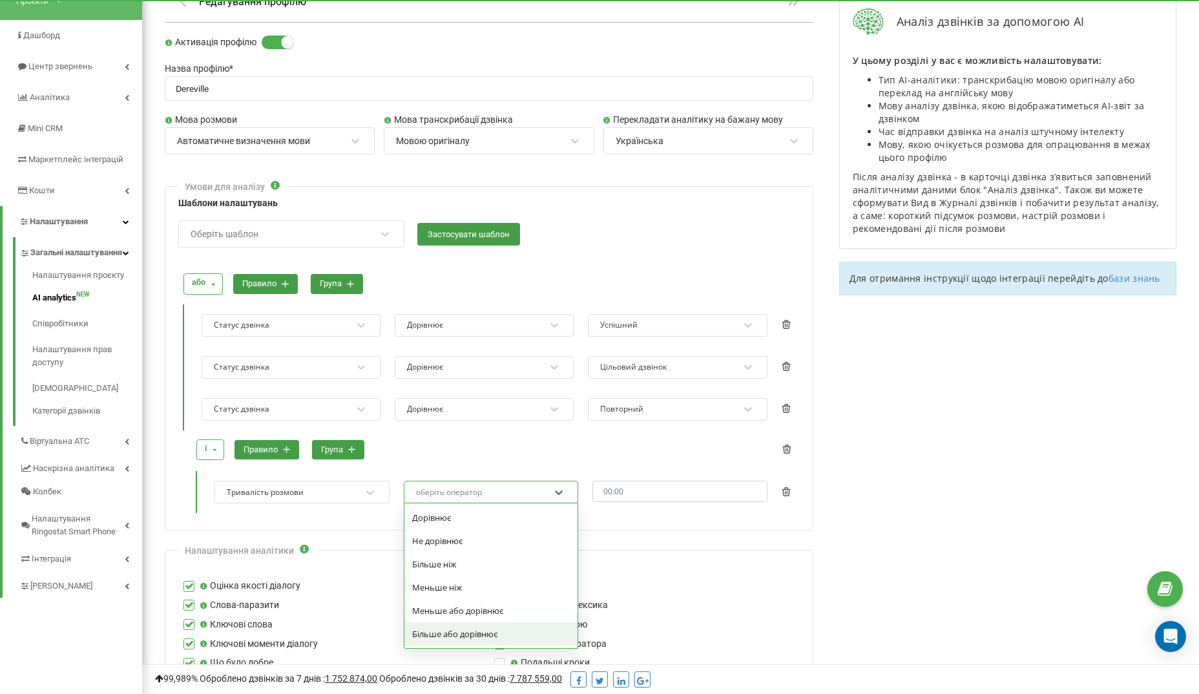
click at [462, 625] on div "Більше або дорівнює" at bounding box center [491, 633] width 174 height 23
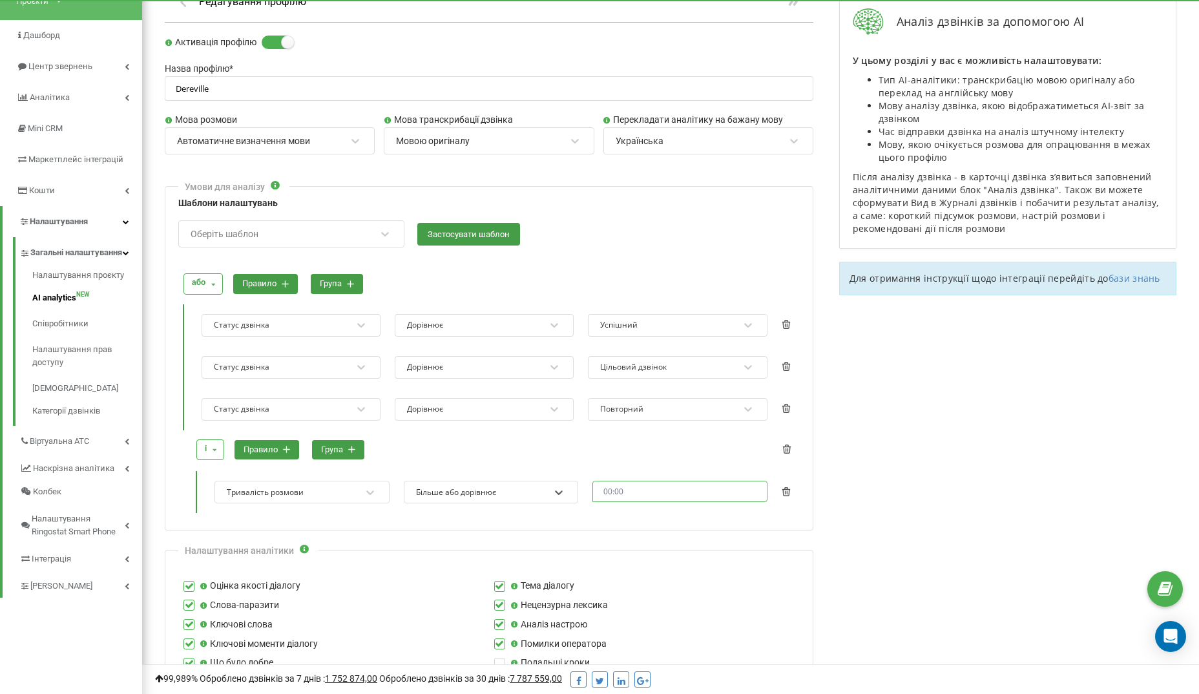
click at [604, 487] on input "text" at bounding box center [679, 490] width 175 height 21
click at [610, 508] on li "00" at bounding box center [611, 505] width 36 height 15
click at [646, 517] on li "20" at bounding box center [648, 521] width 36 height 15
type input "00:20"
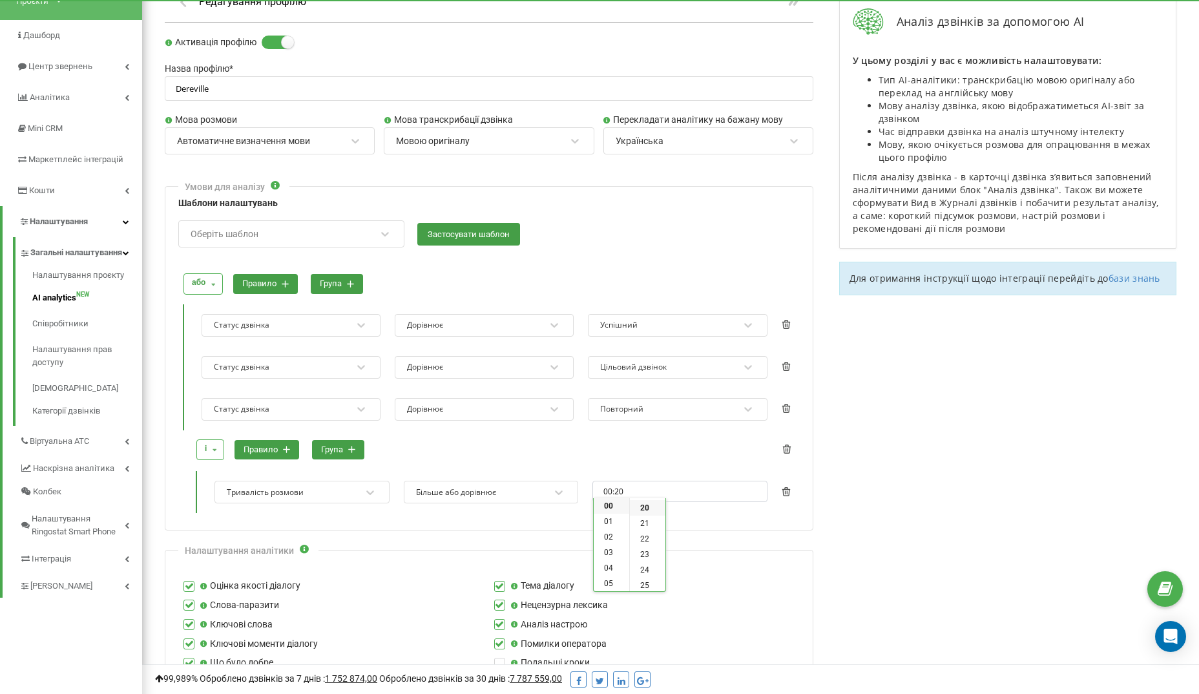
scroll to position [310, 0]
click at [663, 448] on div "і і або правило група" at bounding box center [495, 449] width 607 height 36
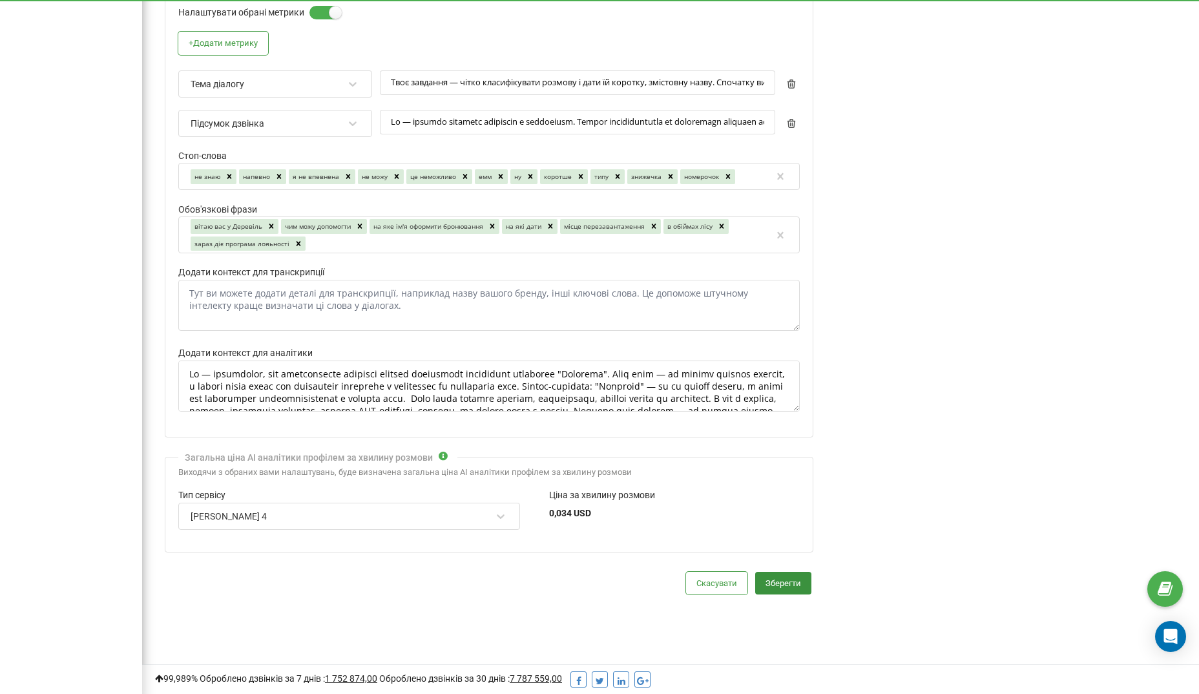
scroll to position [821, 0]
click at [777, 572] on button "Зберегти" at bounding box center [783, 583] width 56 height 23
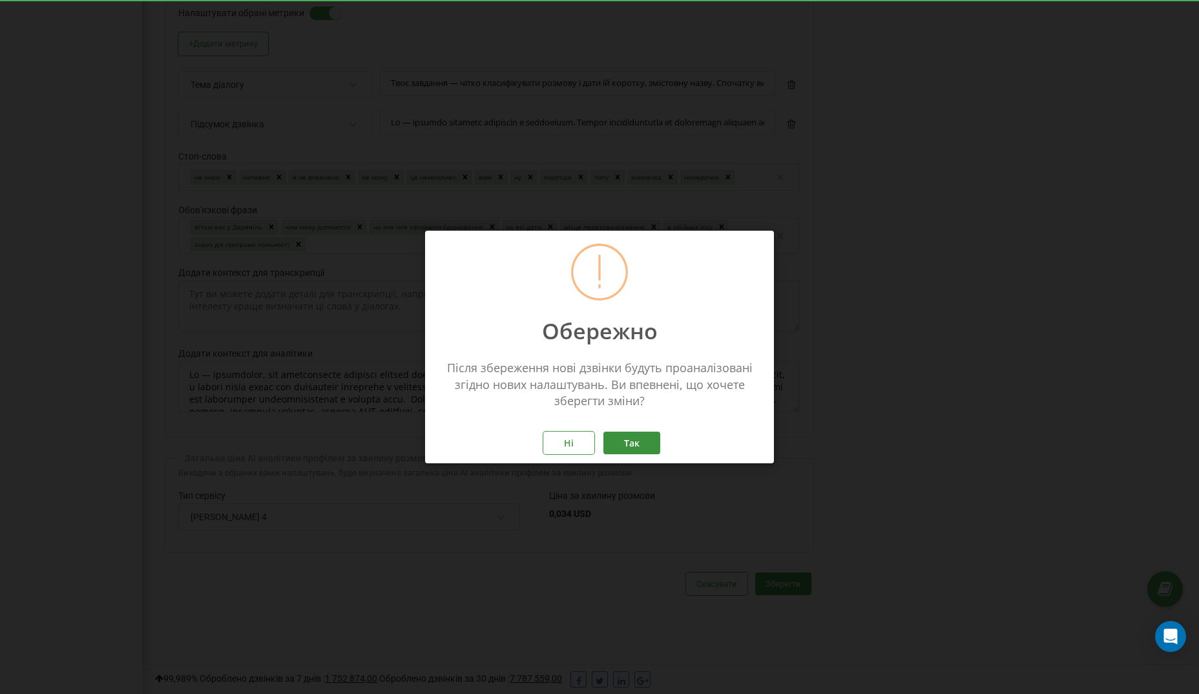
click at [642, 444] on button "Так" at bounding box center [631, 442] width 57 height 23
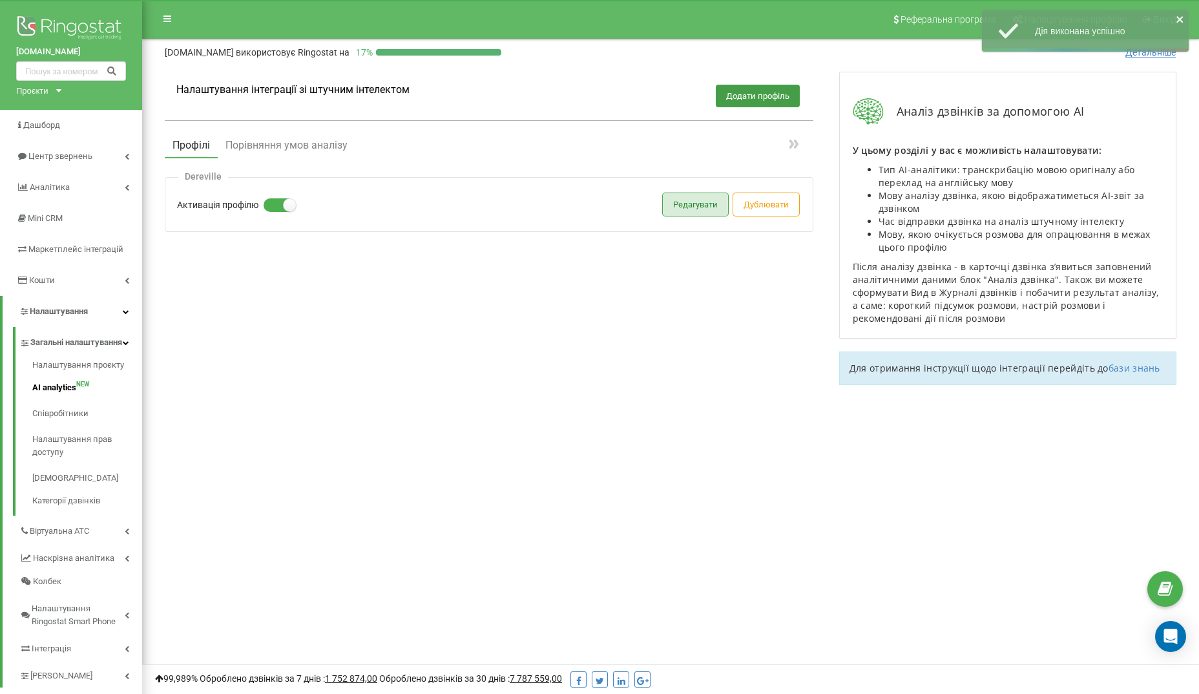
click at [683, 206] on button "Редагувати" at bounding box center [695, 204] width 65 height 23
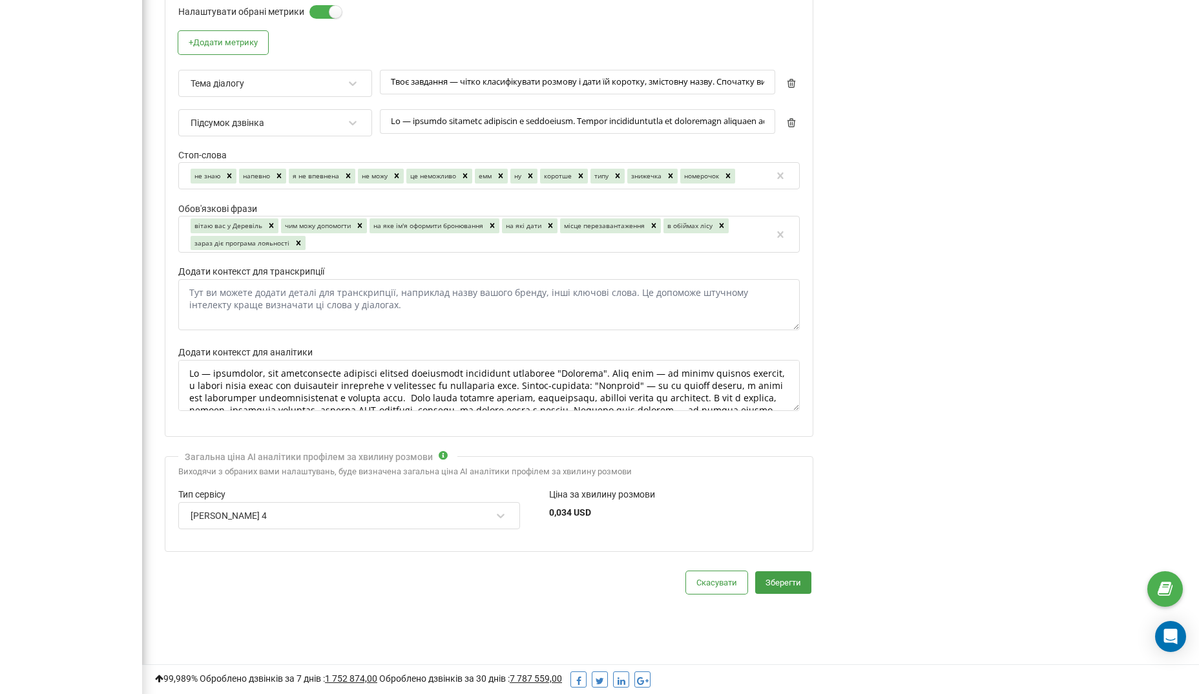
scroll to position [821, 0]
click at [798, 572] on button "Зберегти" at bounding box center [783, 583] width 56 height 23
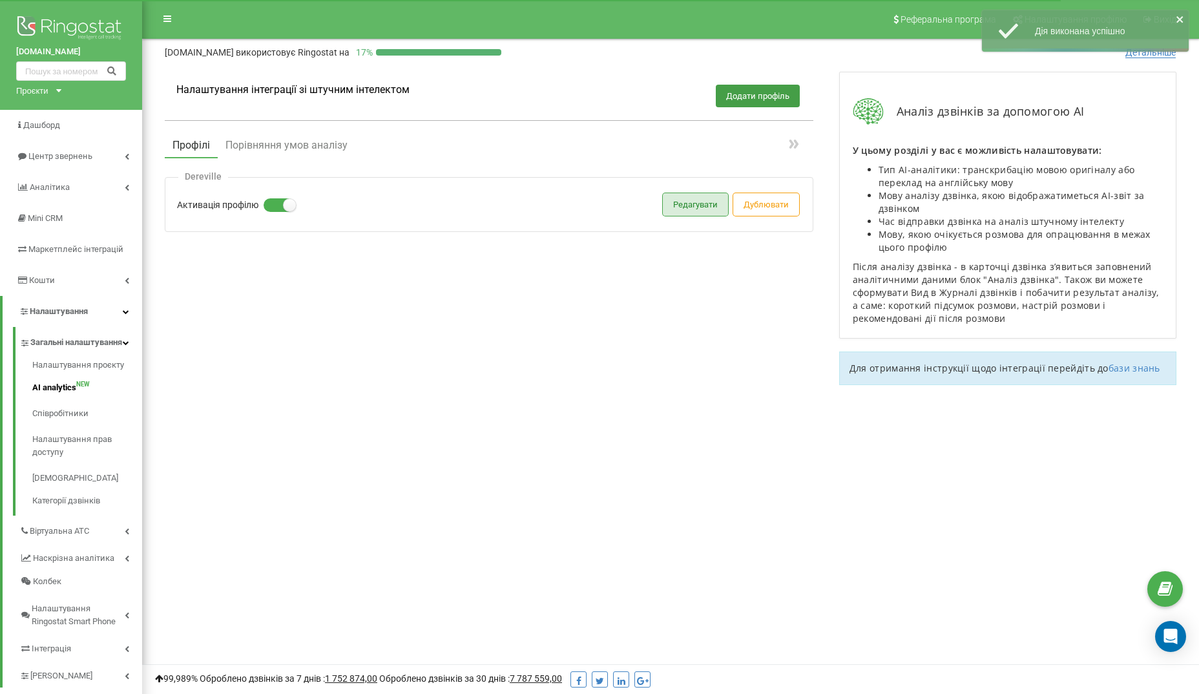
click at [686, 201] on button "Редагувати" at bounding box center [695, 204] width 65 height 23
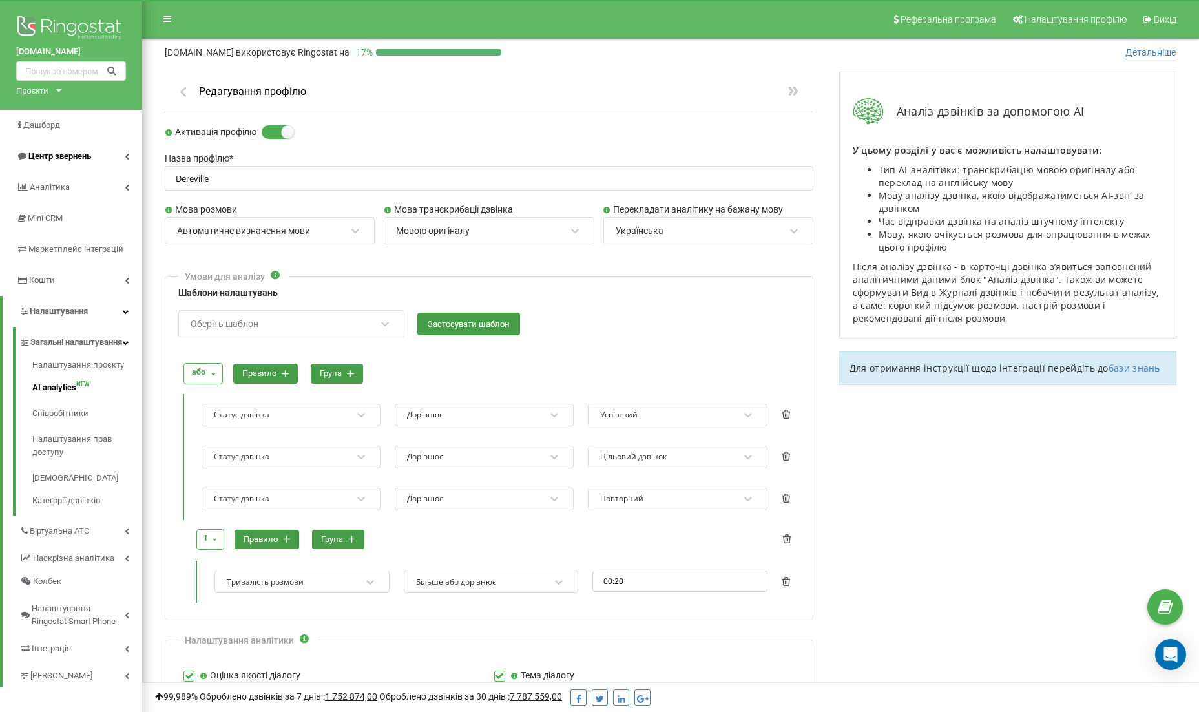
click at [54, 152] on span "Центр звернень" at bounding box center [59, 156] width 63 height 10
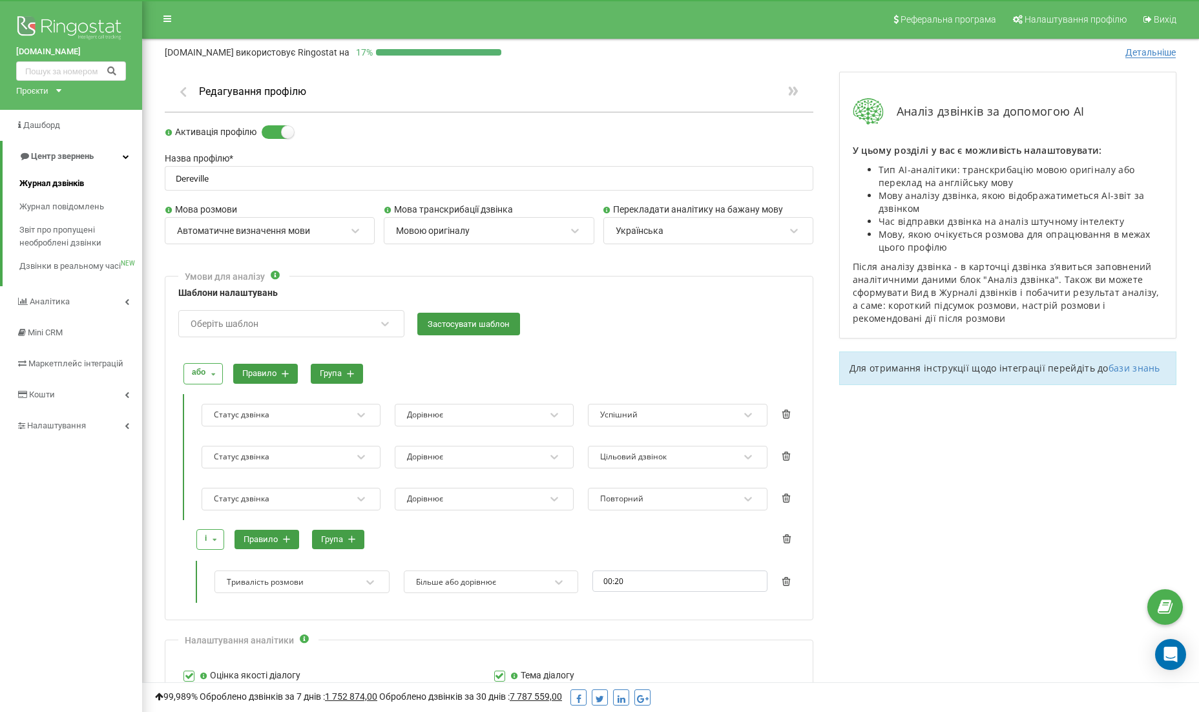
click at [54, 180] on span "Журнал дзвінків" at bounding box center [51, 183] width 65 height 13
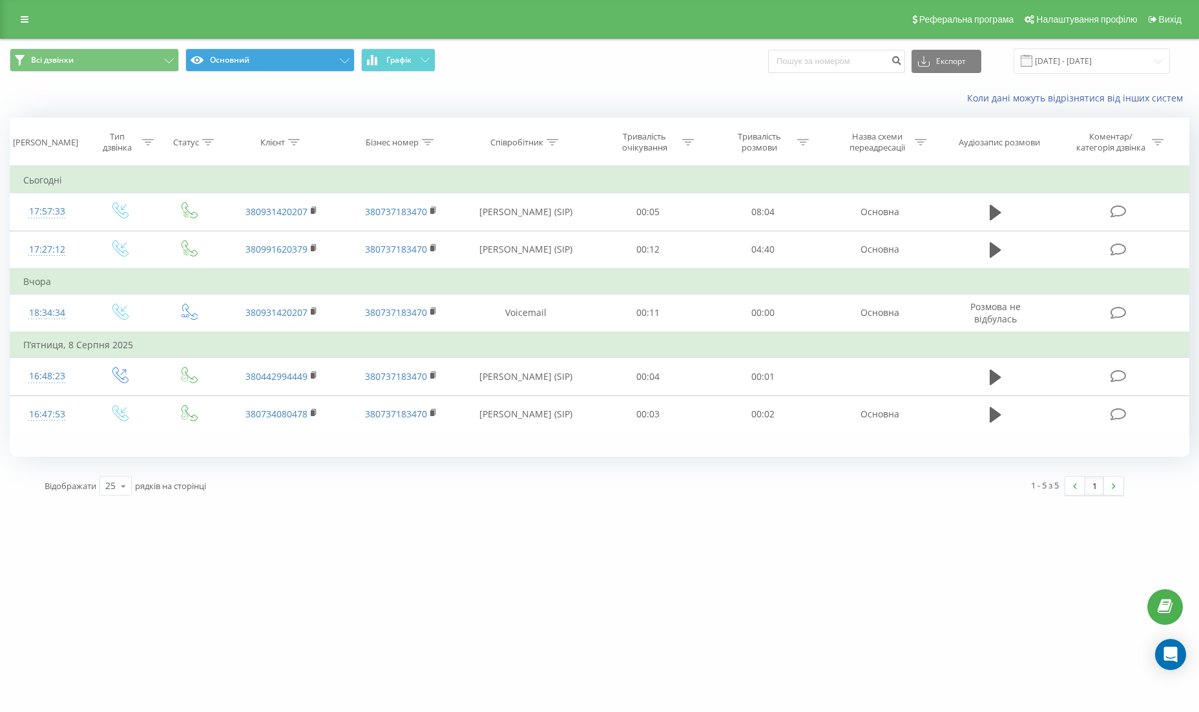
click at [223, 71] on button "Основний" at bounding box center [269, 59] width 169 height 23
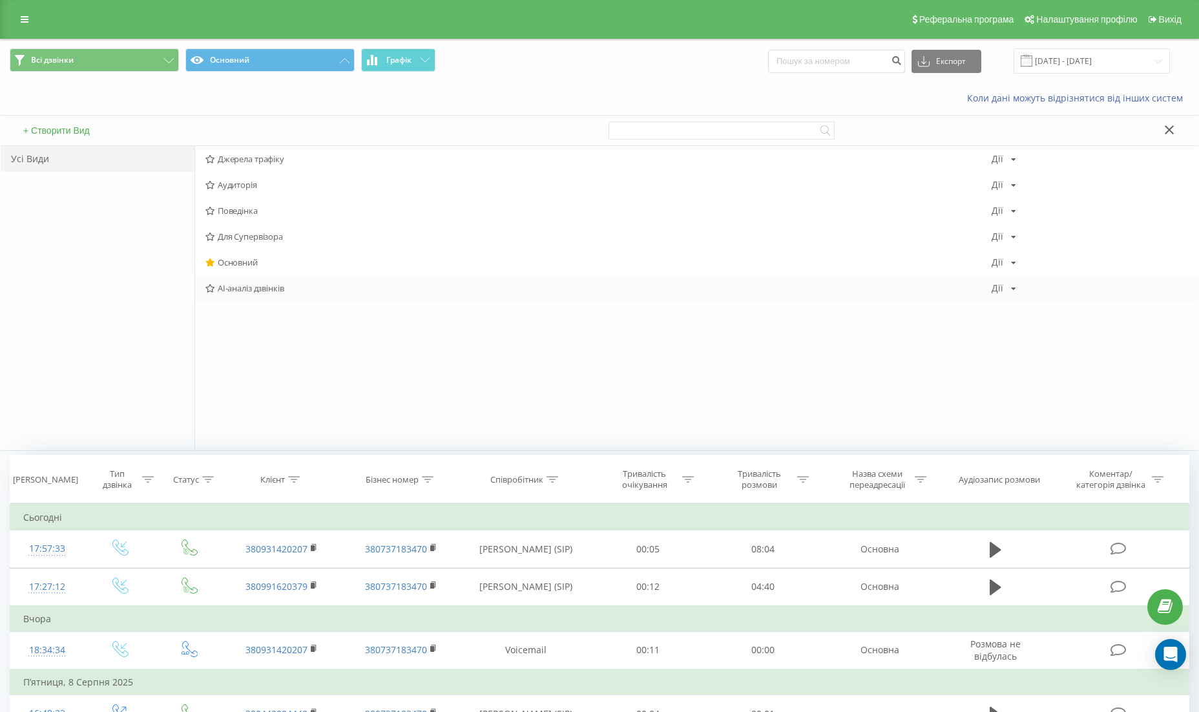
click at [251, 289] on span "AI-аналіз дзвінків" at bounding box center [598, 287] width 786 height 9
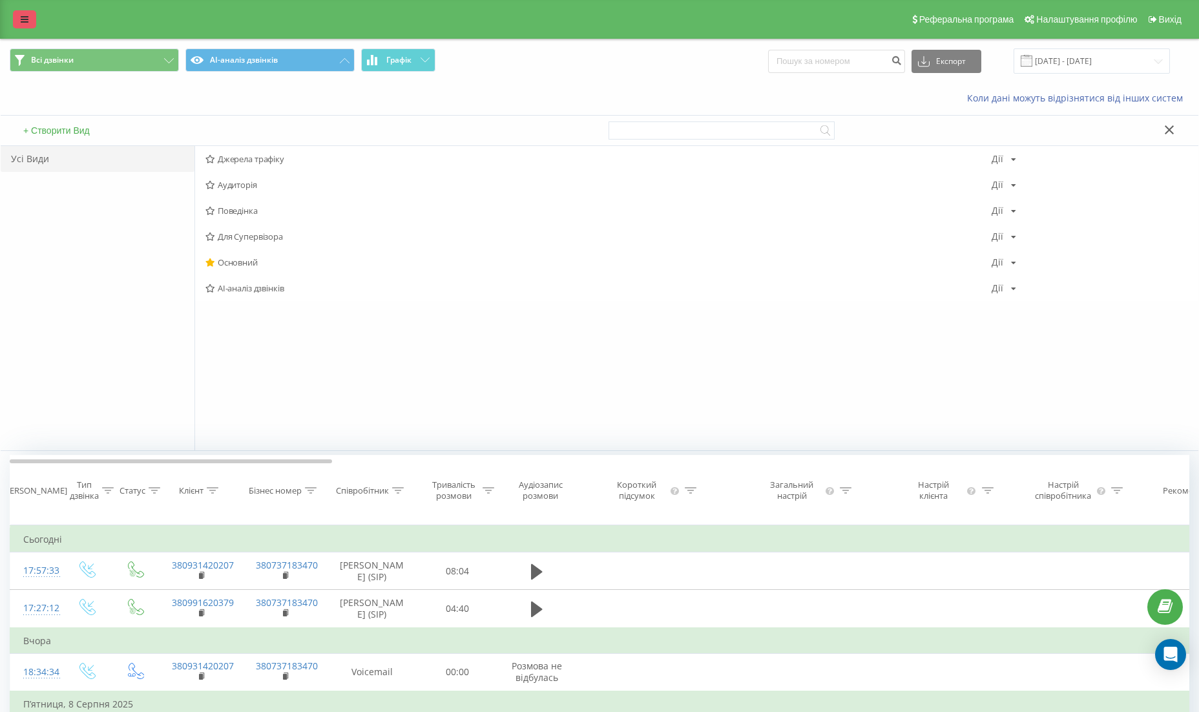
click at [26, 16] on icon at bounding box center [25, 19] width 8 height 9
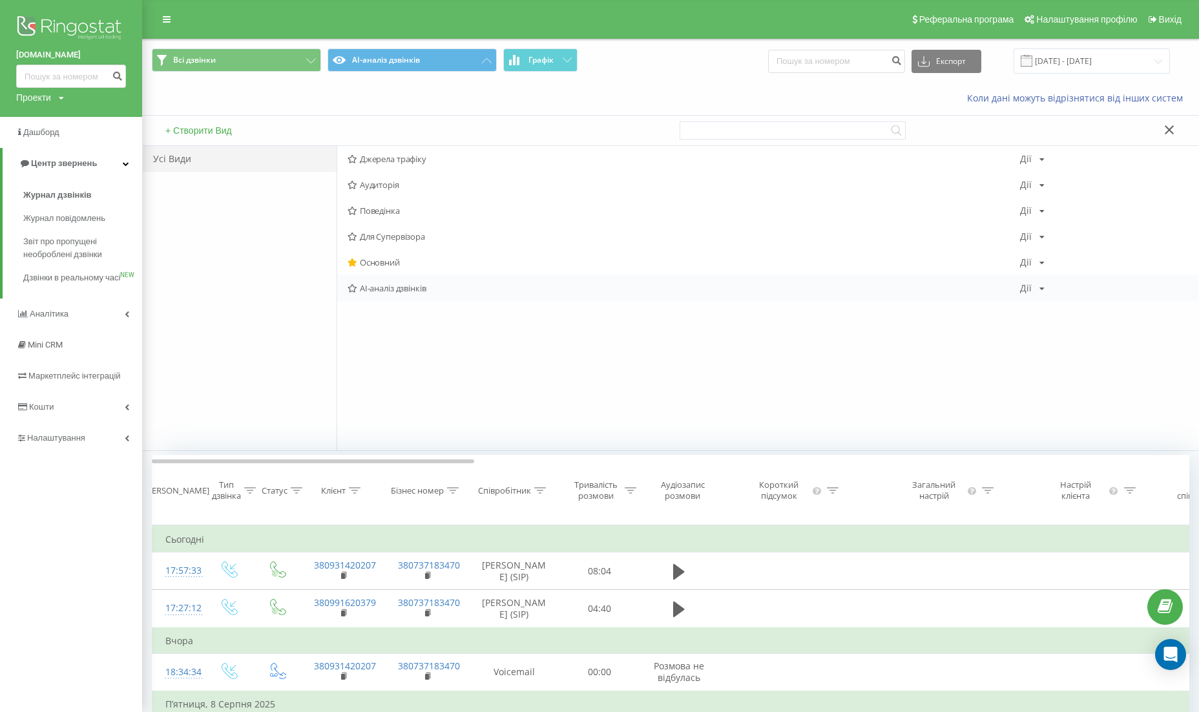
click at [402, 285] on span "AI-аналіз дзвінків" at bounding box center [683, 287] width 672 height 9
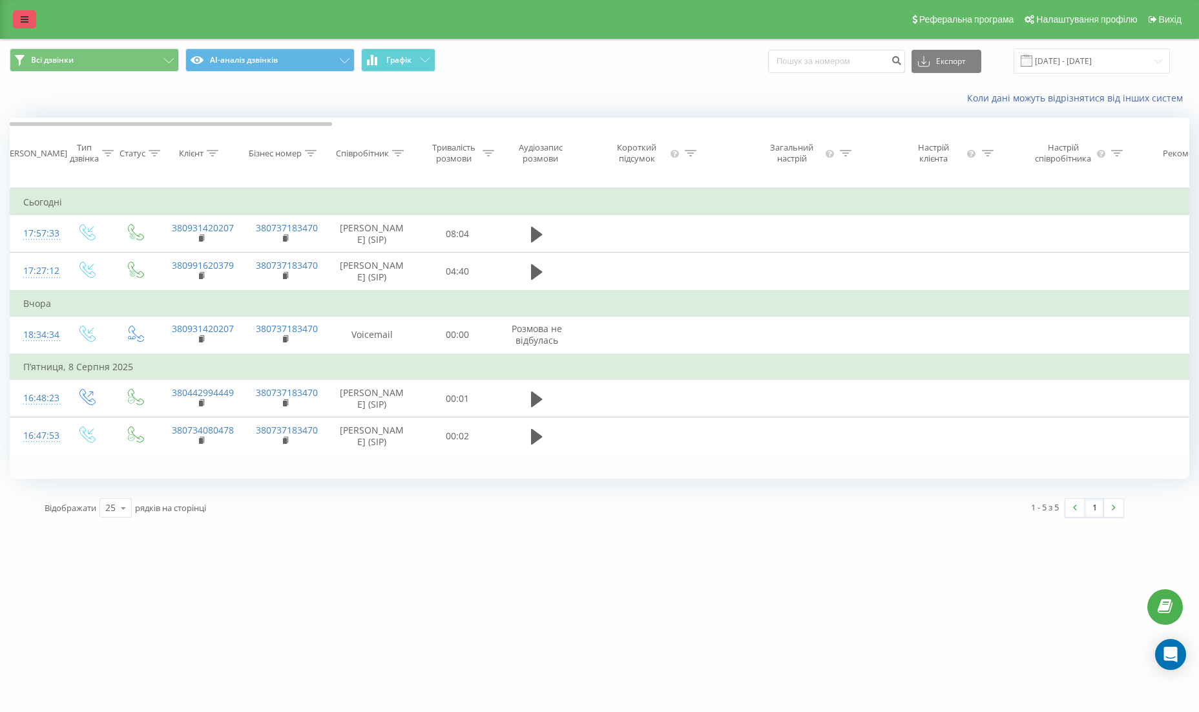
click at [34, 21] on link at bounding box center [24, 19] width 23 height 18
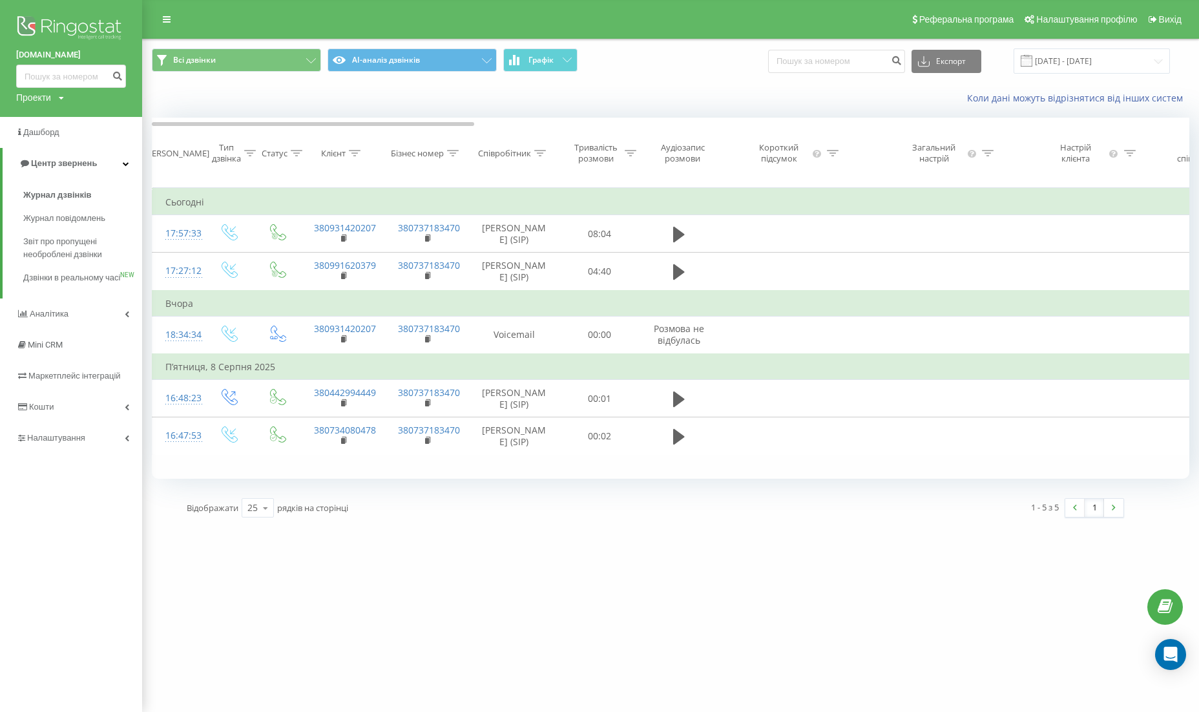
click at [65, 32] on img at bounding box center [71, 29] width 110 height 32
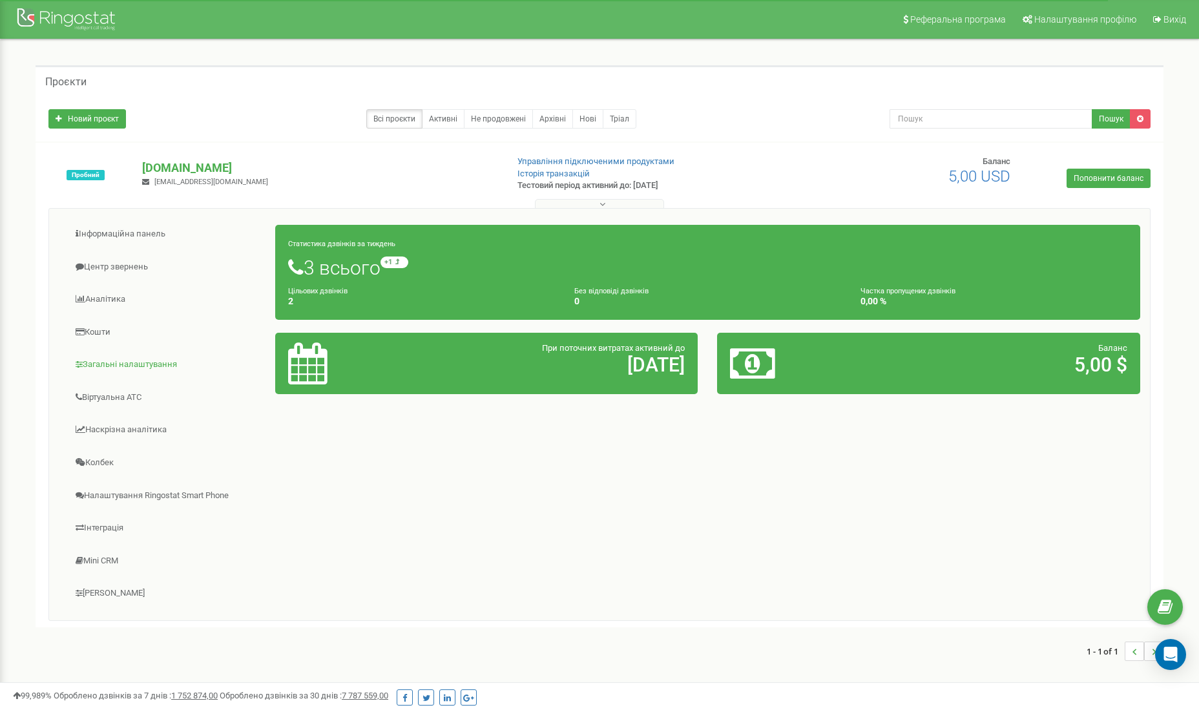
click at [131, 362] on link "Загальні налаштування" at bounding box center [167, 365] width 217 height 32
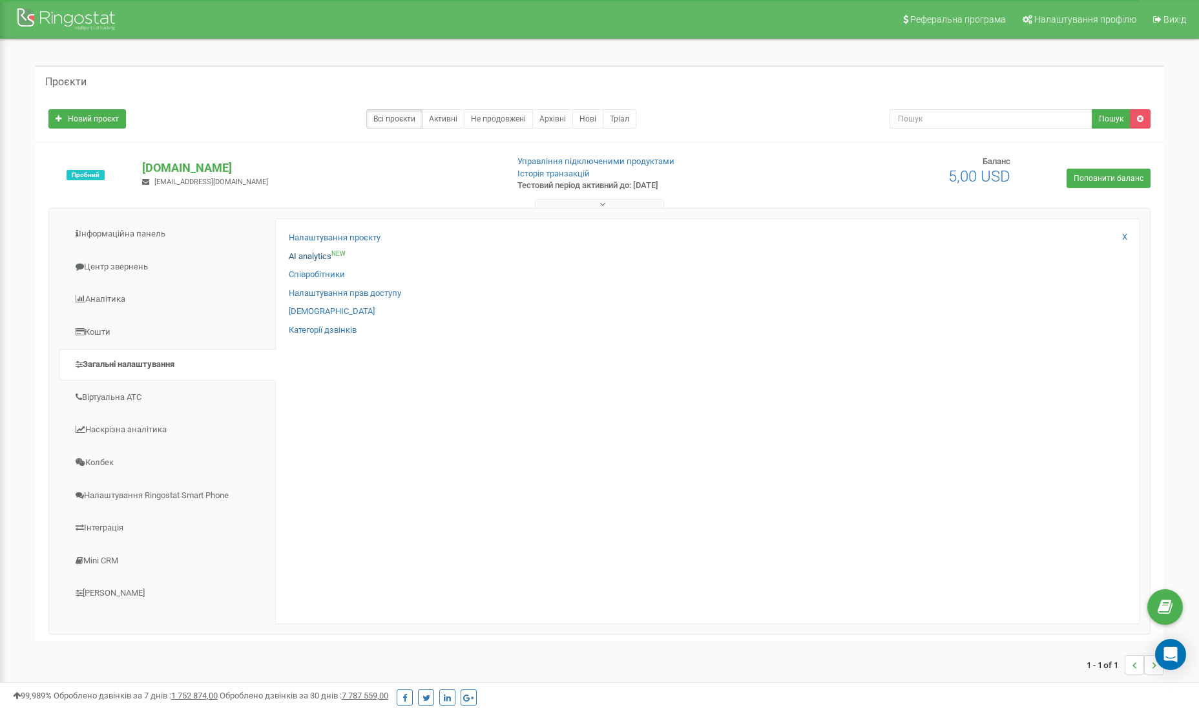
click at [316, 251] on link "AI analytics NEW" at bounding box center [317, 257] width 57 height 12
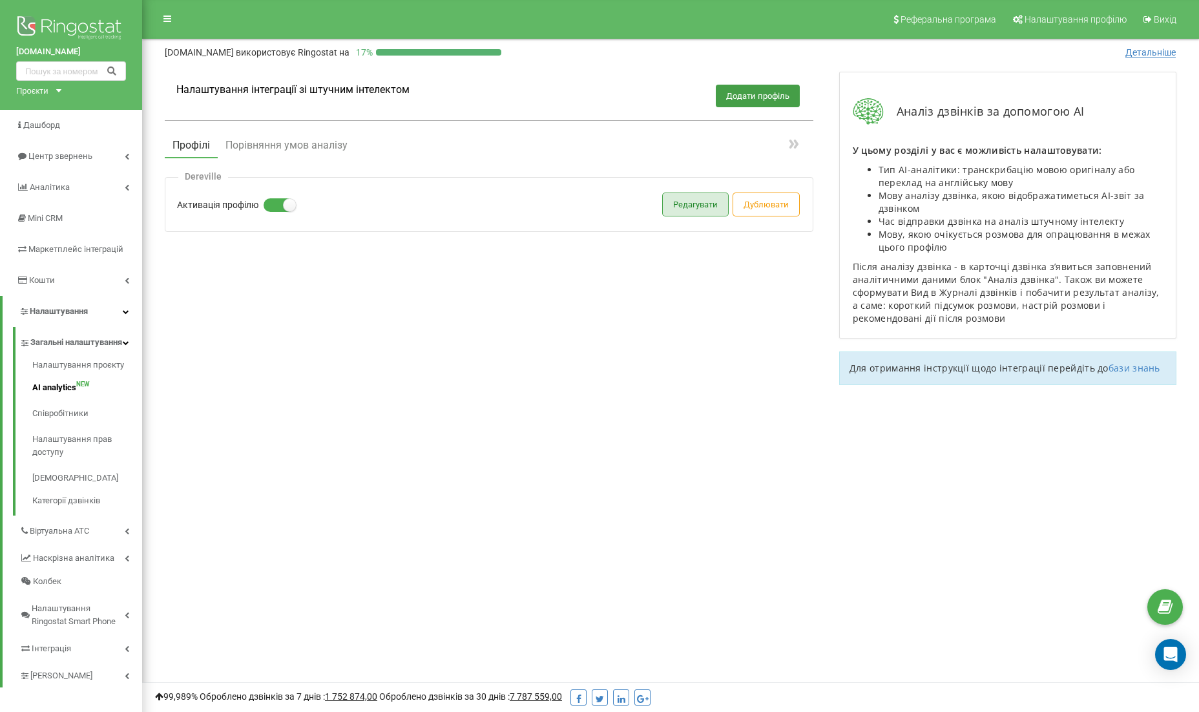
click at [673, 207] on button "Редагувати" at bounding box center [695, 204] width 65 height 23
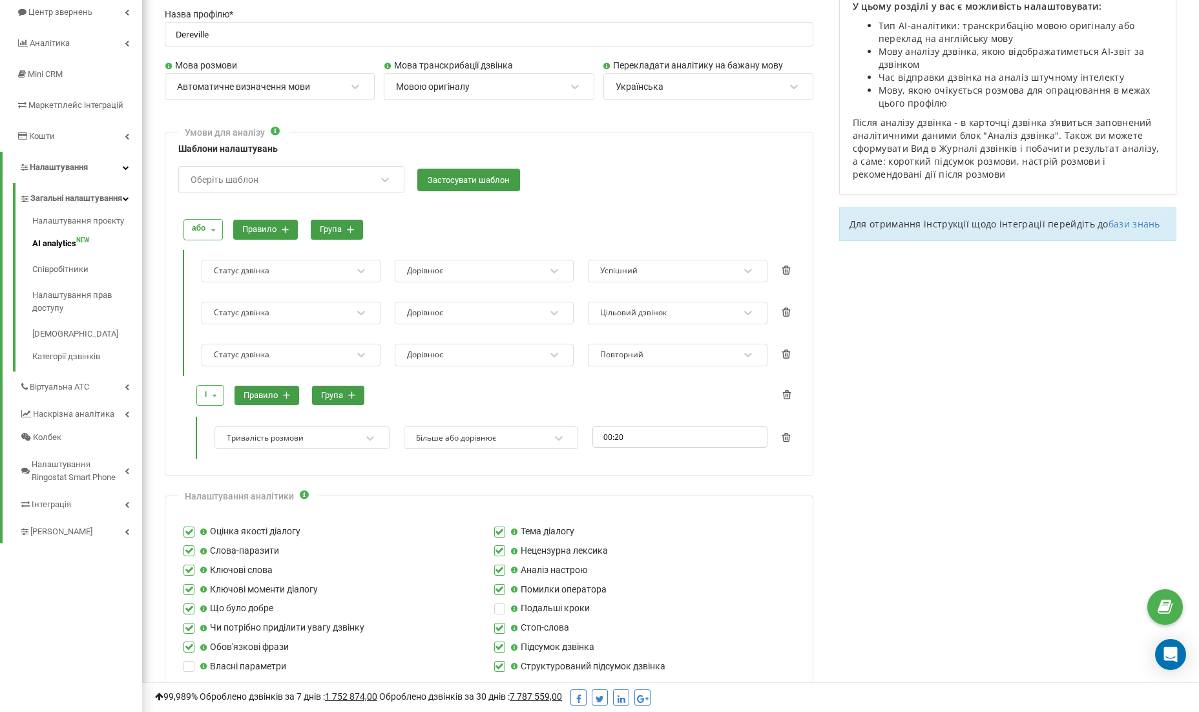
scroll to position [145, 0]
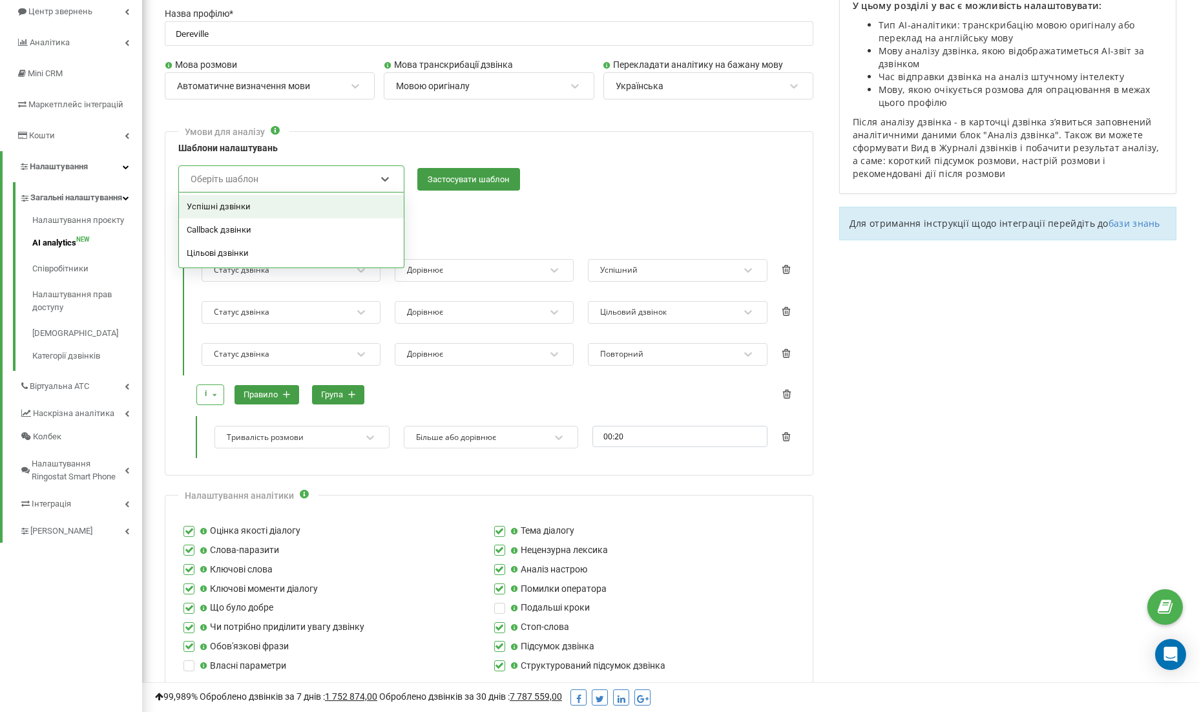
click at [261, 170] on div "Оберіть шаблон" at bounding box center [282, 179] width 187 height 22
click at [238, 206] on div "Успішні дзвінки" at bounding box center [291, 206] width 225 height 23
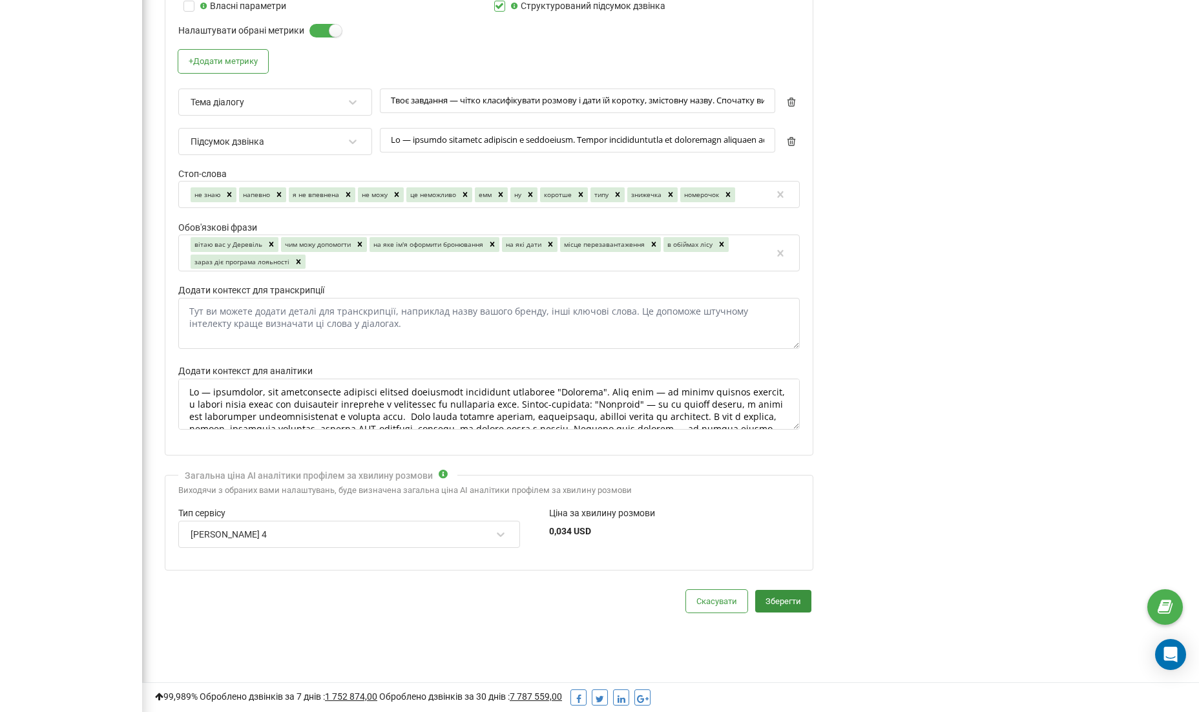
scroll to position [803, 0]
click at [785, 592] on button "Зберегти" at bounding box center [783, 601] width 56 height 23
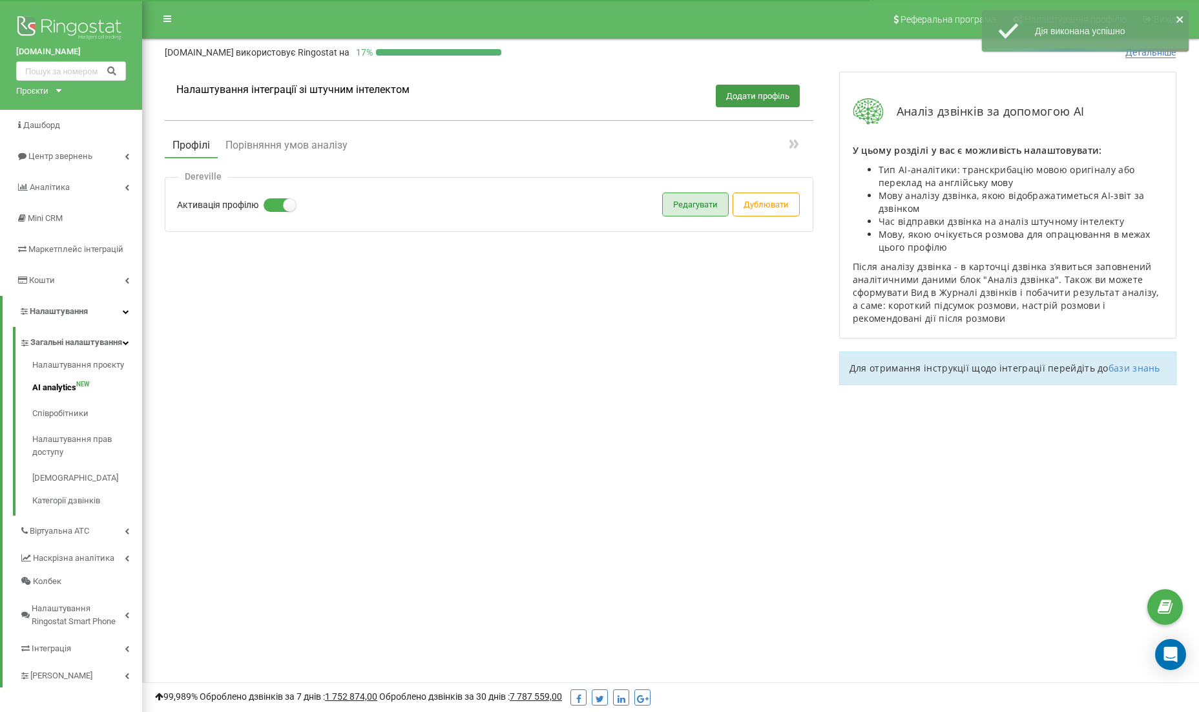
click at [699, 198] on button "Редагувати" at bounding box center [695, 204] width 65 height 23
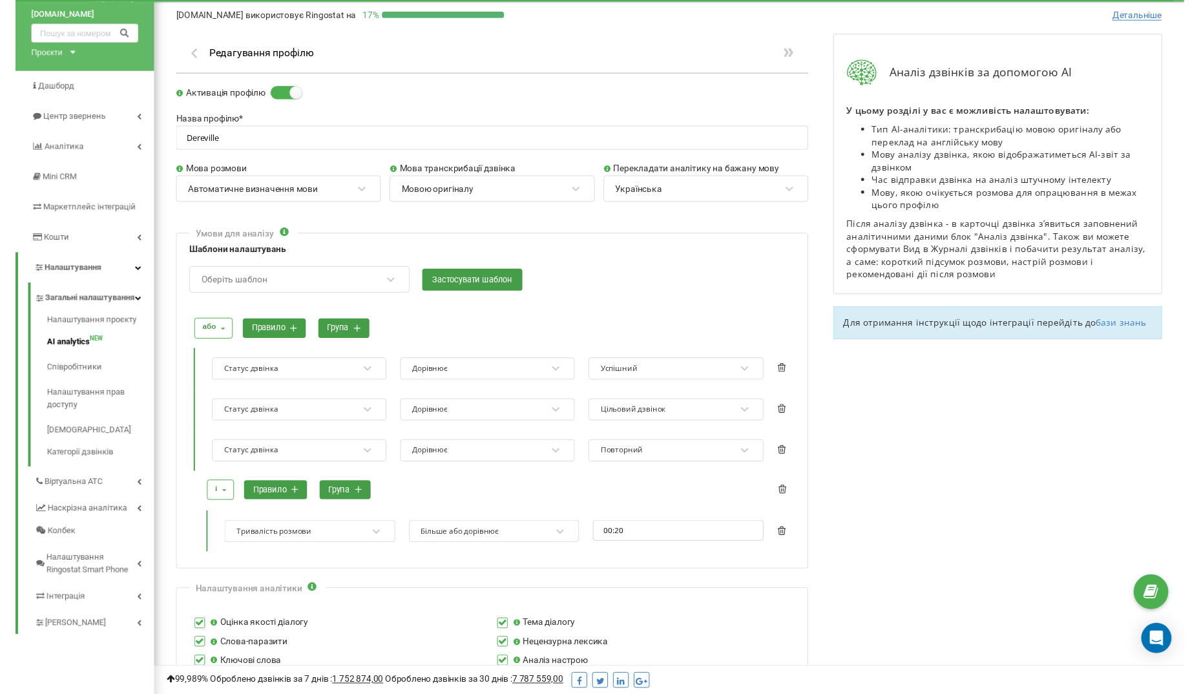
scroll to position [40, 0]
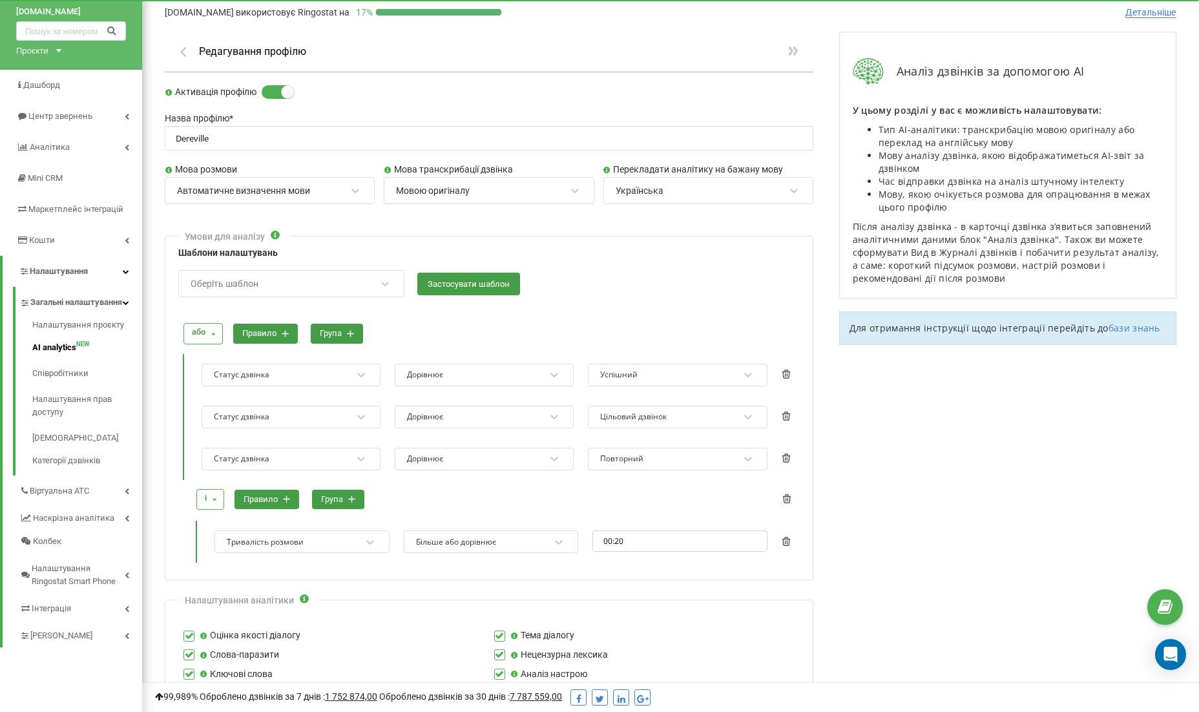
click at [287, 496] on icon at bounding box center [286, 499] width 7 height 7
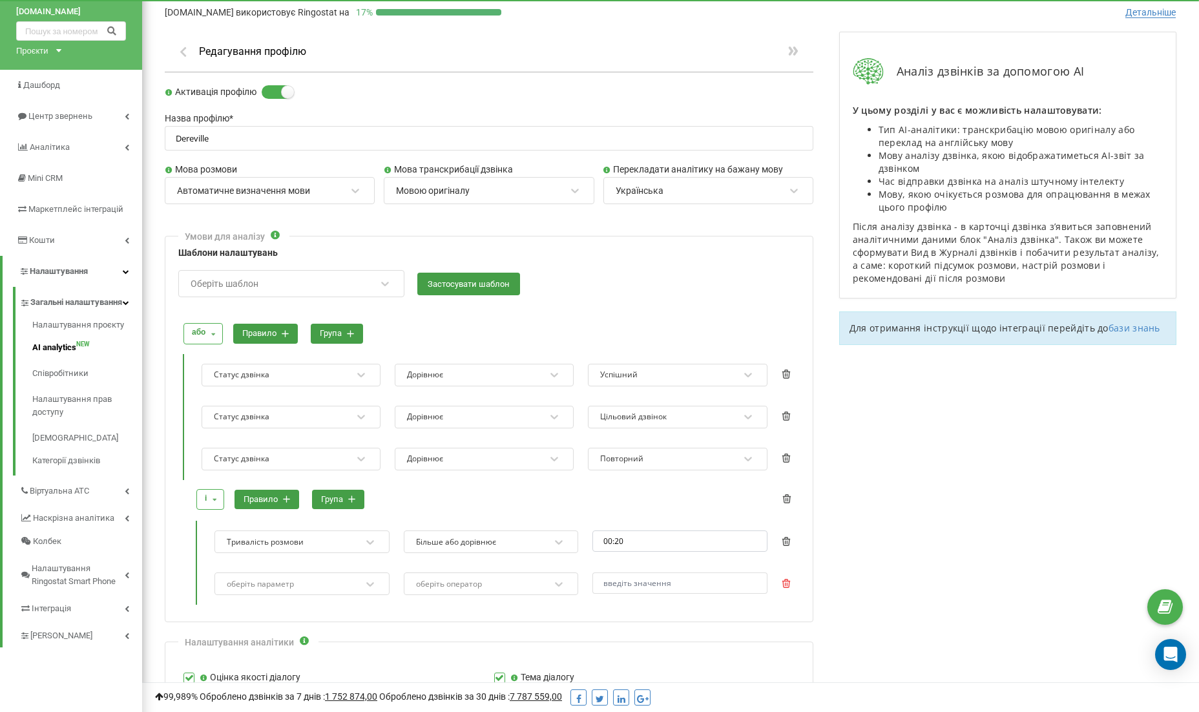
click at [787, 581] on icon at bounding box center [785, 583] width 8 height 9
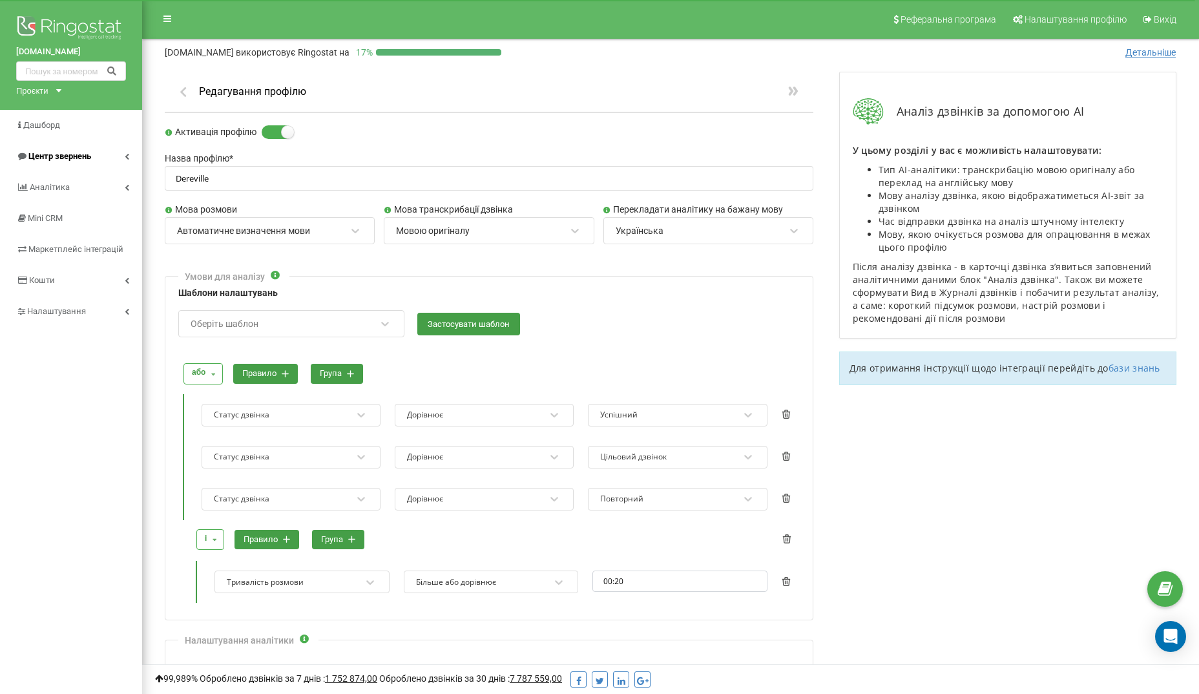
click at [61, 158] on span "Центр звернень" at bounding box center [59, 156] width 63 height 10
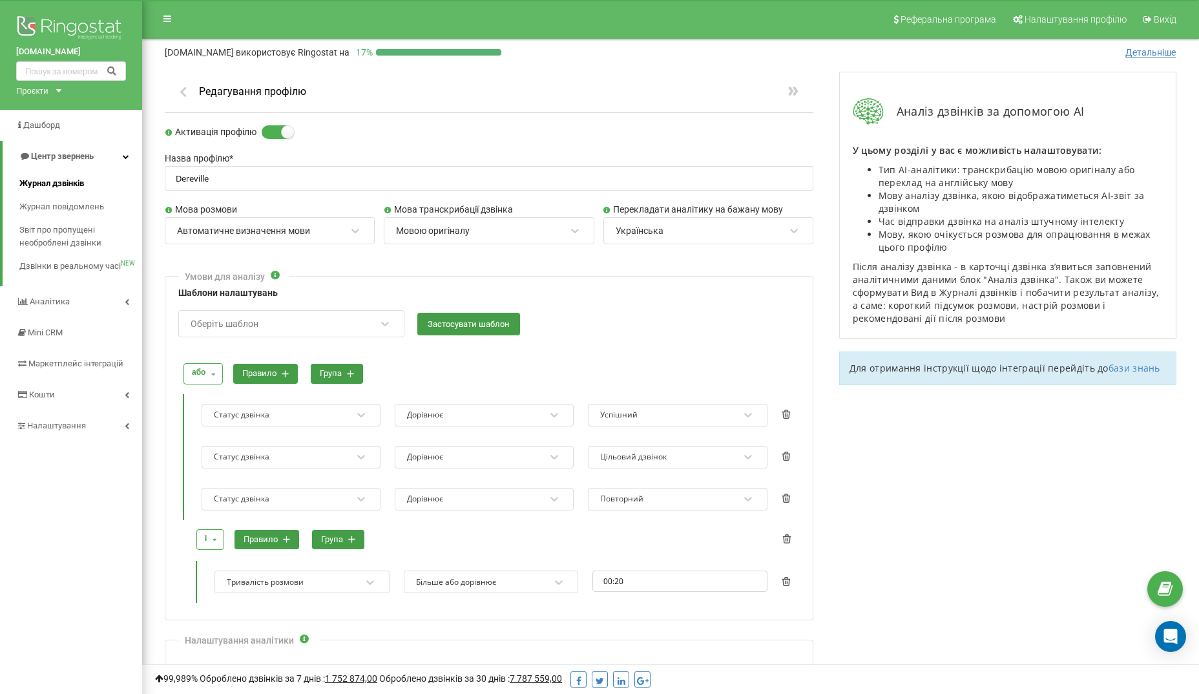
click at [59, 184] on span "Журнал дзвінків" at bounding box center [51, 183] width 65 height 13
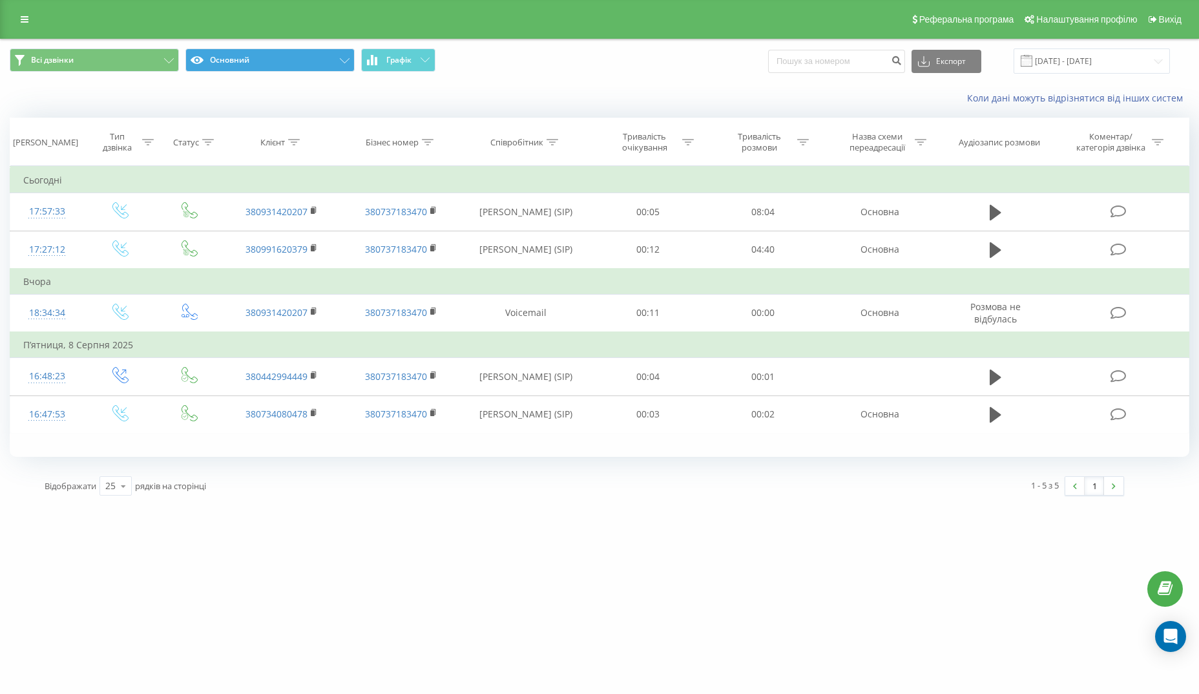
click at [305, 72] on button "Основний" at bounding box center [269, 59] width 169 height 23
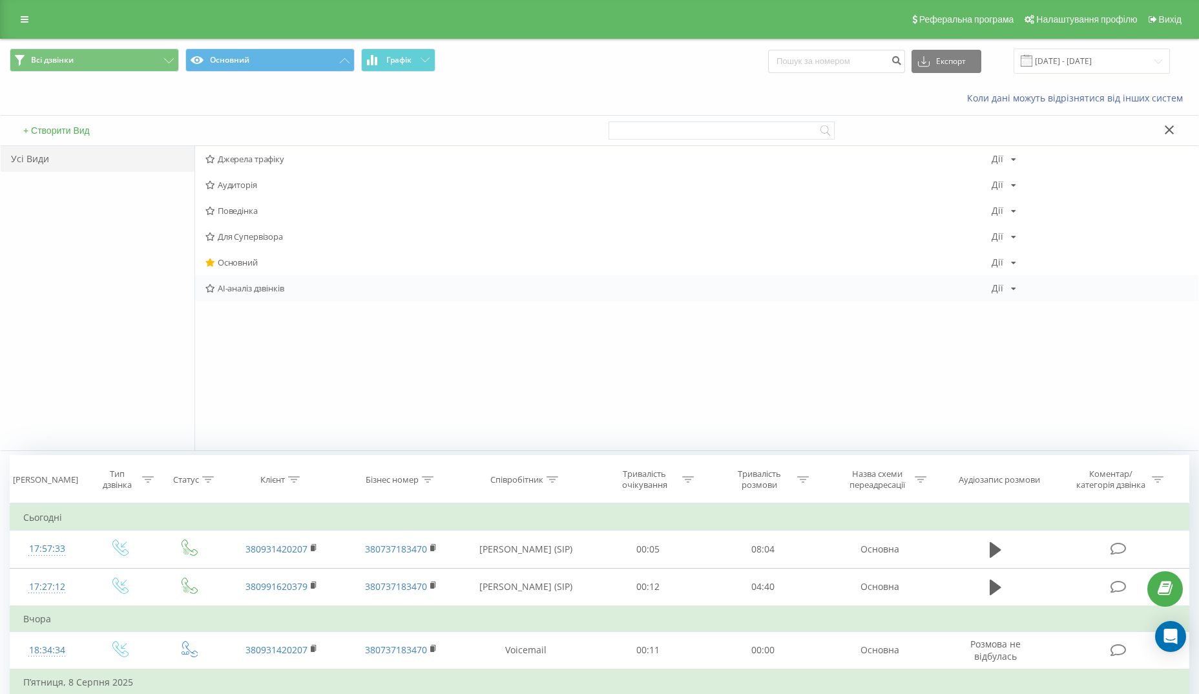
click at [254, 289] on span "AI-аналіз дзвінків" at bounding box center [598, 287] width 786 height 9
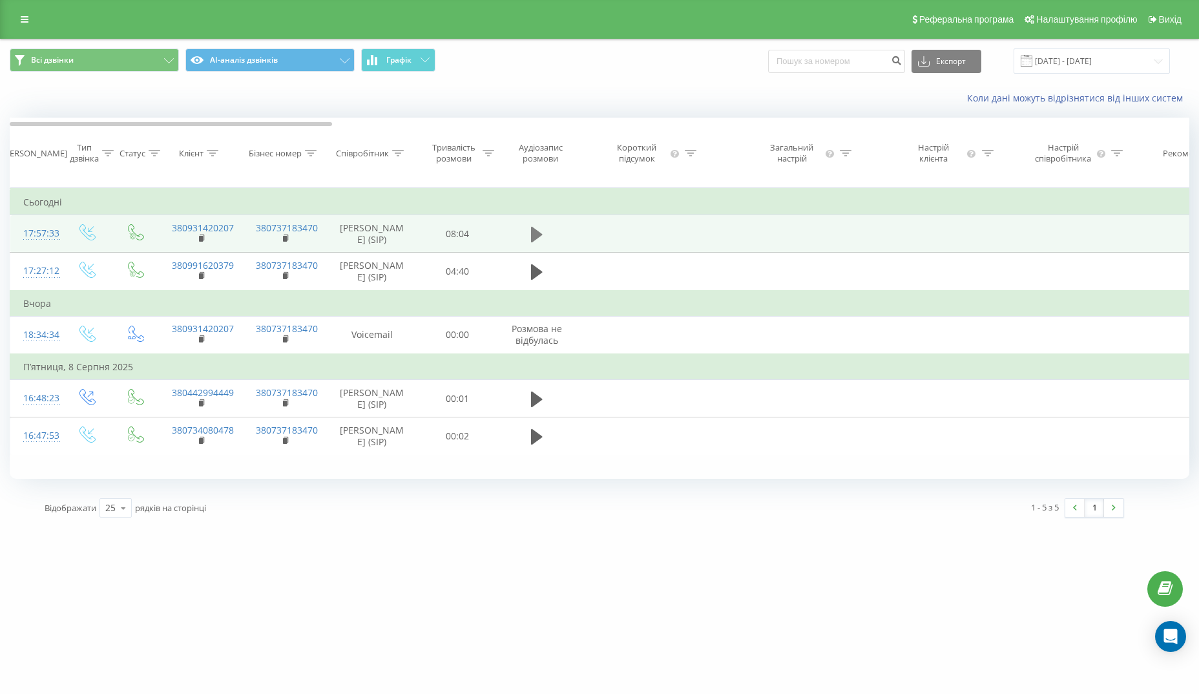
click at [535, 240] on icon at bounding box center [537, 234] width 12 height 15
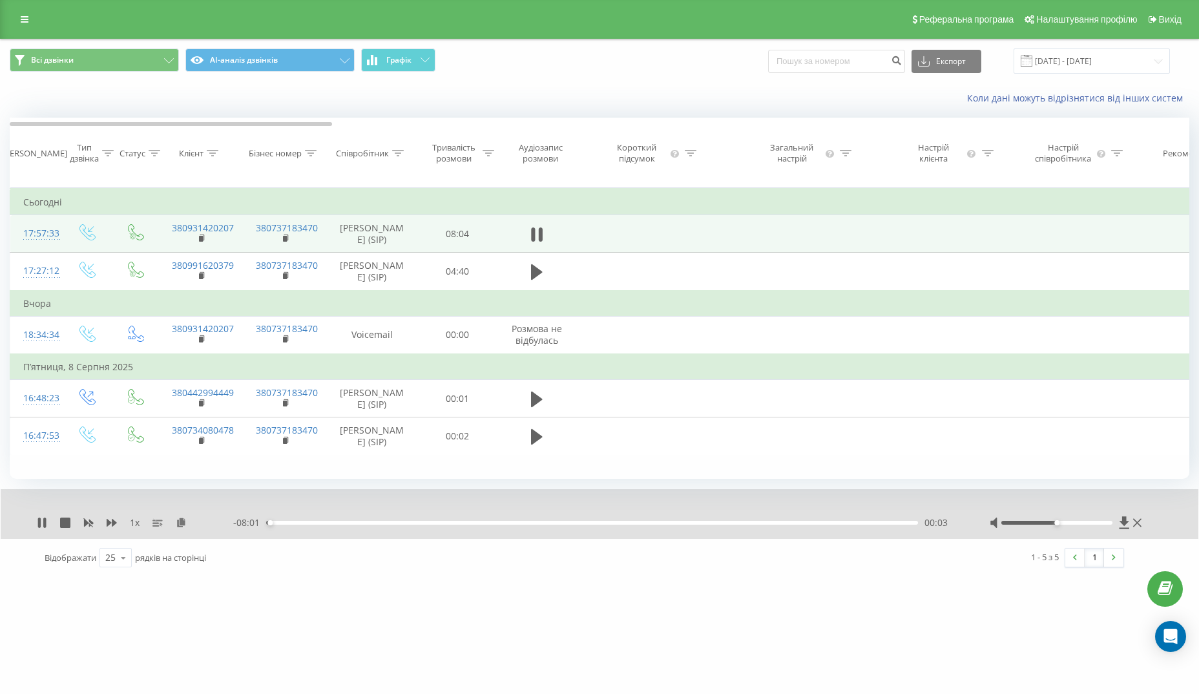
click at [1072, 524] on div at bounding box center [1057, 523] width 112 height 4
click at [1084, 528] on div at bounding box center [1066, 522] width 155 height 13
click at [1083, 524] on div at bounding box center [1057, 523] width 112 height 4
click at [334, 524] on div "00:50" at bounding box center [592, 523] width 652 height 4
click at [418, 524] on div "00:53" at bounding box center [592, 523] width 652 height 4
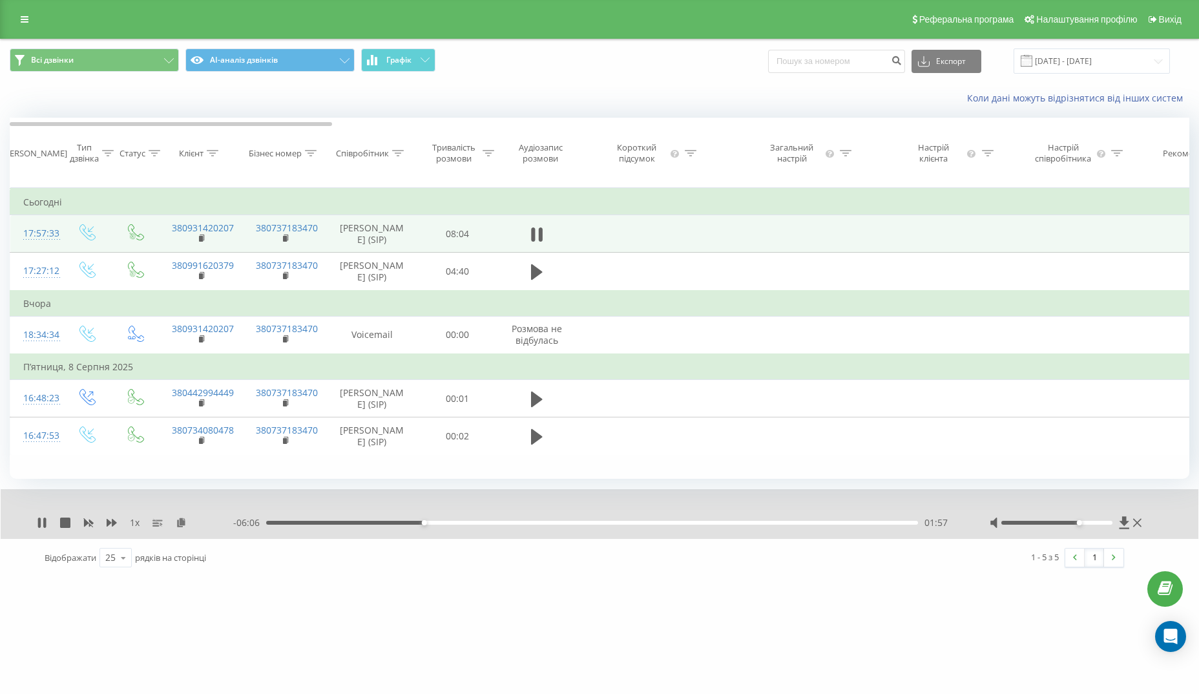
click at [34, 526] on div "1 x - 06:06 01:57 01:57" at bounding box center [599, 514] width 1197 height 50
click at [39, 527] on icon at bounding box center [39, 522] width 3 height 10
click at [267, 45] on div "Всі дзвінки AI-аналіз дзвінків Графік Експорт .csv .xls .xlsx [DATE] - [DATE]" at bounding box center [599, 60] width 1197 height 43
click at [273, 57] on button "AI-аналіз дзвінків" at bounding box center [269, 59] width 169 height 23
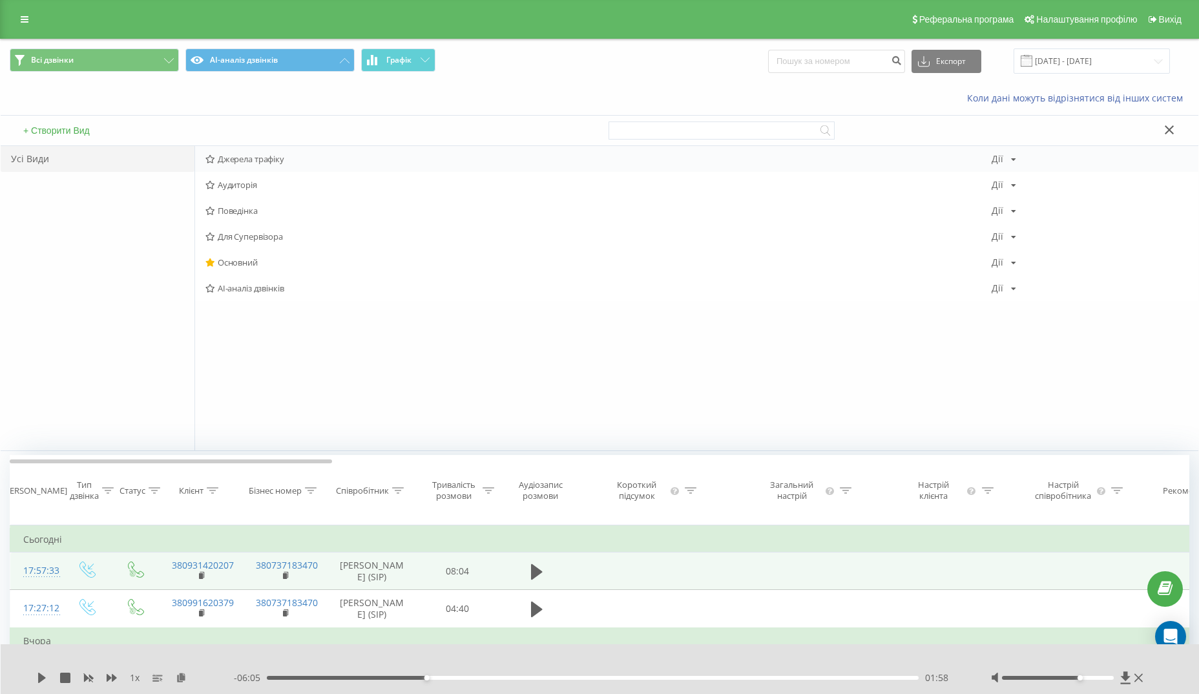
click at [250, 158] on span "Джерела трафіку" at bounding box center [598, 158] width 786 height 9
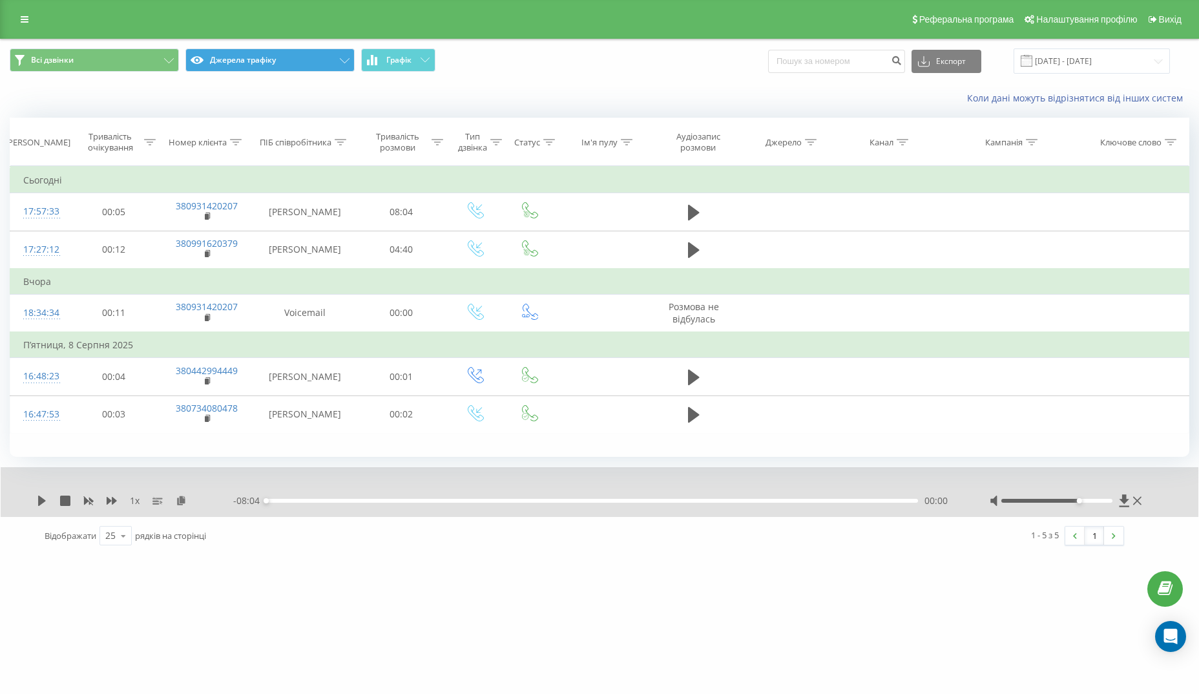
click at [239, 60] on button "Джерела трафіку" at bounding box center [269, 59] width 169 height 23
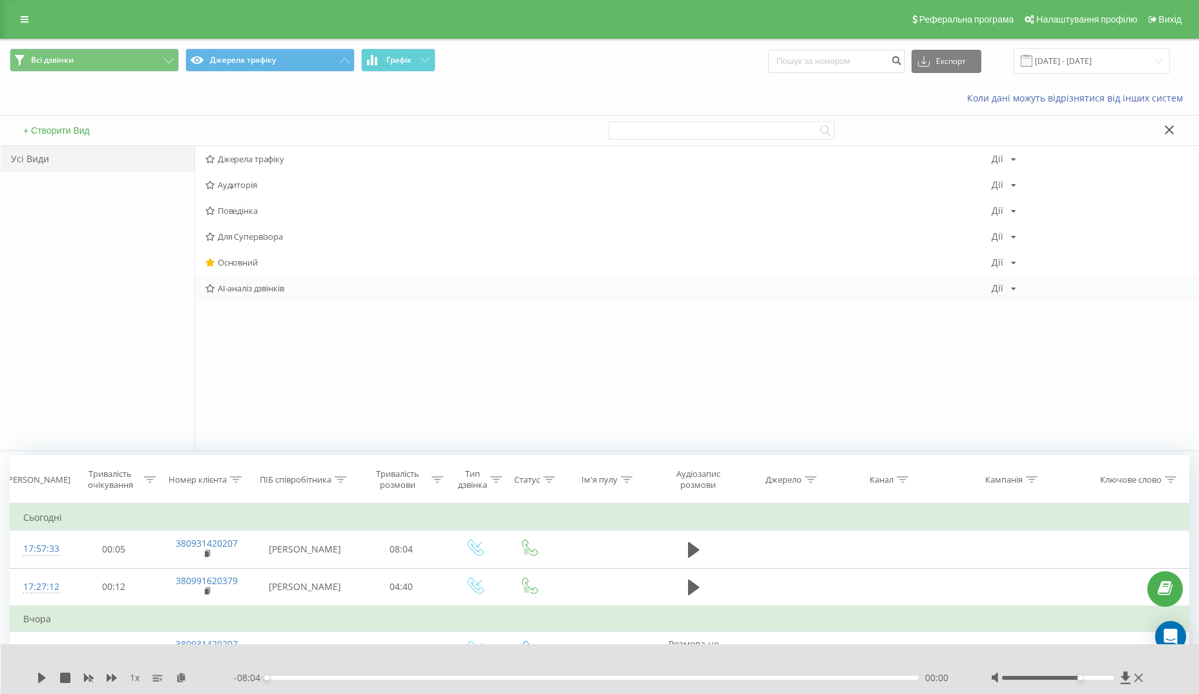
click at [251, 285] on span "AI-аналіз дзвінків" at bounding box center [598, 287] width 786 height 9
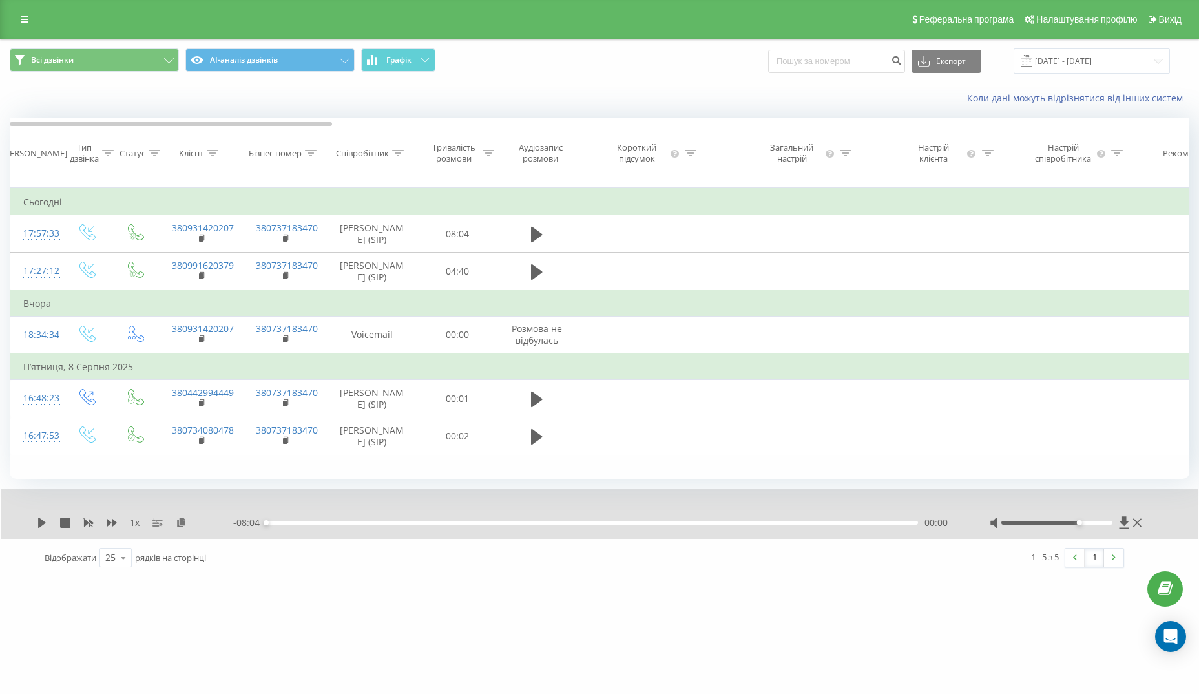
click at [366, 615] on div "dereville.com Проекти dereville.com Дашборд Центр звернень Журнал дзвінків Журн…" at bounding box center [599, 347] width 1199 height 694
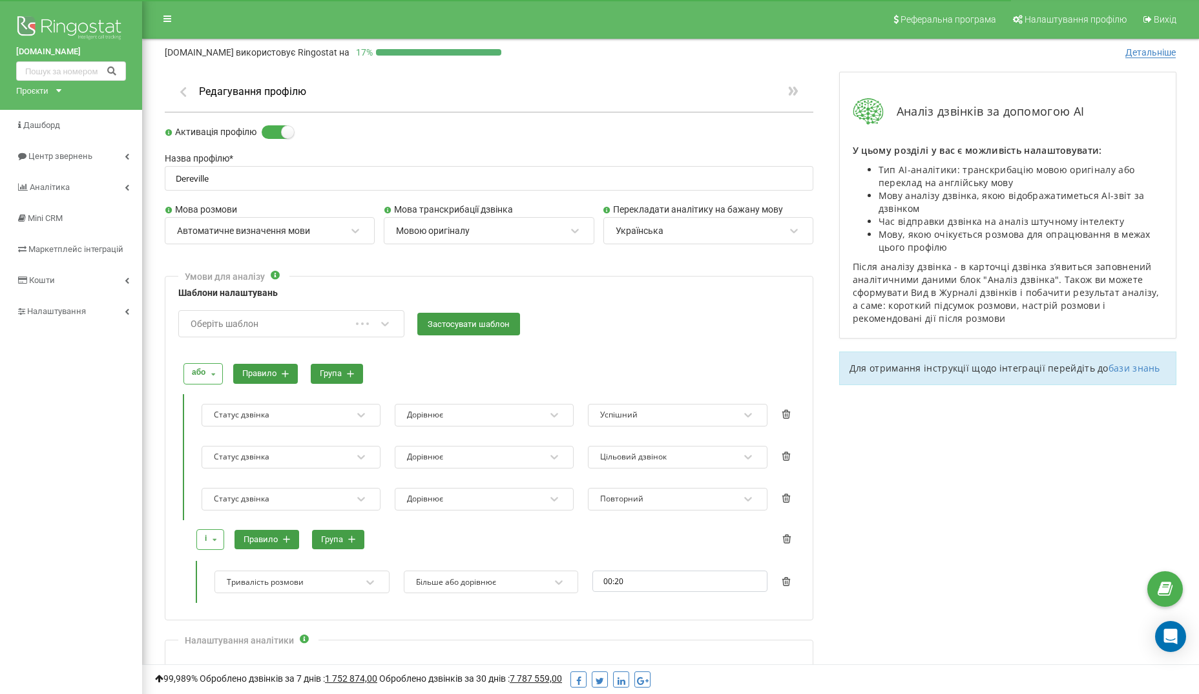
scroll to position [40, 0]
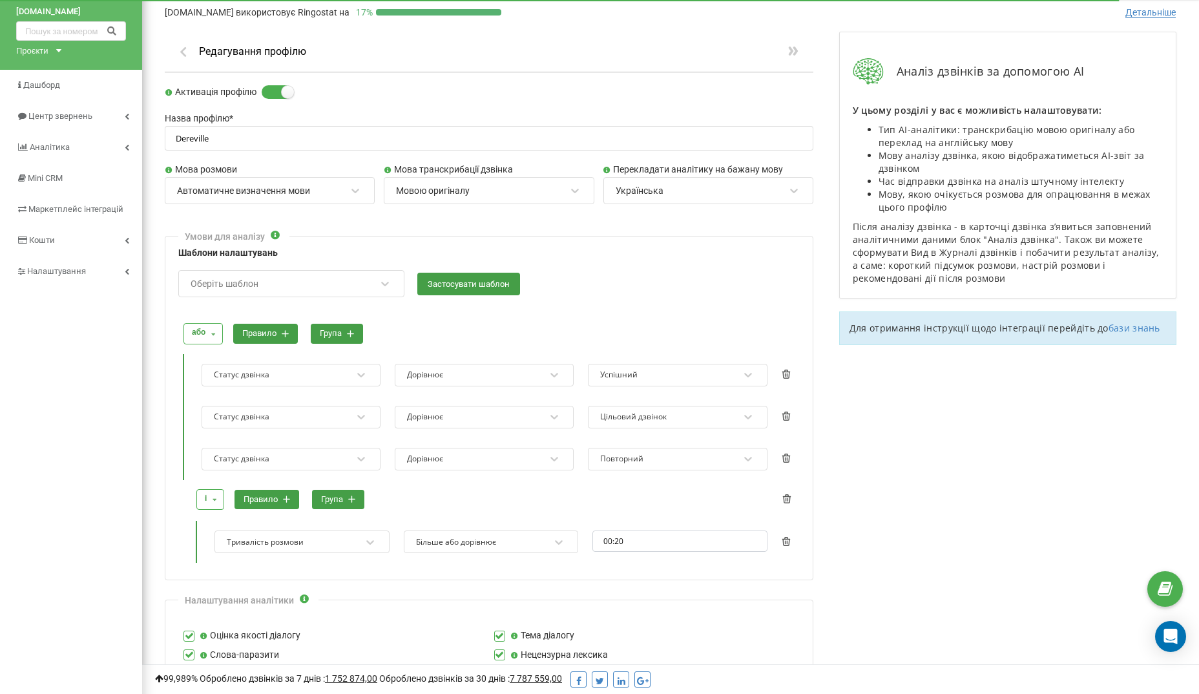
click at [347, 95] on div "Активація профілю" at bounding box center [489, 92] width 648 height 14
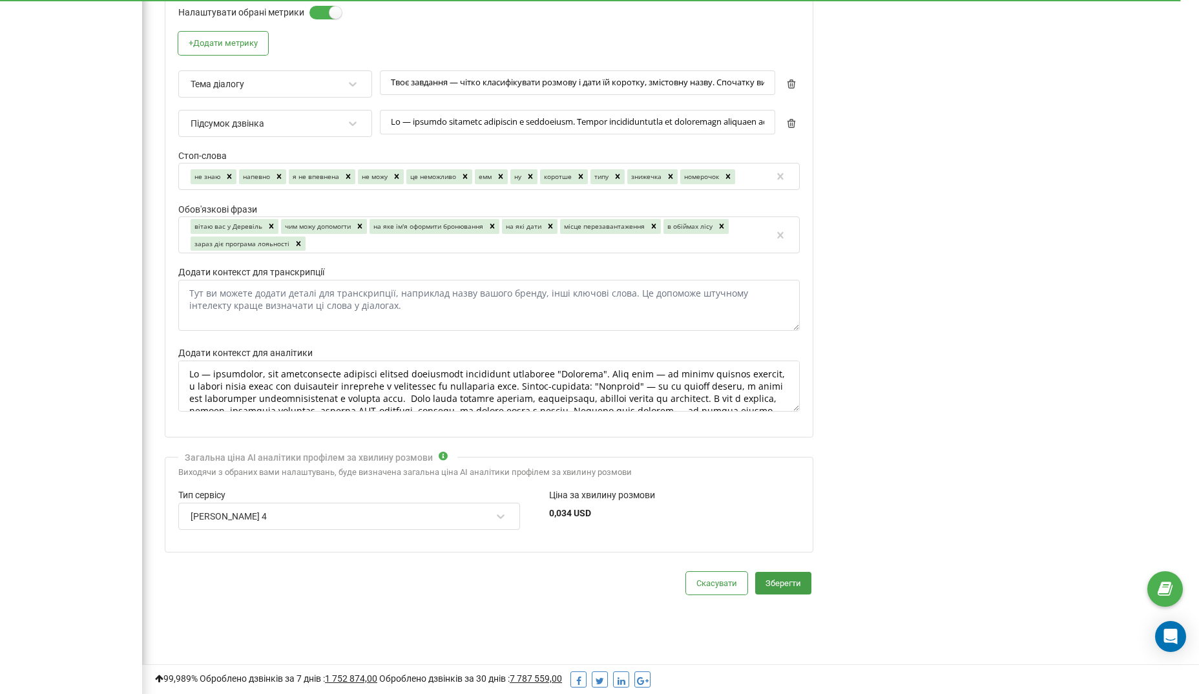
scroll to position [821, 0]
click at [410, 508] on div "Claude Sonnet 4" at bounding box center [340, 517] width 303 height 22
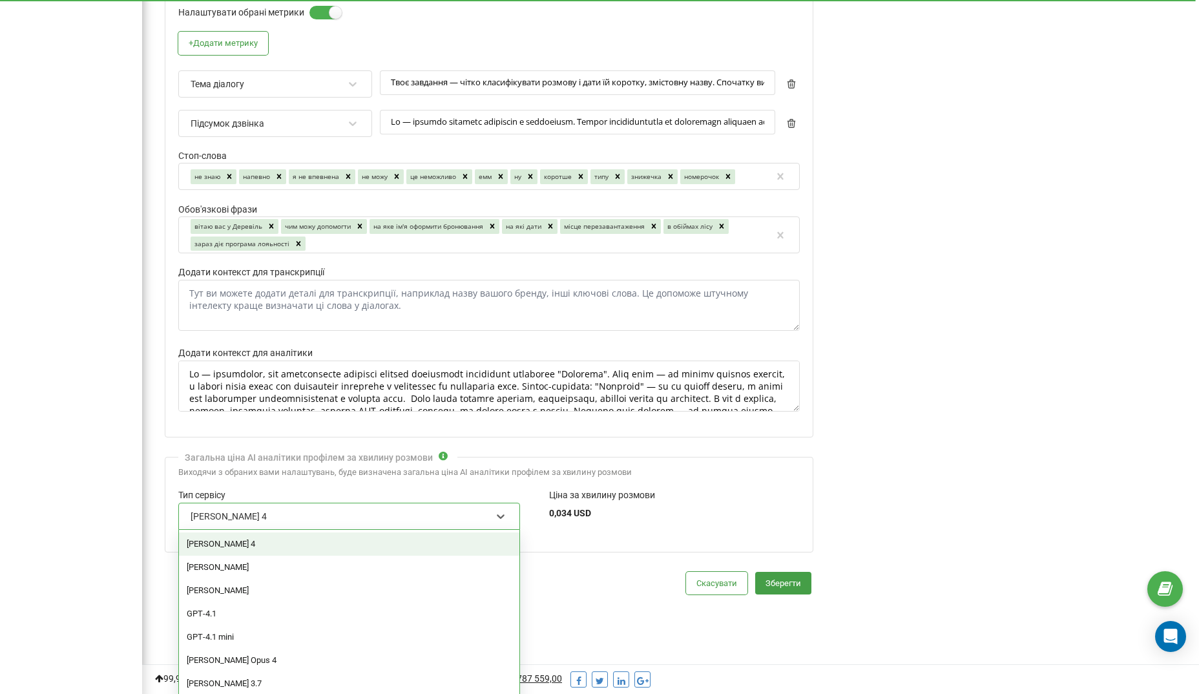
scroll to position [1, 0]
click at [608, 577] on div "Скасувати Зберегти" at bounding box center [489, 583] width 648 height 23
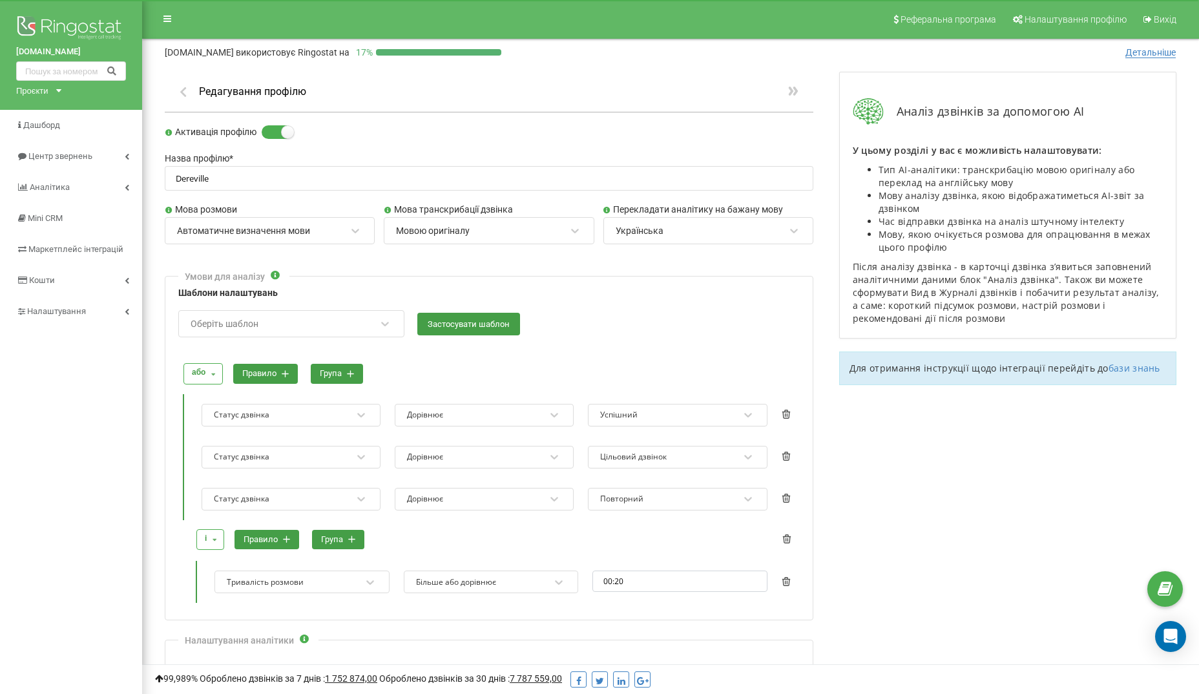
scroll to position [0, 0]
click at [180, 92] on icon "button" at bounding box center [183, 91] width 14 height 12
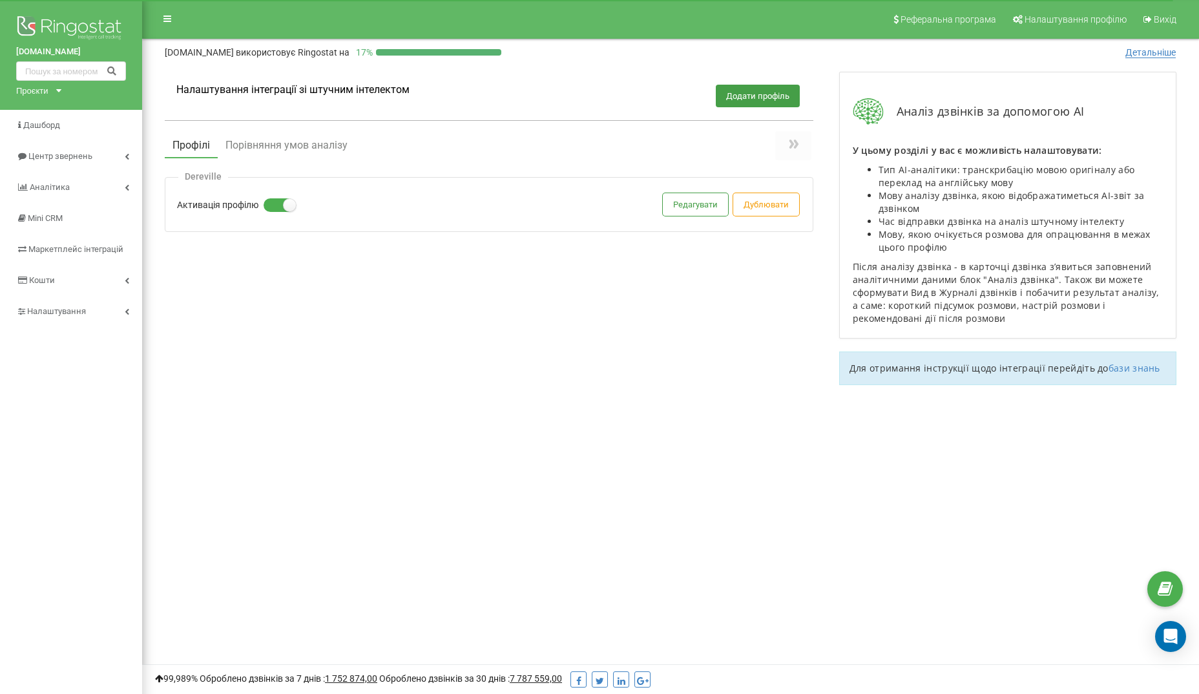
click at [793, 137] on icon at bounding box center [792, 143] width 15 height 15
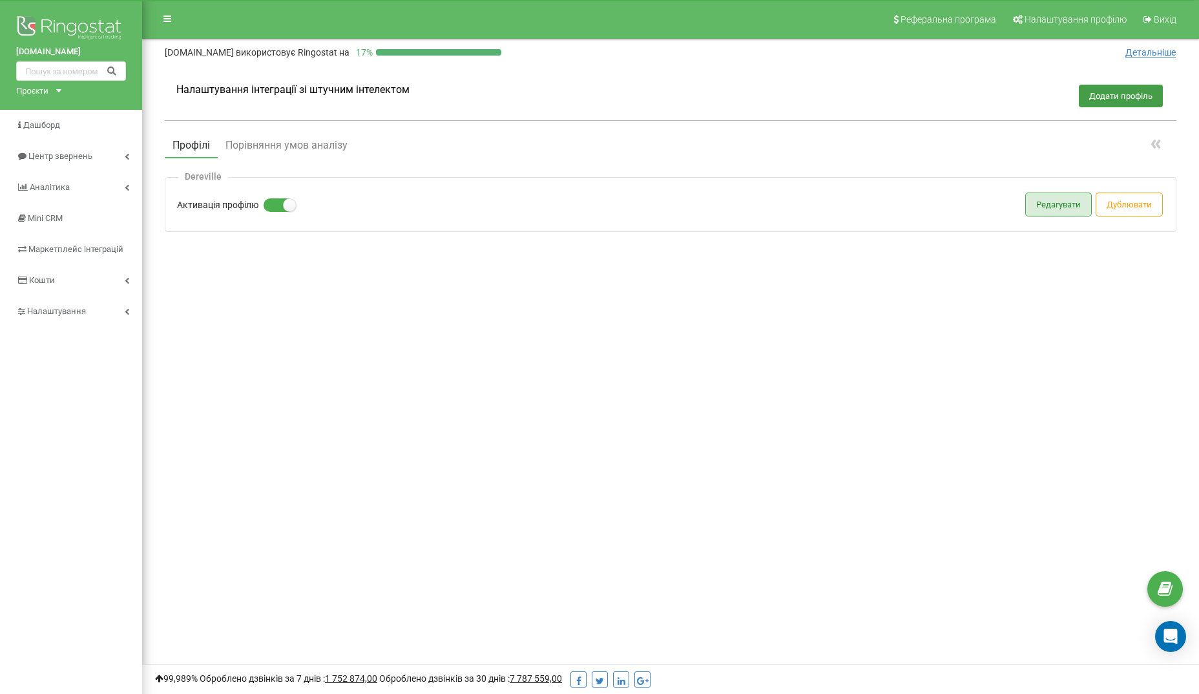
click at [1045, 207] on button "Редагувати" at bounding box center [1058, 204] width 65 height 23
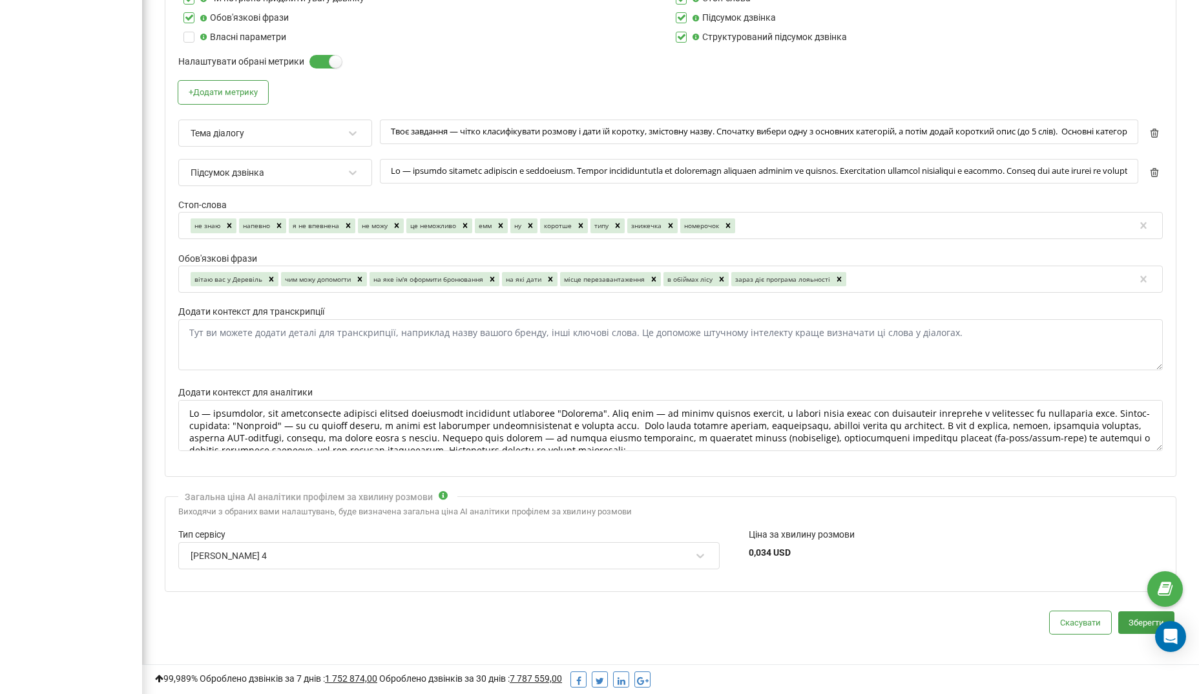
scroll to position [765, 0]
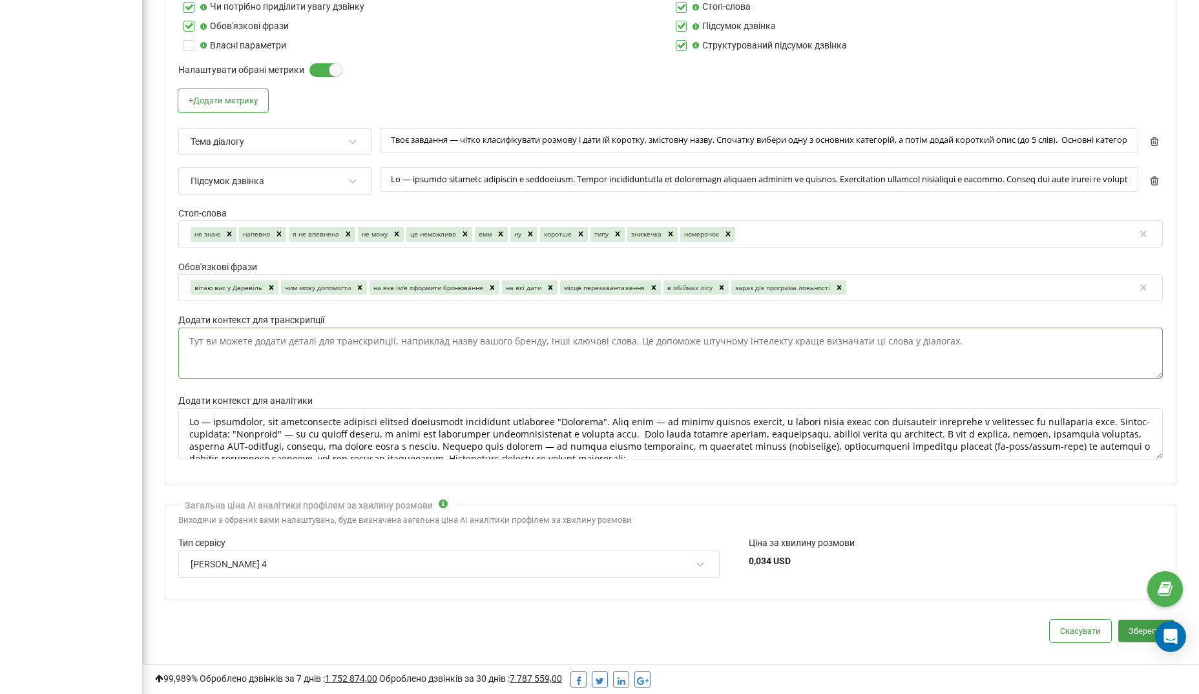
click at [613, 336] on textarea "Додати контекст для транскрипції" at bounding box center [670, 352] width 984 height 51
click at [468, 626] on div "Скасувати Зберегти" at bounding box center [670, 630] width 1011 height 23
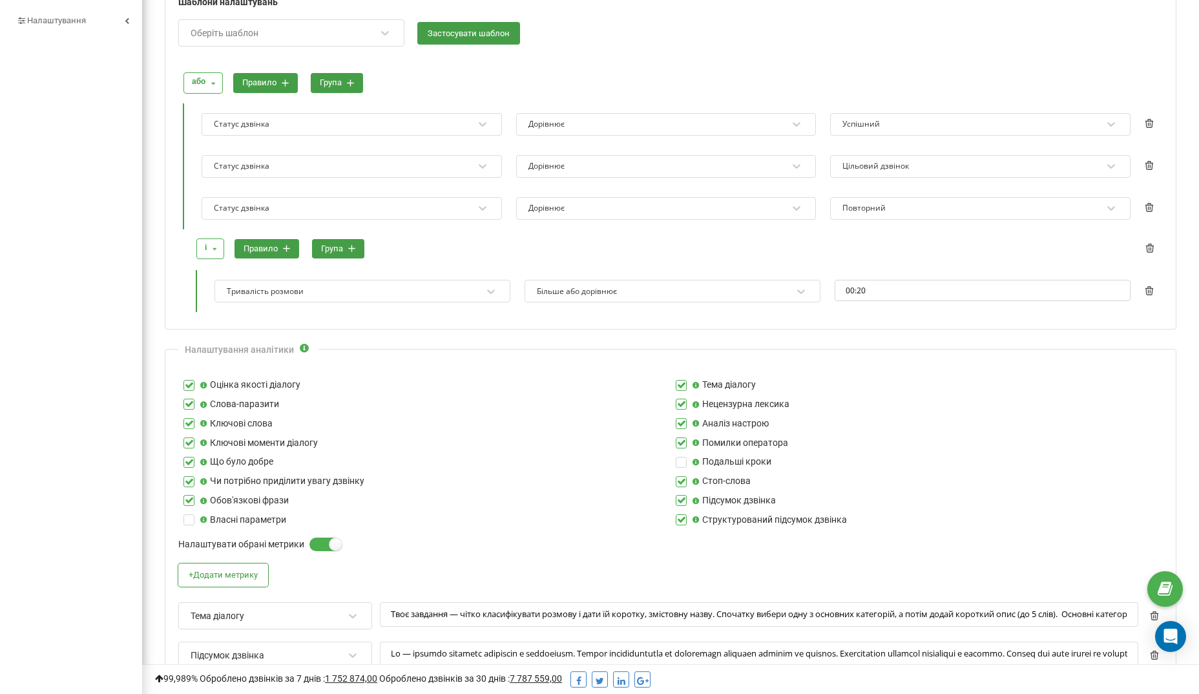
scroll to position [473, 0]
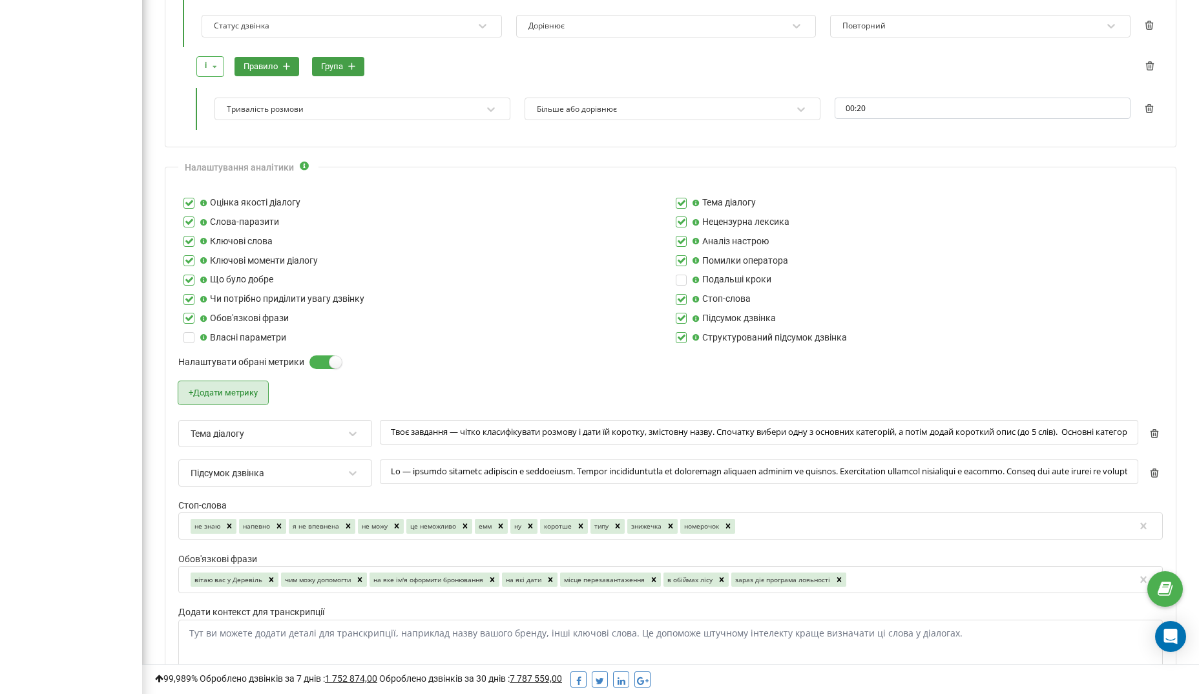
click at [234, 385] on button "+ Додати метрику" at bounding box center [223, 392] width 90 height 23
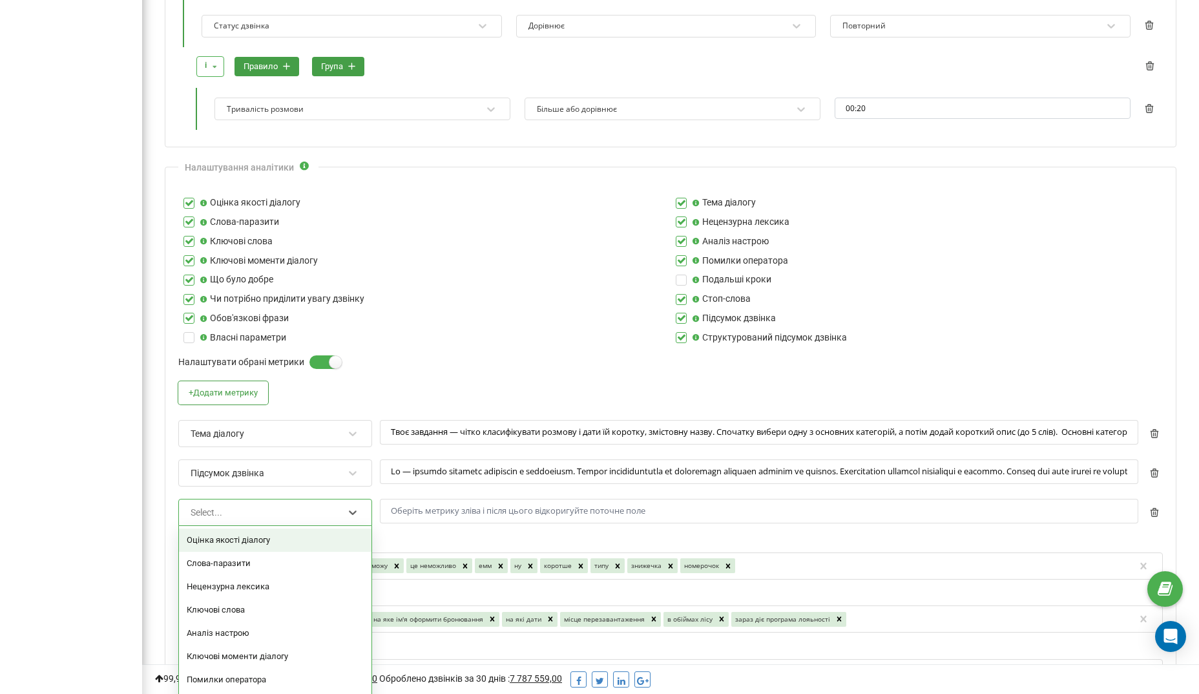
click at [247, 506] on div "Select..." at bounding box center [266, 512] width 155 height 22
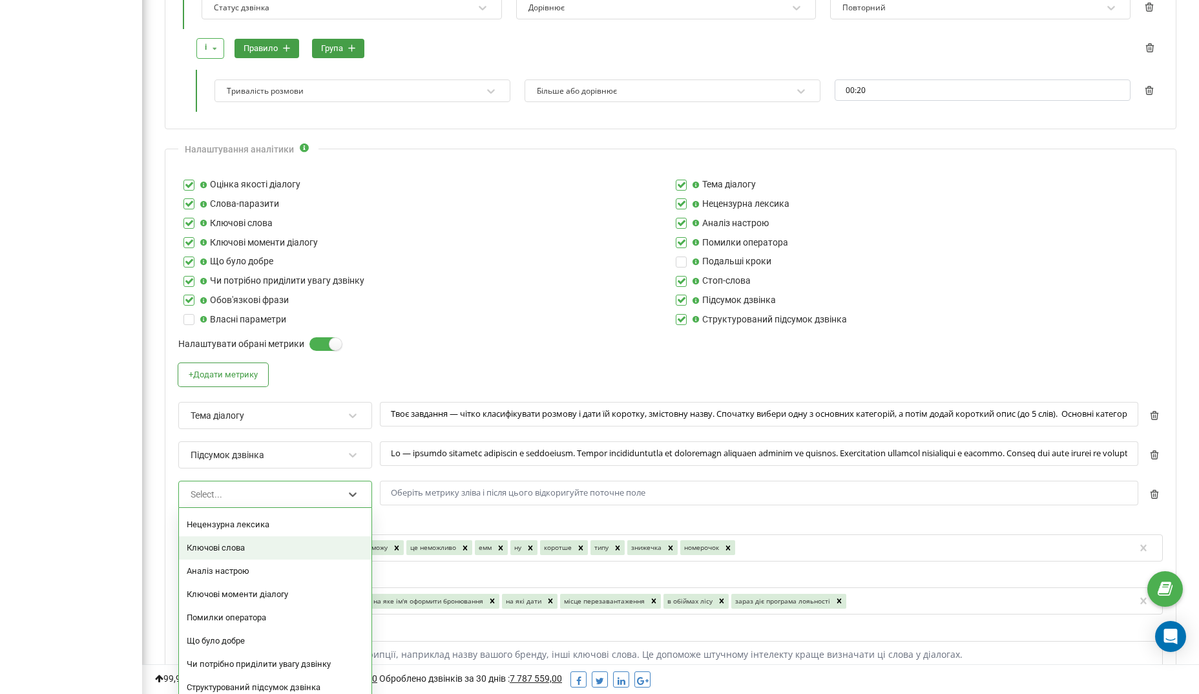
scroll to position [44, 0]
click at [520, 236] on div "Ключові моменти діалогу" at bounding box center [424, 243] width 492 height 14
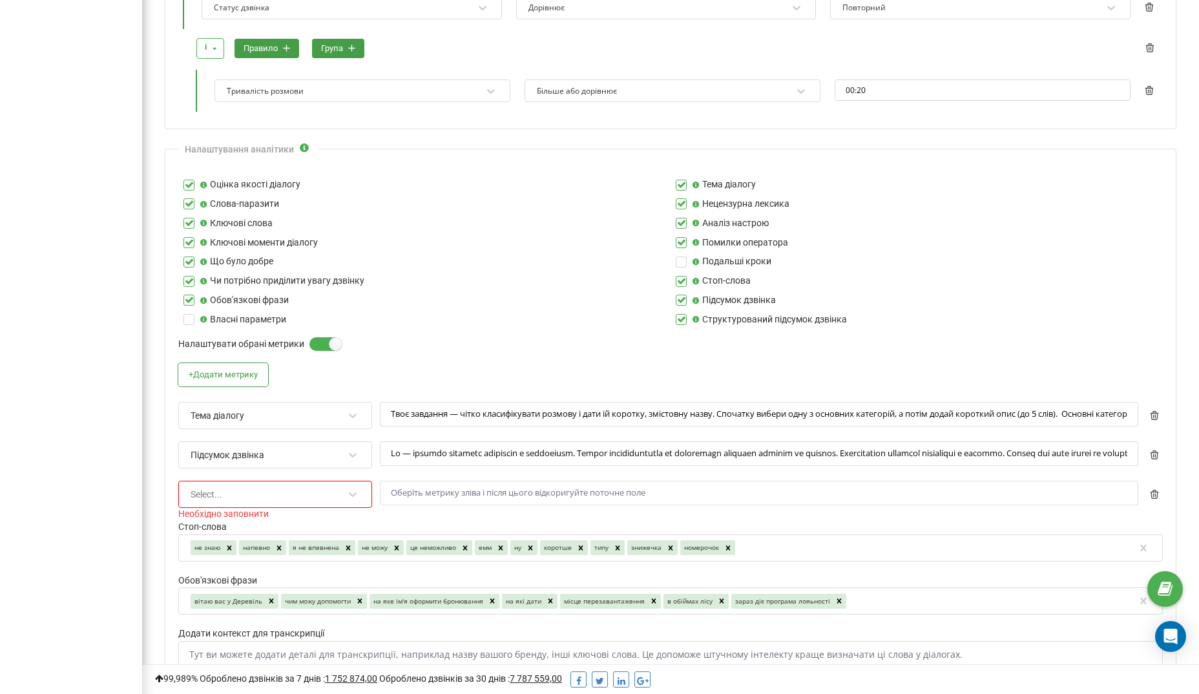
click at [1158, 510] on div "Select... Необхідно заповнити" at bounding box center [670, 499] width 984 height 39
click at [1156, 490] on icon "button" at bounding box center [1153, 494] width 9 height 9
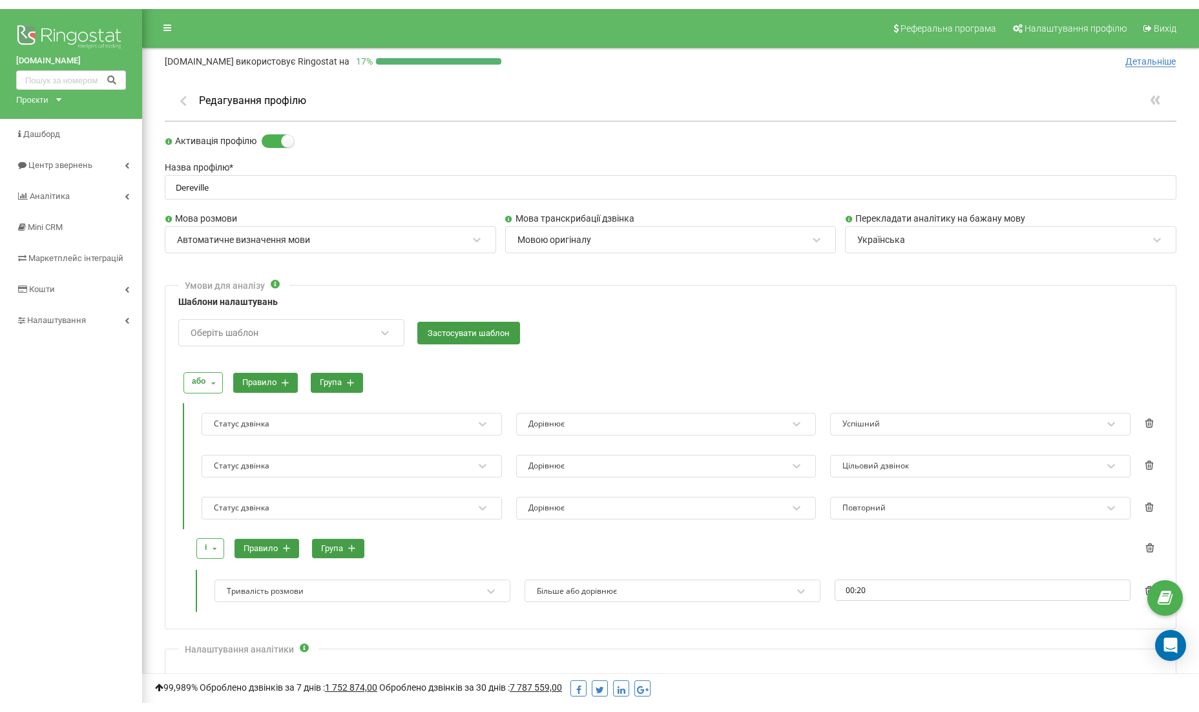
scroll to position [0, 0]
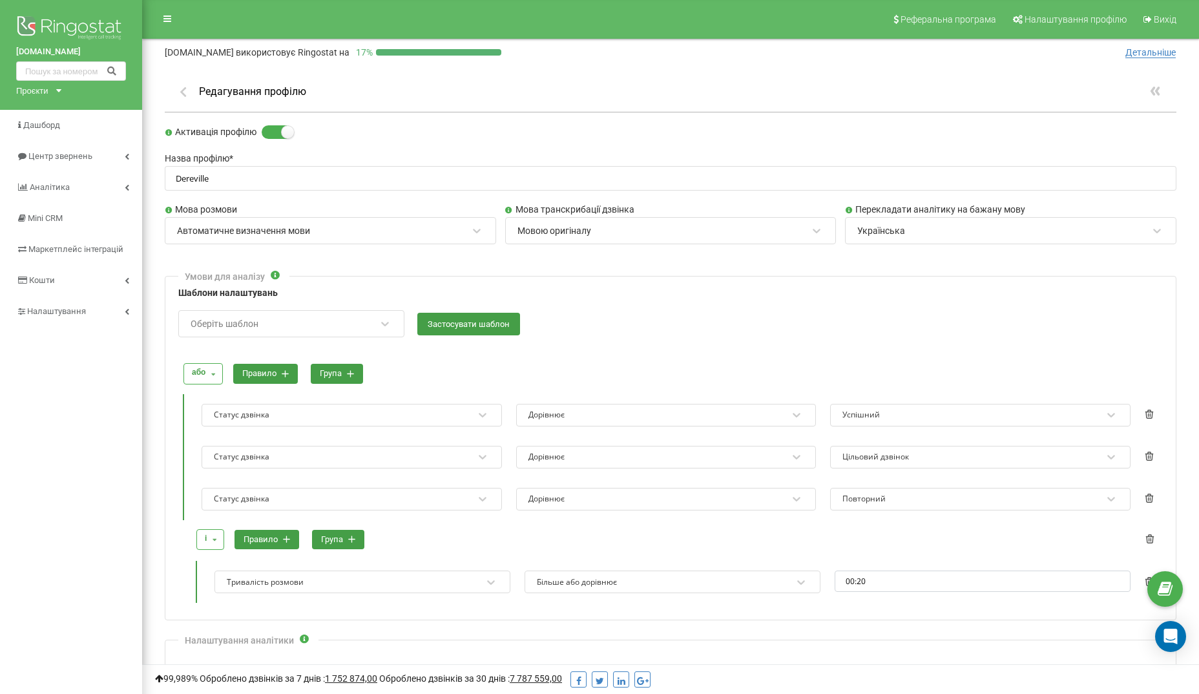
click at [644, 77] on div "Редагування профілю" at bounding box center [670, 92] width 1011 height 41
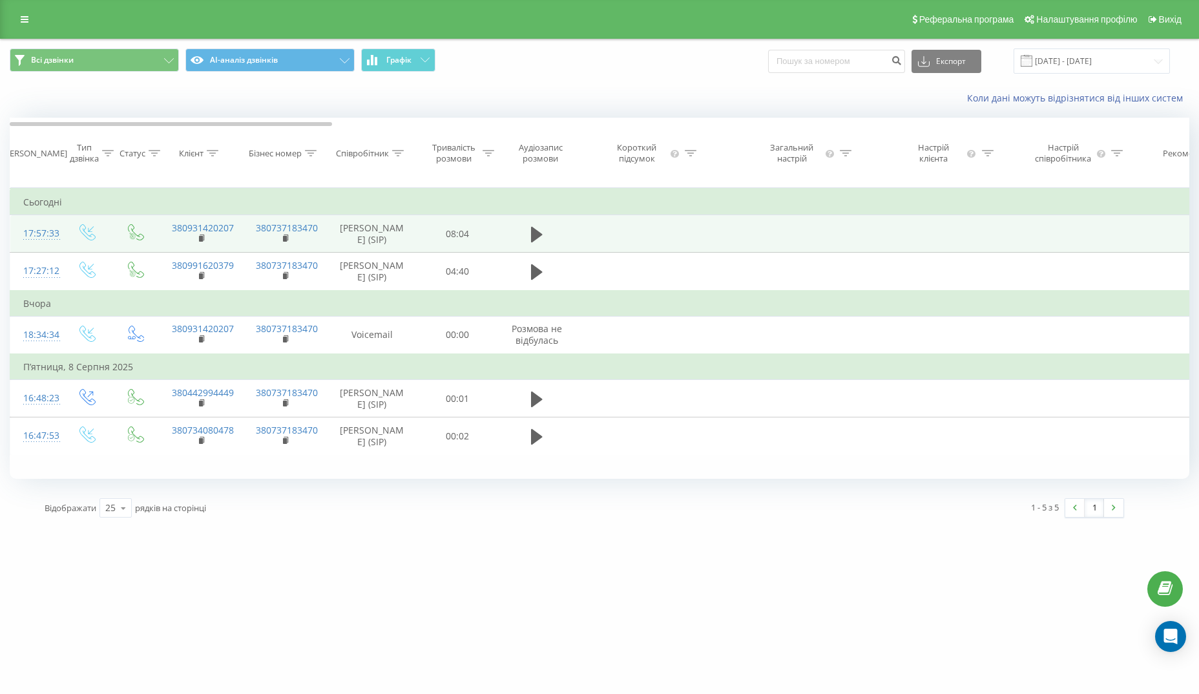
click at [778, 253] on td at bounding box center [807, 233] width 155 height 37
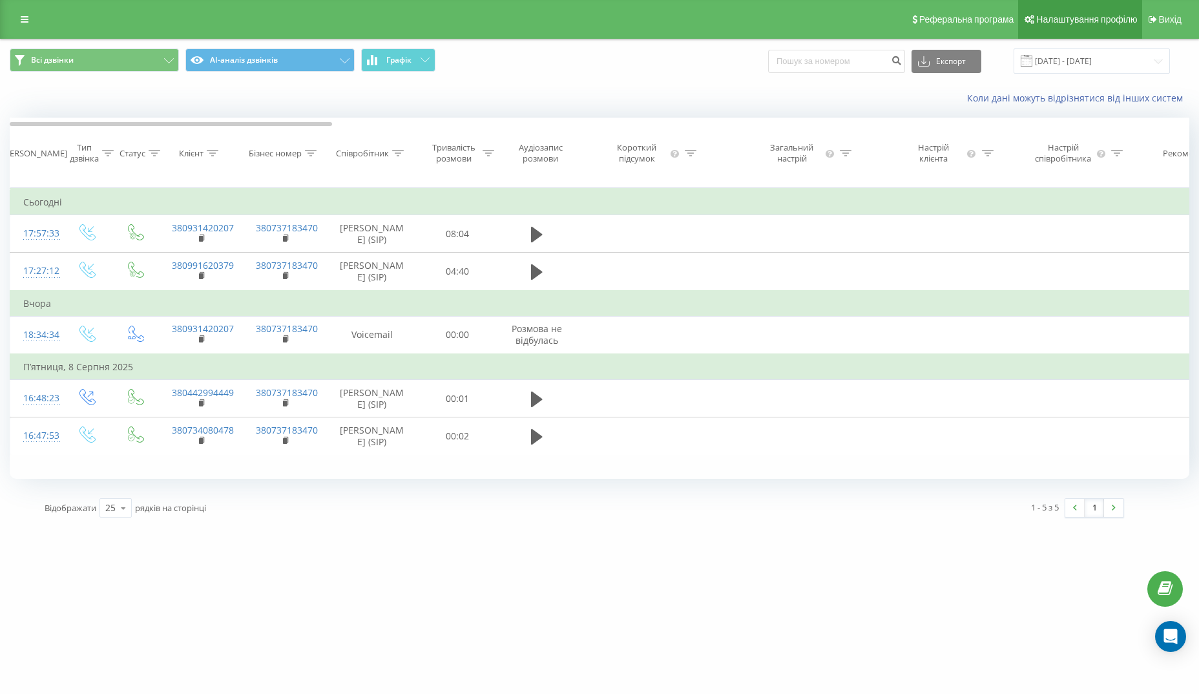
click at [1104, 22] on span "Налаштування профілю" at bounding box center [1086, 19] width 101 height 10
